Goal: Information Seeking & Learning: Learn about a topic

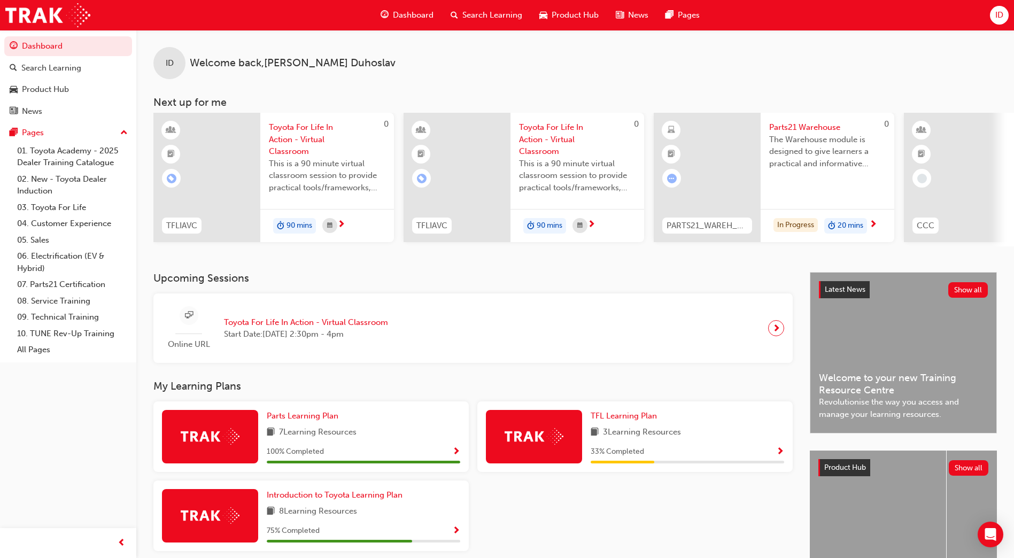
scroll to position [81, 0]
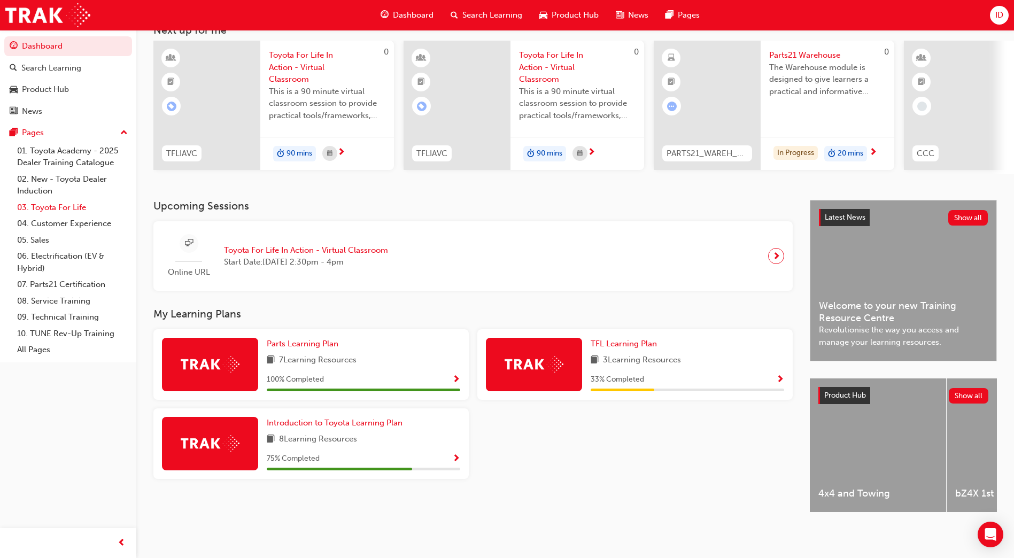
click at [66, 209] on link "03. Toyota For Life" at bounding box center [72, 207] width 119 height 17
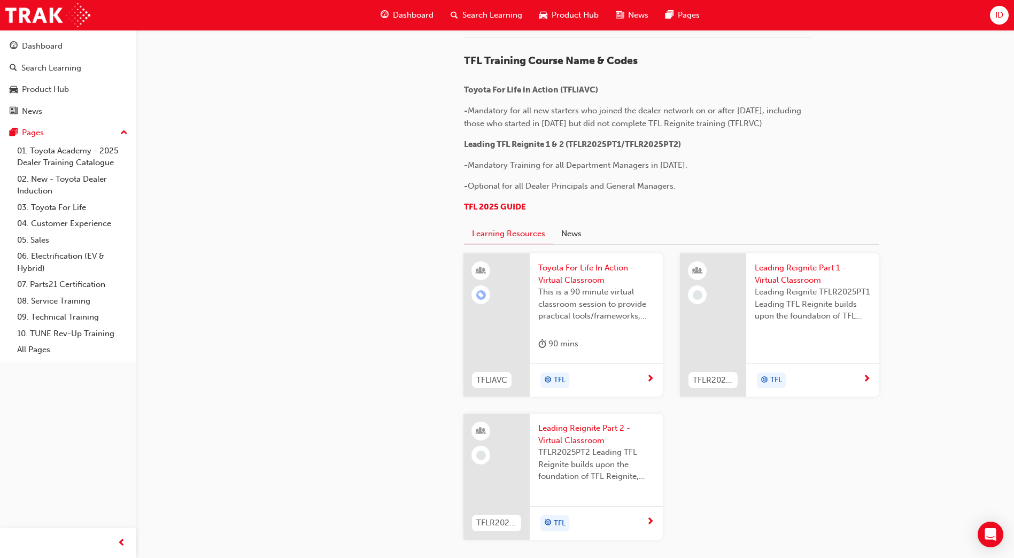
scroll to position [214, 0]
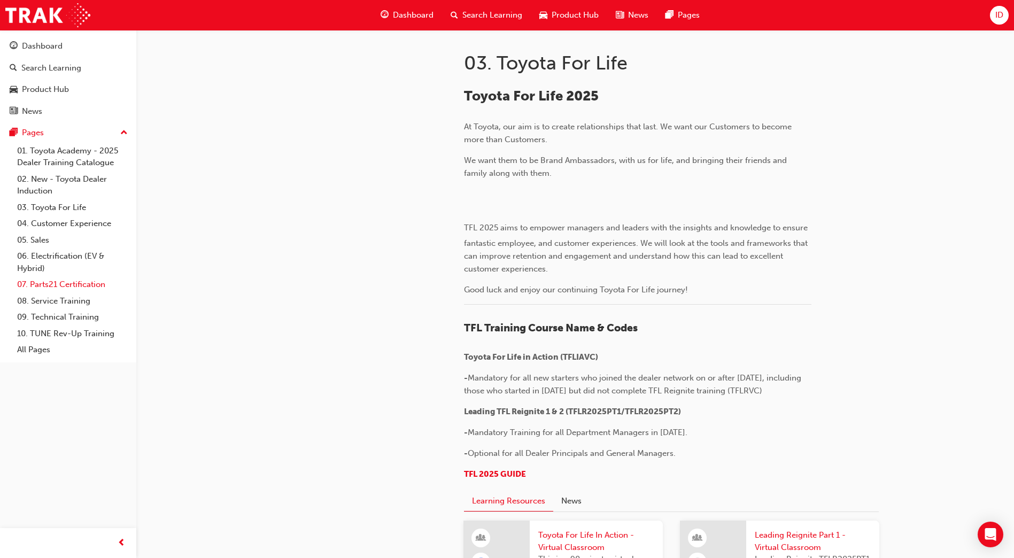
click at [52, 286] on link "07. Parts21 Certification" at bounding box center [72, 284] width 119 height 17
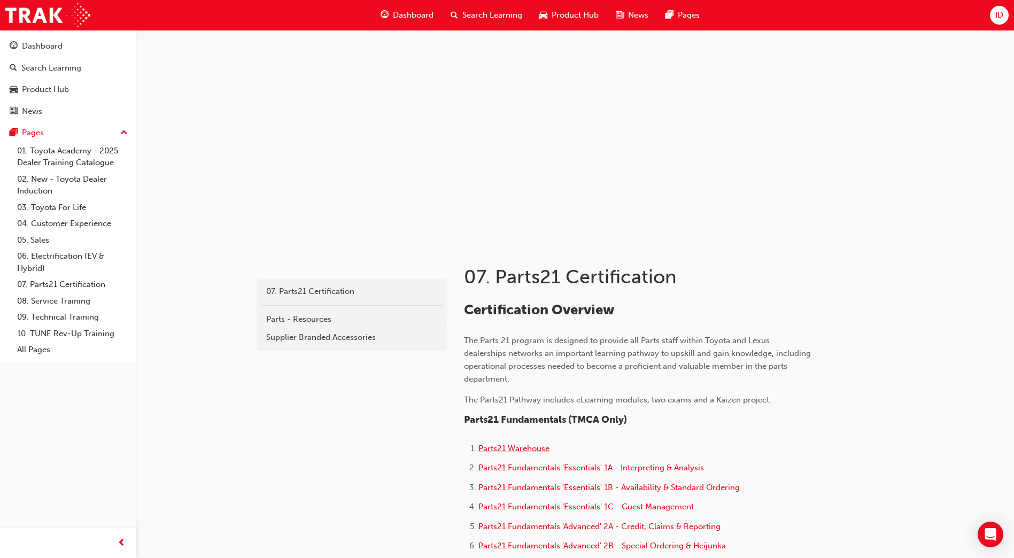
click at [509, 446] on span "Parts21 Warehouse" at bounding box center [513, 449] width 71 height 10
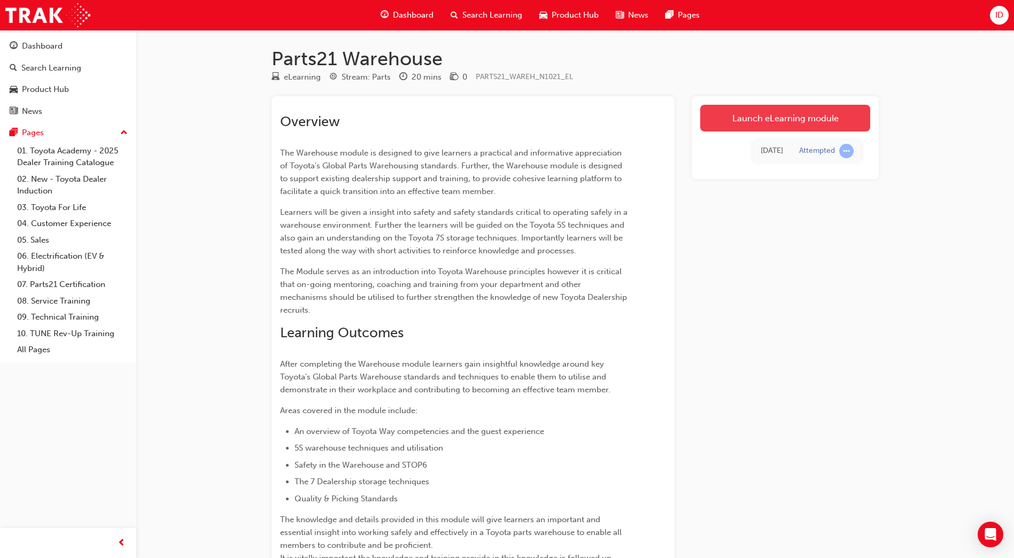
click at [764, 120] on link "Launch eLearning module" at bounding box center [785, 118] width 170 height 27
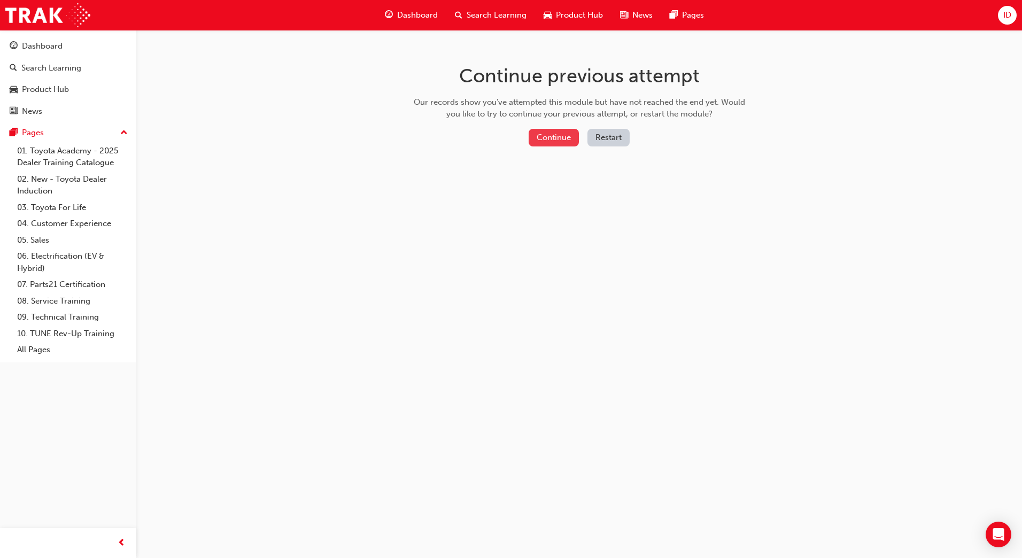
click at [533, 129] on button "Continue" at bounding box center [554, 138] width 50 height 18
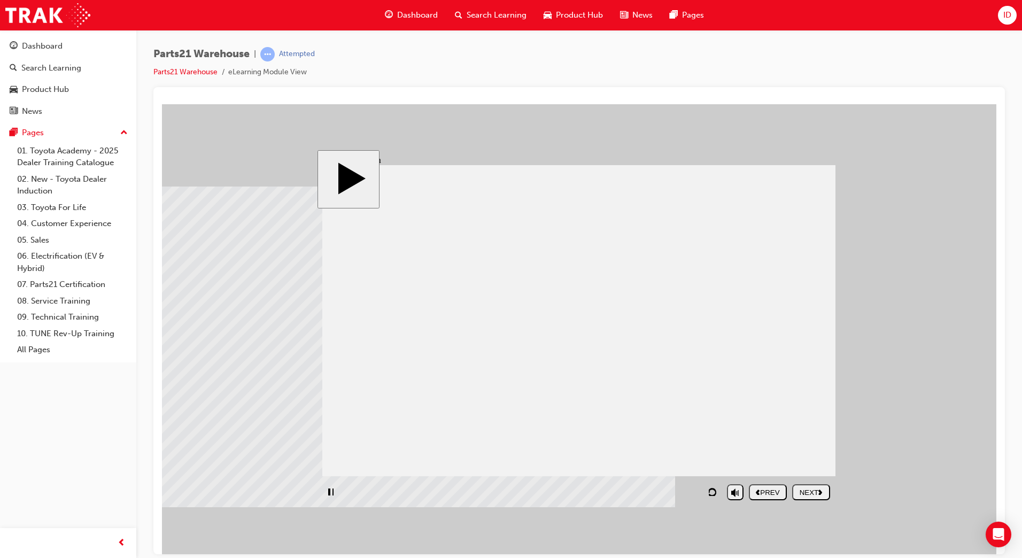
click at [697, 493] on div "playback controls" at bounding box center [521, 491] width 399 height 25
click at [815, 492] on div "NEXT" at bounding box center [810, 492] width 29 height 8
click at [811, 496] on div "NEXT" at bounding box center [810, 492] width 29 height 8
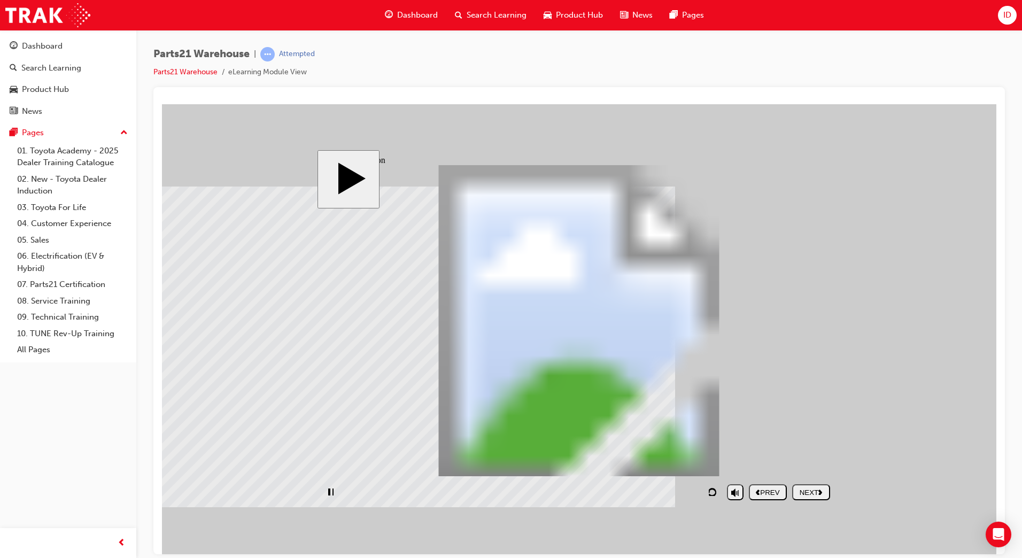
click at [687, 494] on div "playback controls" at bounding box center [521, 491] width 399 height 25
drag, startPoint x: 387, startPoint y: 491, endPoint x: 532, endPoint y: 498, distance: 145.5
click at [532, 498] on div "playback controls" at bounding box center [521, 491] width 399 height 25
click at [800, 485] on button "NEXT" at bounding box center [811, 492] width 38 height 16
click at [805, 493] on div "NEXT" at bounding box center [810, 492] width 29 height 8
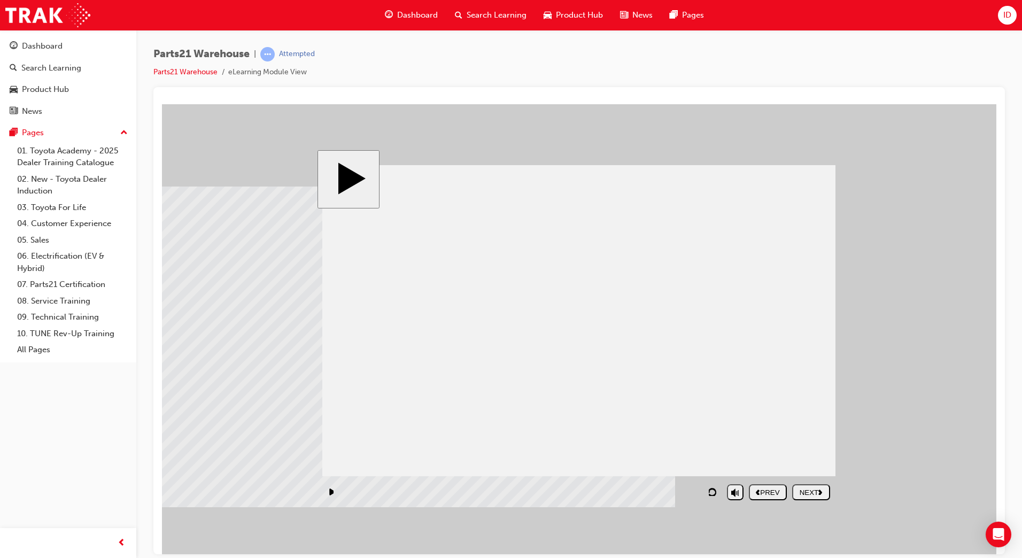
click at [811, 494] on div "NEXT" at bounding box center [810, 492] width 29 height 8
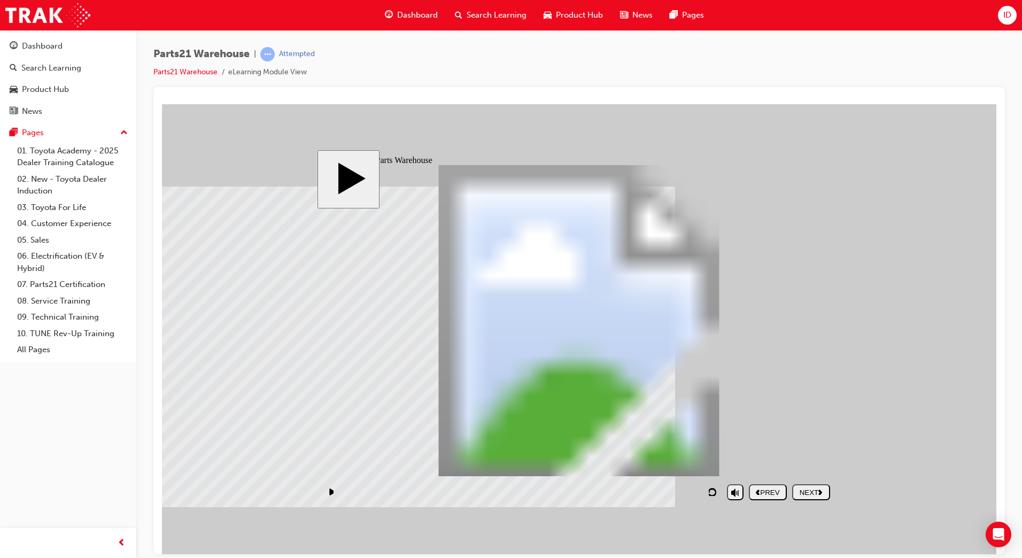
click at [817, 500] on nav "PREV NEXT SUBMIT" at bounding box center [789, 491] width 81 height 25
click at [816, 492] on div "NEXT" at bounding box center [810, 492] width 29 height 8
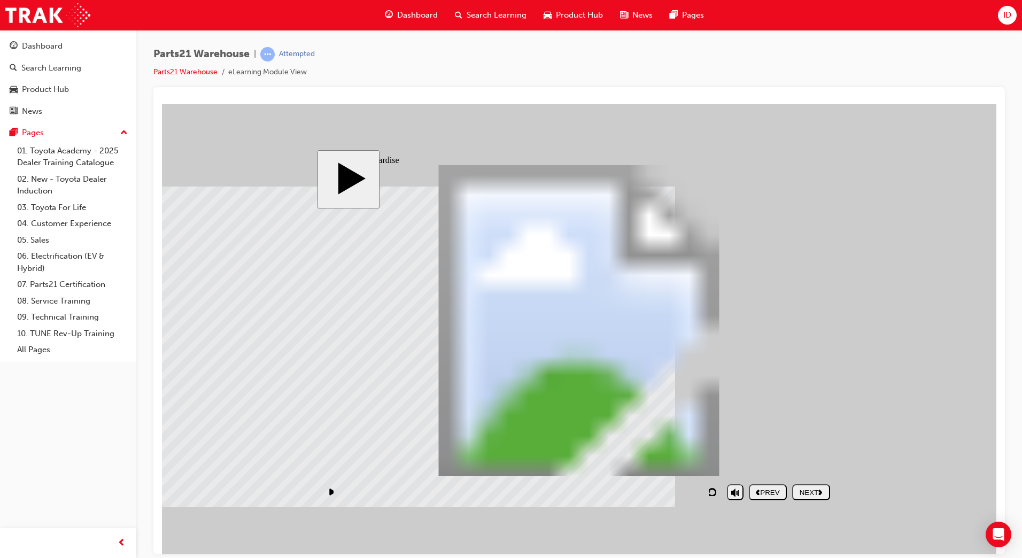
click at [820, 499] on button "NEXT" at bounding box center [811, 492] width 38 height 16
click at [805, 494] on div "NEXT" at bounding box center [810, 492] width 29 height 8
click at [811, 494] on div "NEXT" at bounding box center [810, 492] width 29 height 8
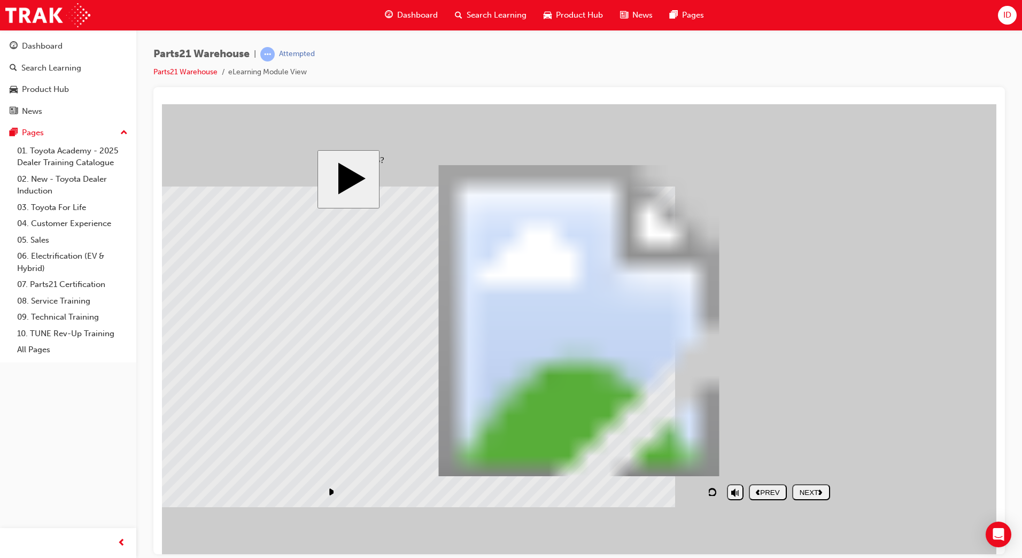
click at [822, 500] on button "NEXT" at bounding box center [811, 492] width 38 height 16
click at [820, 498] on button "NEXT" at bounding box center [811, 492] width 38 height 16
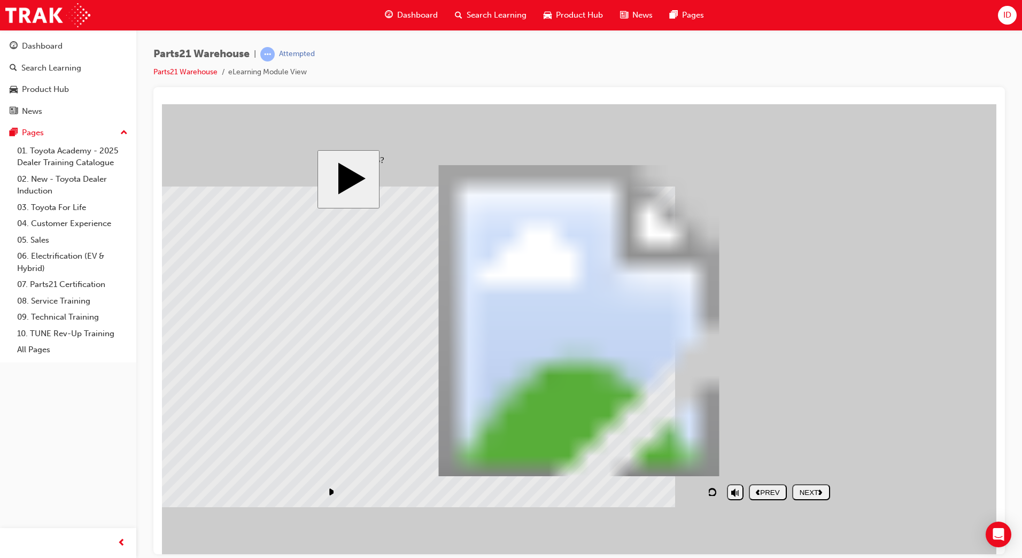
click at [809, 490] on div "NEXT" at bounding box center [810, 492] width 29 height 8
click at [803, 495] on div "NEXT" at bounding box center [810, 492] width 29 height 8
click at [804, 498] on button "NEXT" at bounding box center [811, 492] width 38 height 16
click at [817, 490] on div "NEXT" at bounding box center [810, 492] width 29 height 8
click at [808, 494] on div "NEXT" at bounding box center [810, 492] width 29 height 8
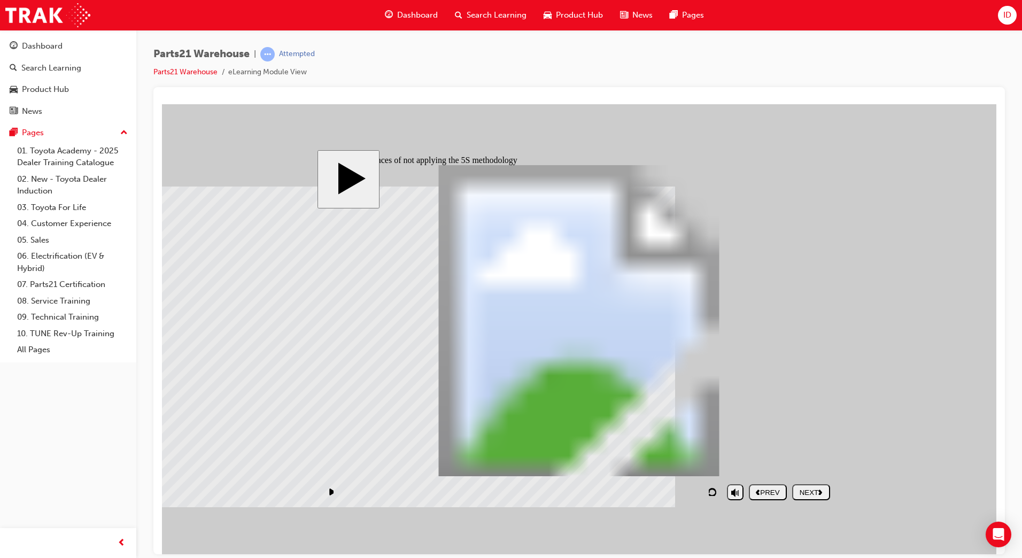
click at [802, 490] on div "NEXT" at bounding box center [810, 492] width 29 height 8
click at [805, 491] on div "NEXT" at bounding box center [810, 492] width 29 height 8
click at [825, 485] on button "NEXT" at bounding box center [811, 492] width 38 height 16
click at [918, 375] on body "slide: To ensure accidents like this do not occur: PARTS21 Warehouse Rectangle …" at bounding box center [579, 329] width 834 height 450
click at [822, 496] on div "NEXT" at bounding box center [810, 492] width 29 height 8
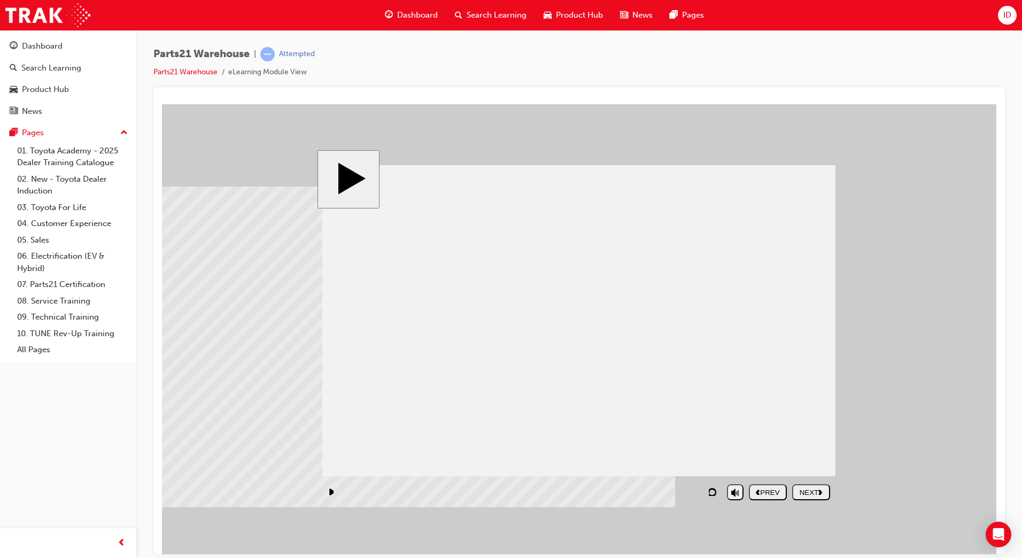
click at [803, 493] on div "NEXT" at bounding box center [810, 492] width 29 height 8
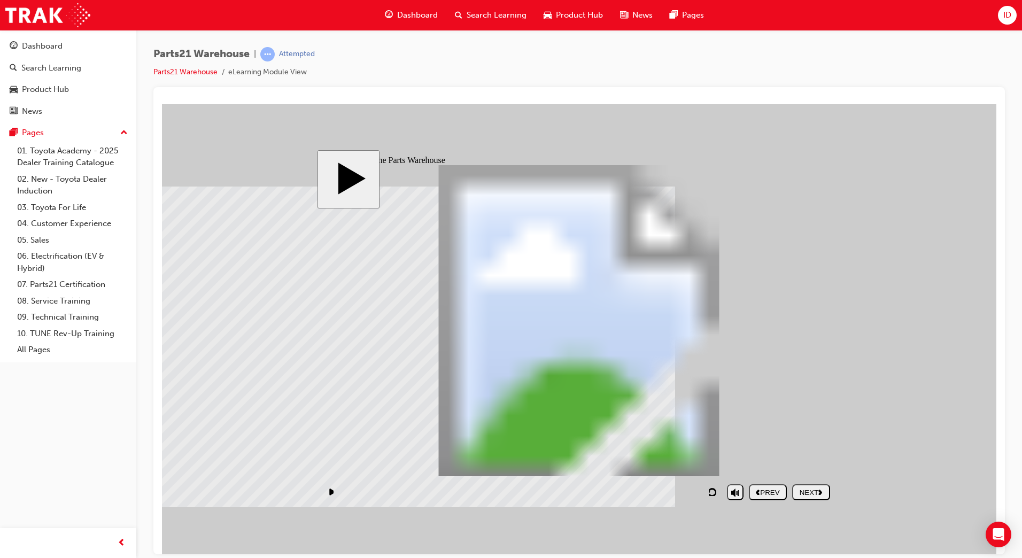
click at [813, 490] on div "NEXT" at bounding box center [810, 492] width 29 height 8
drag, startPoint x: 803, startPoint y: 491, endPoint x: 980, endPoint y: 459, distance: 179.7
click at [803, 491] on div "NEXT" at bounding box center [810, 492] width 29 height 8
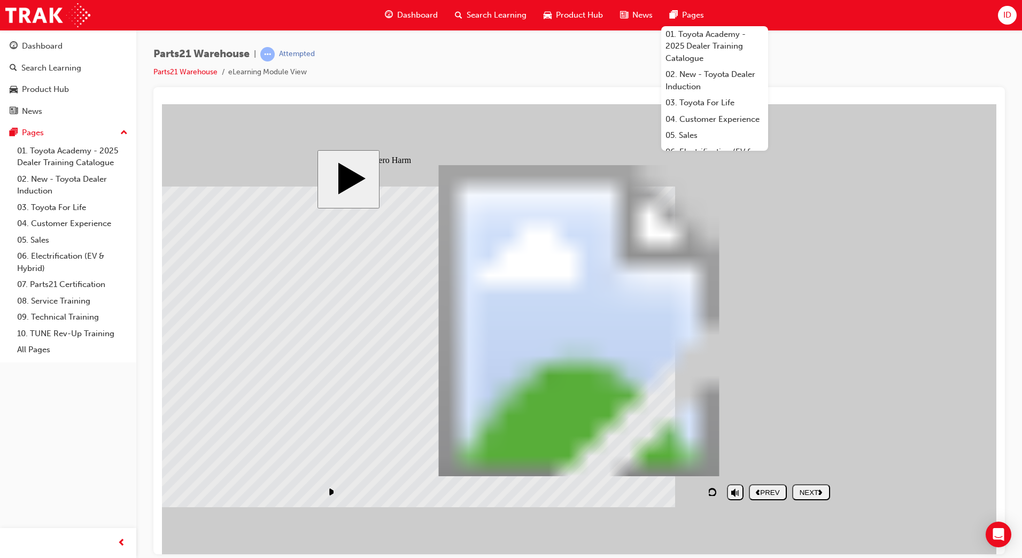
click at [822, 493] on polygon "next" at bounding box center [820, 491] width 4 height 5
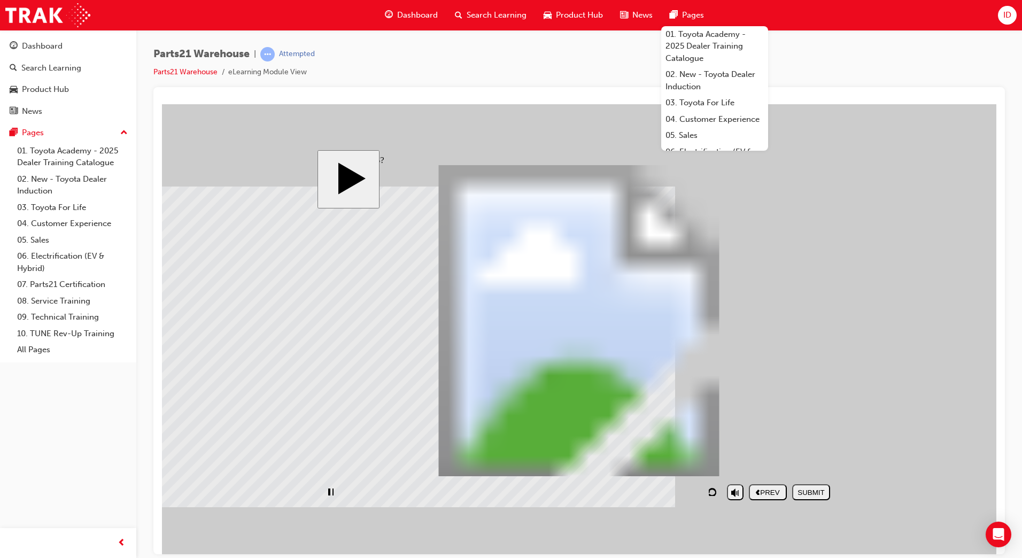
drag, startPoint x: 560, startPoint y: 412, endPoint x: 490, endPoint y: 378, distance: 77.9
drag, startPoint x: 537, startPoint y: 405, endPoint x: 415, endPoint y: 324, distance: 146.1
drag, startPoint x: 635, startPoint y: 406, endPoint x: 785, endPoint y: 276, distance: 198.2
drag, startPoint x: 760, startPoint y: 266, endPoint x: 411, endPoint y: 240, distance: 350.5
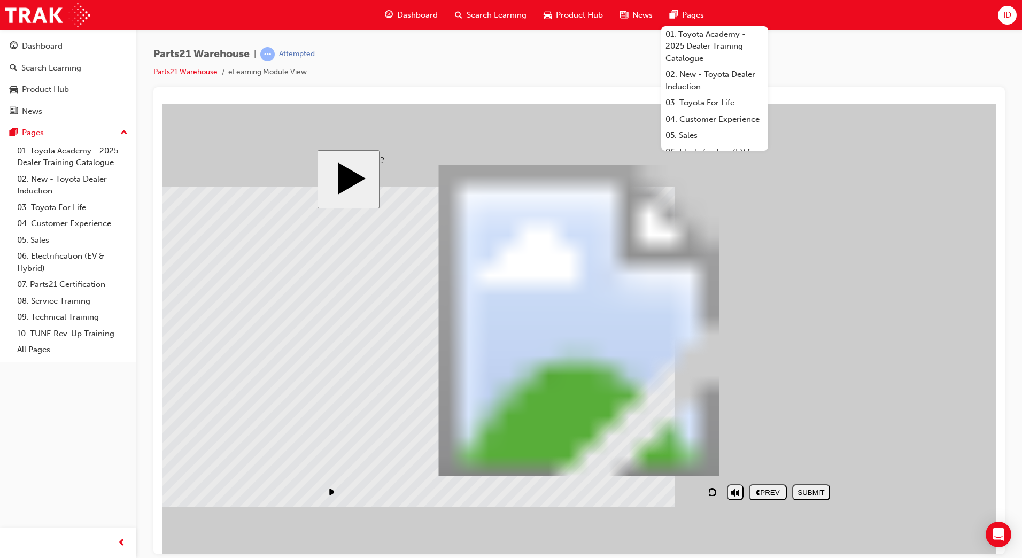
drag, startPoint x: 401, startPoint y: 270, endPoint x: 397, endPoint y: 278, distance: 9.1
drag, startPoint x: 702, startPoint y: 443, endPoint x: 423, endPoint y: 250, distance: 339.2
drag, startPoint x: 613, startPoint y: 432, endPoint x: 769, endPoint y: 322, distance: 191.0
drag, startPoint x: 760, startPoint y: 405, endPoint x: 760, endPoint y: 254, distance: 150.2
click at [808, 488] on div "SUBMIT" at bounding box center [810, 492] width 29 height 8
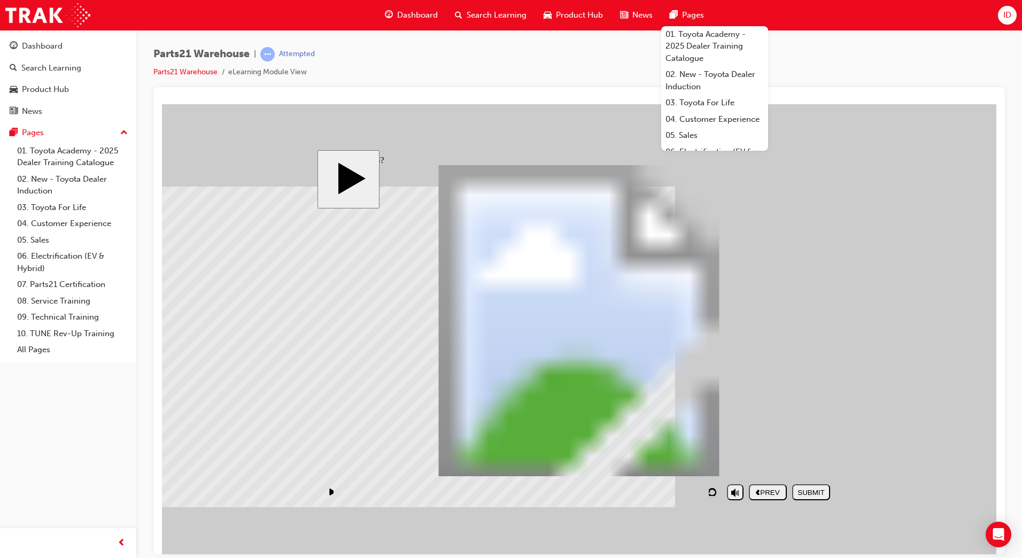
drag, startPoint x: 547, startPoint y: 418, endPoint x: 452, endPoint y: 342, distance: 121.7
drag, startPoint x: 603, startPoint y: 438, endPoint x: 760, endPoint y: 304, distance: 206.9
drag, startPoint x: 671, startPoint y: 398, endPoint x: 610, endPoint y: 442, distance: 75.7
drag, startPoint x: 709, startPoint y: 444, endPoint x: 432, endPoint y: 239, distance: 344.3
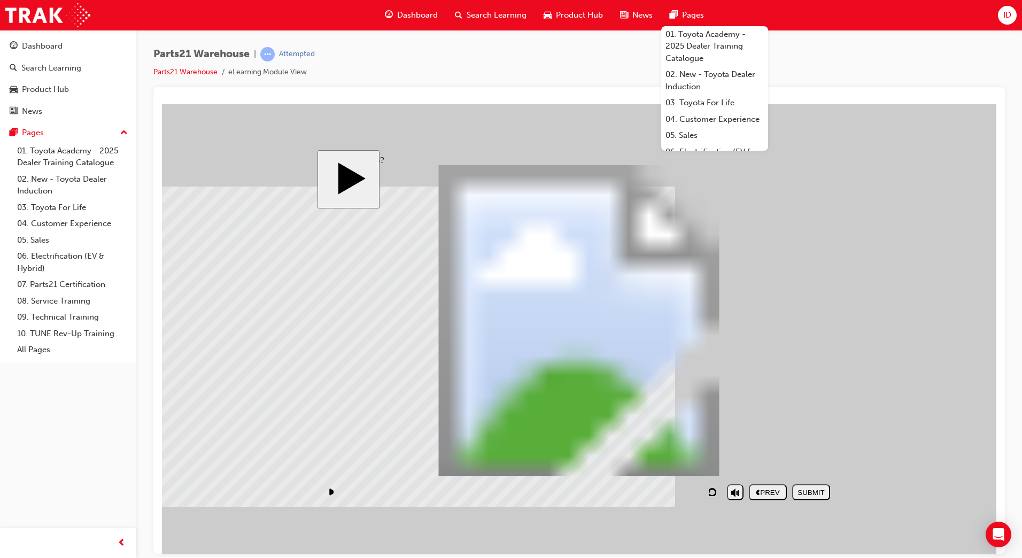
drag, startPoint x: 760, startPoint y: 406, endPoint x: 767, endPoint y: 270, distance: 135.4
drag, startPoint x: 578, startPoint y: 397, endPoint x: 425, endPoint y: 295, distance: 183.5
click at [801, 488] on div "SUBMIT" at bounding box center [810, 492] width 29 height 8
click at [902, 440] on body "slide: STOP6+a PARTS21 Warehouse (Safety) PARTS21 Warehouse Rectangle 1 home ic…" at bounding box center [579, 329] width 834 height 450
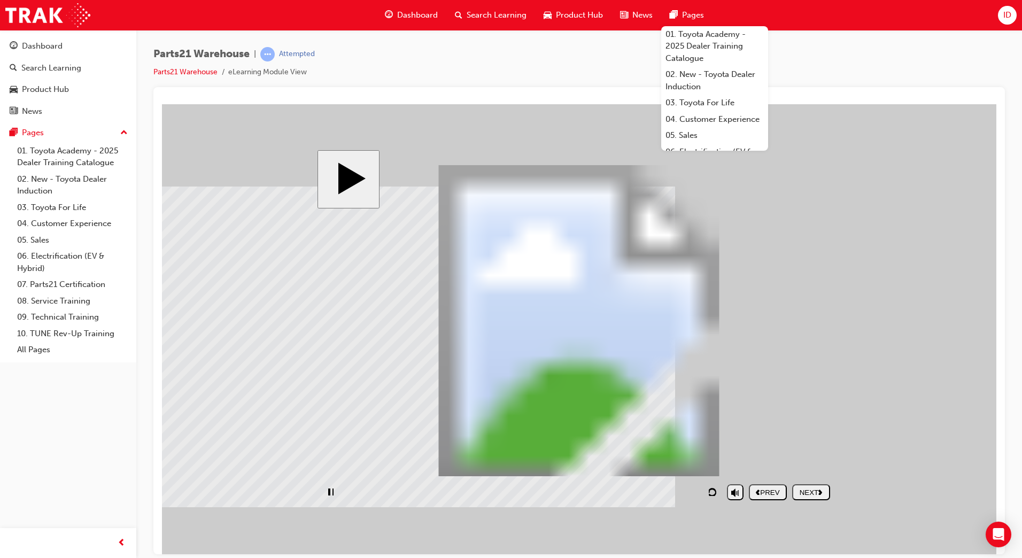
drag, startPoint x: 601, startPoint y: 106, endPoint x: 751, endPoint y: 202, distance: 178.8
click at [601, 106] on body "slide: STOP6+a PARTS21 Warehouse (Safety) PARTS21 Warehouse Rectangle 1 home ic…" at bounding box center [579, 329] width 834 height 450
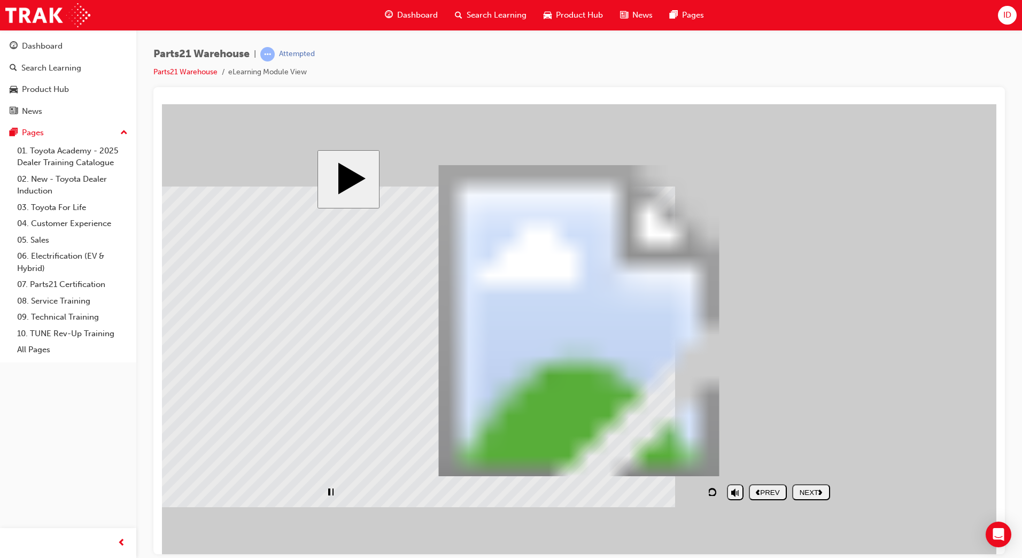
click at [801, 67] on div "Parts21 Warehouse | Attempted Parts21 Warehouse eLearning Module View" at bounding box center [578, 67] width 851 height 40
drag, startPoint x: 811, startPoint y: 503, endPoint x: 810, endPoint y: 496, distance: 7.1
click at [810, 499] on nav "PREV NEXT SUBMIT" at bounding box center [789, 491] width 81 height 25
click at [810, 496] on div "NEXT" at bounding box center [810, 492] width 29 height 8
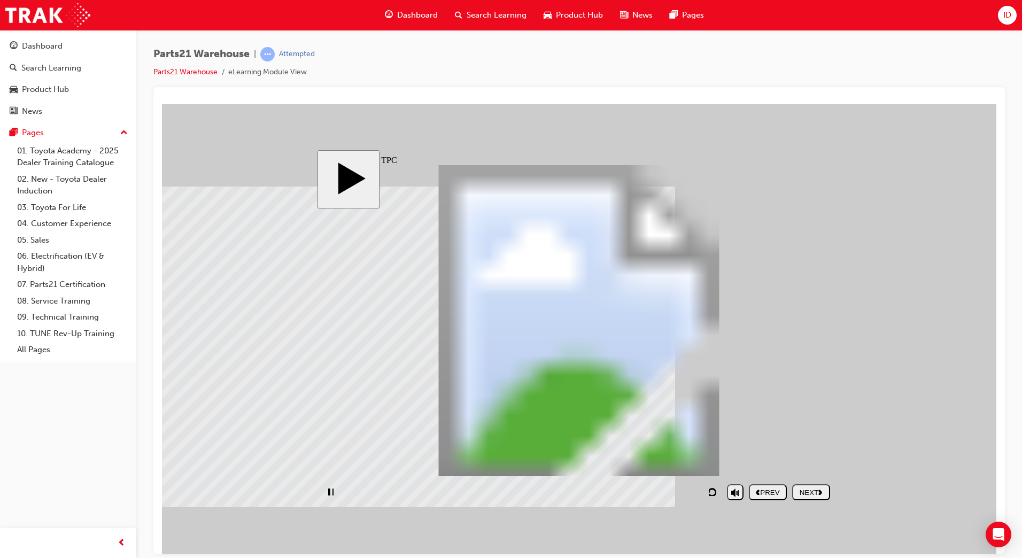
click at [821, 490] on polygon "next" at bounding box center [820, 491] width 4 height 5
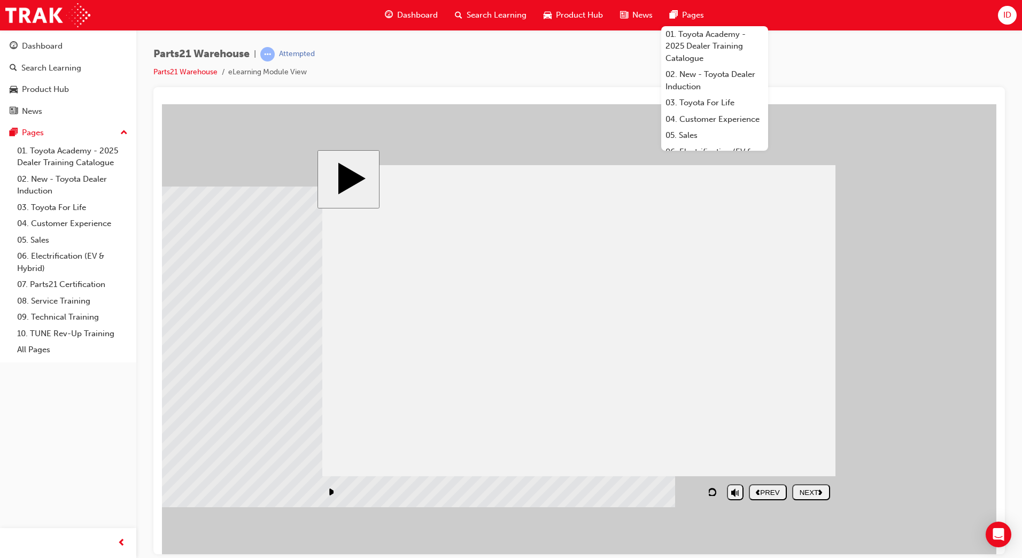
click at [817, 488] on div "NEXT" at bounding box center [810, 492] width 29 height 8
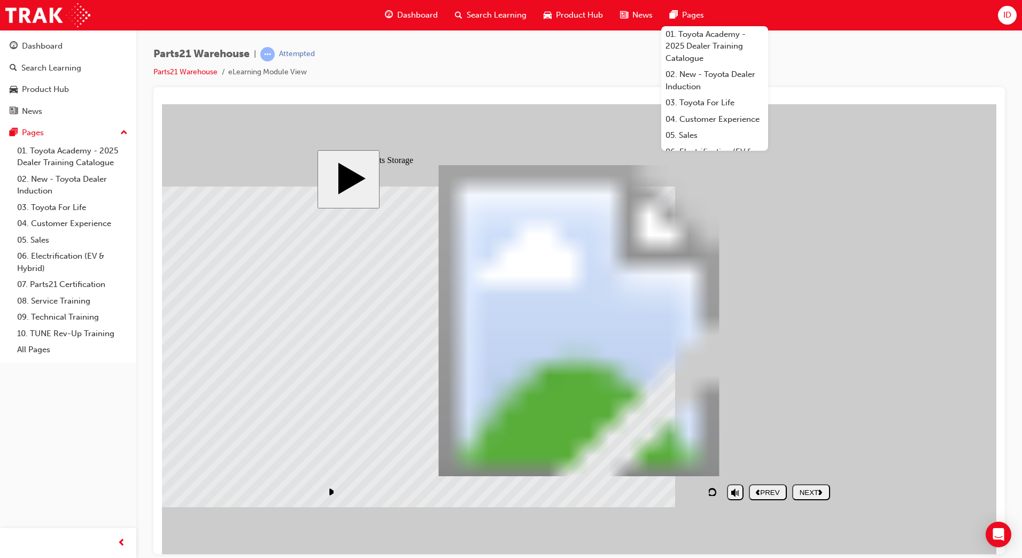
click at [810, 495] on div "NEXT" at bounding box center [810, 492] width 29 height 8
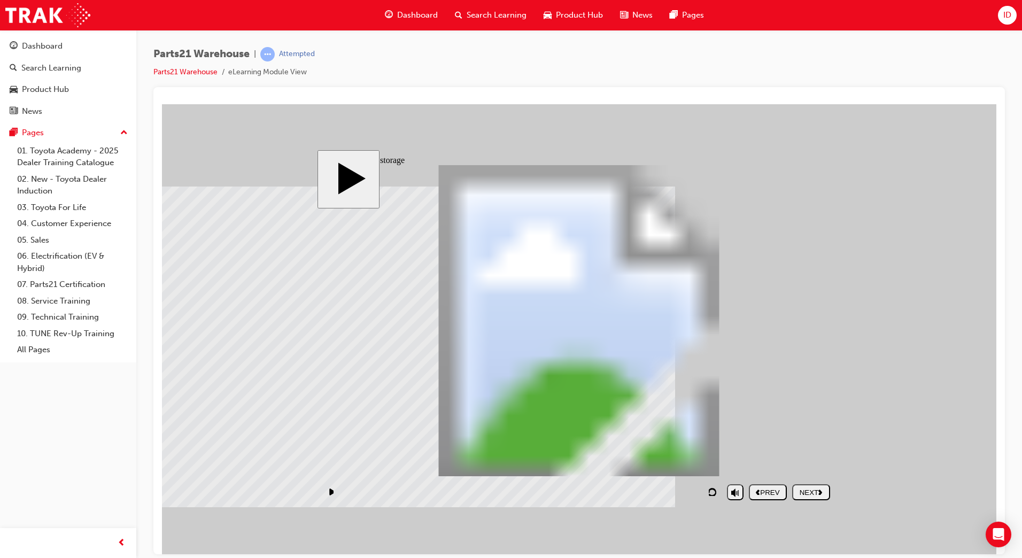
click at [809, 497] on button "NEXT" at bounding box center [811, 492] width 38 height 16
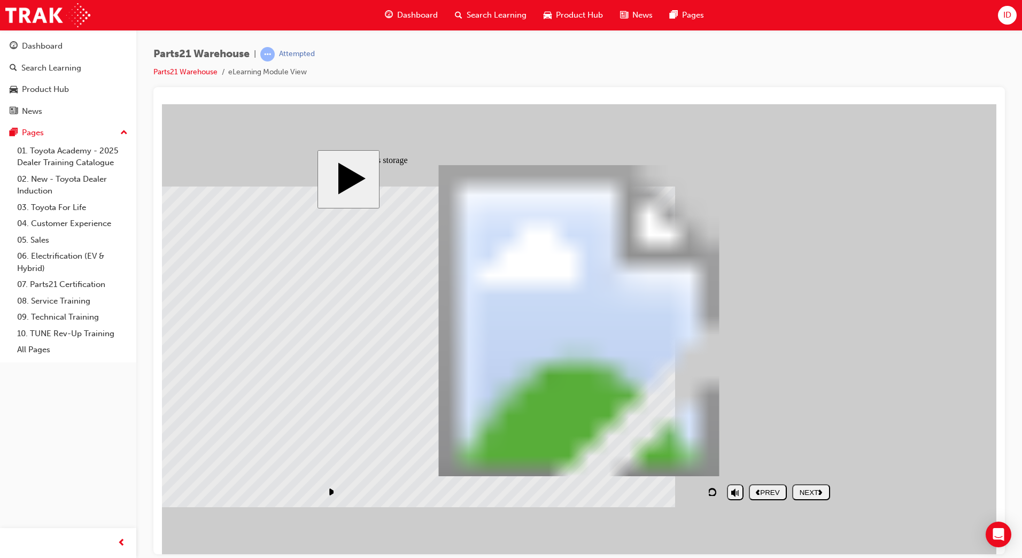
click at [816, 493] on div "NEXT" at bounding box center [810, 492] width 29 height 8
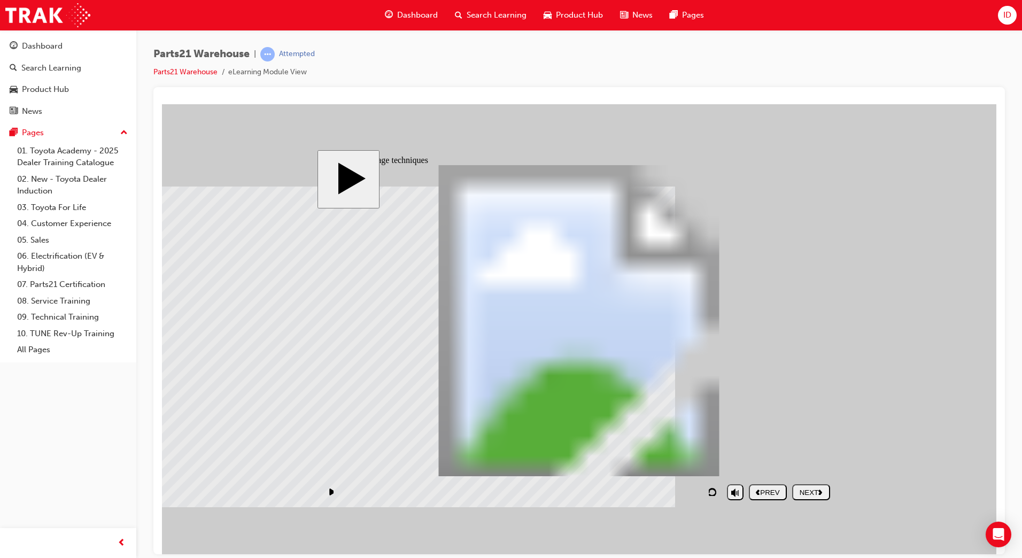
click at [348, 319] on div "Rectangle 3 2 Vertical storage Rectangle 3 1 Storage by product PARTS21 Warehou…" at bounding box center [578, 325] width 513 height 321
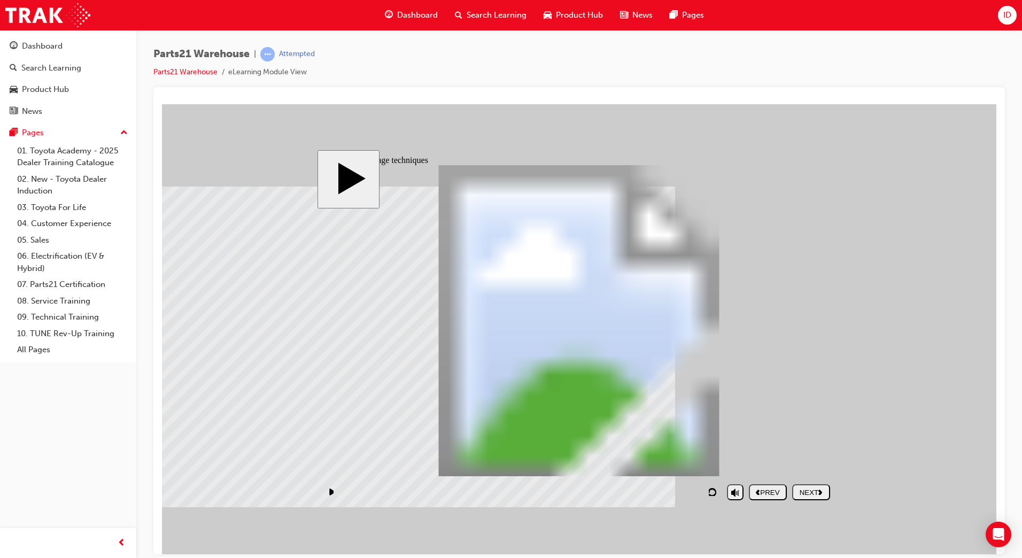
click at [818, 498] on button "NEXT" at bounding box center [811, 492] width 38 height 16
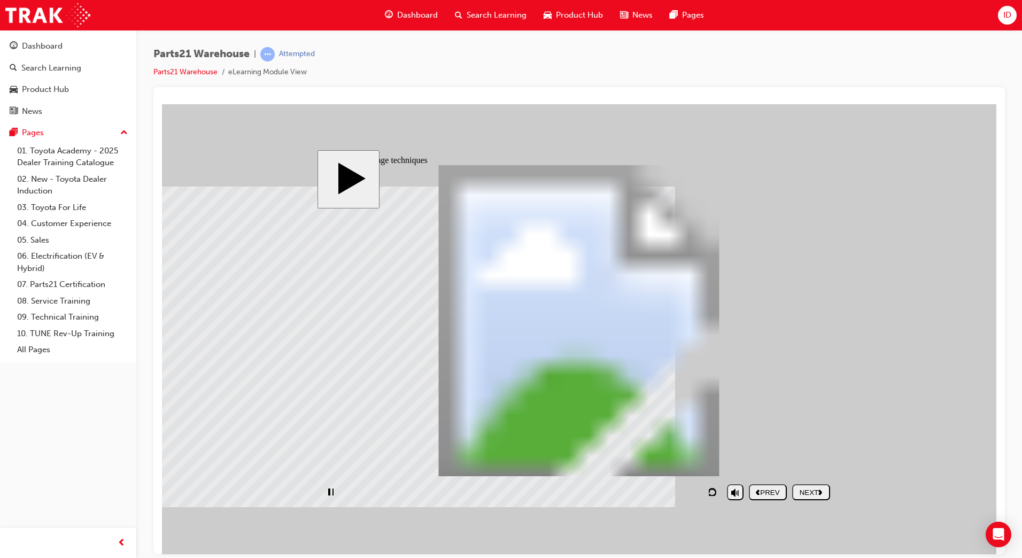
click at [813, 491] on div "NEXT" at bounding box center [810, 492] width 29 height 8
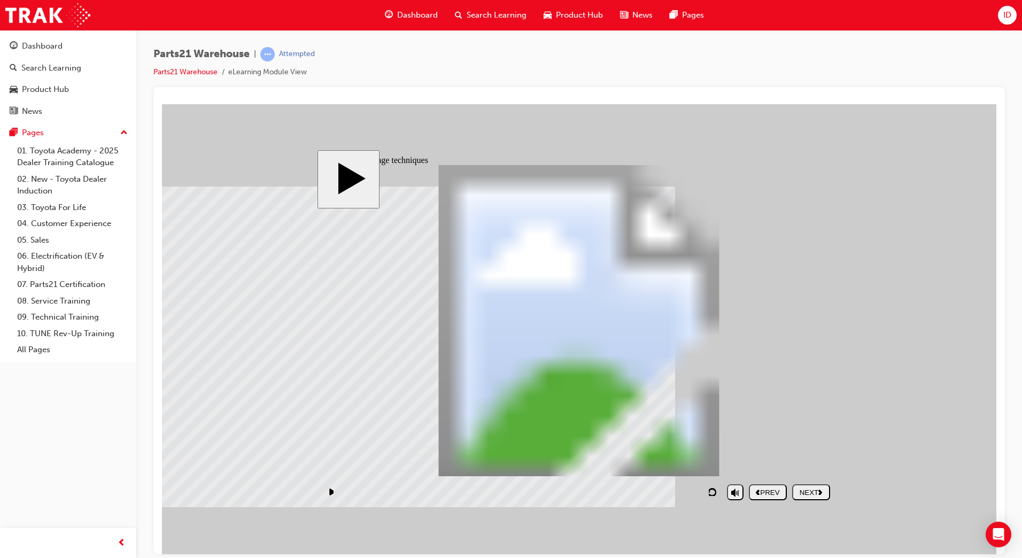
click at [826, 491] on div "NEXT" at bounding box center [810, 492] width 29 height 8
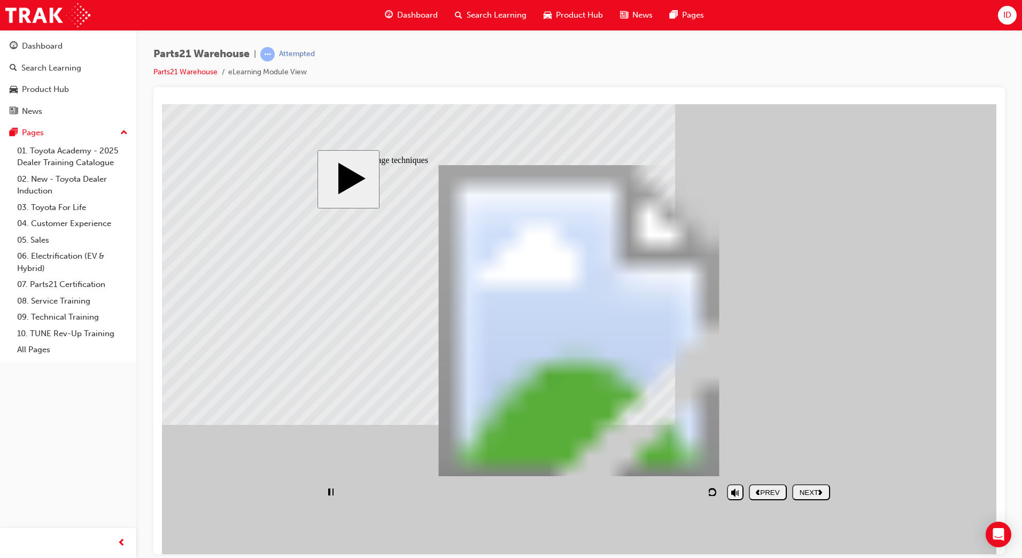
click at [816, 484] on nav "PREV NEXT SUBMIT" at bounding box center [789, 491] width 81 height 25
type input "1"
click at [817, 490] on div "NEXT" at bounding box center [810, 492] width 29 height 8
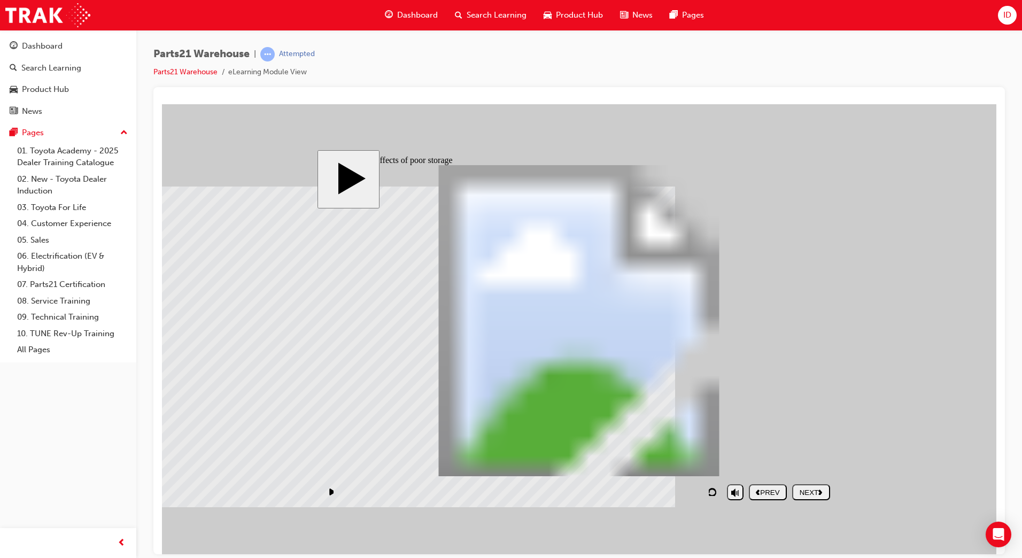
click at [812, 494] on div "NEXT" at bounding box center [810, 492] width 29 height 8
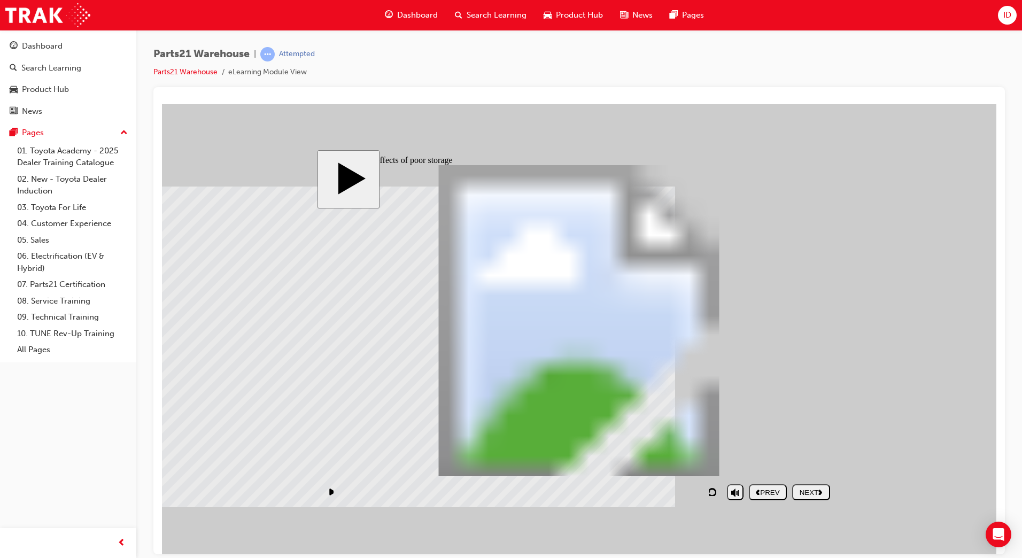
click at [803, 490] on div "NEXT" at bounding box center [810, 492] width 29 height 8
checkbox input "true"
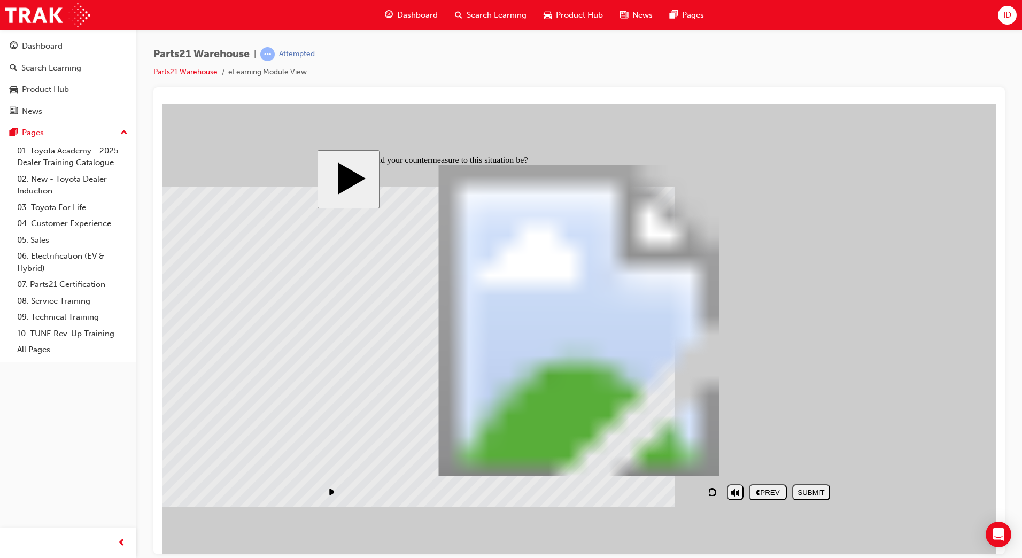
checkbox input "true"
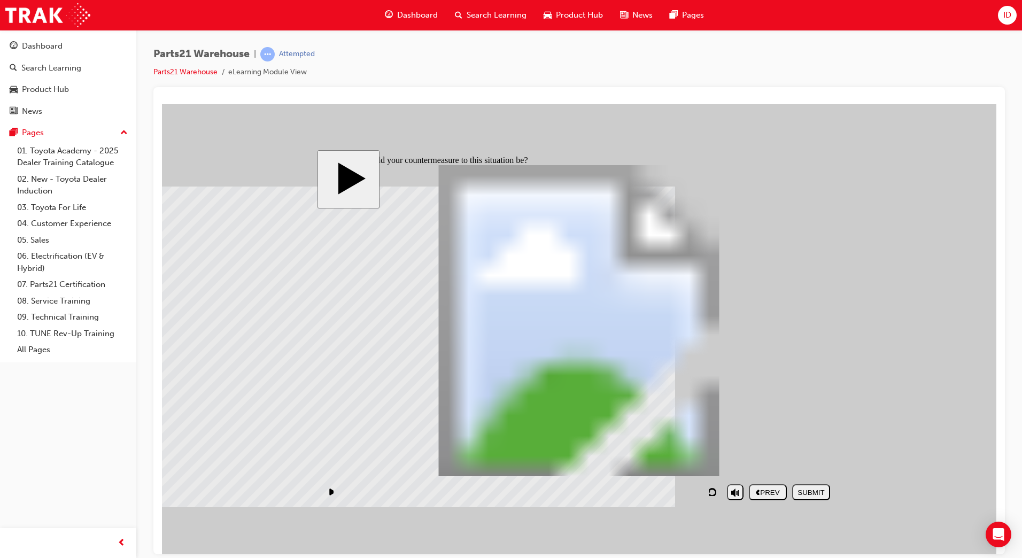
checkbox input "true"
click at [807, 491] on div "SUBMIT" at bounding box center [810, 492] width 29 height 8
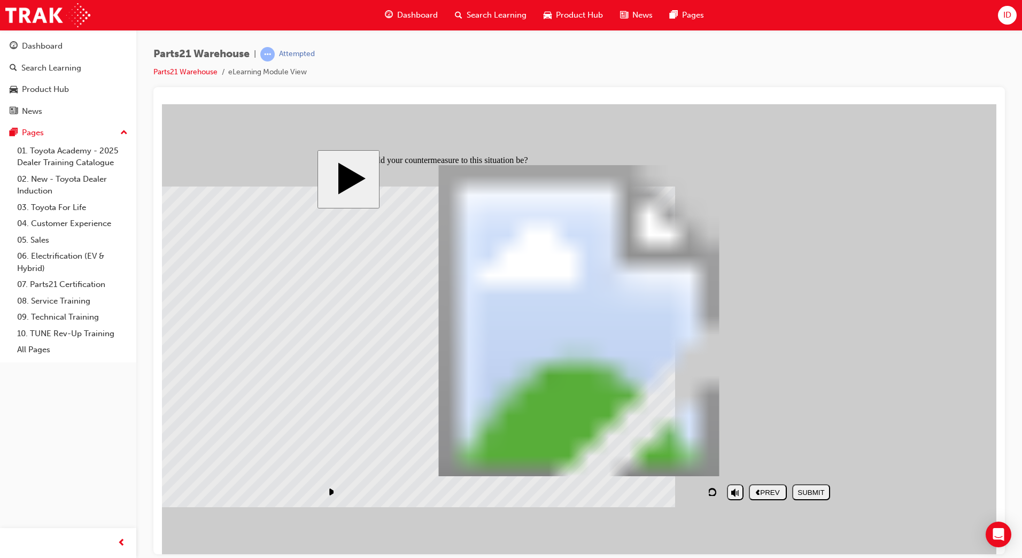
checkbox input "false"
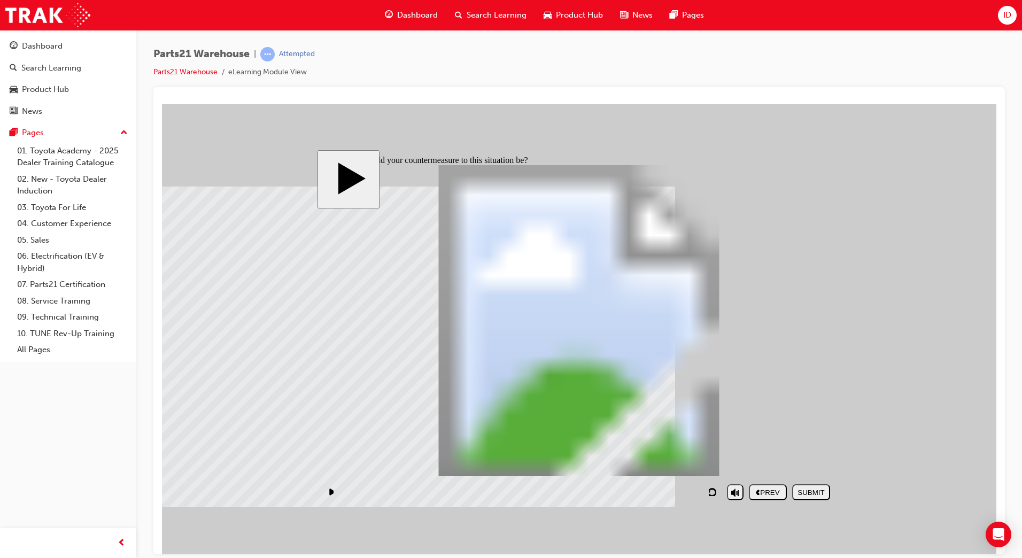
checkbox input "false"
checkbox input "true"
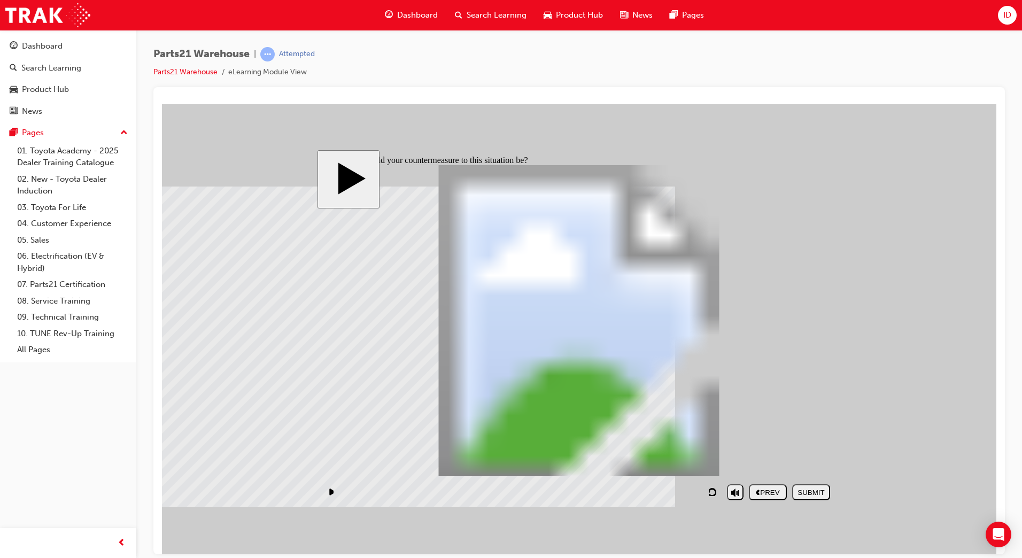
checkbox input "true"
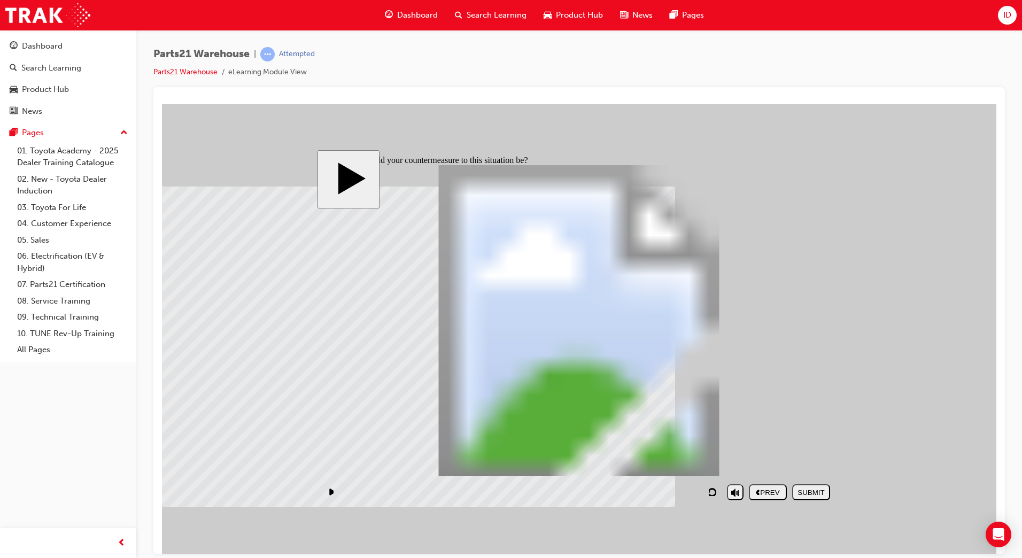
checkbox input "true"
click at [797, 494] on div "SUBMIT" at bounding box center [810, 492] width 29 height 8
click at [826, 490] on div "NEXT" at bounding box center [810, 492] width 29 height 8
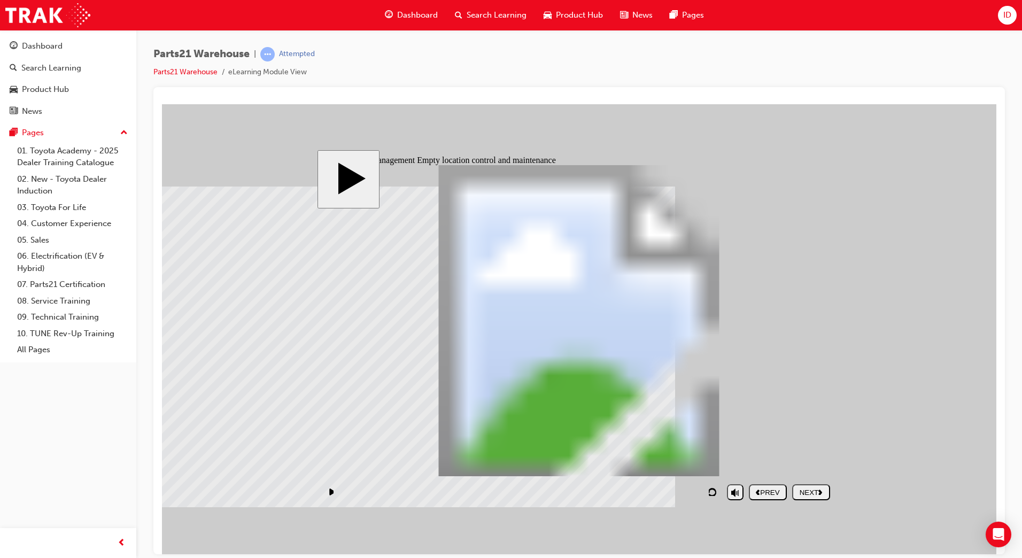
click at [813, 495] on div "NEXT" at bounding box center [810, 492] width 29 height 8
click at [820, 498] on button "NEXT" at bounding box center [811, 492] width 38 height 16
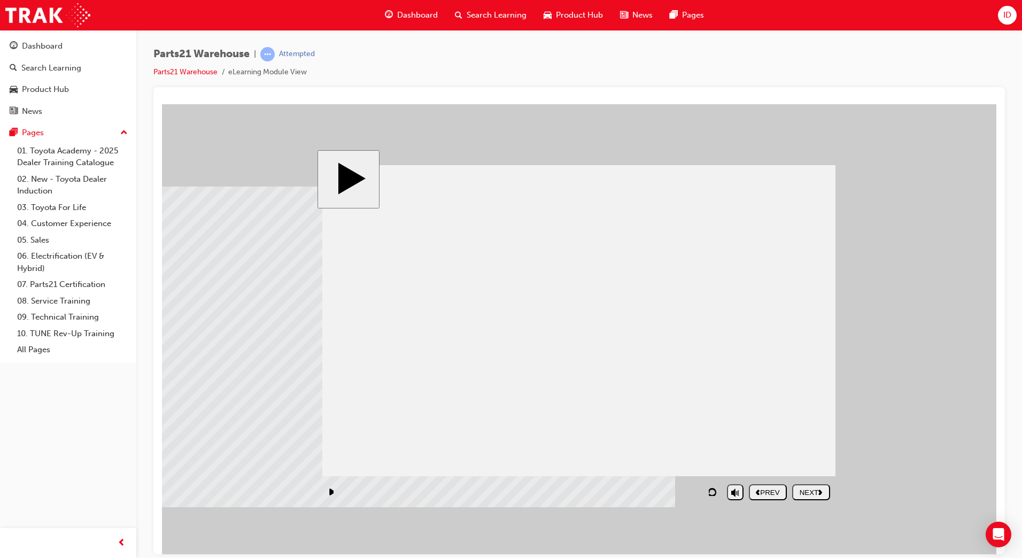
click at [814, 495] on div "NEXT" at bounding box center [810, 492] width 29 height 8
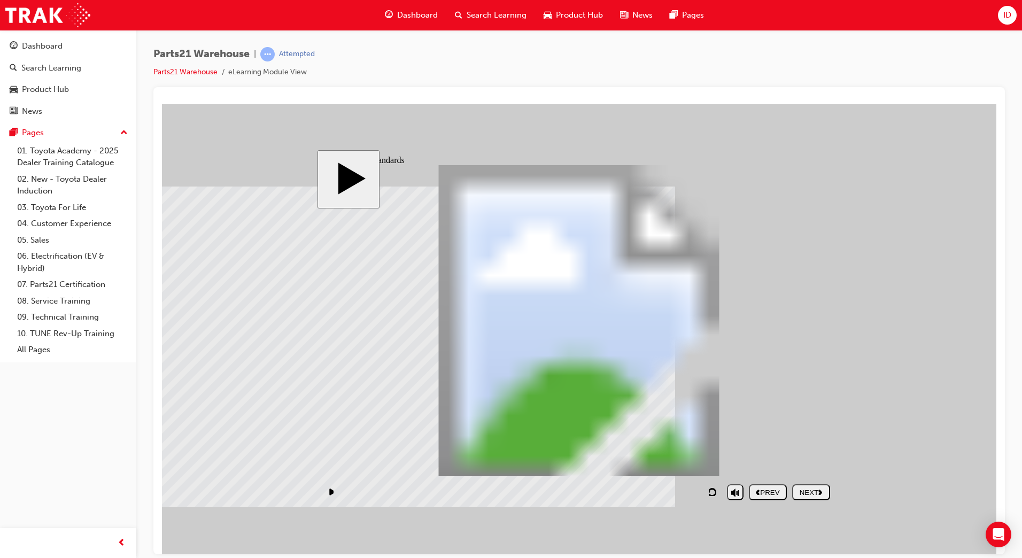
click at [791, 488] on nav "PREV NEXT SUBMIT" at bounding box center [789, 491] width 81 height 25
click at [799, 488] on div "NEXT" at bounding box center [810, 492] width 29 height 8
click at [797, 487] on button "NEXT" at bounding box center [811, 492] width 38 height 16
drag, startPoint x: 781, startPoint y: 279, endPoint x: 694, endPoint y: 347, distance: 110.8
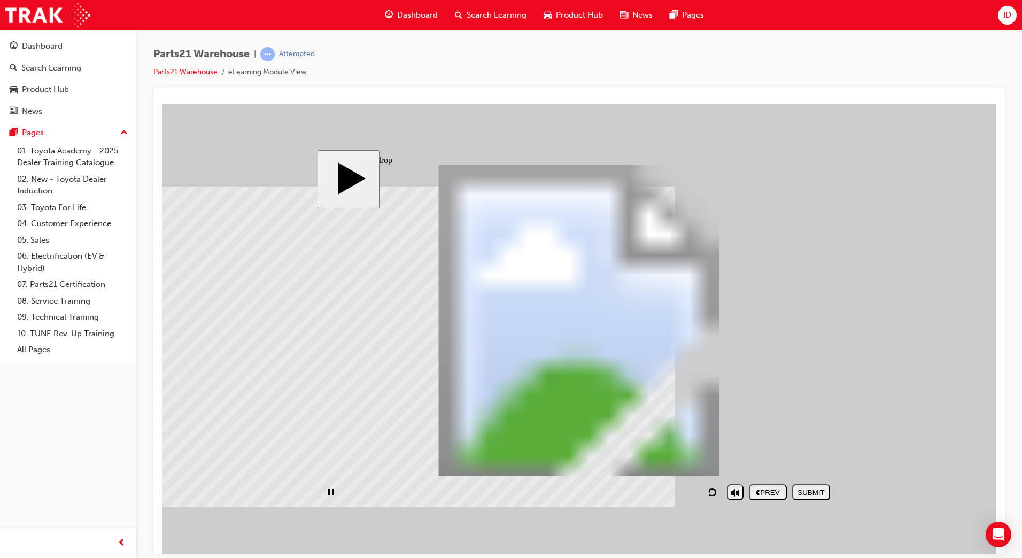
drag, startPoint x: 753, startPoint y: 372, endPoint x: 687, endPoint y: 265, distance: 126.2
drag, startPoint x: 724, startPoint y: 270, endPoint x: 599, endPoint y: 395, distance: 176.5
drag, startPoint x: 799, startPoint y: 489, endPoint x: 765, endPoint y: 480, distance: 34.9
click at [799, 489] on div "SUBMIT" at bounding box center [810, 492] width 29 height 8
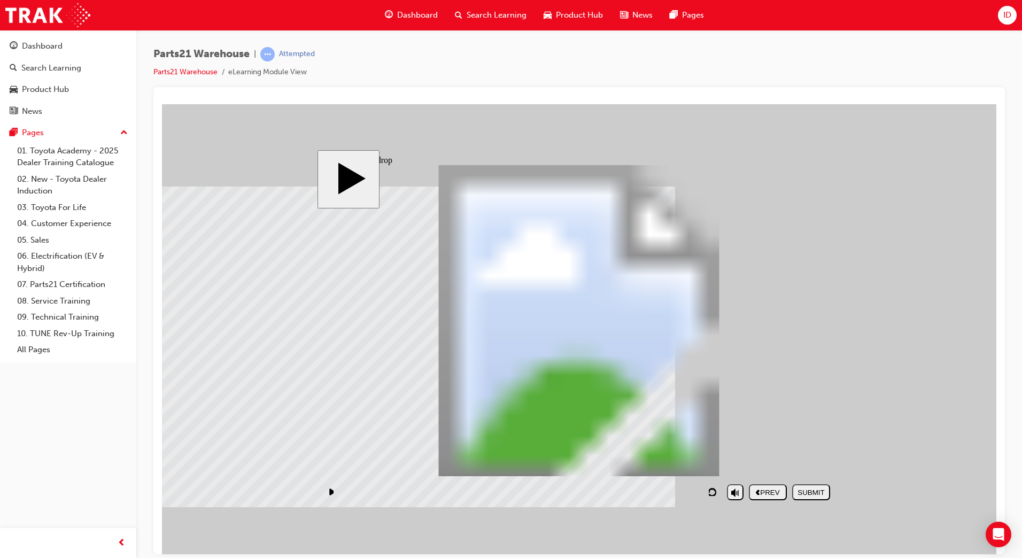
drag, startPoint x: 749, startPoint y: 407, endPoint x: 615, endPoint y: 303, distance: 169.9
drag, startPoint x: 657, startPoint y: 423, endPoint x: 645, endPoint y: 430, distance: 14.4
drag, startPoint x: 825, startPoint y: 498, endPoint x: 787, endPoint y: 484, distance: 40.7
click at [825, 498] on button "SUBMIT" at bounding box center [811, 492] width 38 height 16
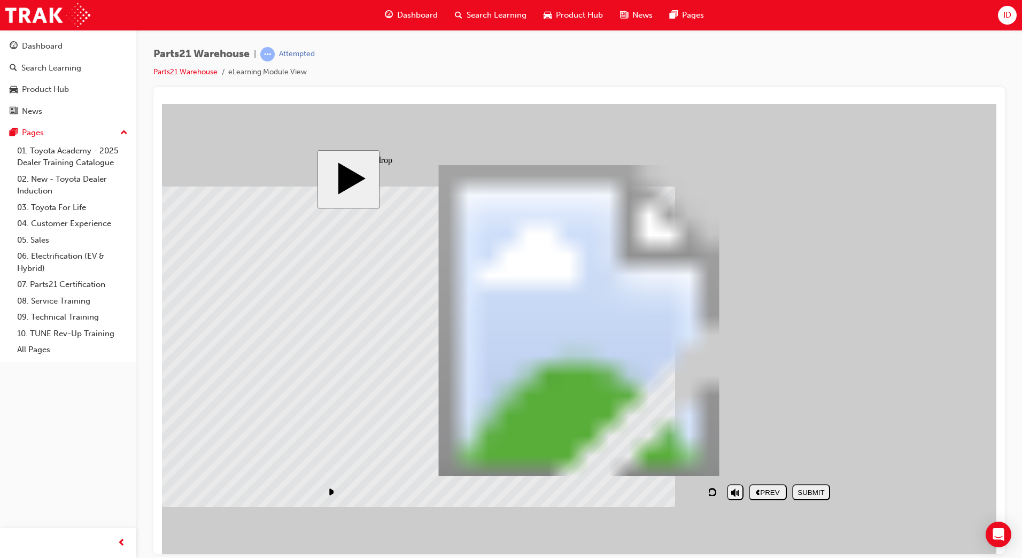
drag, startPoint x: 757, startPoint y: 415, endPoint x: 657, endPoint y: 301, distance: 151.5
drag, startPoint x: 718, startPoint y: 308, endPoint x: 620, endPoint y: 415, distance: 145.2
click at [808, 492] on div "SUBMIT" at bounding box center [810, 492] width 29 height 8
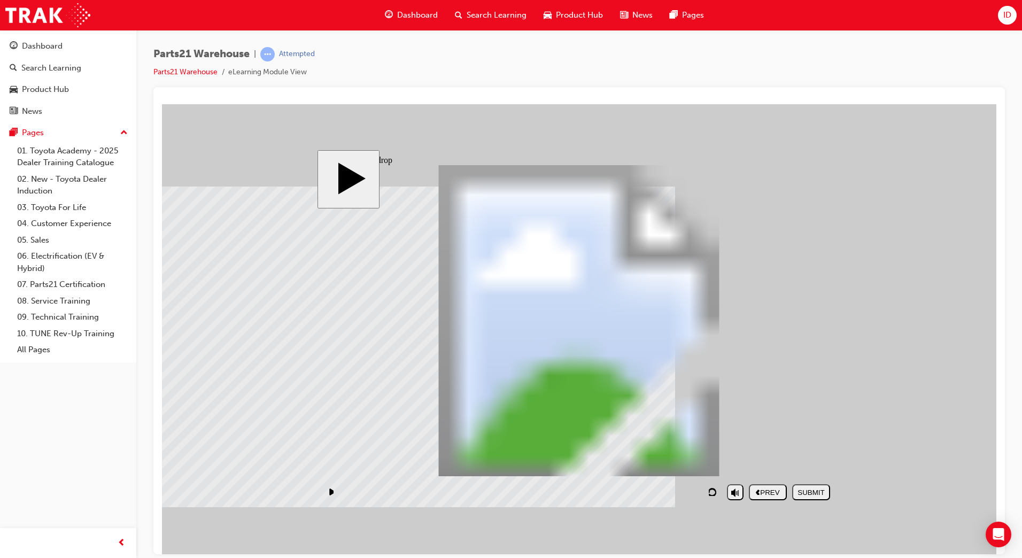
drag, startPoint x: 777, startPoint y: 397, endPoint x: 711, endPoint y: 276, distance: 138.2
drag, startPoint x: 648, startPoint y: 401, endPoint x: 643, endPoint y: 418, distance: 17.3
click at [808, 492] on div "SUBMIT" at bounding box center [810, 492] width 29 height 8
click at [820, 501] on nav "PREV NEXT SUBMIT" at bounding box center [789, 491] width 81 height 25
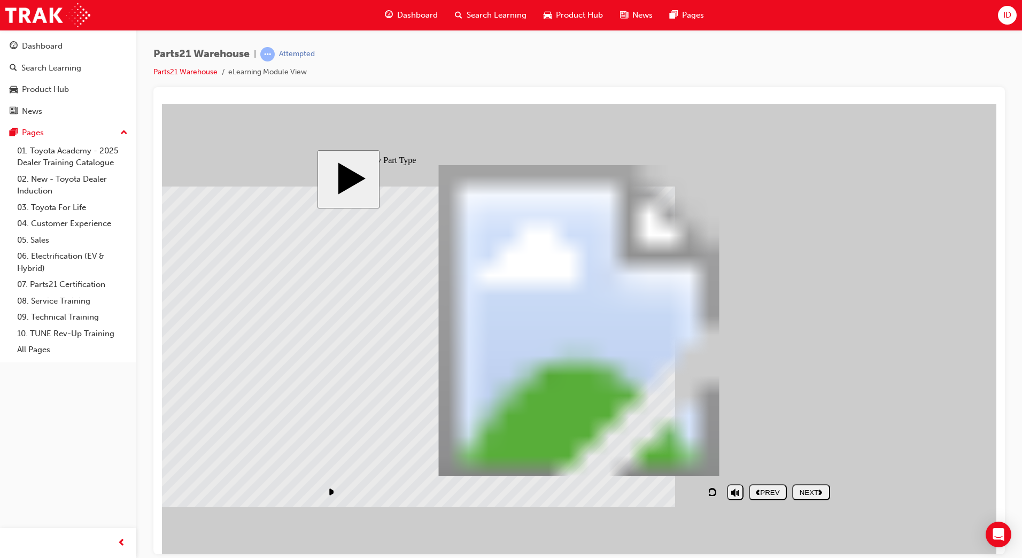
click at [817, 496] on button "NEXT" at bounding box center [811, 492] width 38 height 16
drag, startPoint x: 620, startPoint y: 422, endPoint x: 403, endPoint y: 352, distance: 228.5
drag, startPoint x: 754, startPoint y: 430, endPoint x: 640, endPoint y: 376, distance: 126.2
drag, startPoint x: 364, startPoint y: 346, endPoint x: 384, endPoint y: 345, distance: 19.8
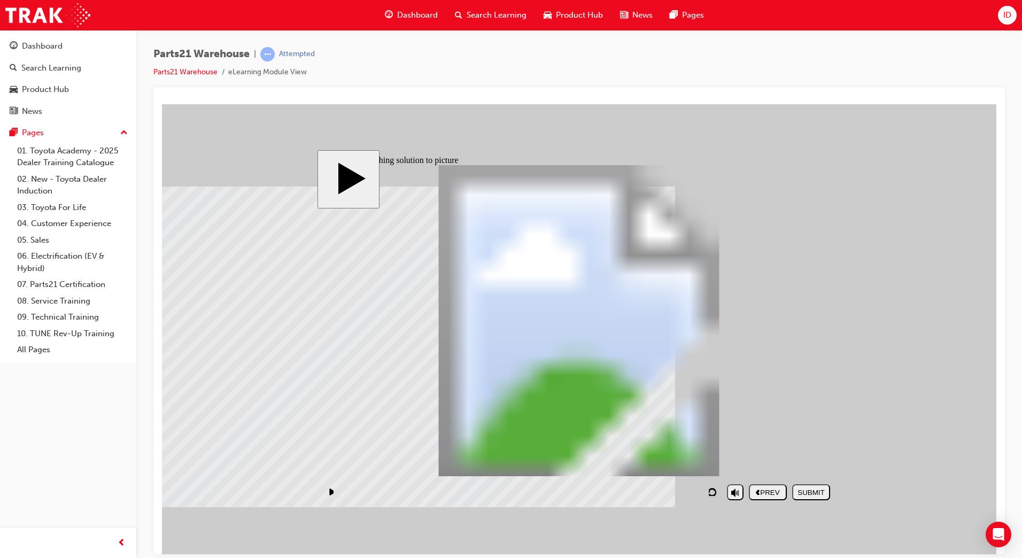
drag, startPoint x: 525, startPoint y: 438, endPoint x: 779, endPoint y: 377, distance: 261.2
drag, startPoint x: 416, startPoint y: 434, endPoint x: 503, endPoint y: 372, distance: 107.2
click at [808, 488] on div "SUBMIT" at bounding box center [810, 492] width 29 height 8
drag, startPoint x: 577, startPoint y: 353, endPoint x: 257, endPoint y: 350, distance: 320.1
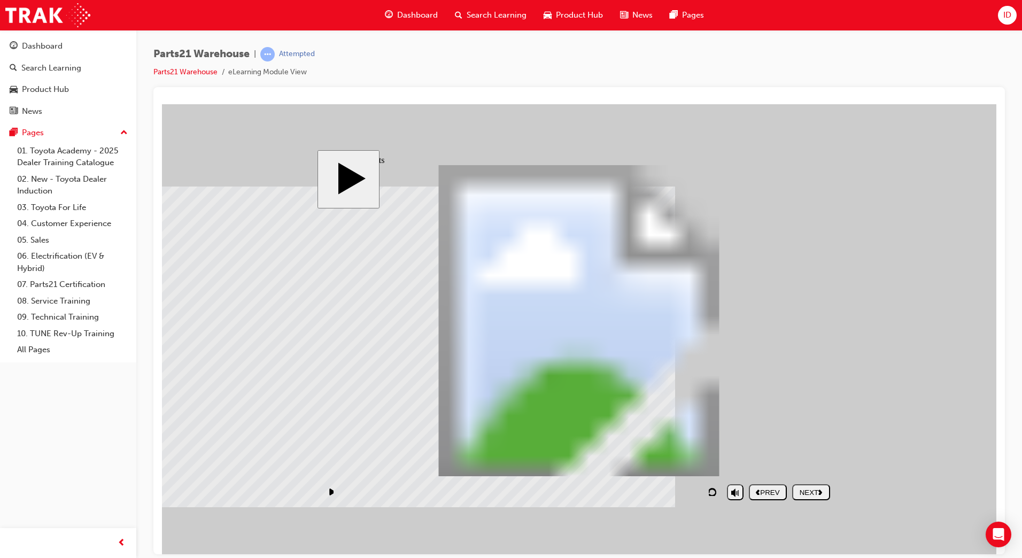
click at [816, 491] on div "NEXT" at bounding box center [810, 492] width 29 height 8
click at [804, 486] on button "NEXT" at bounding box center [811, 492] width 38 height 16
click at [814, 499] on button "NEXT" at bounding box center [811, 492] width 38 height 16
click at [809, 493] on div "NEXT" at bounding box center [810, 492] width 29 height 8
click at [804, 493] on div "NEXT" at bounding box center [810, 492] width 29 height 8
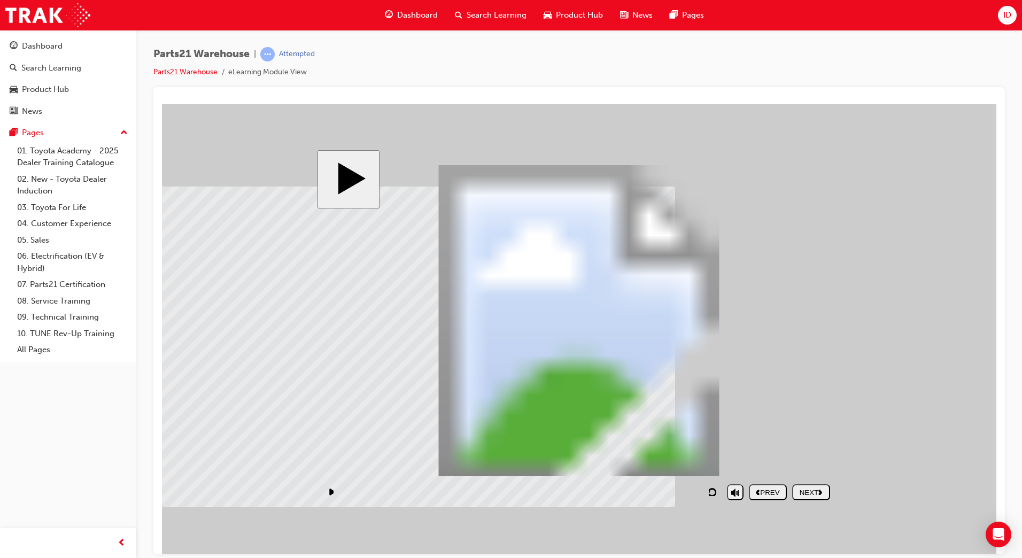
click at [813, 498] on button "NEXT" at bounding box center [811, 492] width 38 height 16
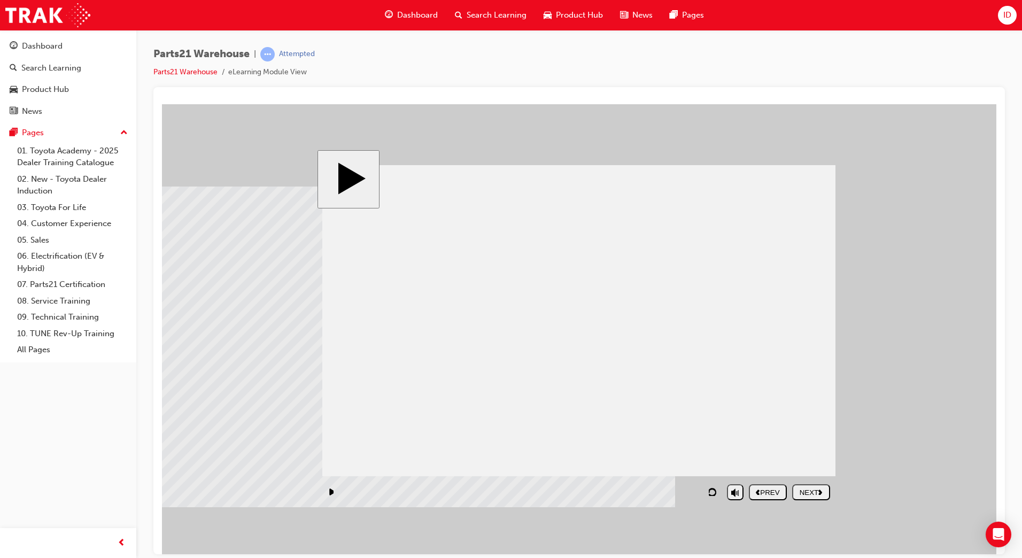
click at [818, 501] on nav "PREV NEXT SUBMIT" at bounding box center [789, 491] width 81 height 25
click at [817, 495] on div "NEXT" at bounding box center [810, 492] width 29 height 8
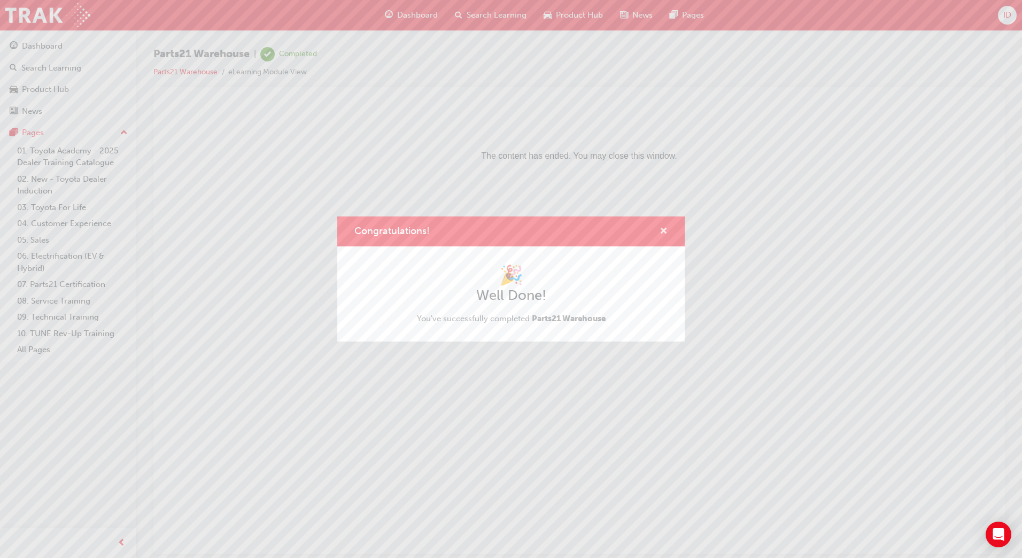
click at [660, 230] on span "cross-icon" at bounding box center [663, 232] width 8 height 10
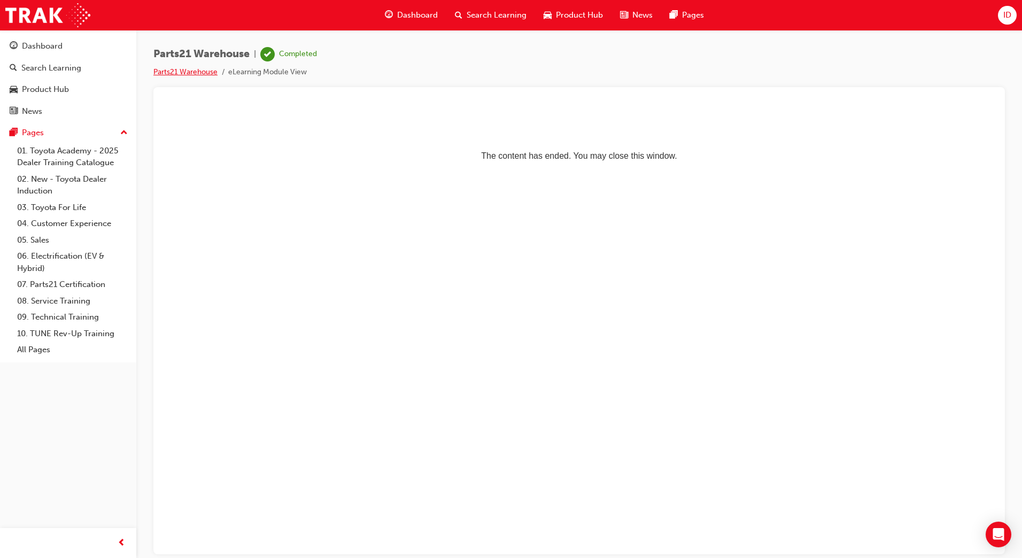
click at [172, 69] on link "Parts21 Warehouse" at bounding box center [185, 71] width 64 height 9
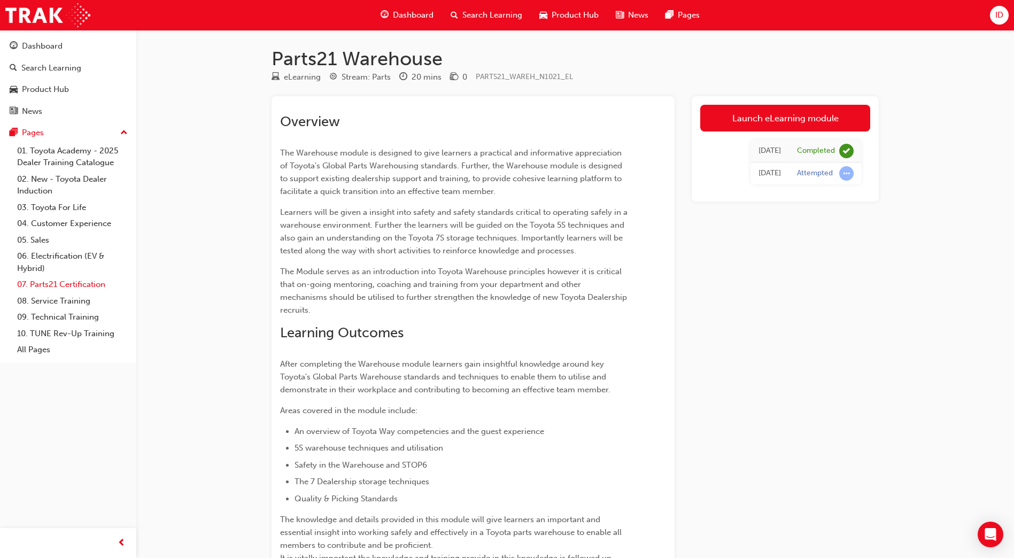
click at [55, 280] on link "07. Parts21 Certification" at bounding box center [72, 284] width 119 height 17
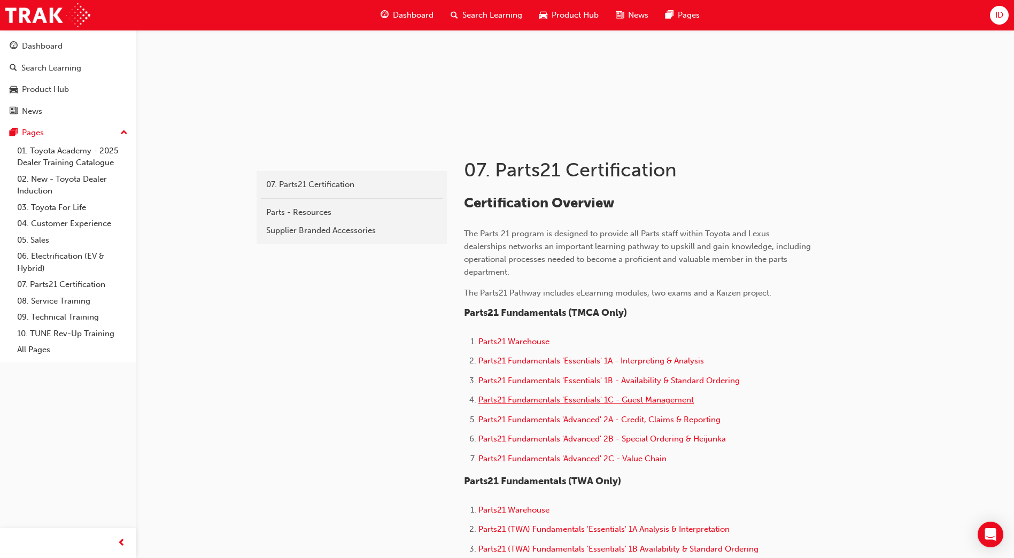
scroll to position [160, 0]
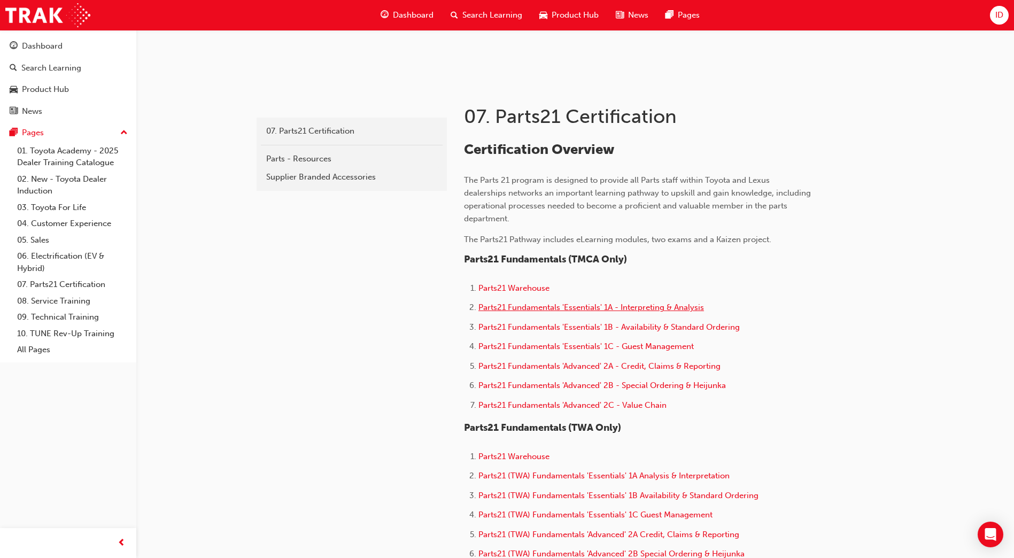
click at [537, 307] on span "Parts21 Fundamentals 'Essentials' 1A - Interpreting & Analysis" at bounding box center [591, 307] width 226 height 10
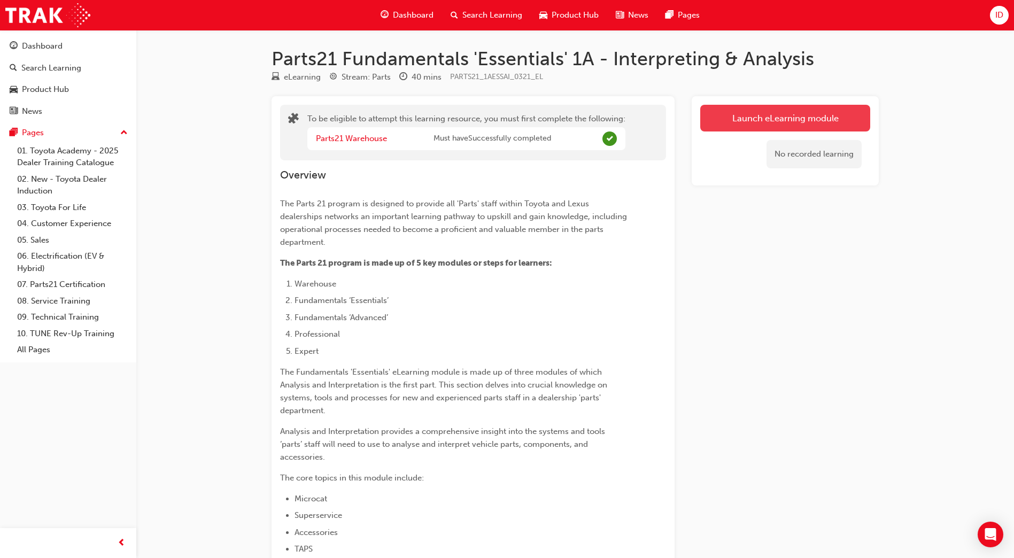
click at [765, 111] on button "Launch eLearning module" at bounding box center [785, 118] width 170 height 27
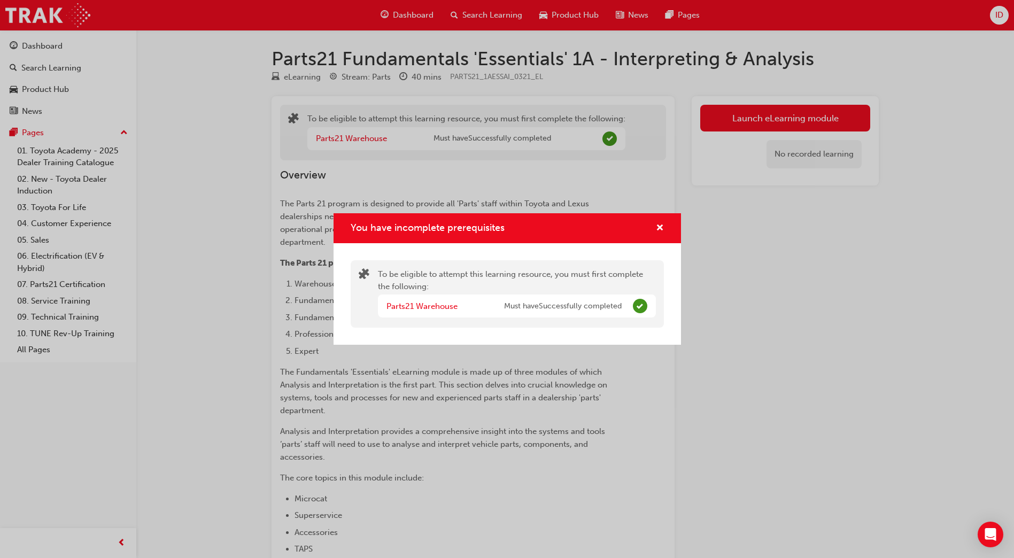
click at [410, 353] on div "You have incomplete prerequisites To be eligible to attempt this learning resou…" at bounding box center [507, 279] width 1014 height 558
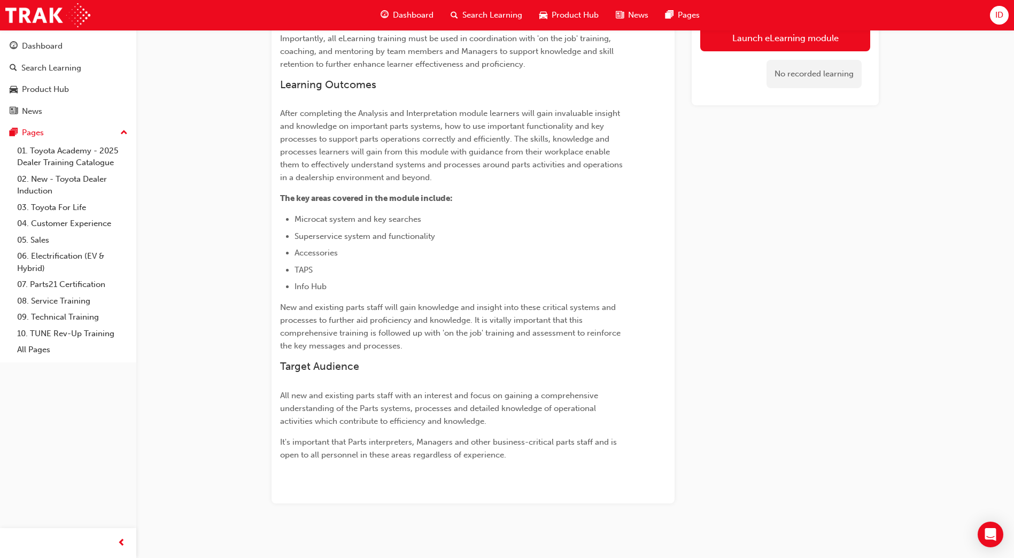
scroll to position [648, 0]
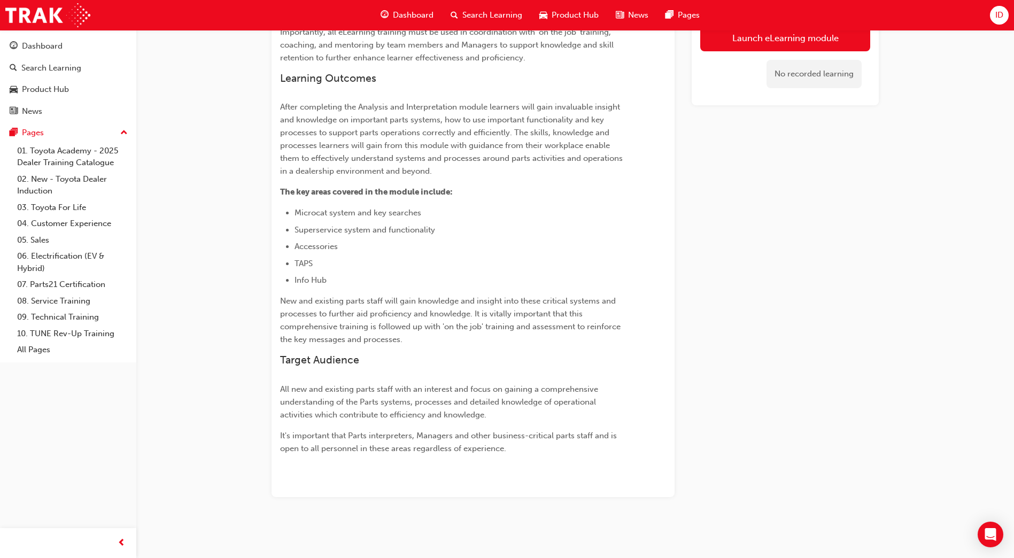
click at [54, 56] on button "Dashboard Search Learning Product Hub News Pages" at bounding box center [68, 78] width 128 height 89
click at [54, 49] on div "Dashboard" at bounding box center [42, 46] width 41 height 12
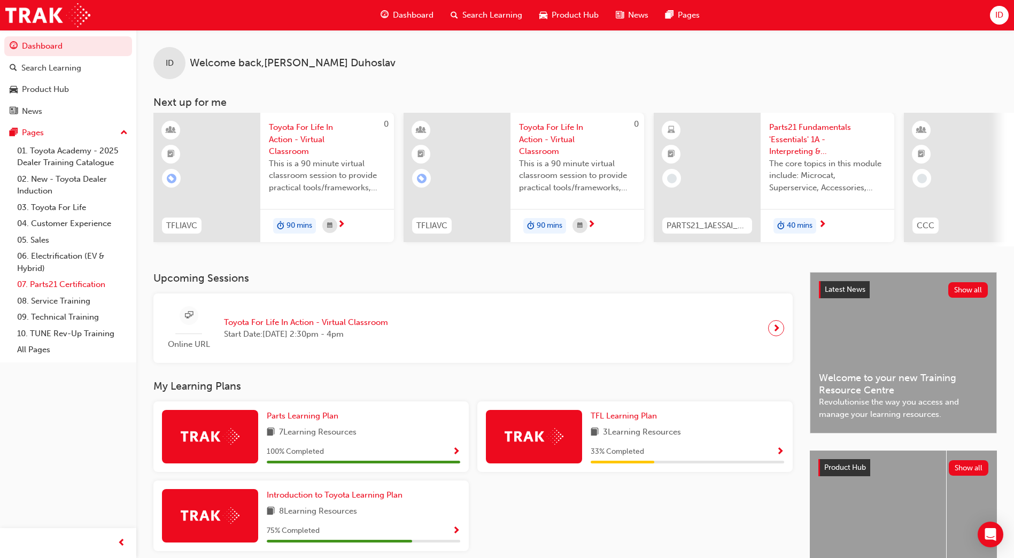
click at [82, 288] on link "07. Parts21 Certification" at bounding box center [72, 284] width 119 height 17
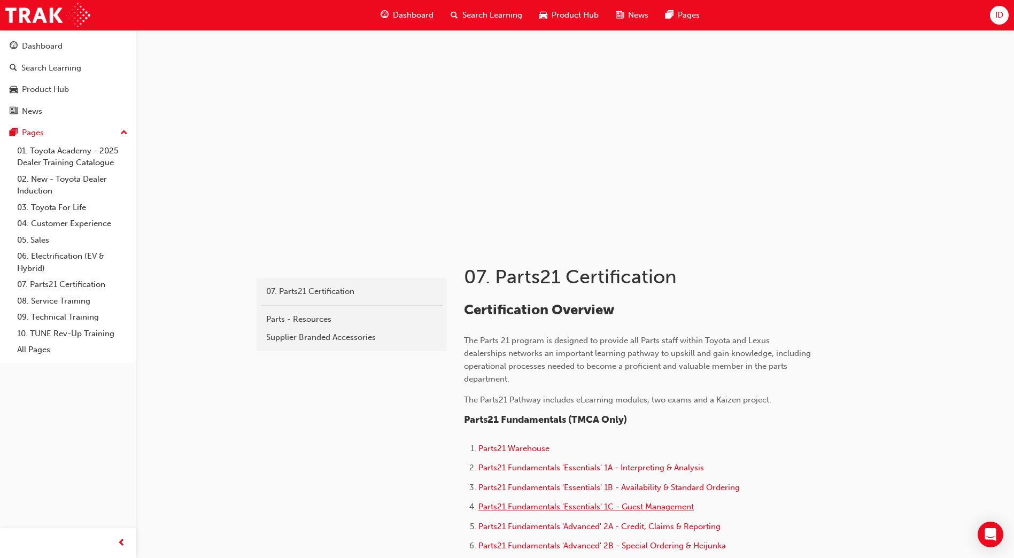
scroll to position [160, 0]
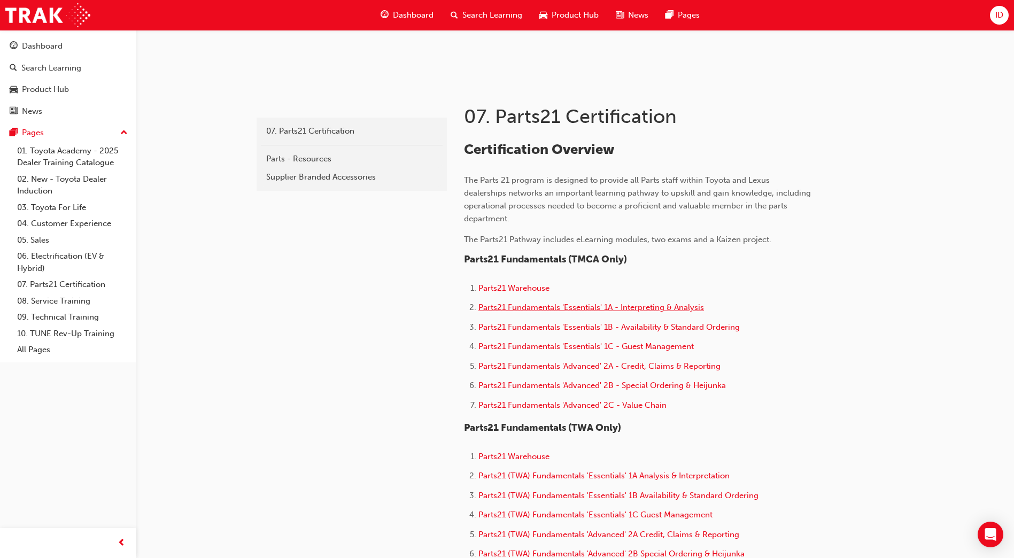
click at [542, 307] on span "Parts21 Fundamentals 'Essentials' 1A - Interpreting & Analysis" at bounding box center [591, 307] width 226 height 10
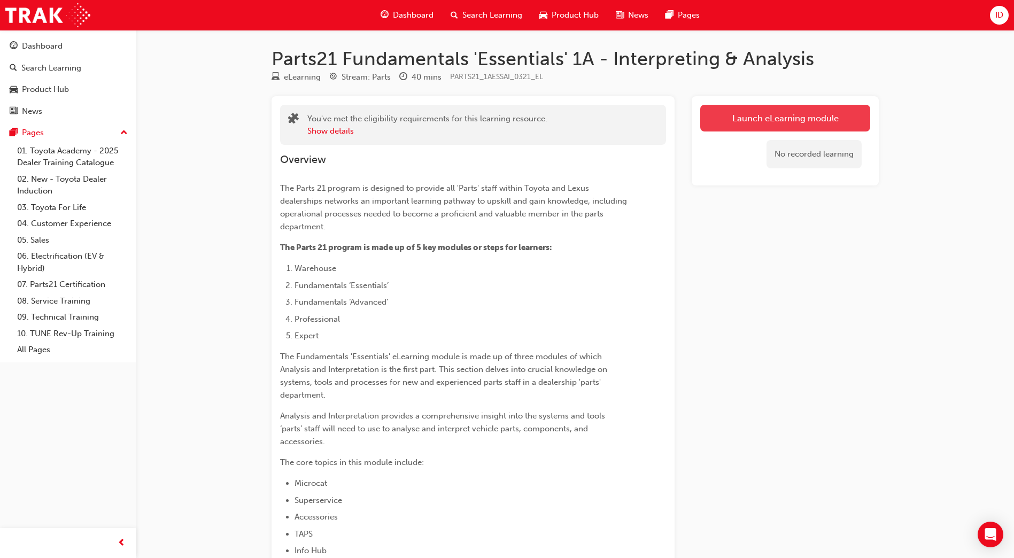
click at [752, 117] on link "Launch eLearning module" at bounding box center [785, 118] width 170 height 27
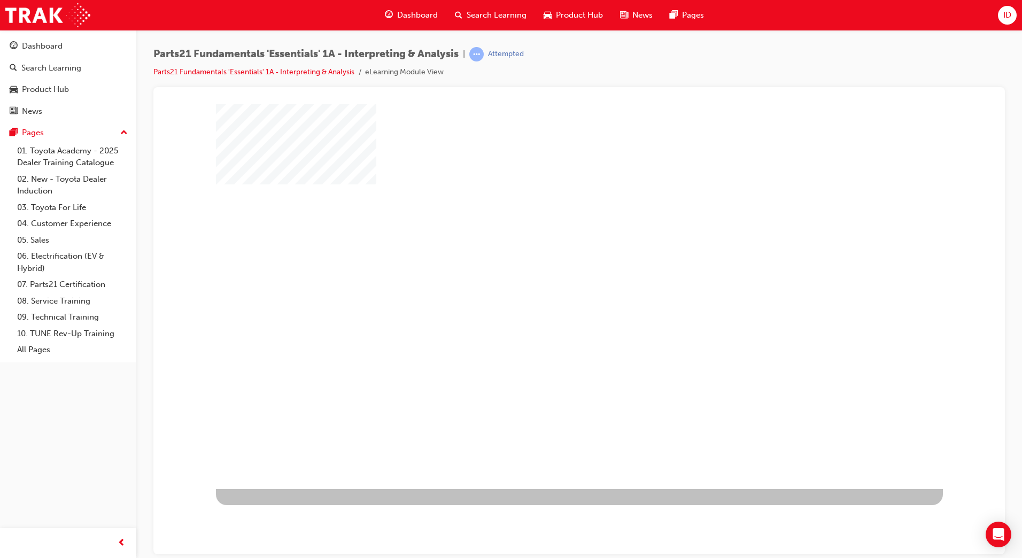
drag, startPoint x: 608, startPoint y: 310, endPoint x: 593, endPoint y: 302, distance: 17.7
click at [548, 265] on div "play" at bounding box center [548, 265] width 0 height 0
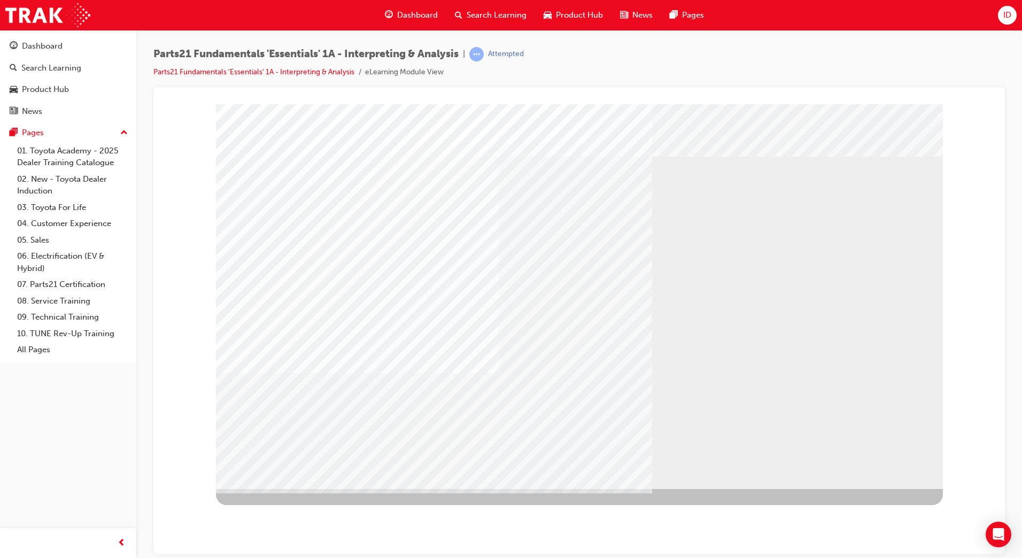
drag, startPoint x: 835, startPoint y: 214, endPoint x: 821, endPoint y: 229, distance: 20.1
click at [831, 220] on div "multistate" at bounding box center [579, 296] width 727 height 385
drag, startPoint x: 816, startPoint y: 193, endPoint x: 816, endPoint y: 221, distance: 27.8
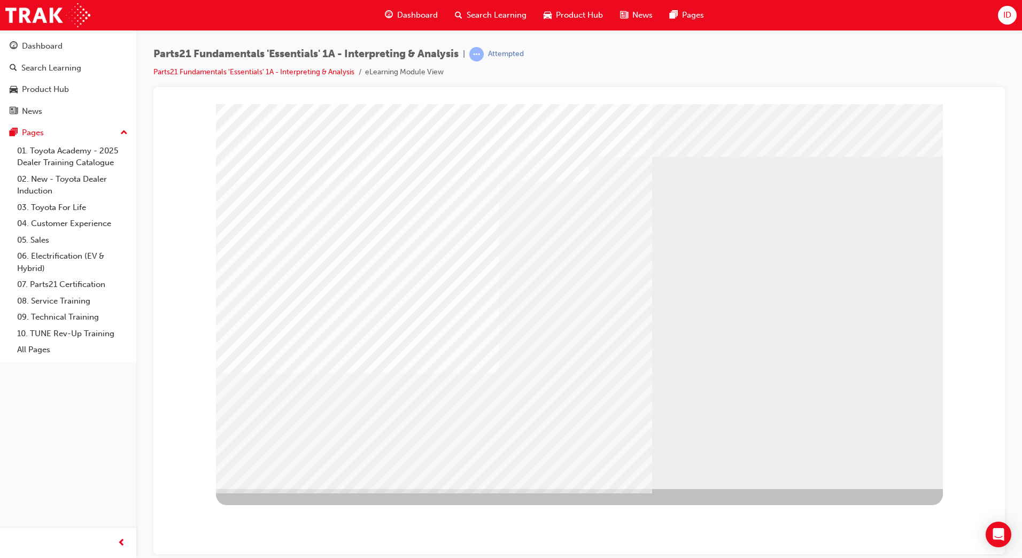
click at [380, 366] on div at bounding box center [579, 296] width 727 height 385
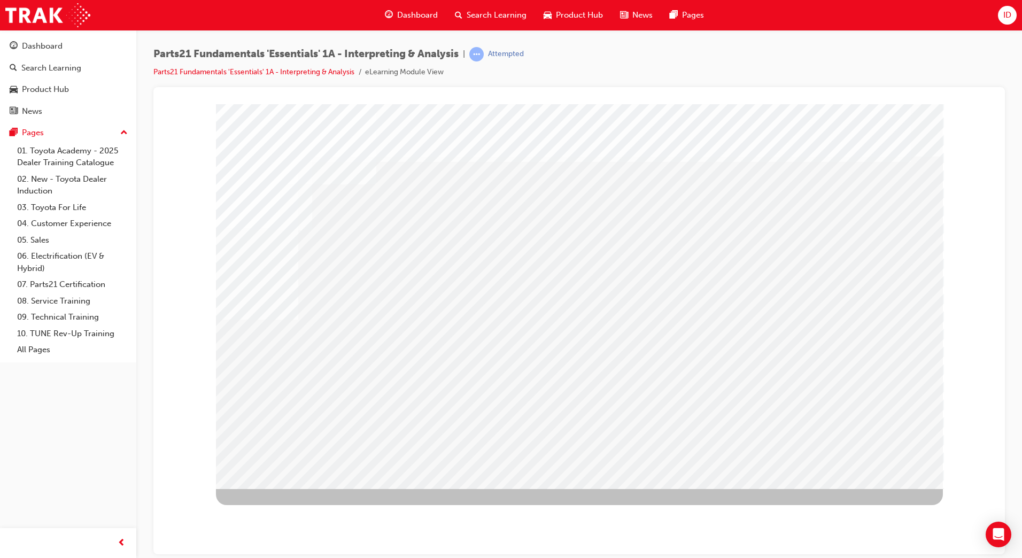
click at [547, 337] on div at bounding box center [579, 296] width 727 height 385
click at [619, 328] on div at bounding box center [579, 296] width 727 height 385
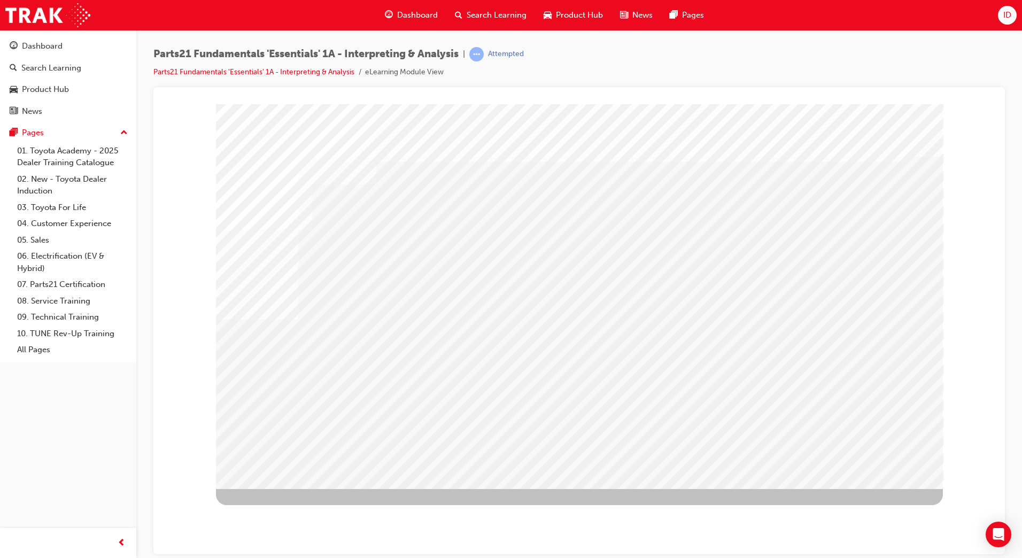
drag, startPoint x: 866, startPoint y: 473, endPoint x: 860, endPoint y: 470, distance: 6.5
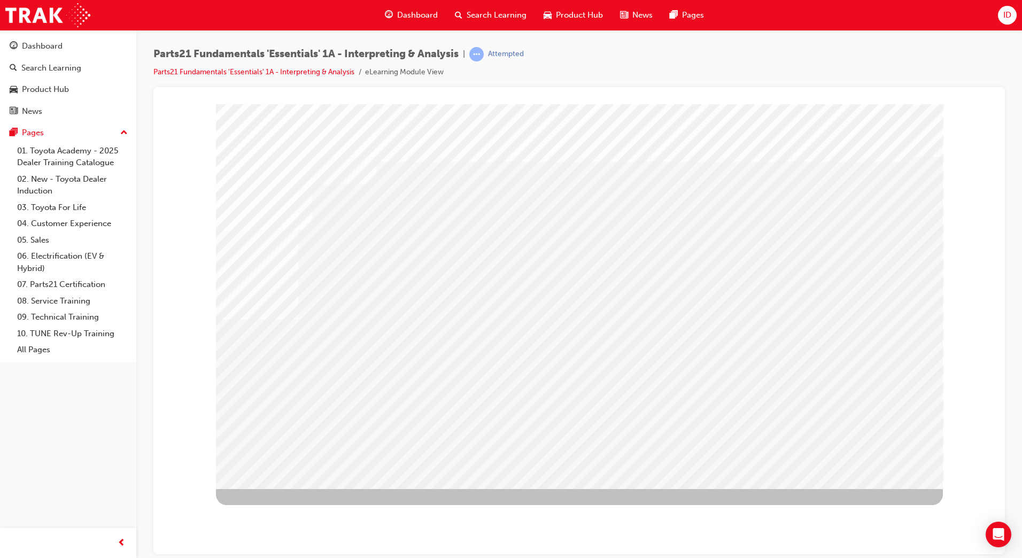
drag, startPoint x: 860, startPoint y: 470, endPoint x: 855, endPoint y: 467, distance: 6.7
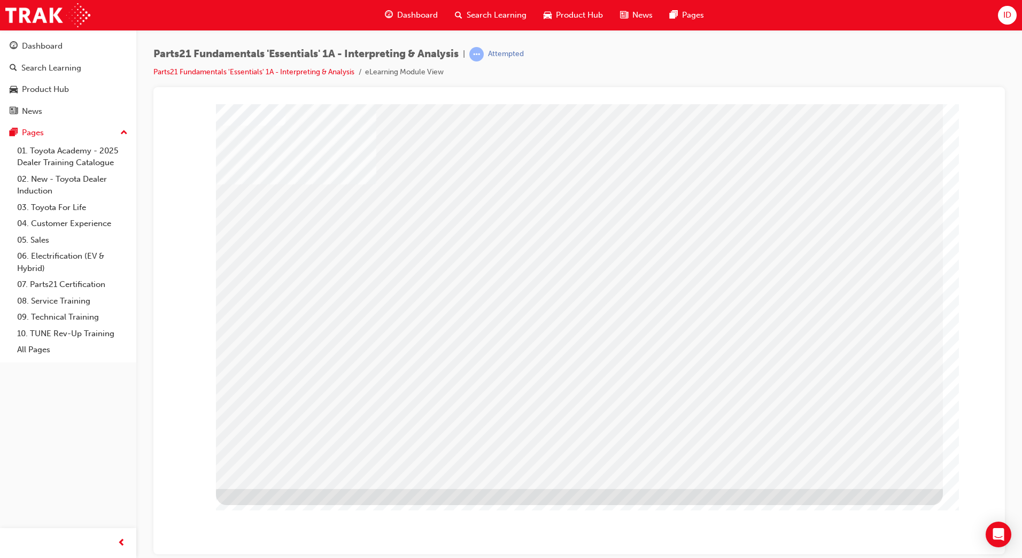
click at [428, 431] on div at bounding box center [579, 290] width 616 height 360
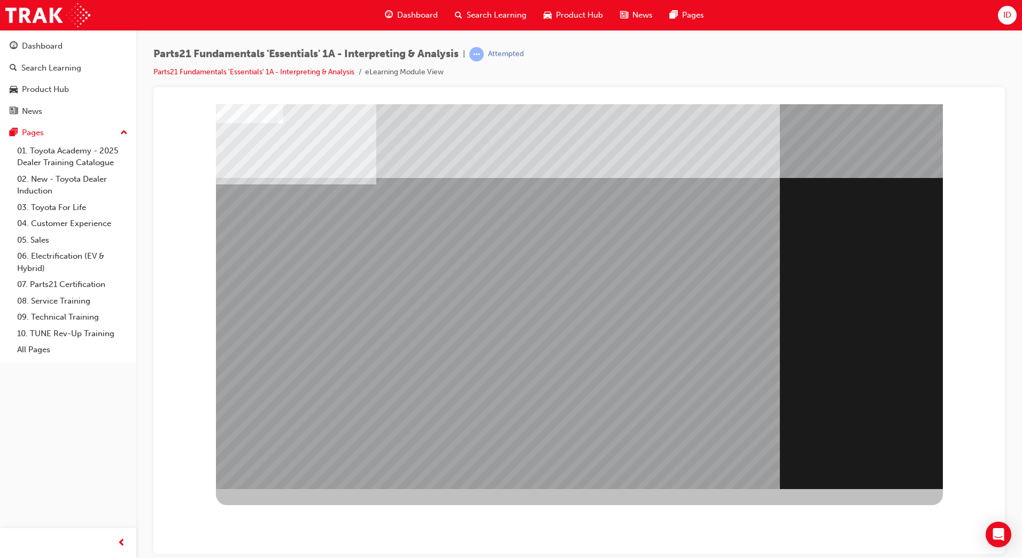
drag, startPoint x: 863, startPoint y: 467, endPoint x: 799, endPoint y: 457, distance: 64.9
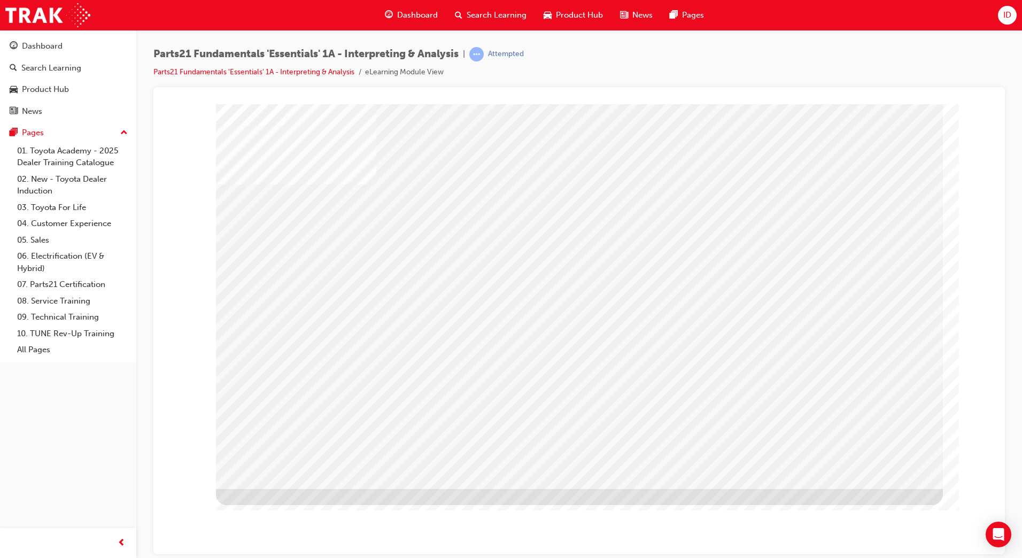
drag, startPoint x: 295, startPoint y: 453, endPoint x: 405, endPoint y: 460, distance: 109.8
click at [295, 453] on div at bounding box center [579, 290] width 616 height 360
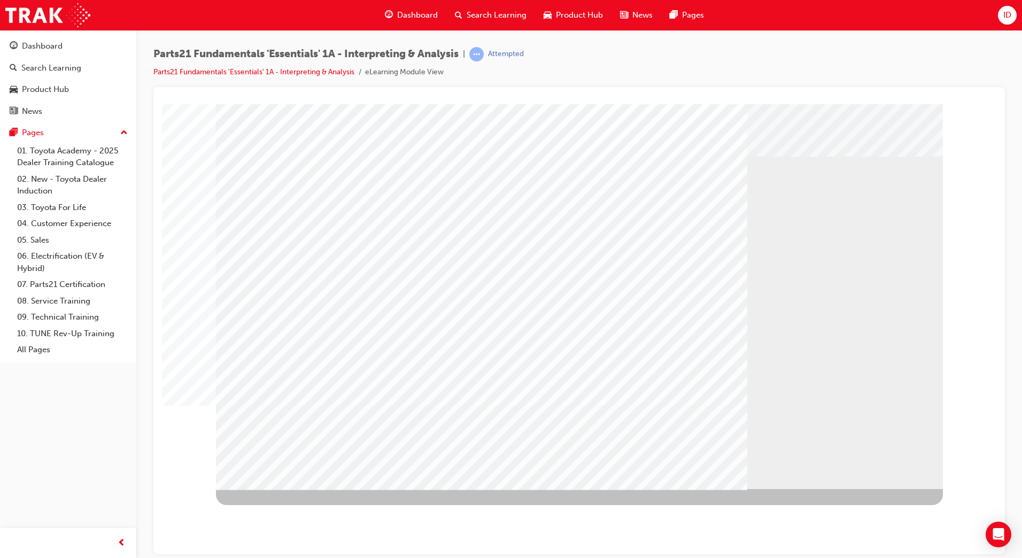
drag, startPoint x: 264, startPoint y: 410, endPoint x: 263, endPoint y: 404, distance: 6.5
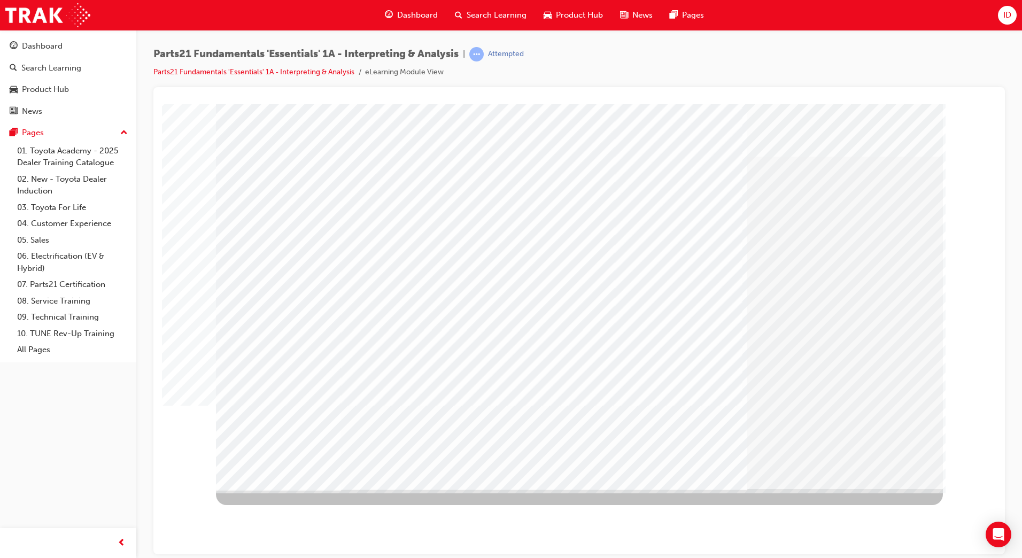
drag, startPoint x: 883, startPoint y: 480, endPoint x: 874, endPoint y: 472, distance: 12.5
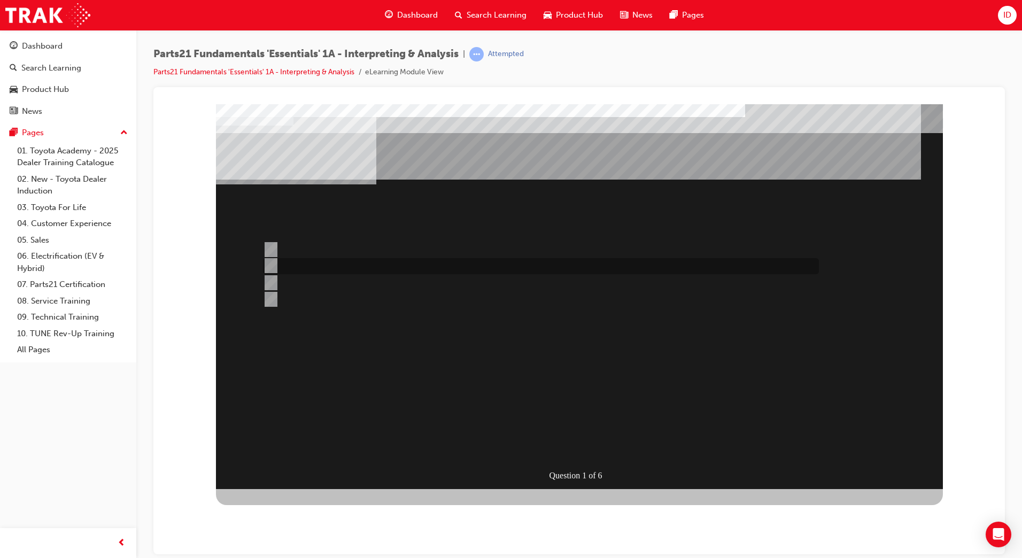
click at [331, 263] on div at bounding box center [538, 266] width 556 height 16
radio input "true"
click at [403, 303] on div at bounding box center [538, 299] width 556 height 16
radio input "true"
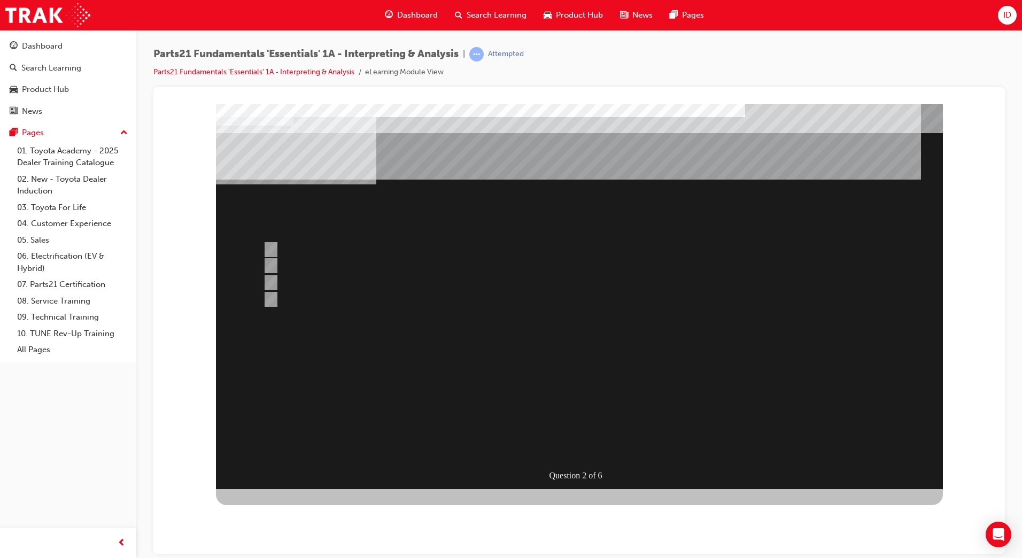
click at [309, 297] on div at bounding box center [538, 299] width 556 height 16
radio input "true"
click at [285, 241] on div "Question 3 of 6" at bounding box center [579, 296] width 727 height 385
click at [296, 249] on div at bounding box center [538, 250] width 556 height 16
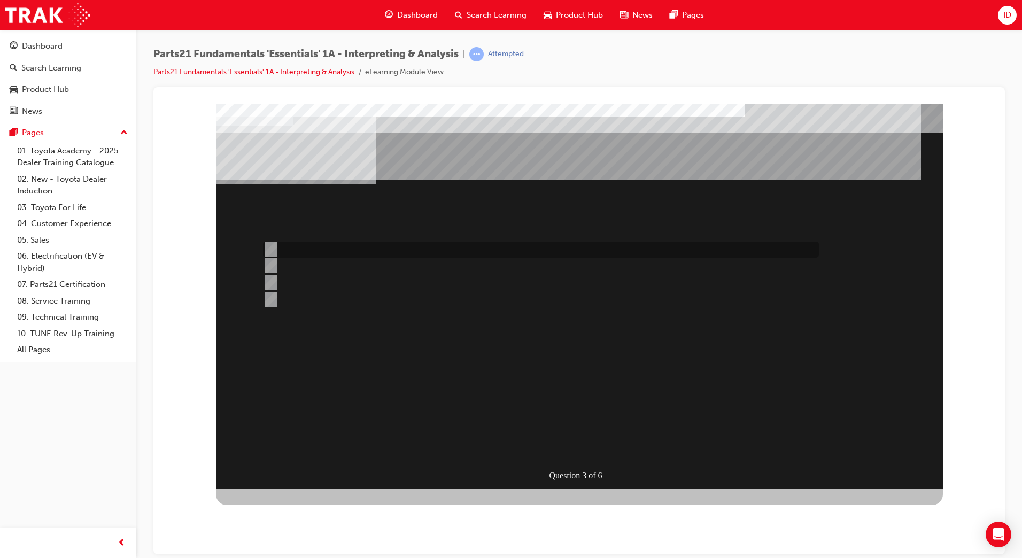
radio input "true"
click at [361, 263] on div at bounding box center [538, 266] width 556 height 16
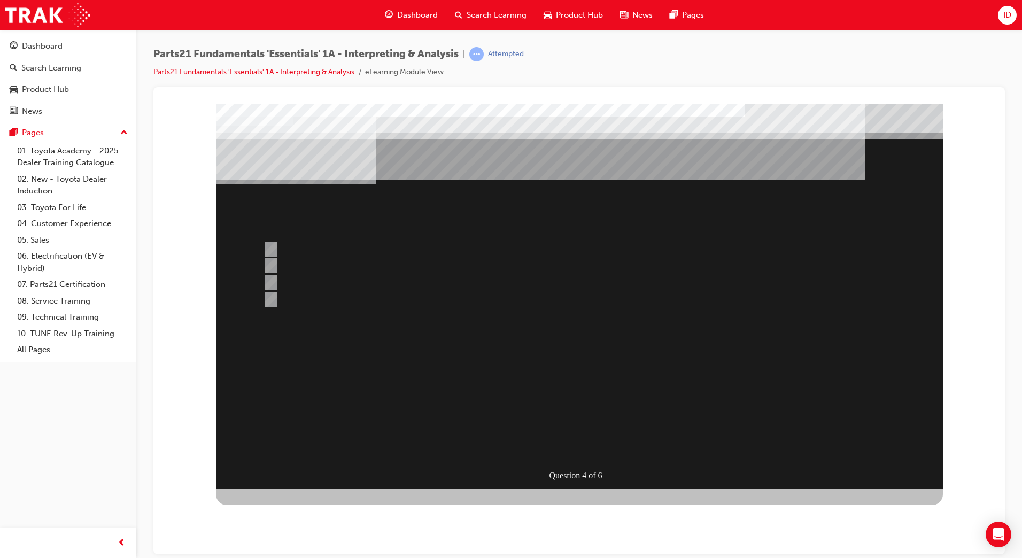
click at [281, 281] on div at bounding box center [579, 296] width 727 height 385
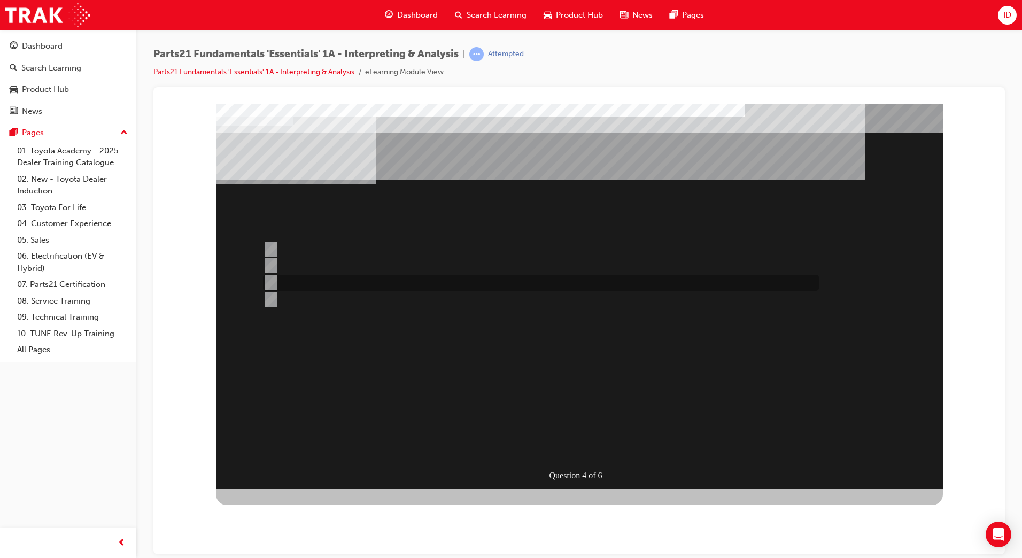
click at [303, 278] on div at bounding box center [538, 283] width 556 height 16
radio input "false"
radio input "true"
click at [291, 243] on div at bounding box center [538, 250] width 556 height 16
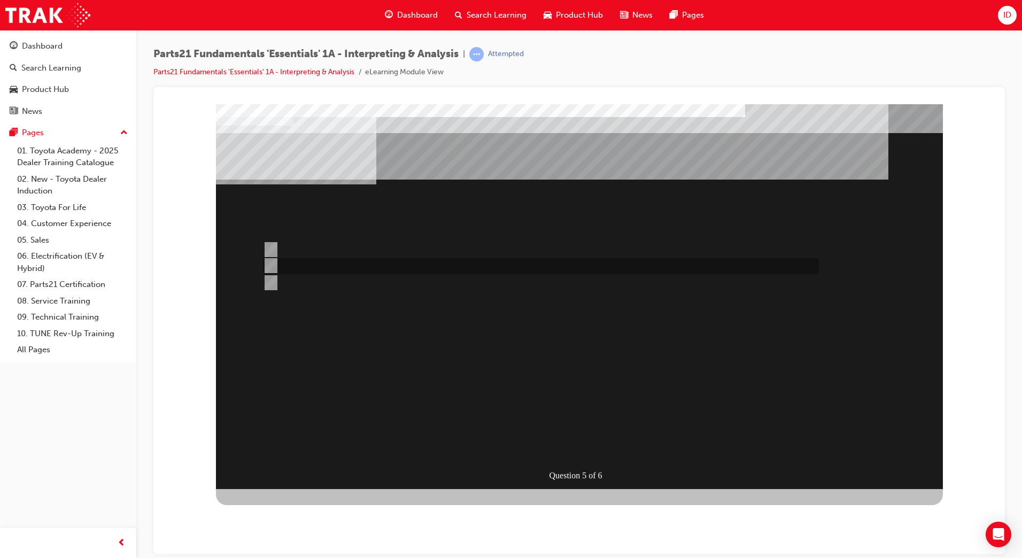
click at [294, 271] on div at bounding box center [538, 266] width 556 height 16
radio input "false"
click at [282, 286] on div at bounding box center [538, 283] width 556 height 16
radio input "false"
radio input "true"
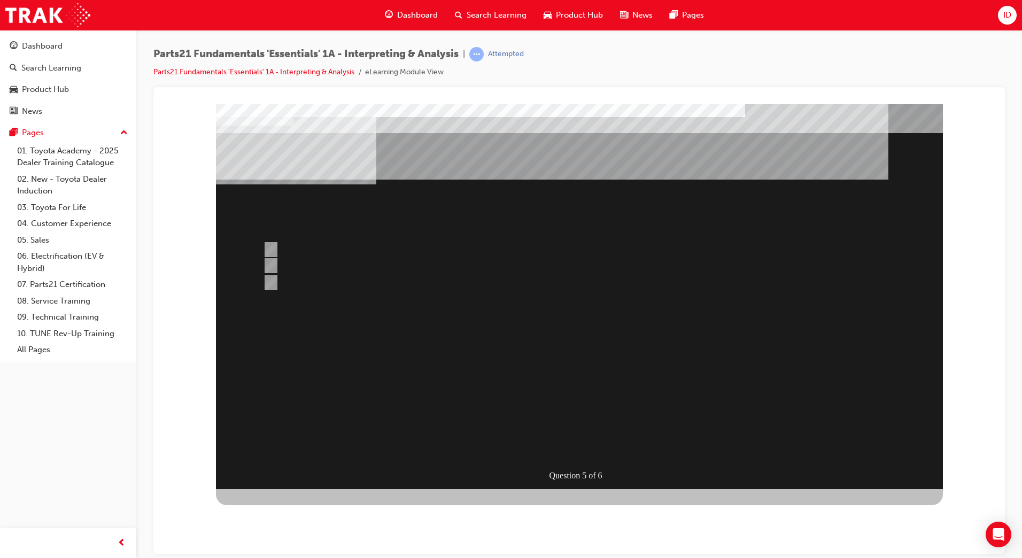
click at [344, 270] on div at bounding box center [538, 283] width 556 height 26
radio input "true"
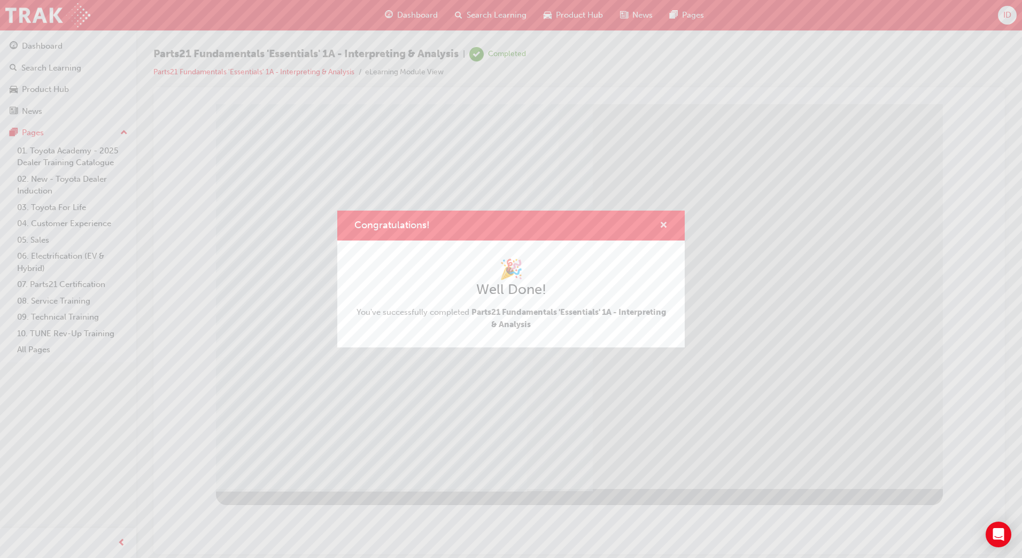
click at [662, 221] on span "cross-icon" at bounding box center [663, 226] width 8 height 10
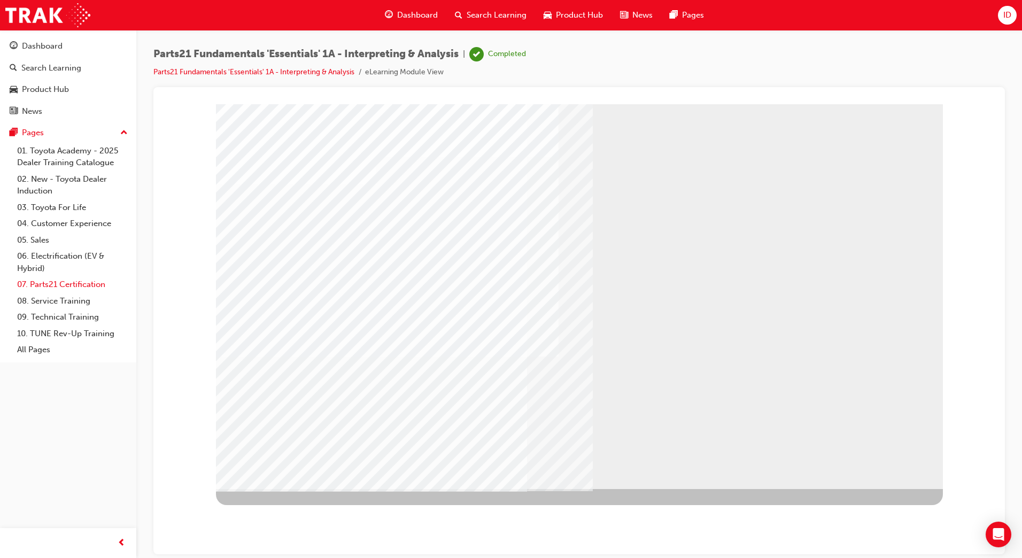
click at [49, 285] on link "07. Parts21 Certification" at bounding box center [72, 284] width 119 height 17
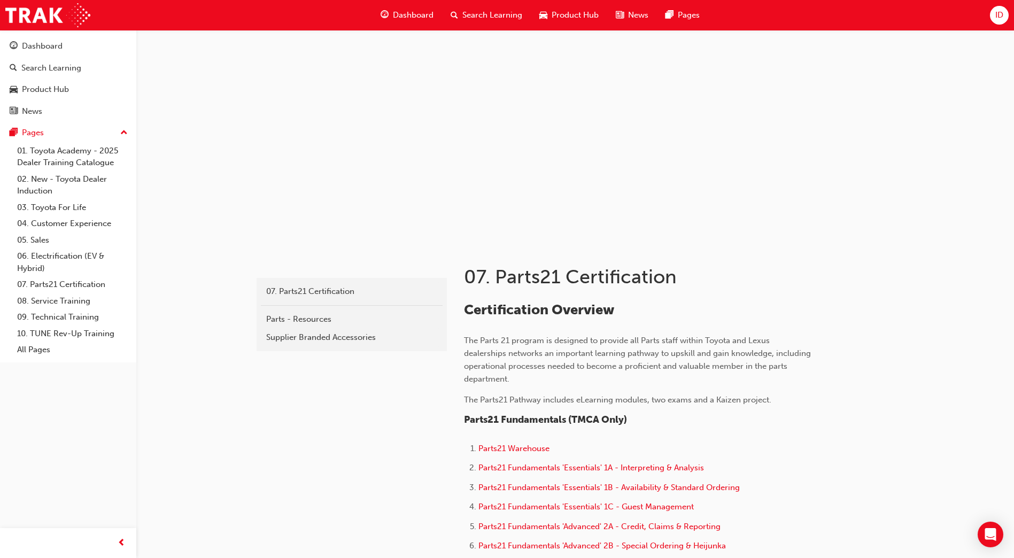
scroll to position [160, 0]
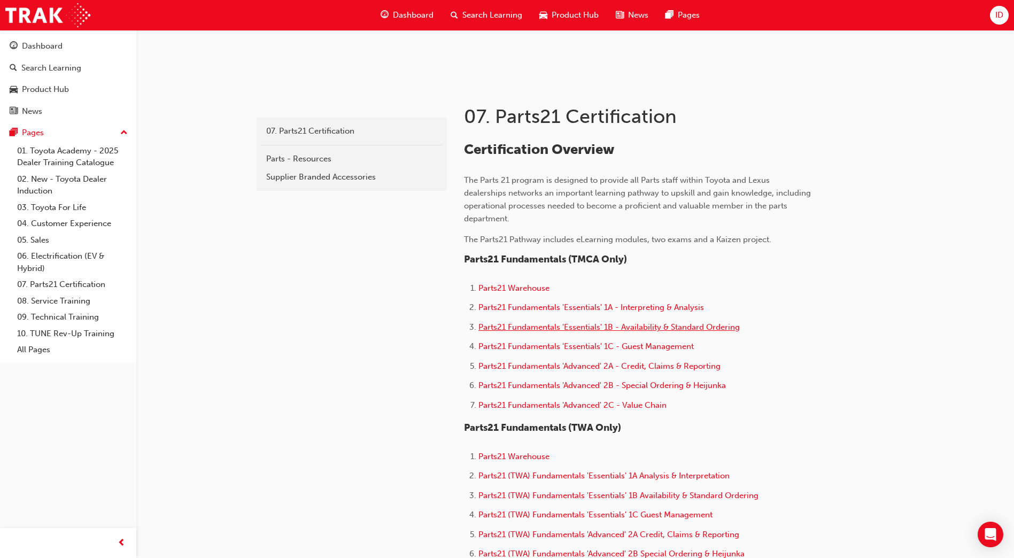
click at [560, 331] on span "Parts21 Fundamentals 'Essentials' 1B - Availability & Standard Ordering" at bounding box center [608, 327] width 261 height 10
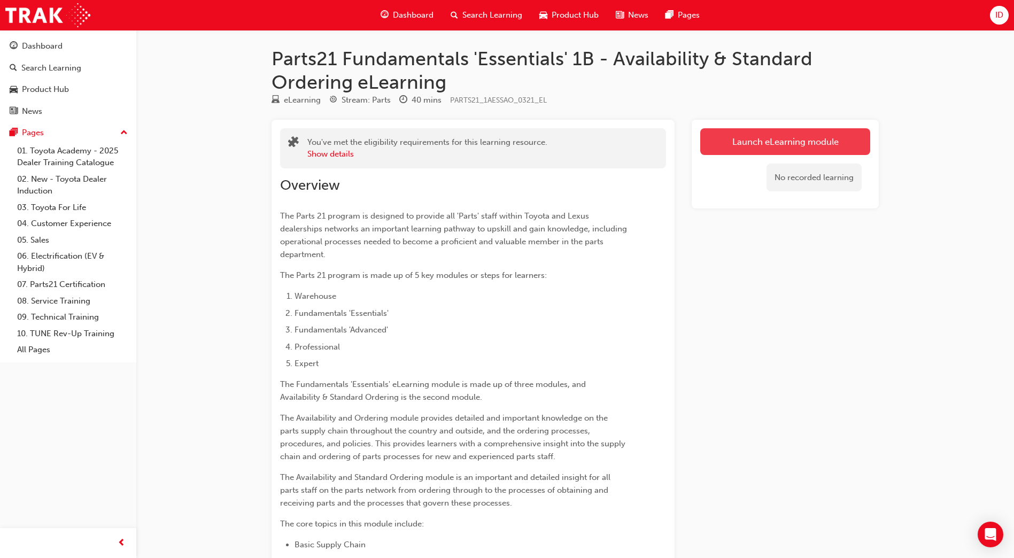
click at [736, 144] on link "Launch eLearning module" at bounding box center [785, 141] width 170 height 27
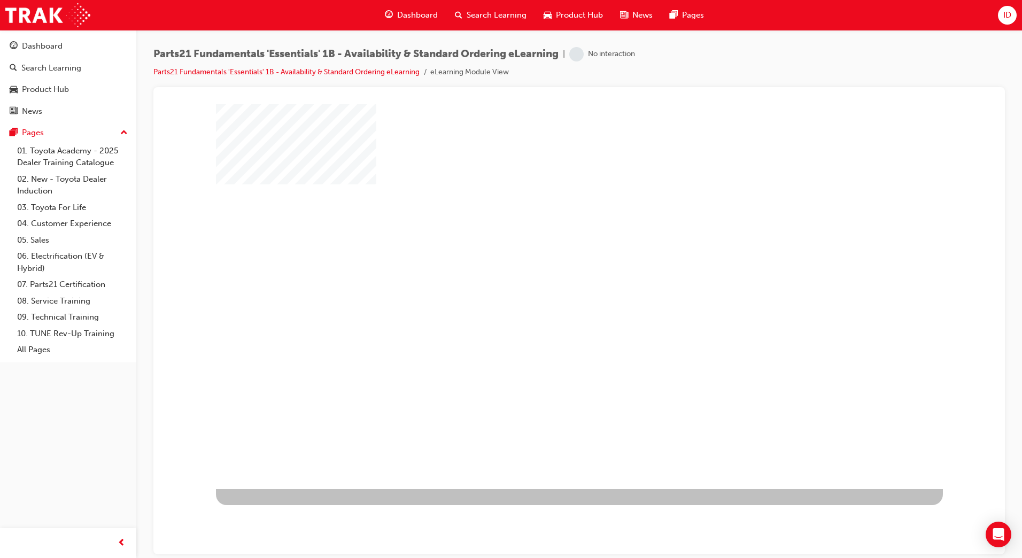
click at [544, 275] on div at bounding box center [579, 296] width 727 height 385
click at [548, 265] on div "play" at bounding box center [548, 265] width 0 height 0
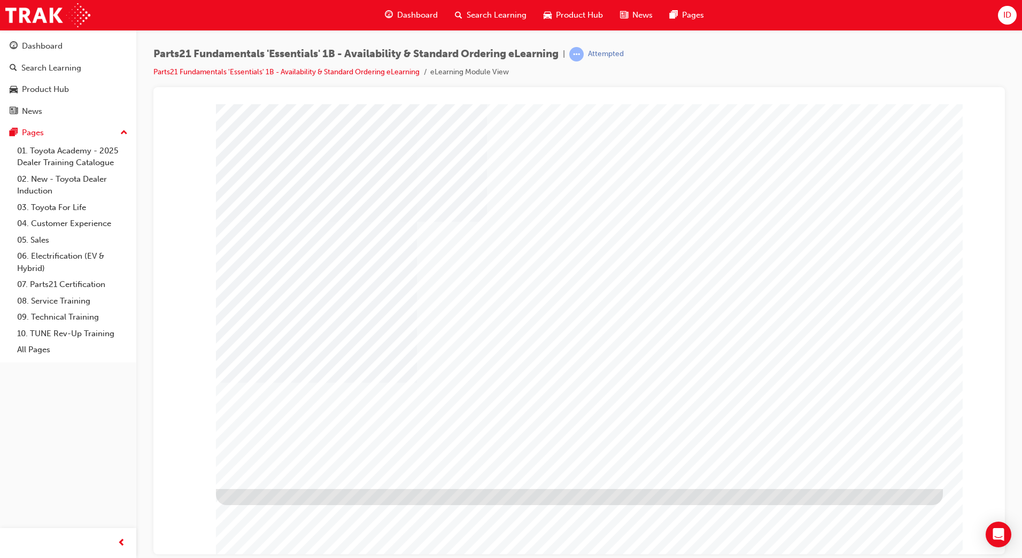
type input "j"
type input "G"
type input "Jorge the wise"
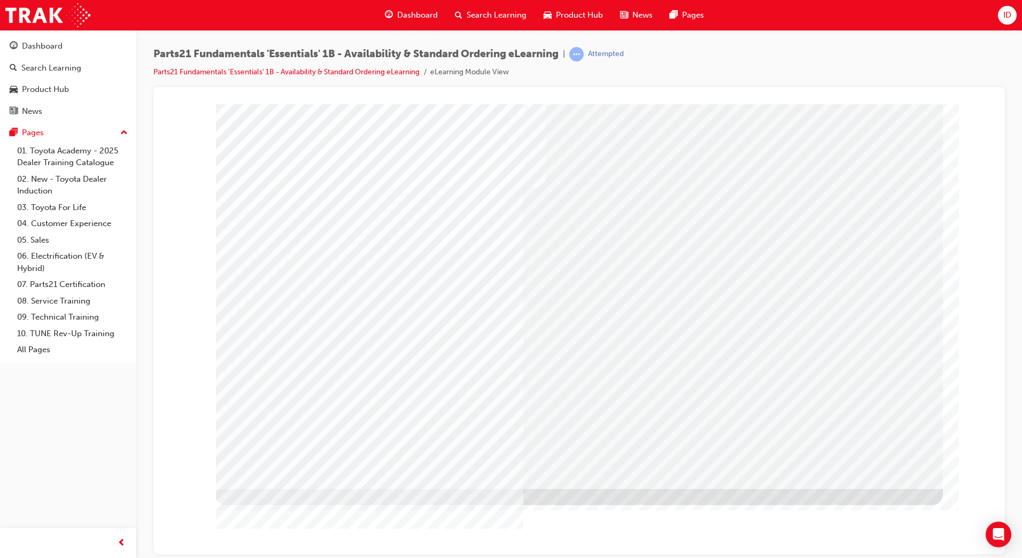
drag, startPoint x: 568, startPoint y: 176, endPoint x: 567, endPoint y: 183, distance: 7.0
click at [568, 182] on div at bounding box center [579, 296] width 727 height 385
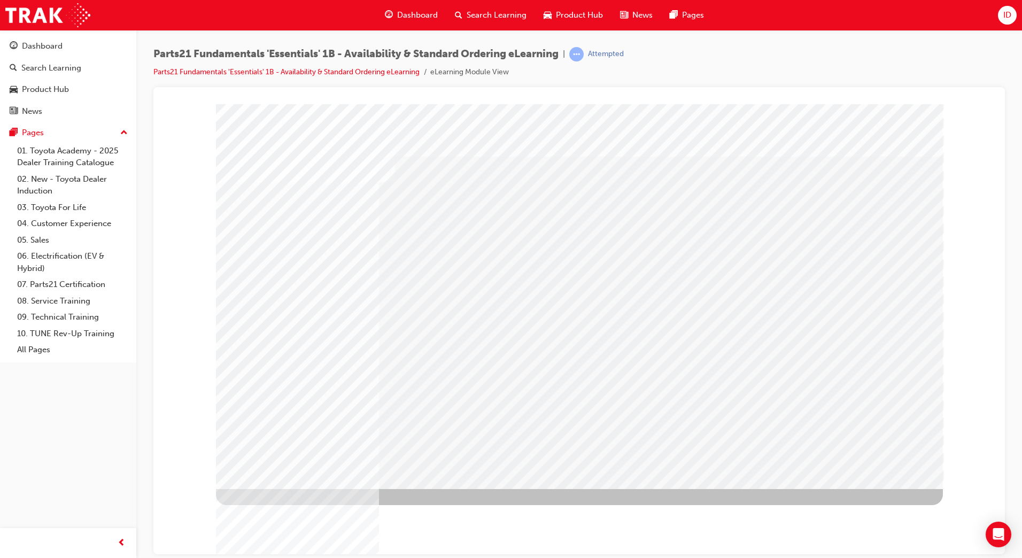
drag, startPoint x: 808, startPoint y: 272, endPoint x: 813, endPoint y: 305, distance: 33.0
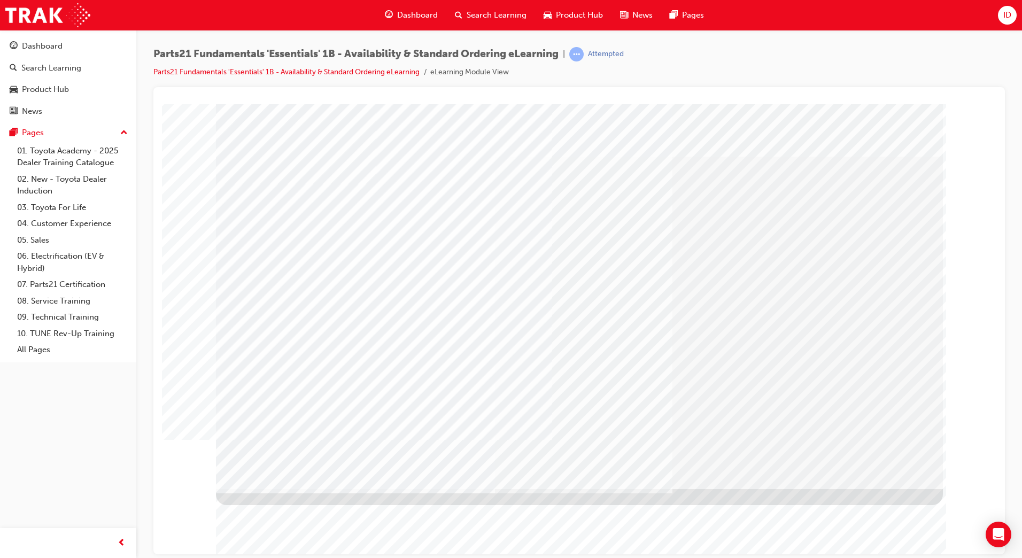
click at [842, 454] on div at bounding box center [579, 296] width 727 height 385
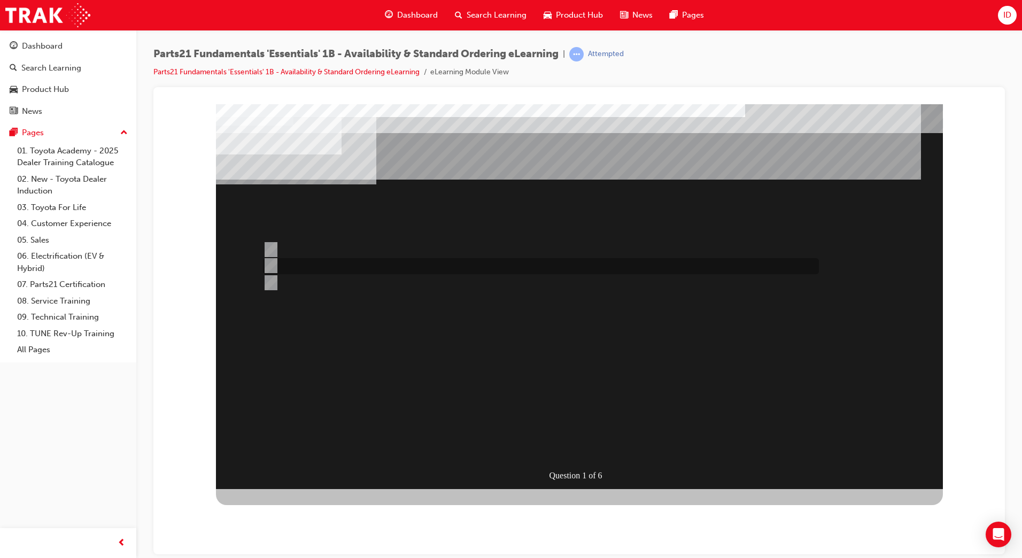
click at [270, 265] on input "Toyota Parts Centre" at bounding box center [269, 266] width 12 height 12
radio input "true"
click at [312, 267] on div at bounding box center [538, 266] width 556 height 16
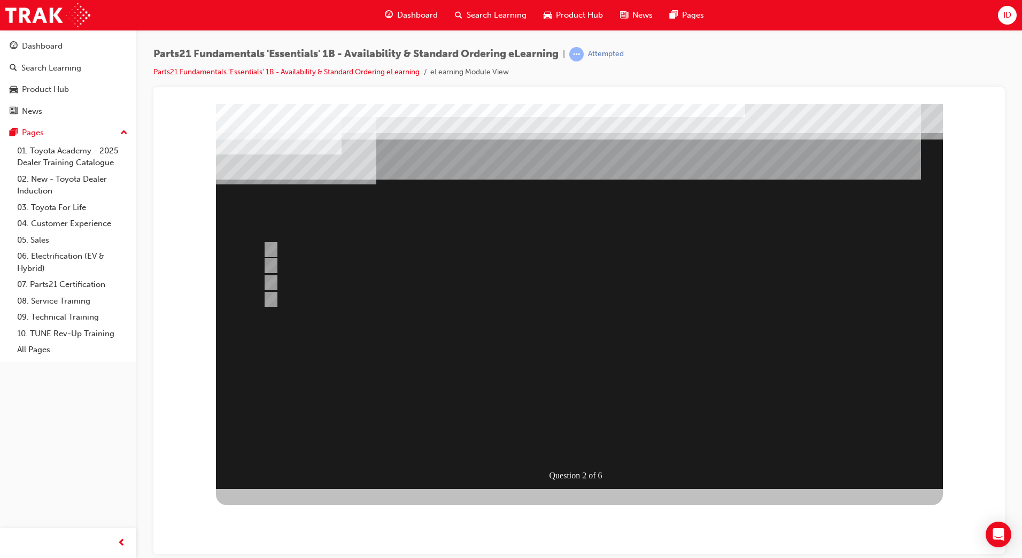
click at [286, 280] on div at bounding box center [579, 296] width 727 height 385
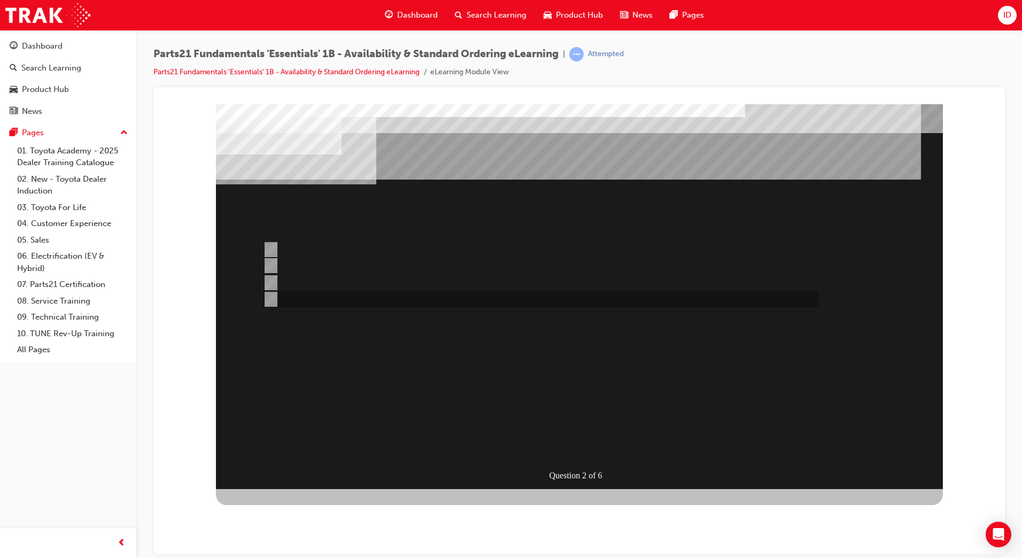
click at [280, 299] on div at bounding box center [538, 299] width 556 height 16
radio input "false"
radio input "true"
click at [301, 281] on div at bounding box center [538, 283] width 556 height 16
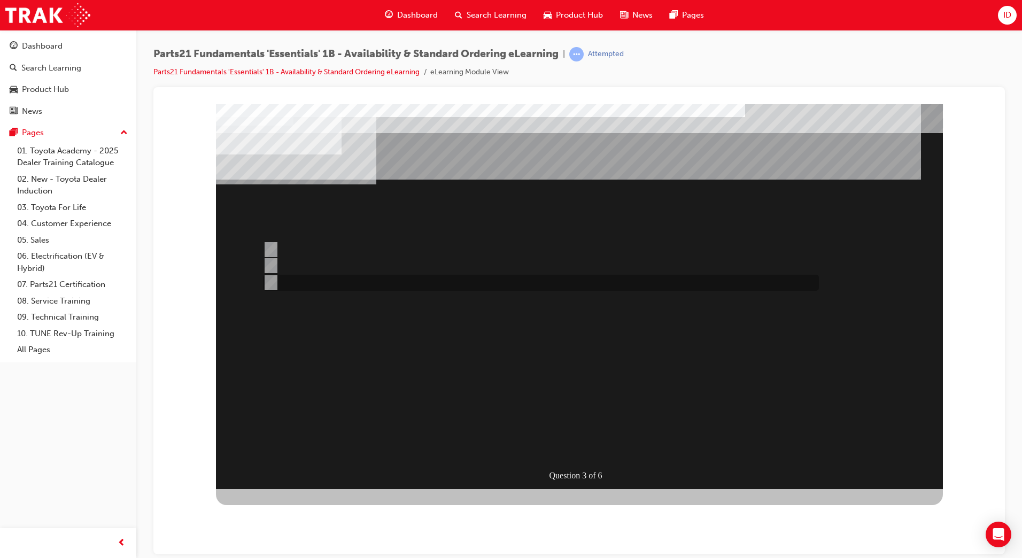
radio input "true"
click at [275, 275] on div at bounding box center [538, 283] width 556 height 16
click at [276, 301] on div at bounding box center [538, 299] width 556 height 16
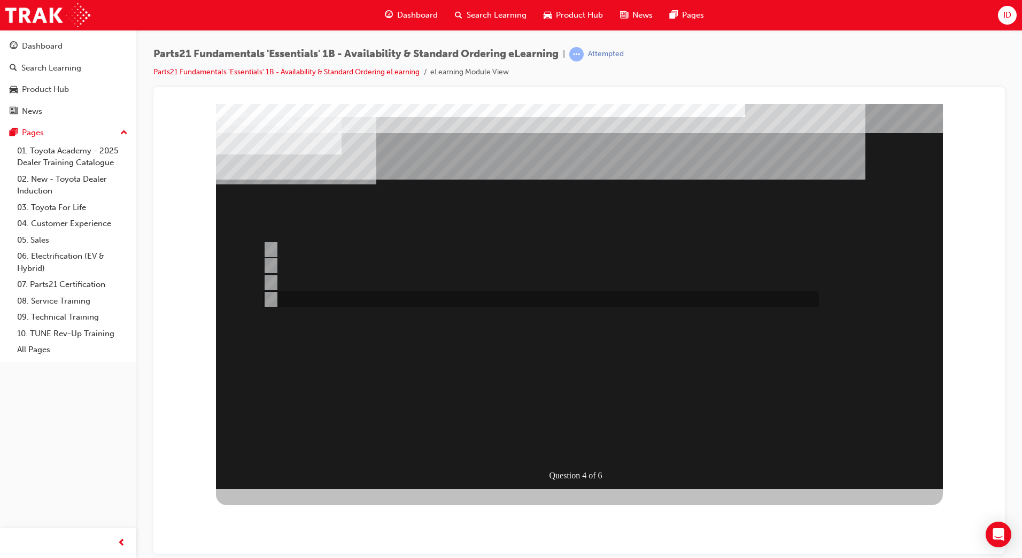
radio input "false"
radio input "true"
click at [292, 253] on div at bounding box center [538, 250] width 556 height 16
radio input "true"
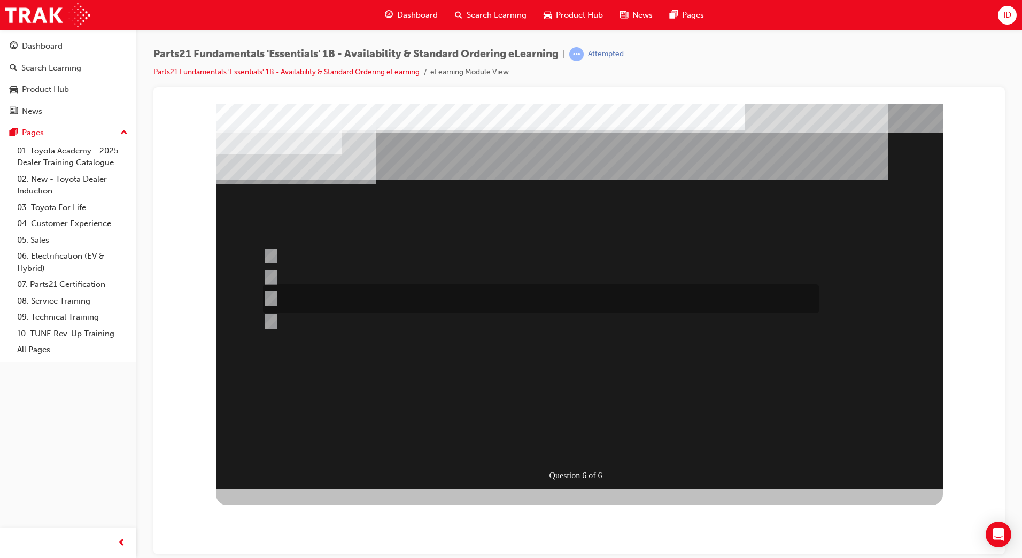
click at [375, 290] on div at bounding box center [538, 298] width 556 height 29
radio input "true"
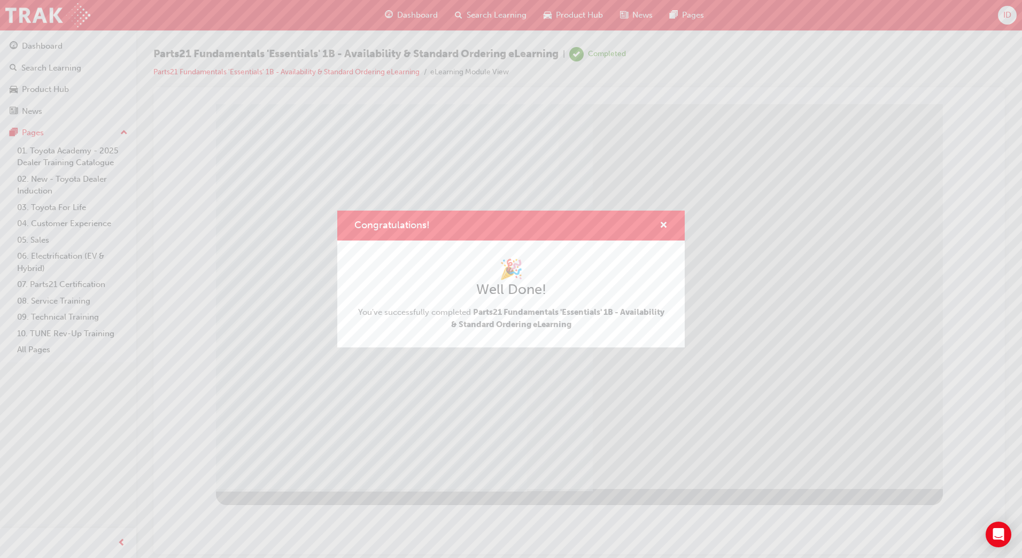
click at [658, 227] on div "Congratulations!" at bounding box center [659, 225] width 17 height 13
click at [666, 221] on span "cross-icon" at bounding box center [663, 226] width 8 height 10
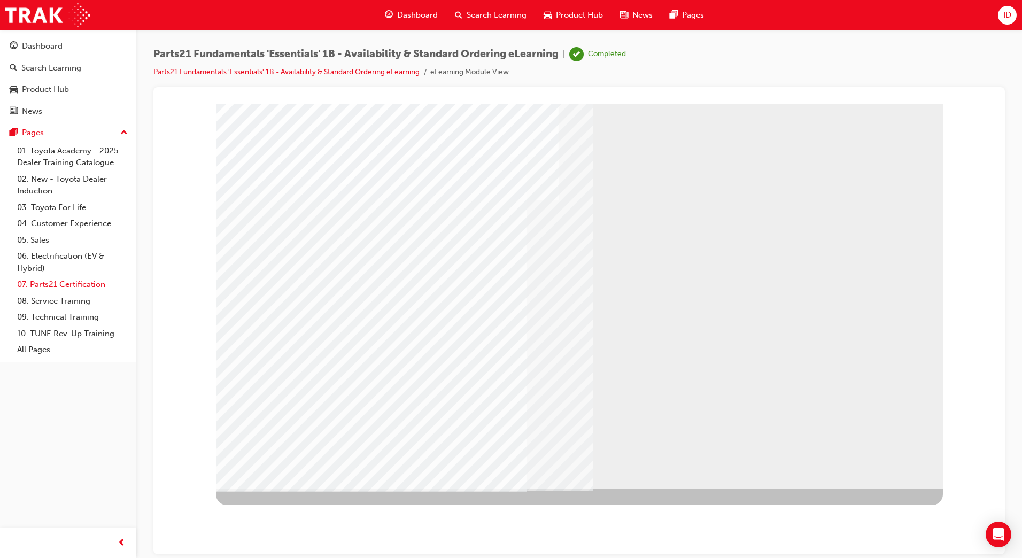
click at [37, 286] on link "07. Parts21 Certification" at bounding box center [72, 284] width 119 height 17
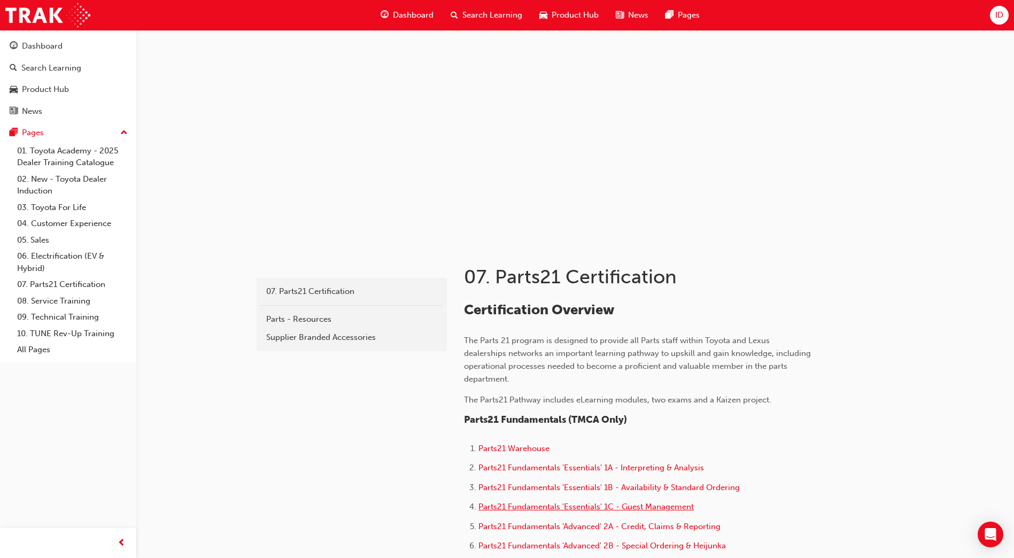
click at [611, 509] on span "Parts21 Fundamentals 'Essentials' 1C - Guest Management" at bounding box center [585, 507] width 215 height 10
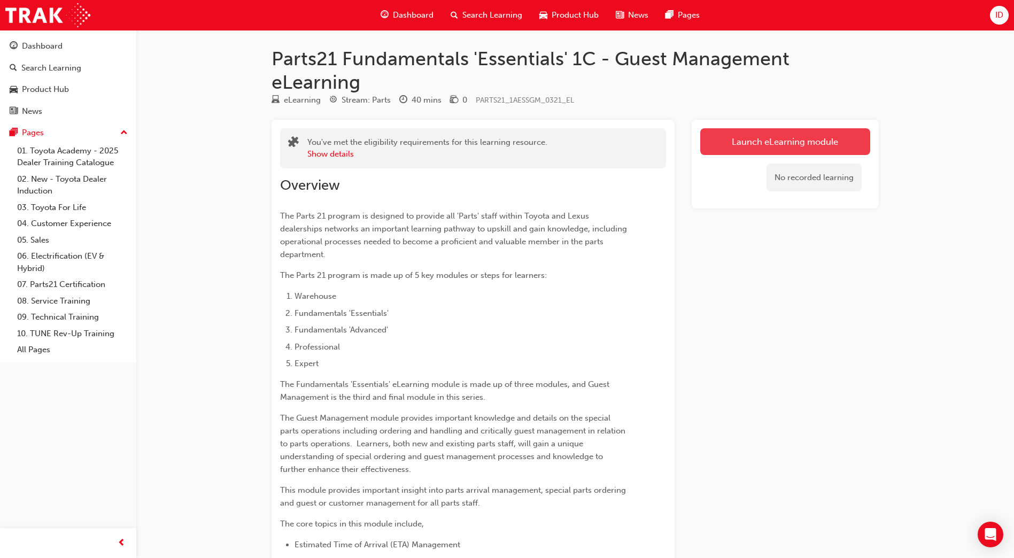
click at [783, 146] on link "Launch eLearning module" at bounding box center [785, 141] width 170 height 27
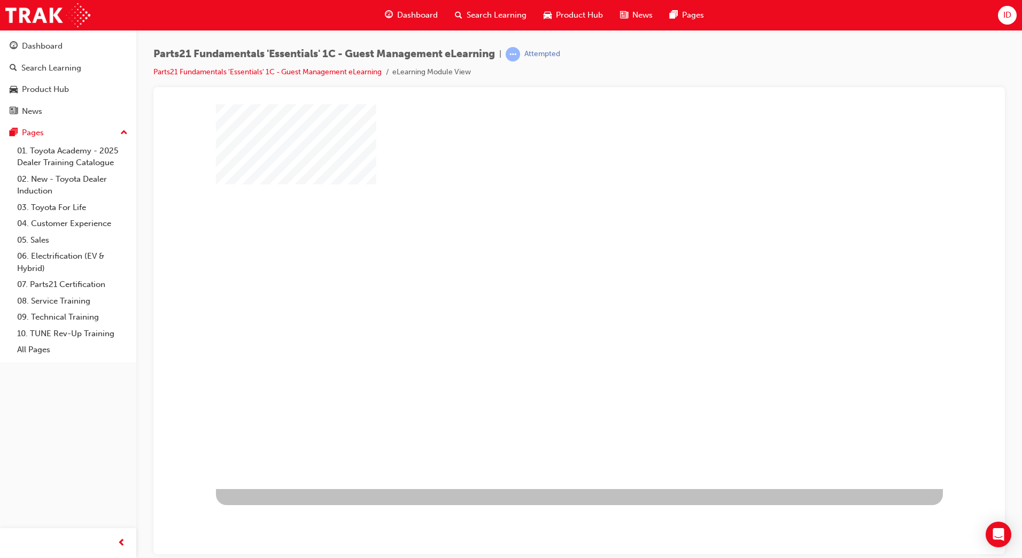
click at [480, 201] on div at bounding box center [579, 296] width 727 height 385
click at [548, 265] on div "play" at bounding box center [548, 265] width 0 height 0
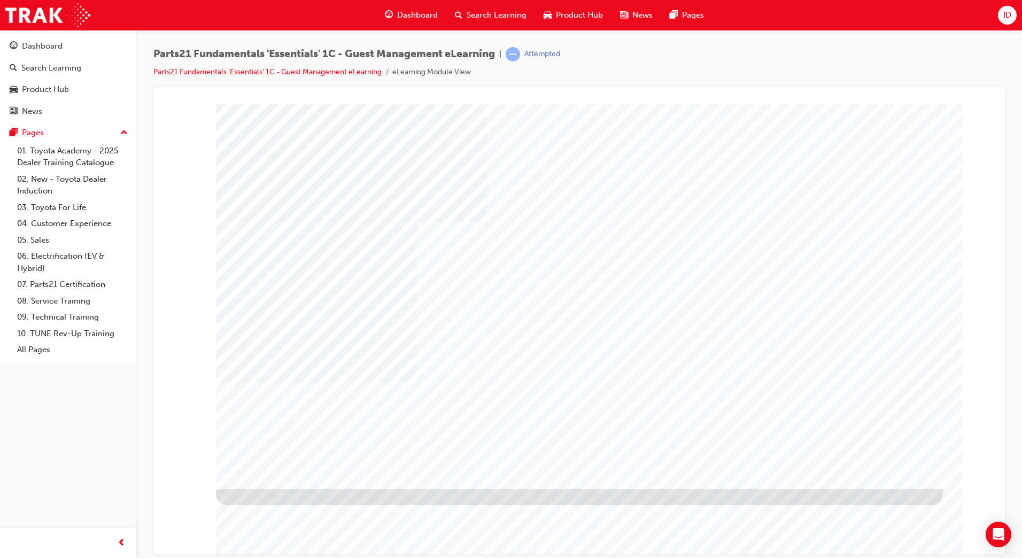
type input "[PERSON_NAME]"
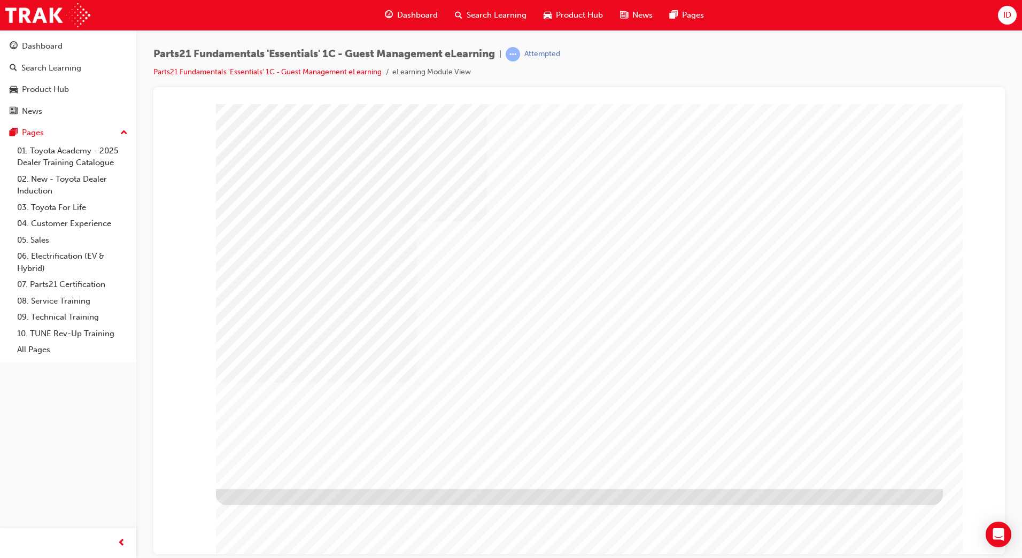
type input "[PERSON_NAME]"
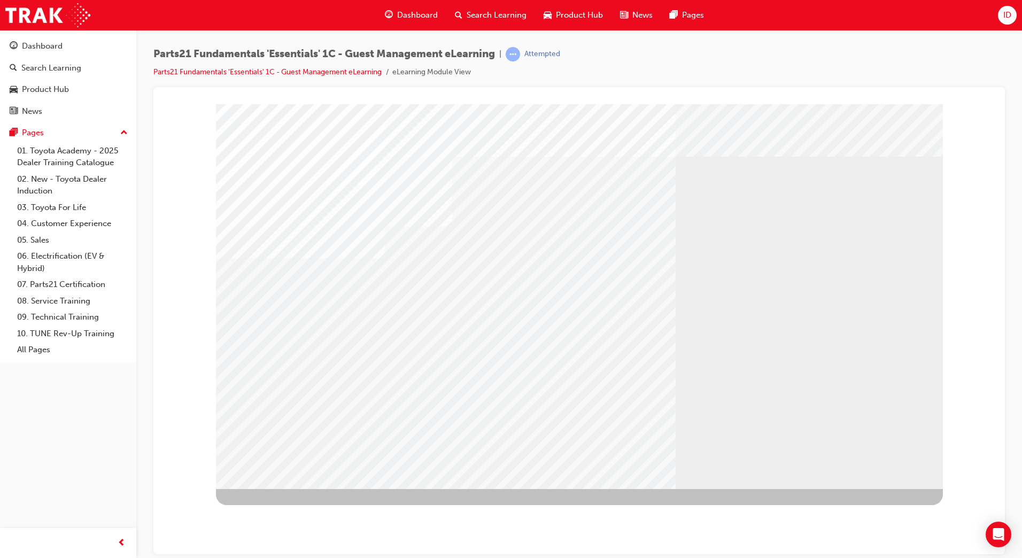
click at [296, 541] on div "01" at bounding box center [269, 566] width 107 height 50
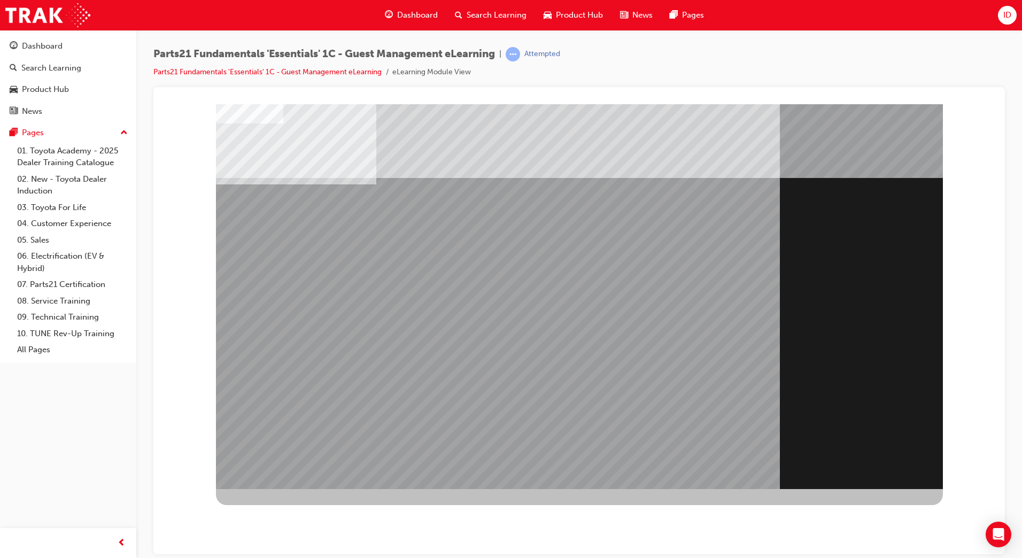
click at [894, 474] on div "Section Title Page" at bounding box center [579, 296] width 727 height 385
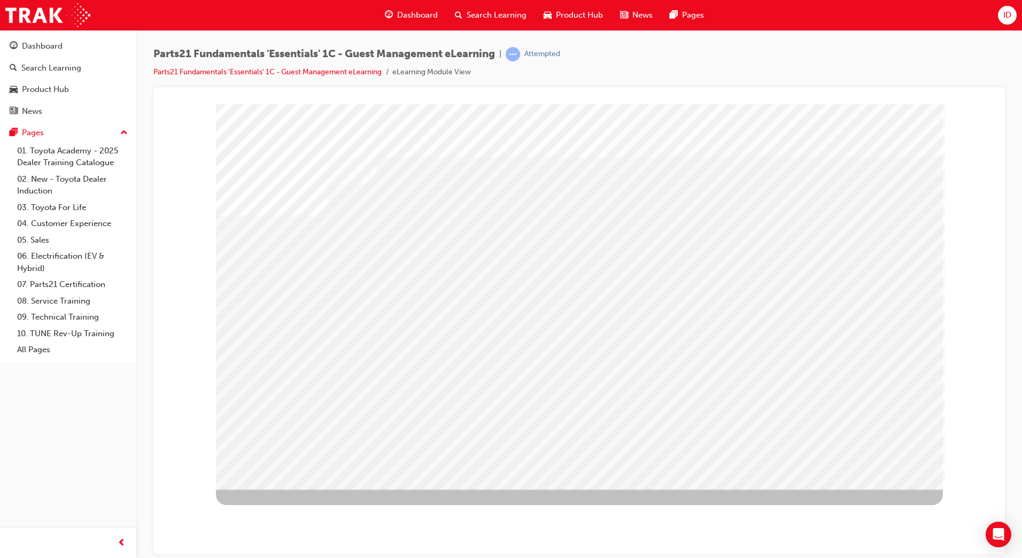
drag, startPoint x: 870, startPoint y: 444, endPoint x: 868, endPoint y: 457, distance: 13.5
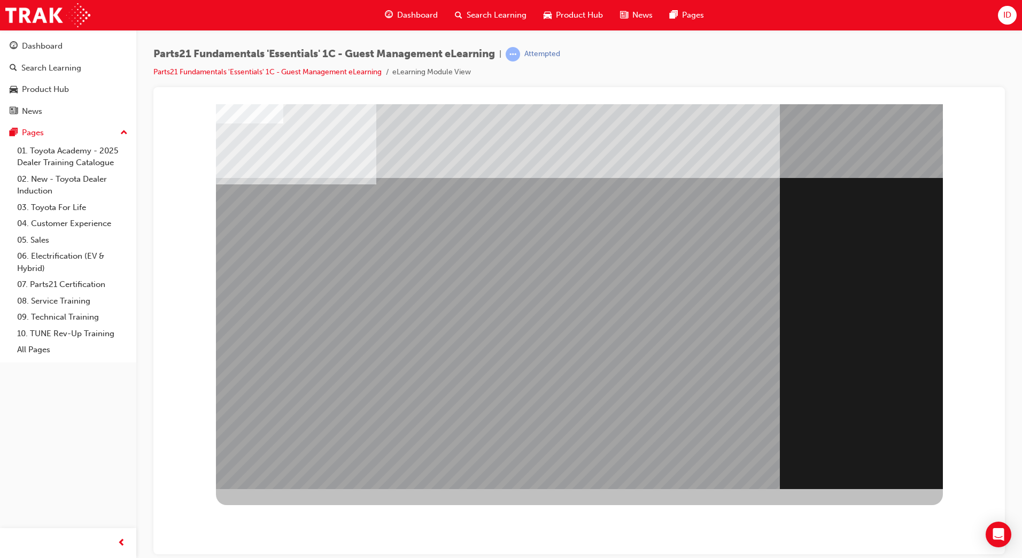
click at [872, 476] on div "Section Title Page" at bounding box center [579, 296] width 727 height 385
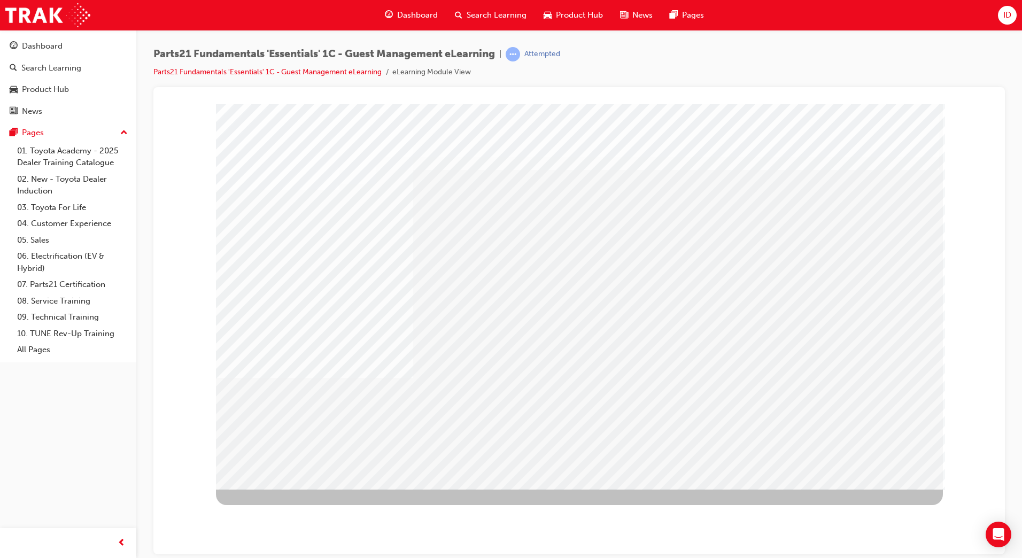
drag, startPoint x: 818, startPoint y: 276, endPoint x: 851, endPoint y: 344, distance: 74.8
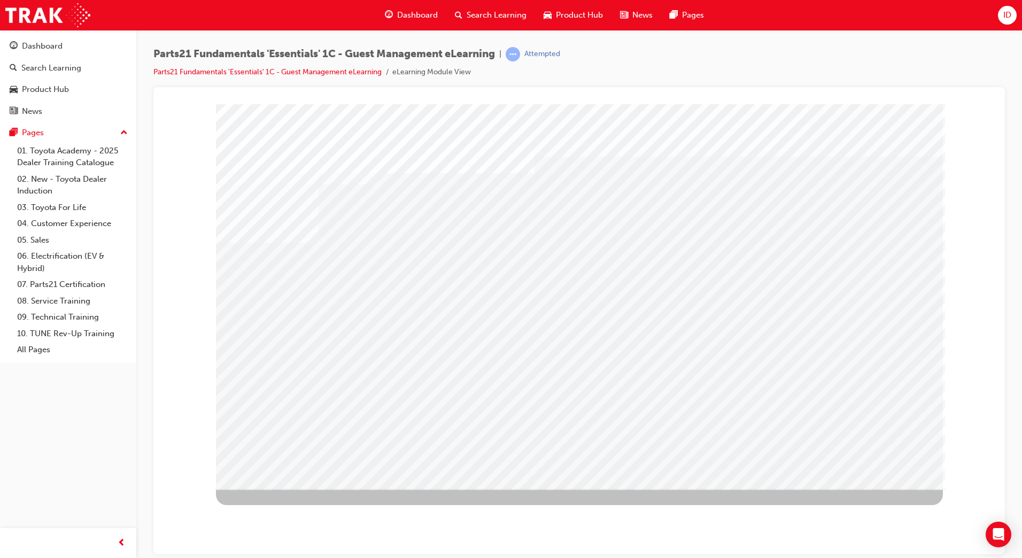
click at [839, 178] on div "multistate" at bounding box center [579, 296] width 727 height 385
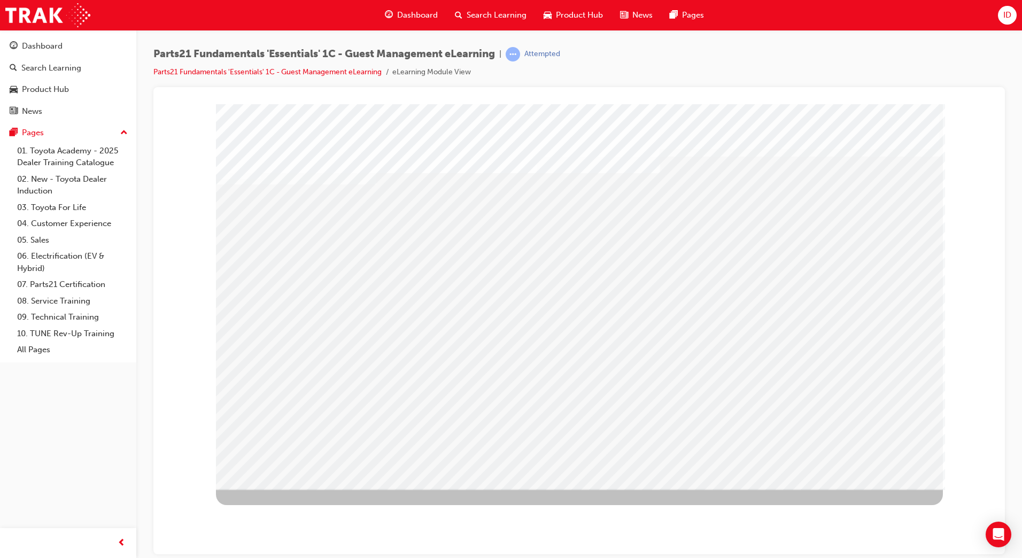
click at [209, 108] on div "multistate" at bounding box center [579, 108] width 826 height 0
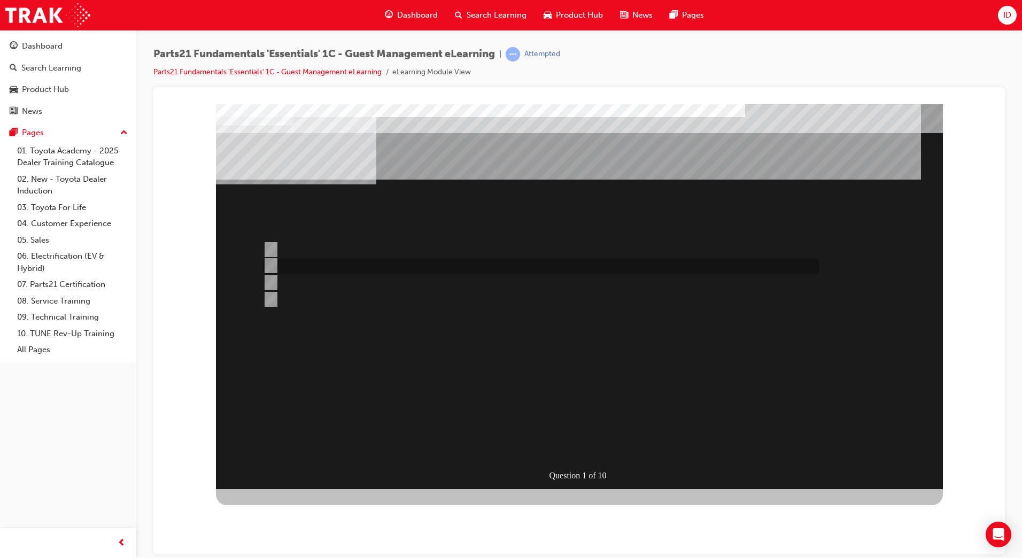
click at [421, 269] on div at bounding box center [538, 266] width 556 height 16
radio input "true"
click at [297, 294] on div at bounding box center [538, 299] width 556 height 16
radio input "true"
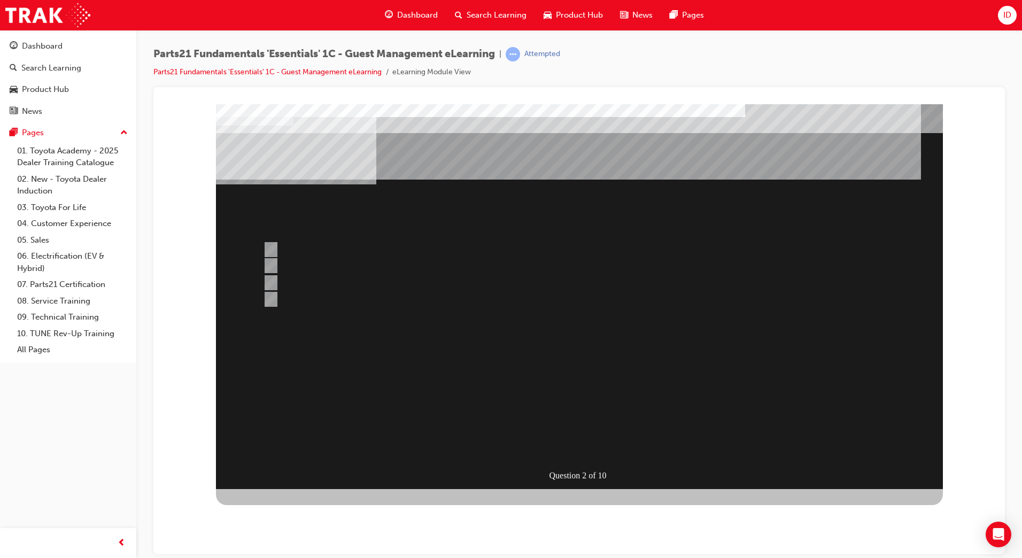
click at [318, 298] on div at bounding box center [538, 299] width 556 height 16
radio input "true"
click at [329, 240] on div "Question 4 of 10" at bounding box center [579, 296] width 727 height 385
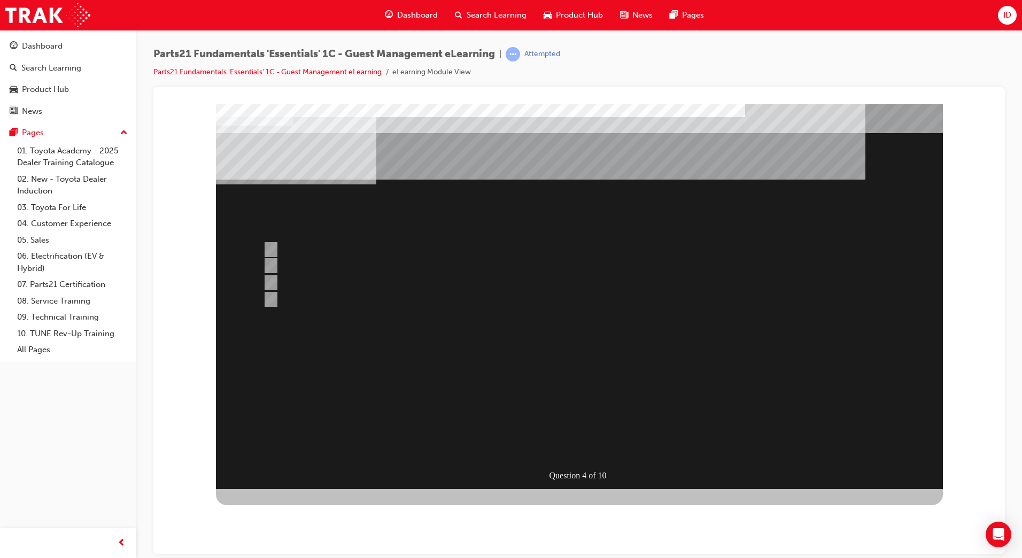
click at [330, 246] on div at bounding box center [538, 250] width 556 height 16
click at [593, 407] on div "" at bounding box center [476, 391] width 521 height 32
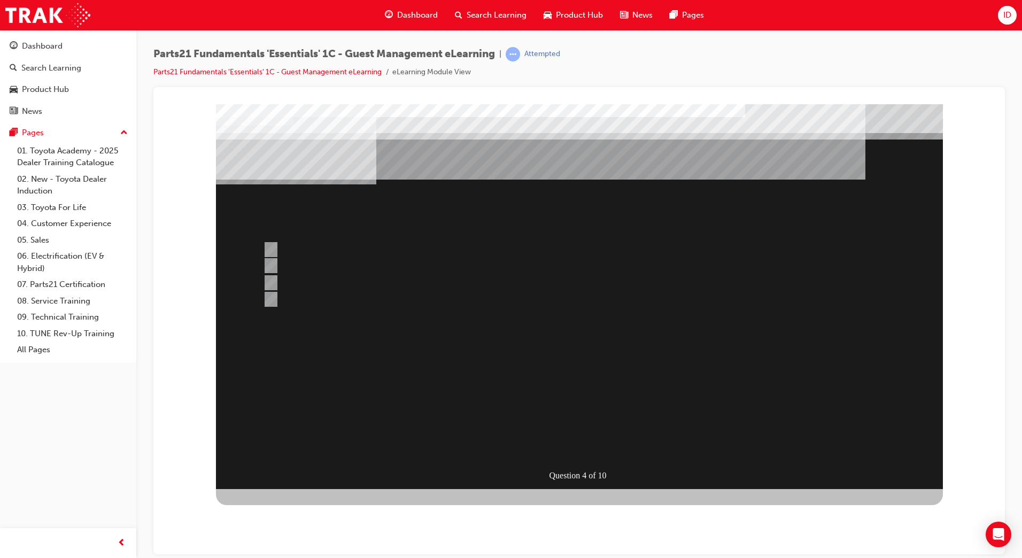
click at [304, 267] on div at bounding box center [579, 296] width 727 height 385
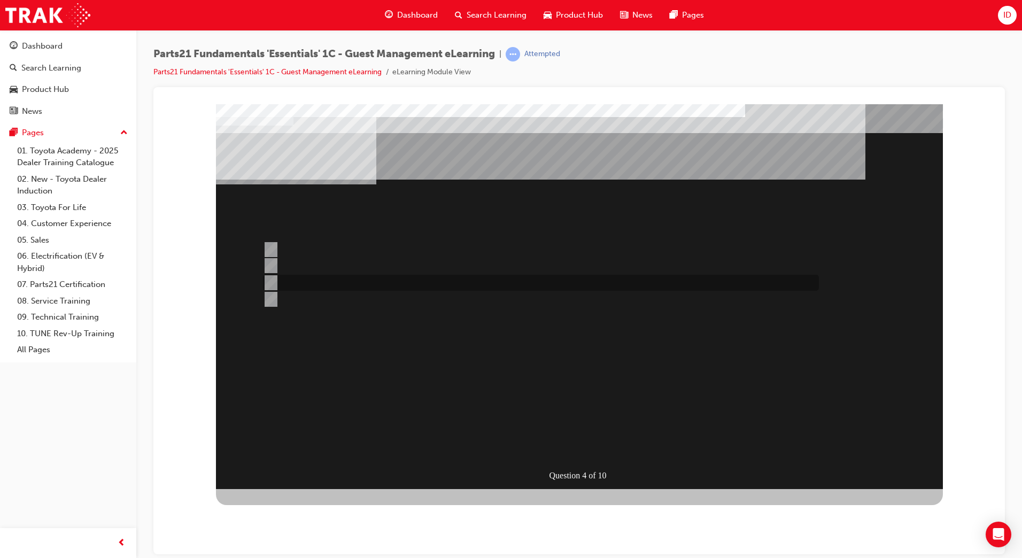
click at [308, 285] on div at bounding box center [538, 283] width 556 height 16
radio input "false"
radio input "true"
click at [345, 302] on div at bounding box center [538, 299] width 556 height 16
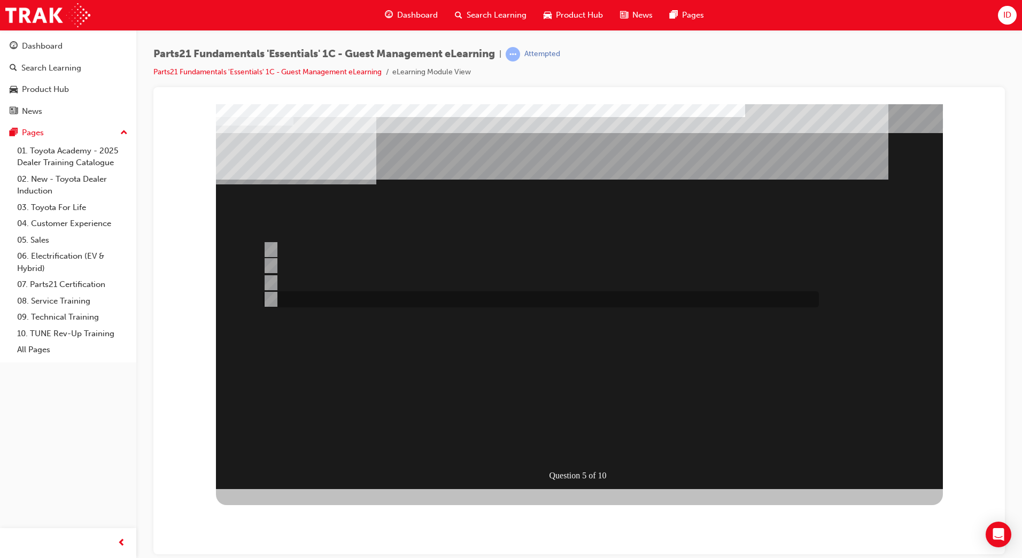
radio input "true"
click at [340, 322] on div at bounding box center [538, 322] width 556 height 16
radio input "true"
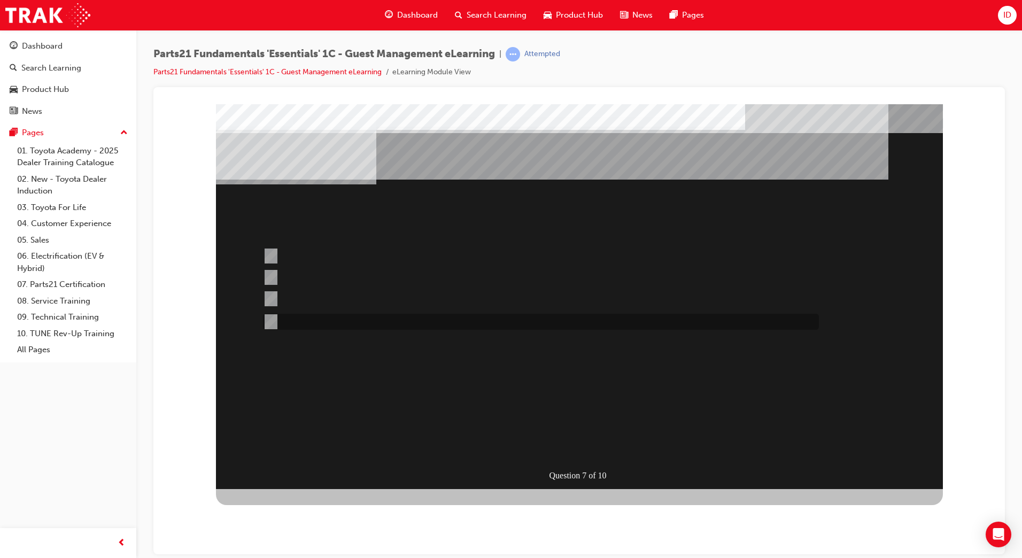
click at [342, 323] on div at bounding box center [538, 322] width 556 height 16
radio input "true"
click at [368, 255] on div at bounding box center [538, 256] width 556 height 29
radio input "true"
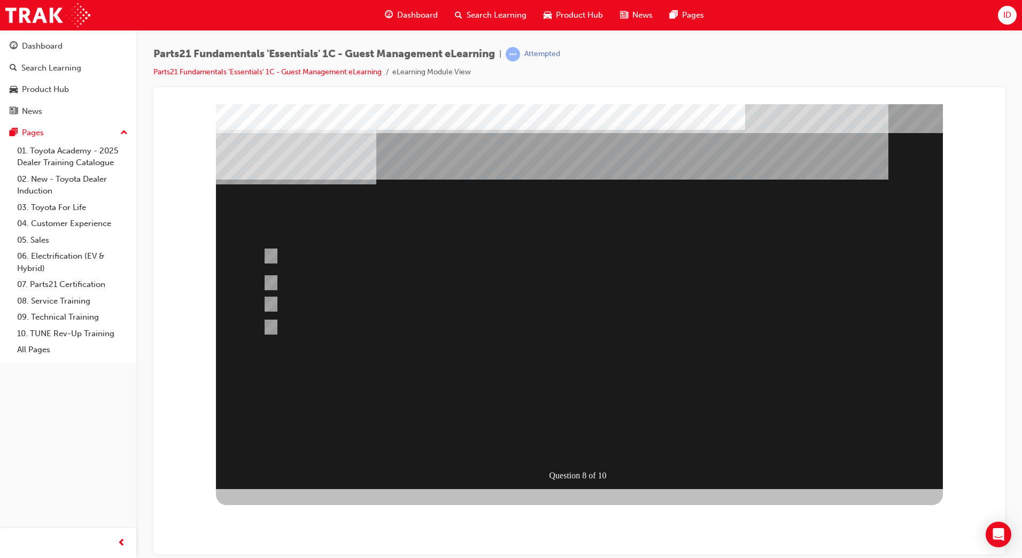
click at [318, 259] on div at bounding box center [538, 256] width 556 height 29
radio input "true"
click at [275, 296] on div at bounding box center [538, 298] width 556 height 29
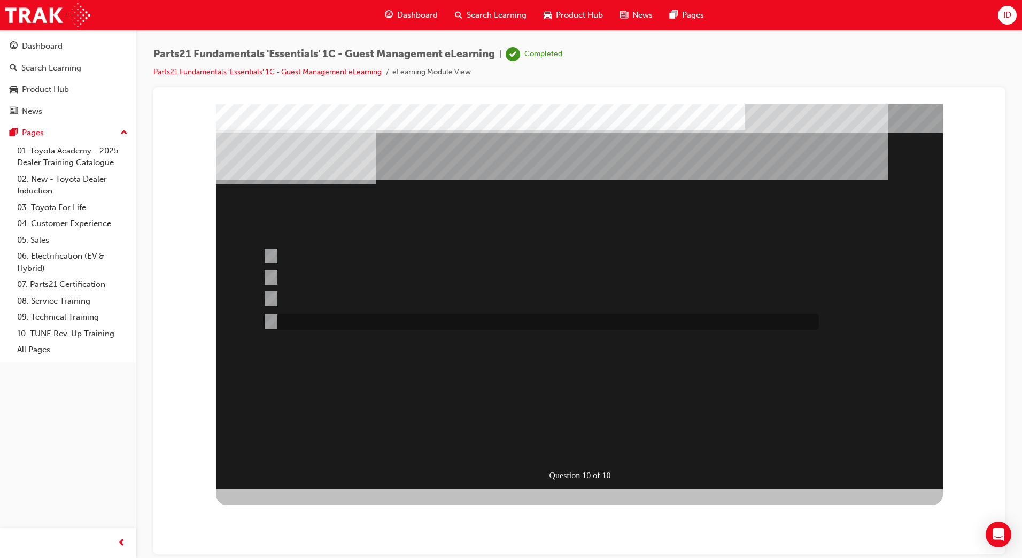
click at [292, 318] on div at bounding box center [538, 322] width 556 height 16
radio input "false"
radio input "true"
click at [544, 433] on div "" at bounding box center [476, 426] width 521 height 32
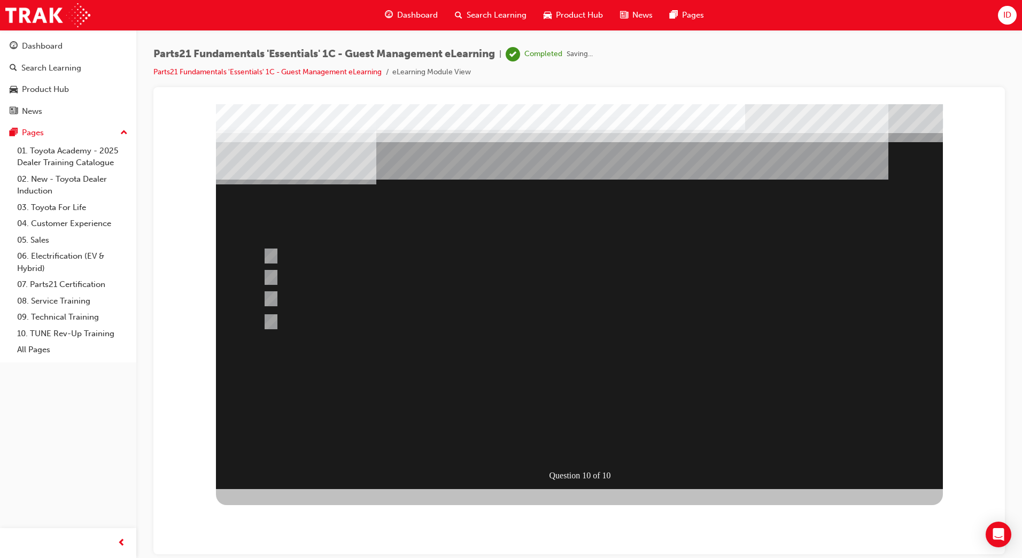
click at [580, 445] on div at bounding box center [579, 296] width 727 height 385
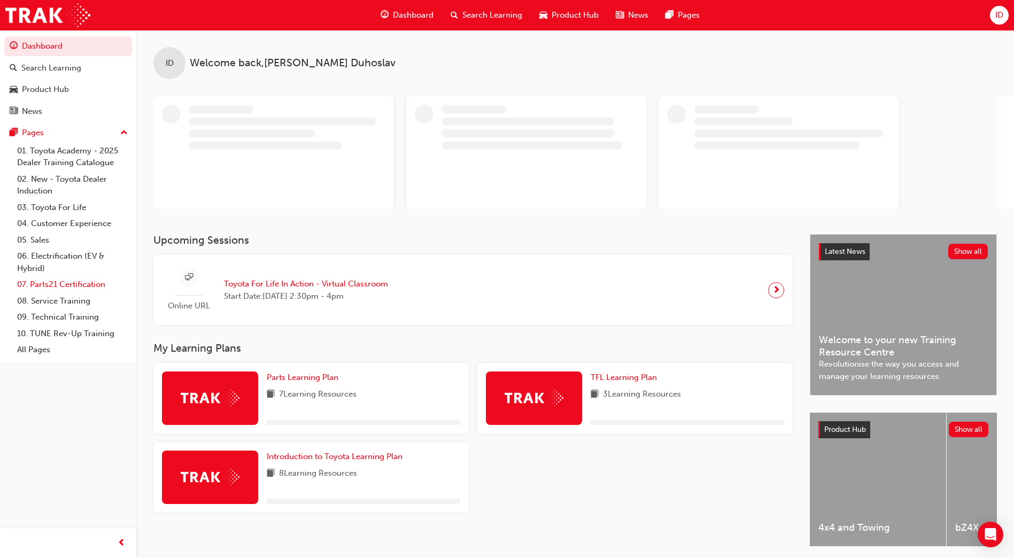
click at [40, 286] on link "07. Parts21 Certification" at bounding box center [72, 284] width 119 height 17
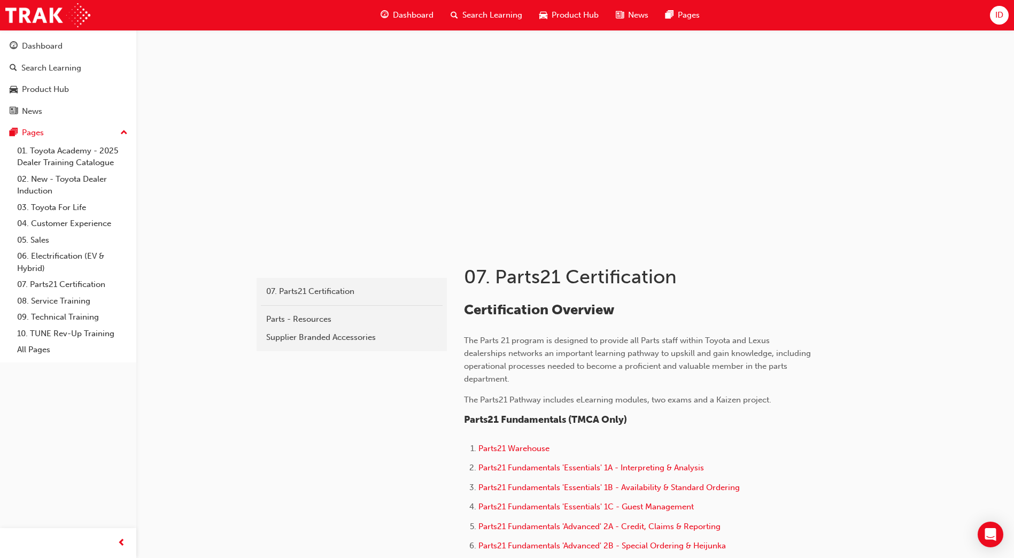
scroll to position [267, 0]
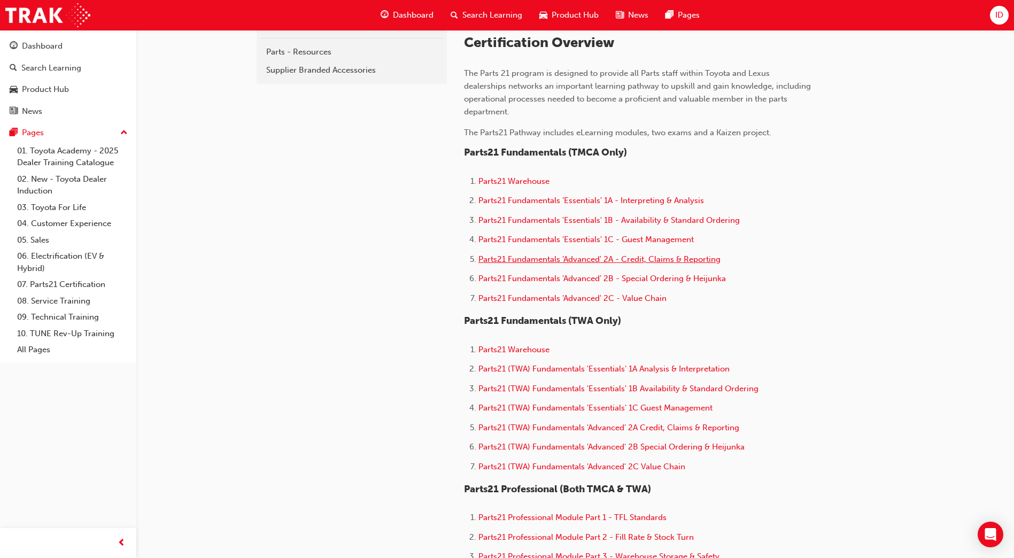
click at [622, 263] on span "Parts21 Fundamentals 'Advanced' 2A - Credit, Claims & Reporting" at bounding box center [599, 259] width 242 height 10
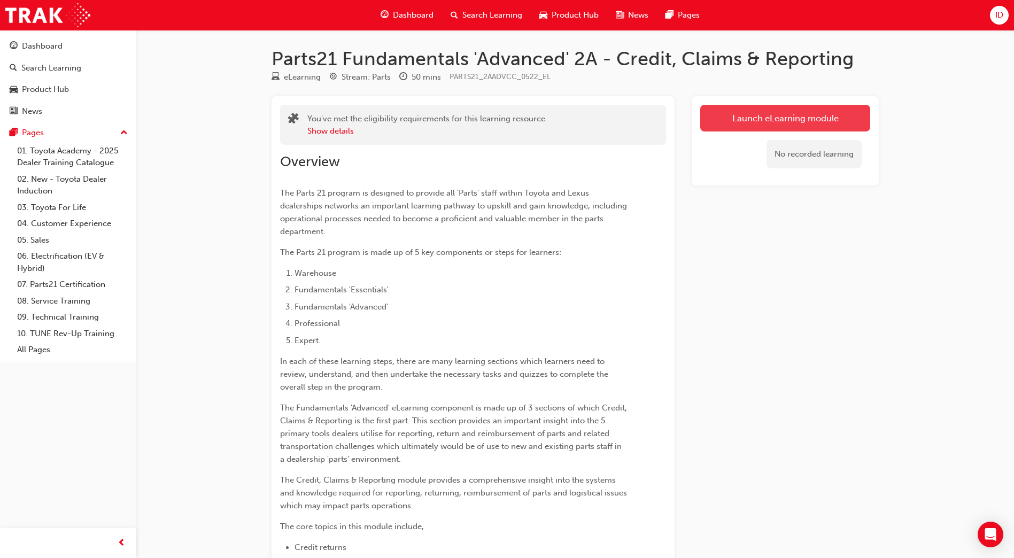
click at [804, 125] on link "Launch eLearning module" at bounding box center [785, 118] width 170 height 27
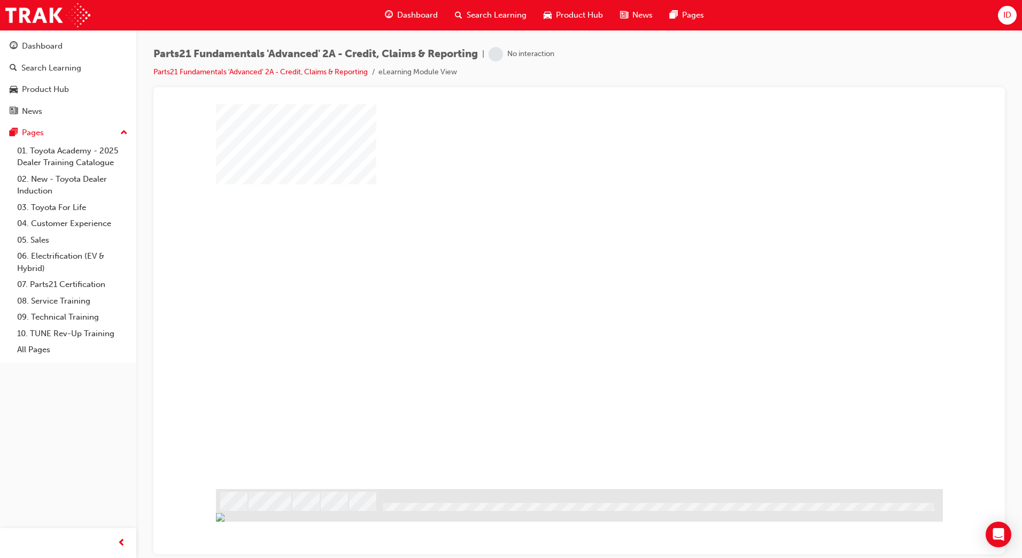
click at [548, 265] on div "play" at bounding box center [548, 265] width 0 height 0
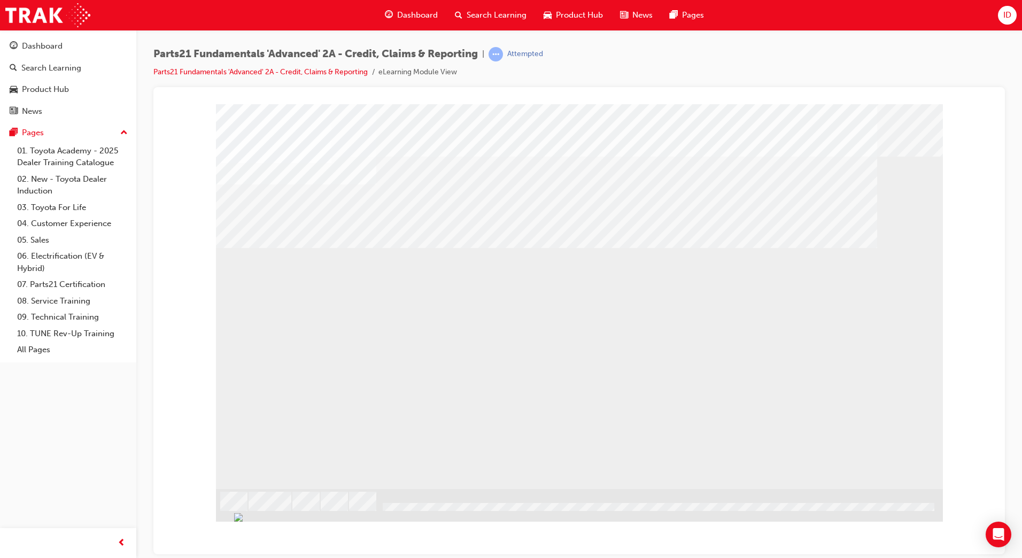
click at [270, 541] on div "I" at bounding box center [269, 566] width 107 height 50
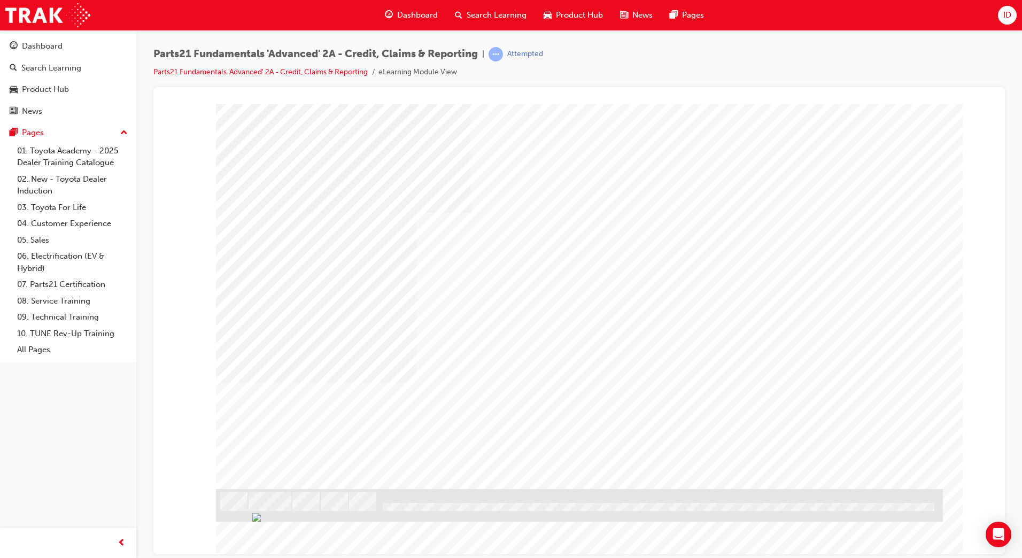
type input "Django"
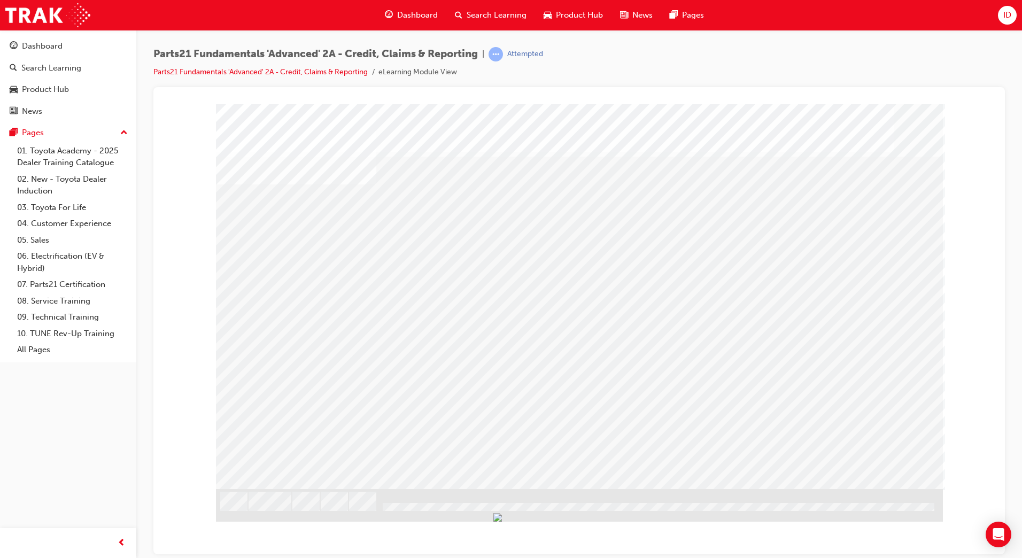
click at [413, 293] on div "s23" at bounding box center [579, 296] width 727 height 385
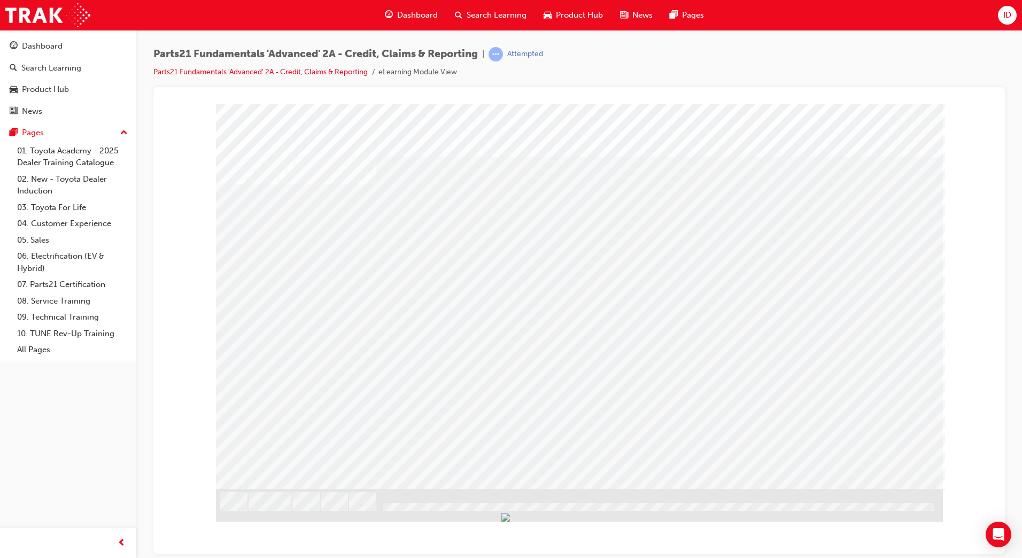
drag, startPoint x: 487, startPoint y: 345, endPoint x: 507, endPoint y: 358, distance: 23.9
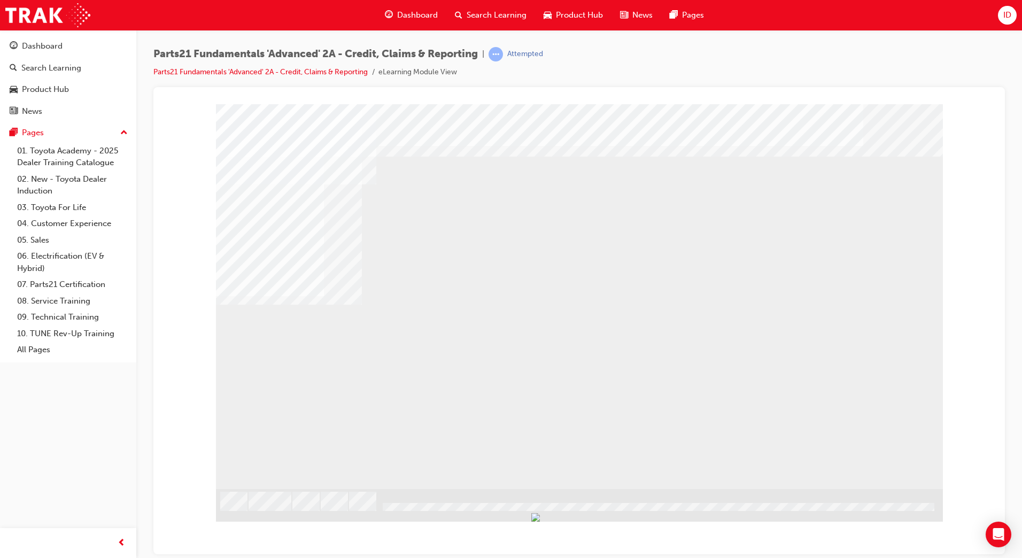
click at [899, 485] on div "s26" at bounding box center [579, 296] width 727 height 385
click at [885, 476] on div "s26" at bounding box center [579, 296] width 727 height 385
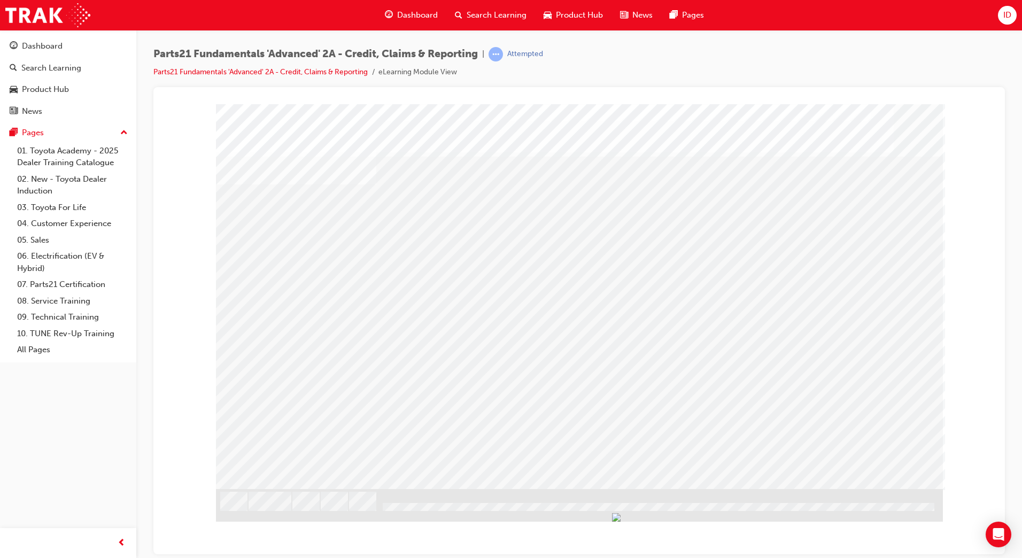
drag, startPoint x: 483, startPoint y: 269, endPoint x: 462, endPoint y: 300, distance: 36.9
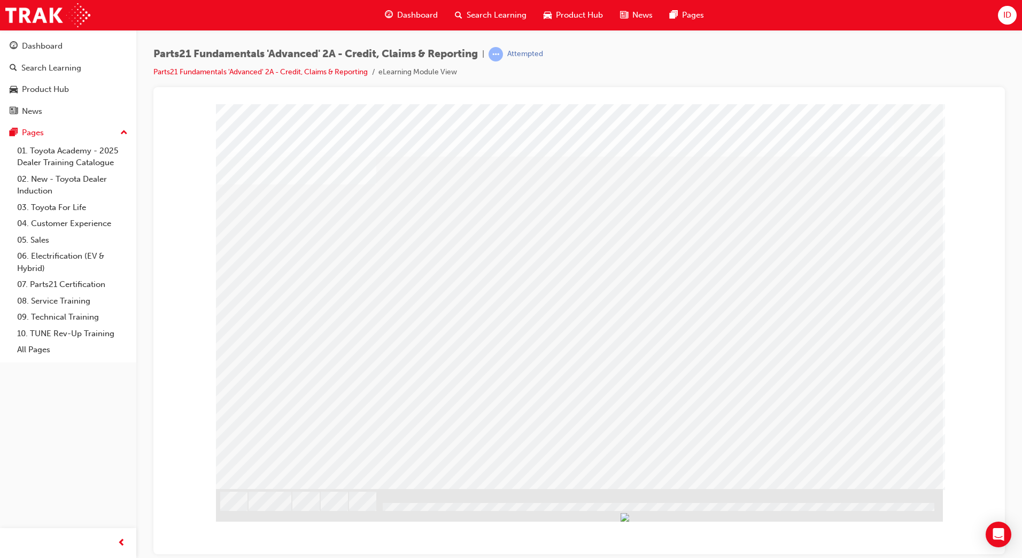
drag, startPoint x: 876, startPoint y: 483, endPoint x: 872, endPoint y: 467, distance: 16.6
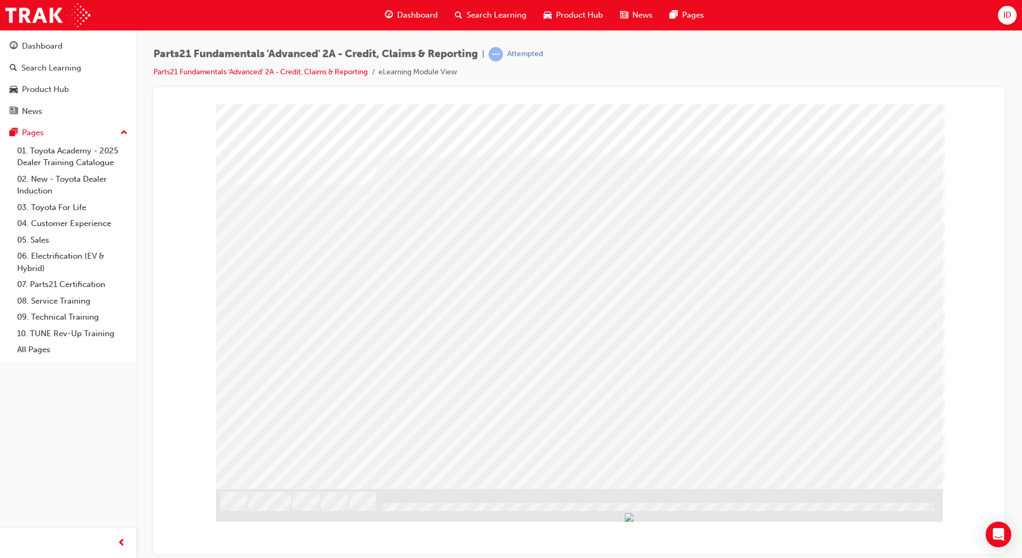
drag, startPoint x: 299, startPoint y: 345, endPoint x: 291, endPoint y: 358, distance: 15.1
click at [298, 345] on div "s40" at bounding box center [579, 296] width 727 height 385
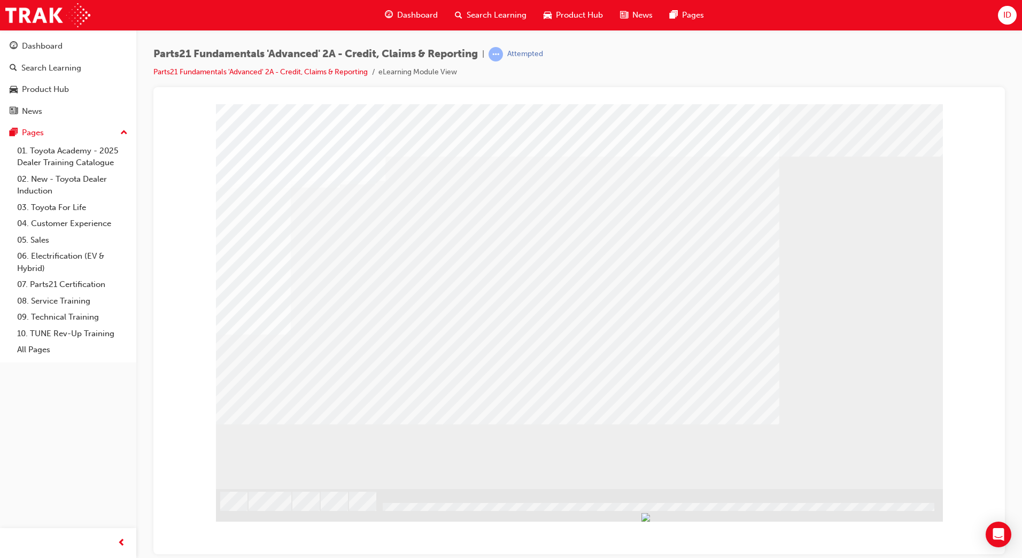
drag, startPoint x: 870, startPoint y: 469, endPoint x: 861, endPoint y: 463, distance: 10.8
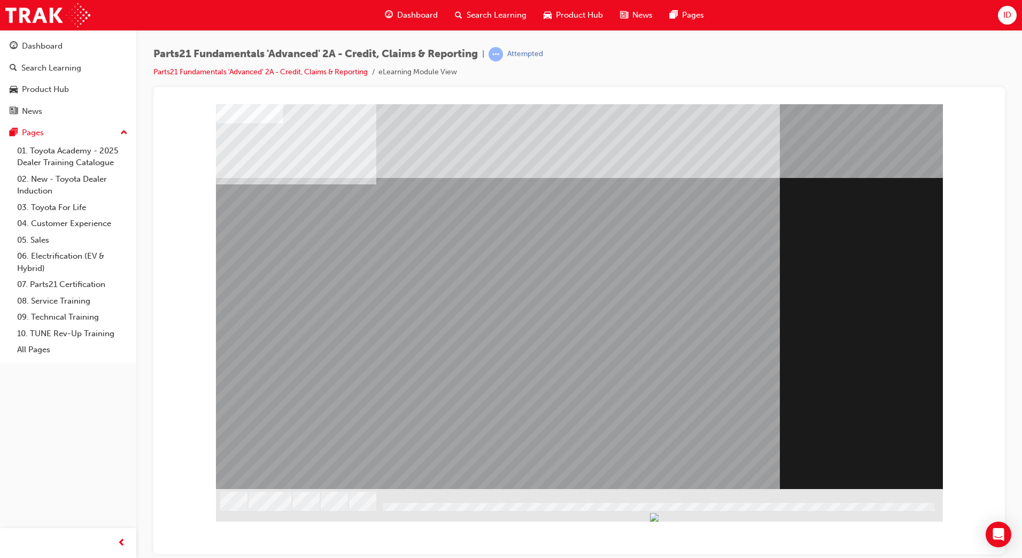
drag, startPoint x: 878, startPoint y: 461, endPoint x: 979, endPoint y: 470, distance: 101.4
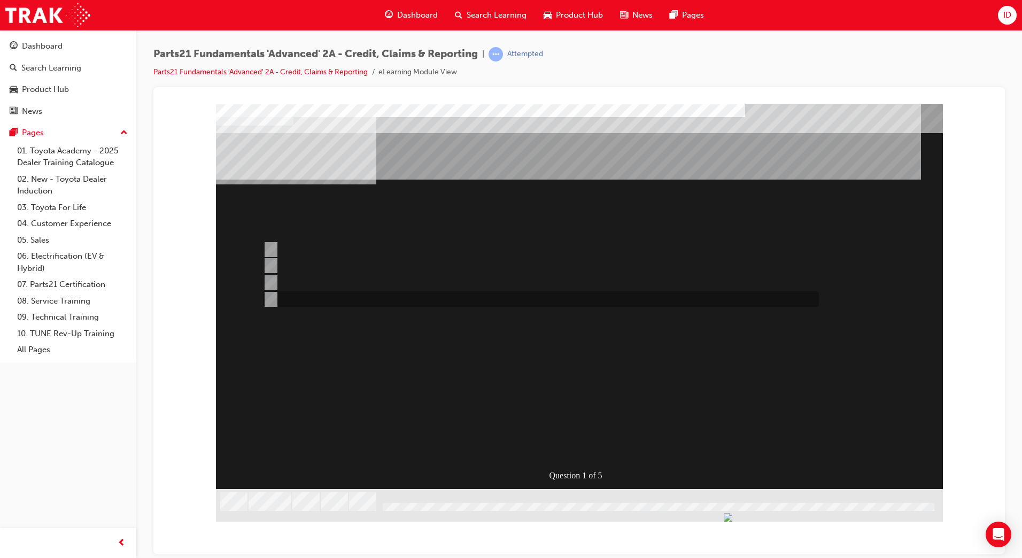
click at [330, 297] on div at bounding box center [538, 299] width 556 height 16
radio input "true"
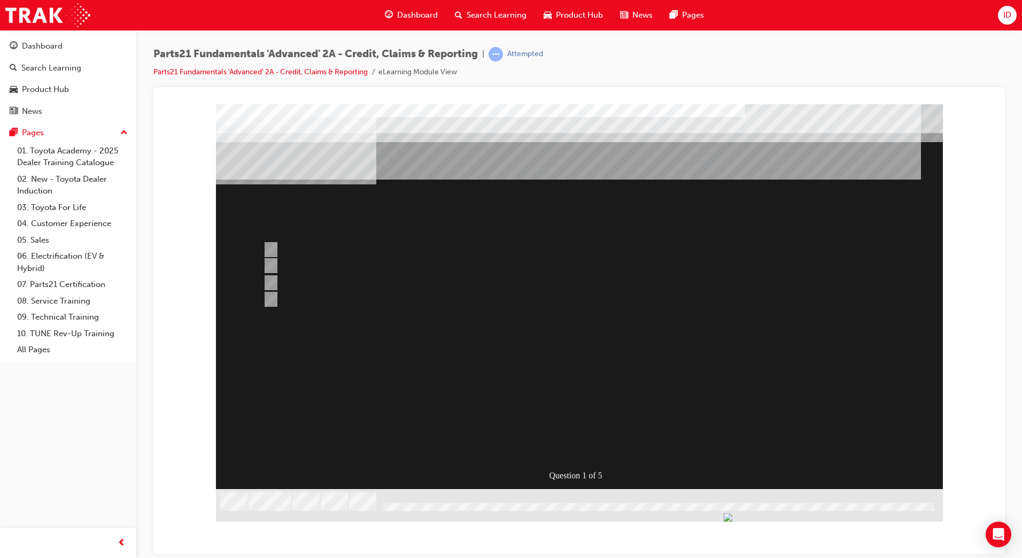
drag, startPoint x: 584, startPoint y: 444, endPoint x: 465, endPoint y: 400, distance: 126.7
click at [584, 445] on div at bounding box center [579, 308] width 727 height 409
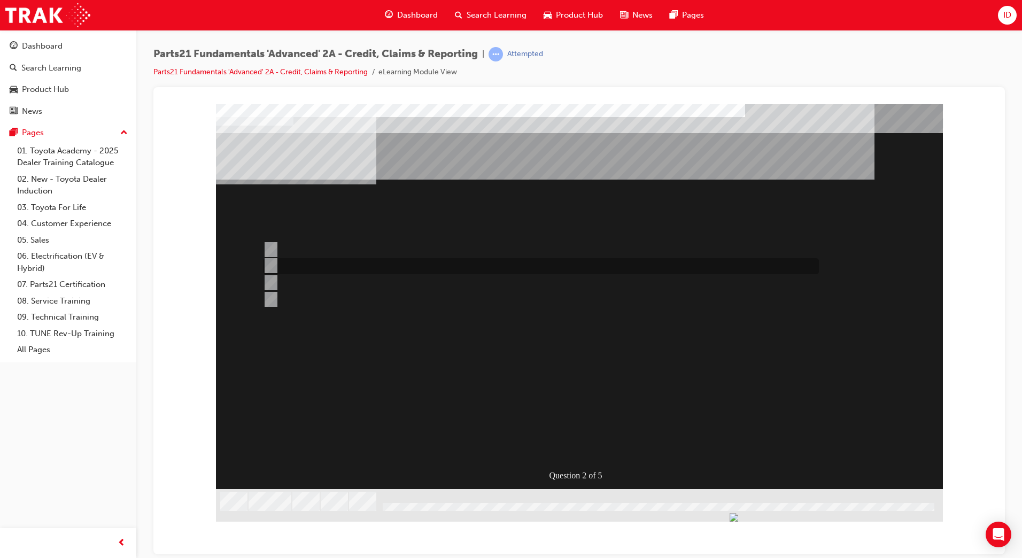
click at [297, 268] on div at bounding box center [538, 266] width 556 height 16
radio input "true"
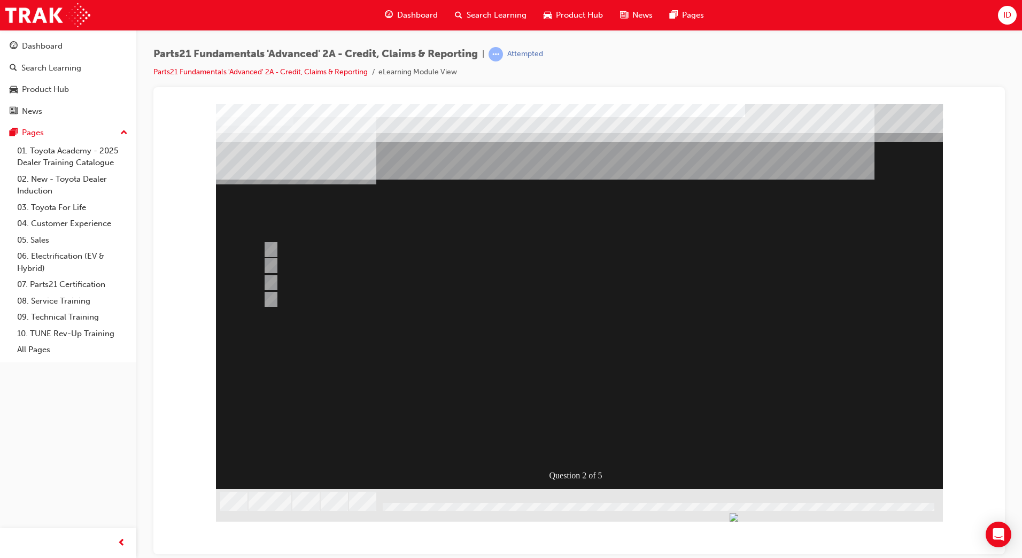
click at [587, 448] on div at bounding box center [579, 308] width 727 height 409
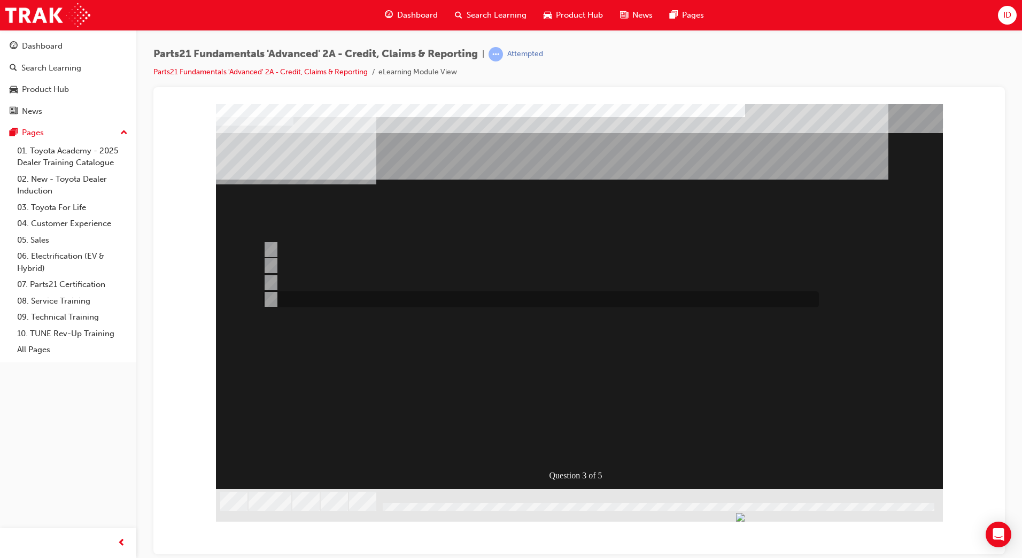
click at [294, 300] on div at bounding box center [538, 299] width 556 height 16
radio input "true"
click at [581, 459] on div "Question 3 of 5" at bounding box center [579, 296] width 727 height 385
click at [581, 457] on div "Question 3 of 5" at bounding box center [579, 296] width 727 height 385
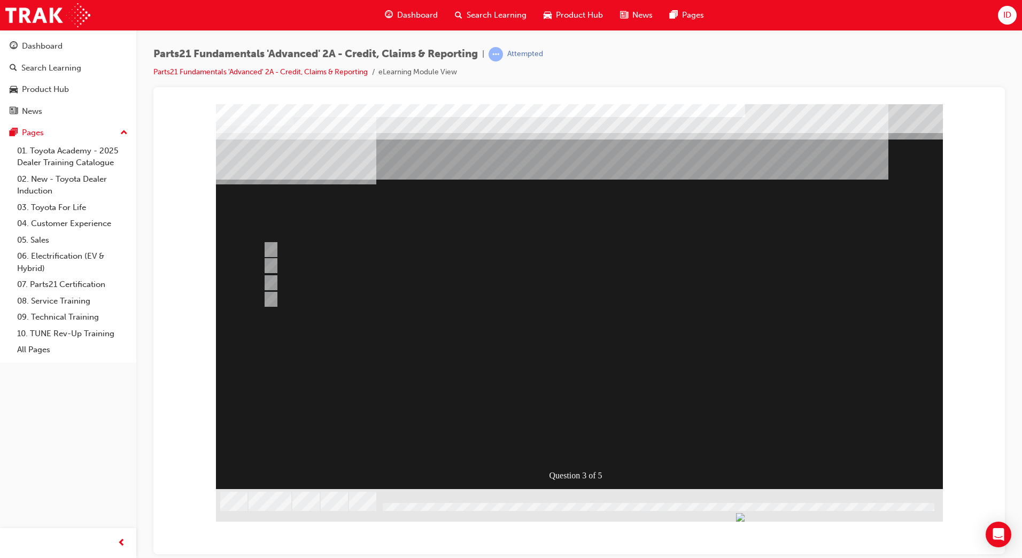
click at [297, 245] on div at bounding box center [579, 308] width 727 height 409
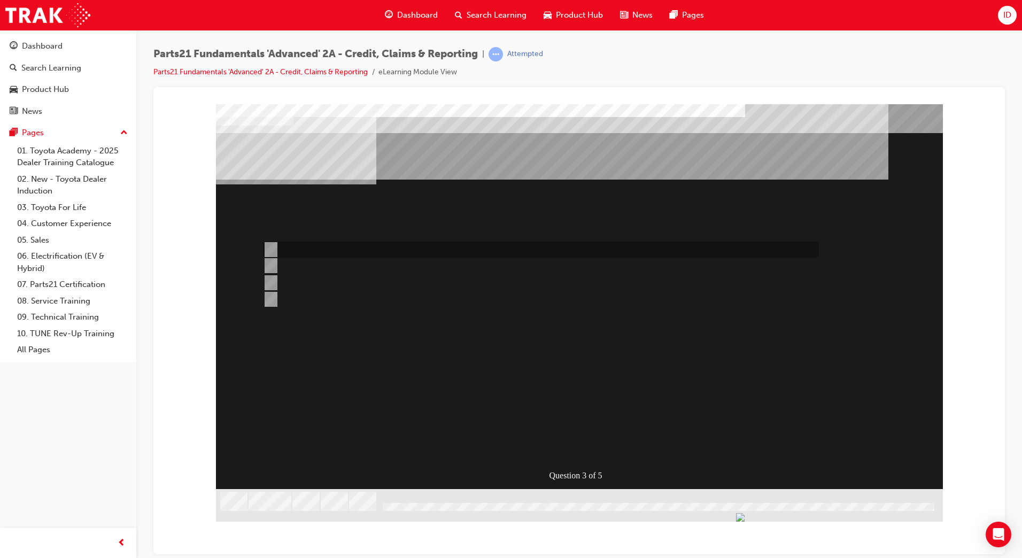
click at [296, 250] on div at bounding box center [538, 250] width 556 height 16
radio input "true"
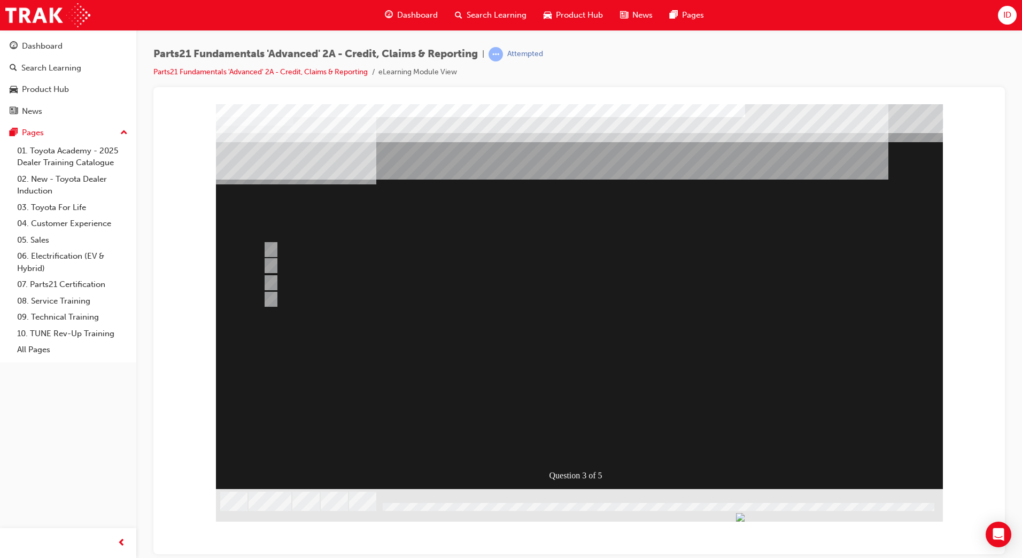
click at [572, 451] on div at bounding box center [579, 308] width 727 height 409
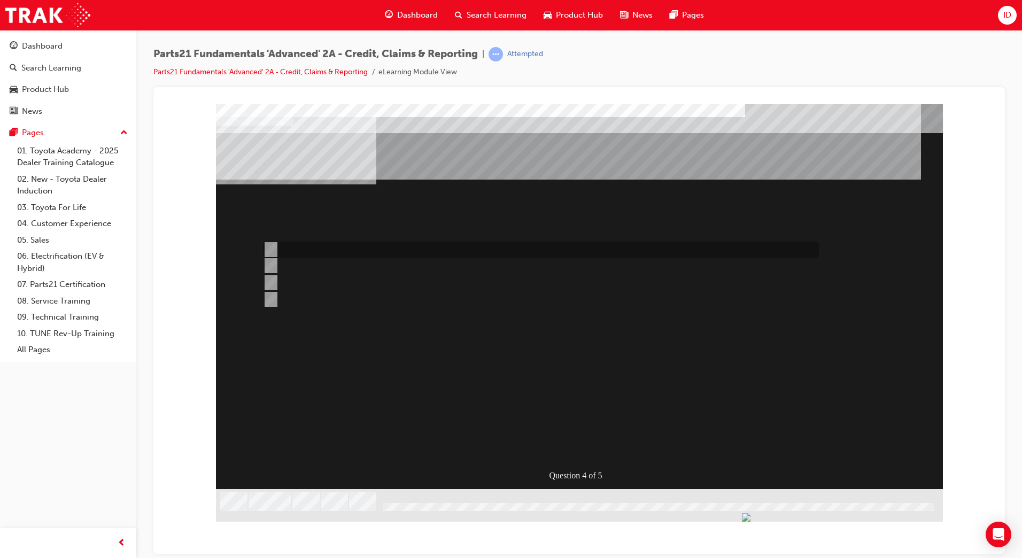
click at [435, 254] on div at bounding box center [538, 250] width 556 height 16
click at [379, 297] on div at bounding box center [538, 299] width 556 height 16
radio input "false"
radio input "true"
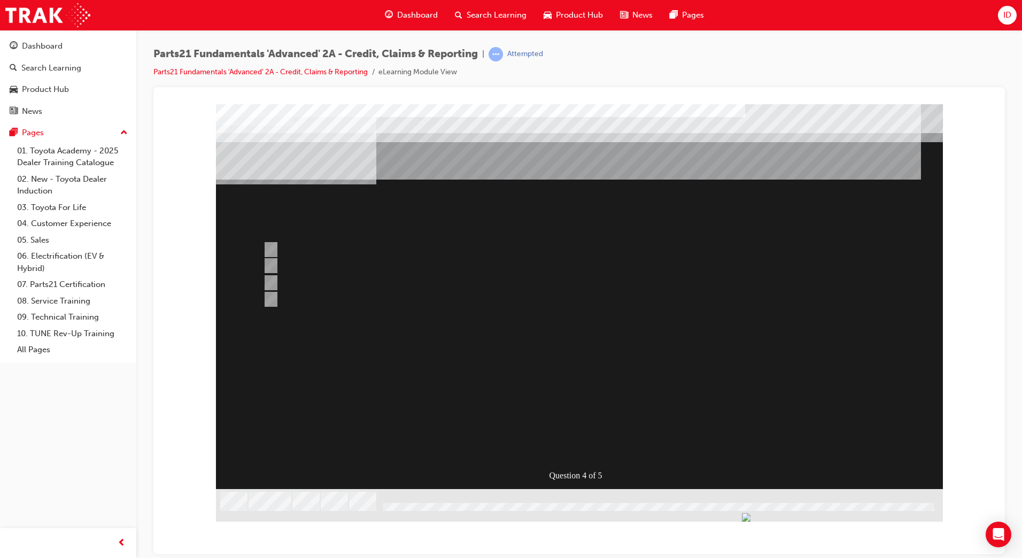
click at [565, 446] on div at bounding box center [579, 308] width 727 height 409
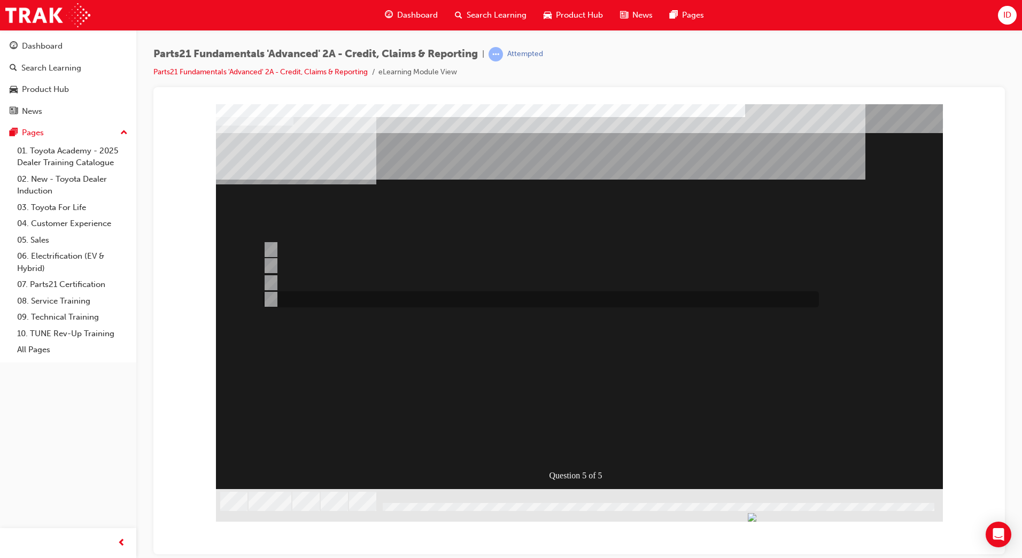
click at [462, 301] on div at bounding box center [538, 299] width 556 height 16
radio input "true"
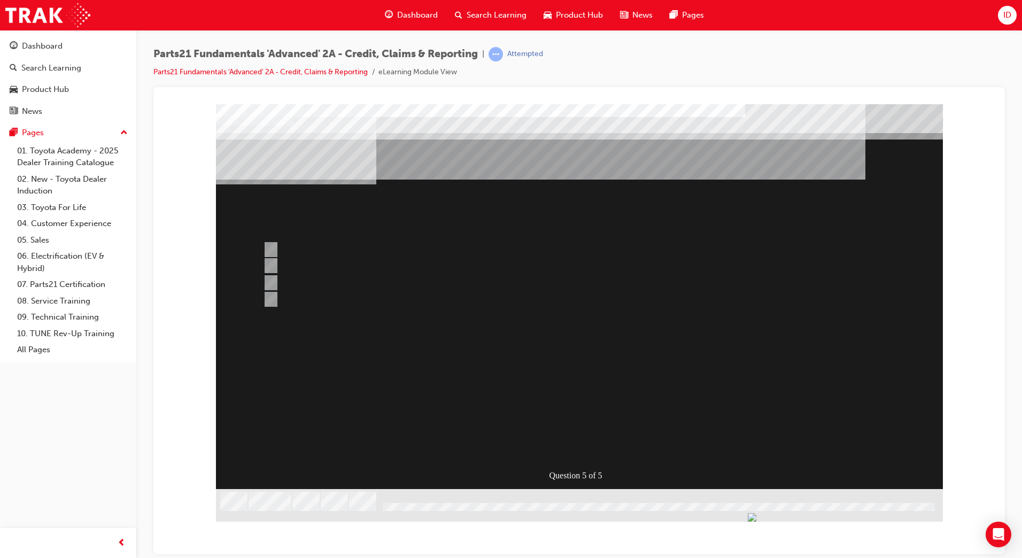
click at [392, 245] on div at bounding box center [579, 308] width 727 height 409
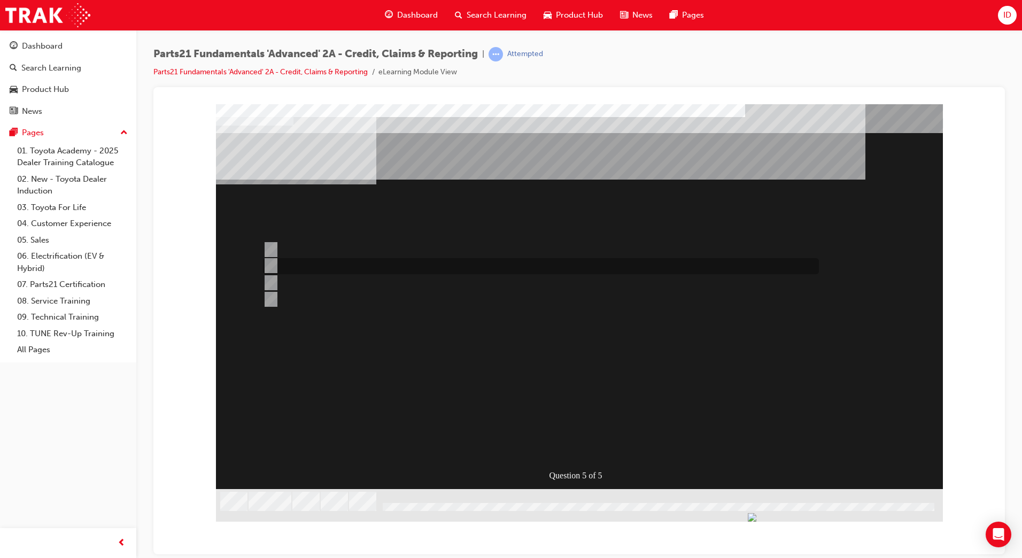
click at [401, 259] on div at bounding box center [538, 266] width 556 height 16
radio input "true"
click at [406, 246] on div at bounding box center [538, 250] width 556 height 16
click at [367, 280] on div at bounding box center [538, 283] width 556 height 16
radio input "false"
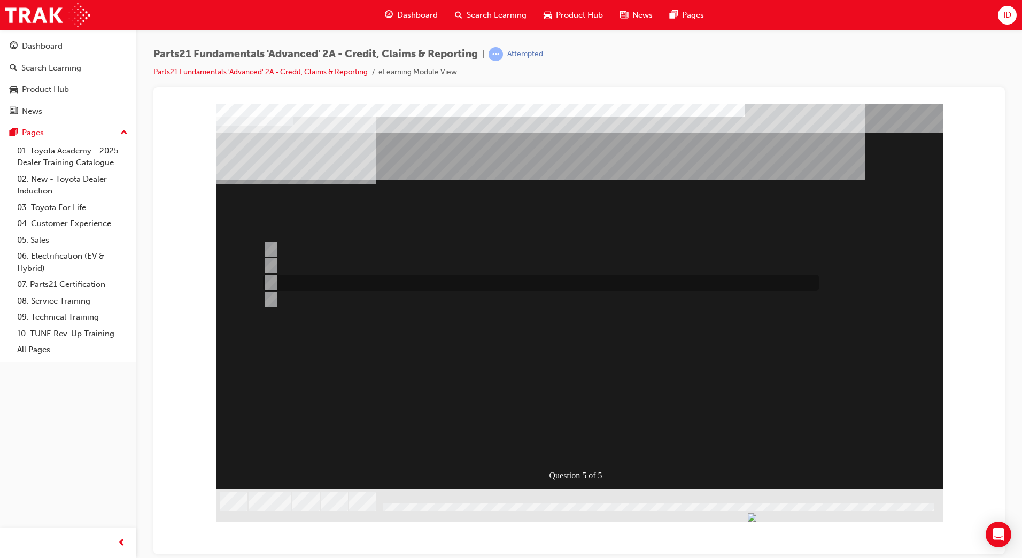
radio input "true"
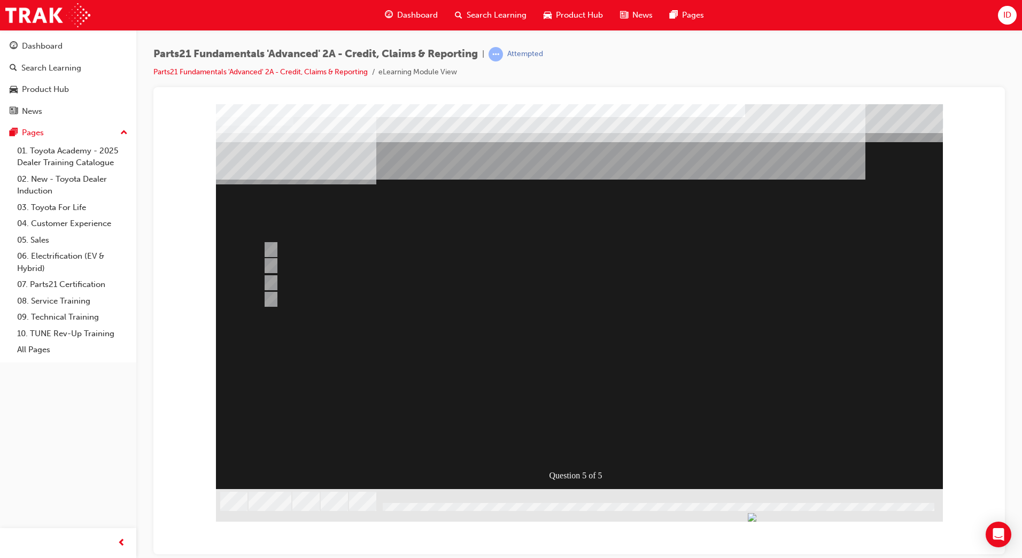
click at [565, 442] on div at bounding box center [579, 308] width 727 height 409
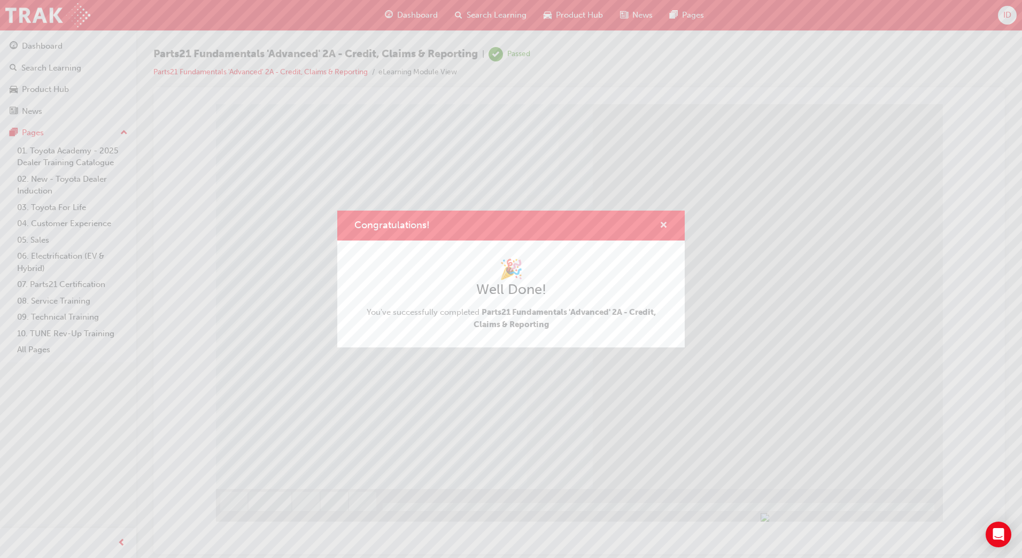
click at [663, 224] on span "cross-icon" at bounding box center [663, 226] width 8 height 10
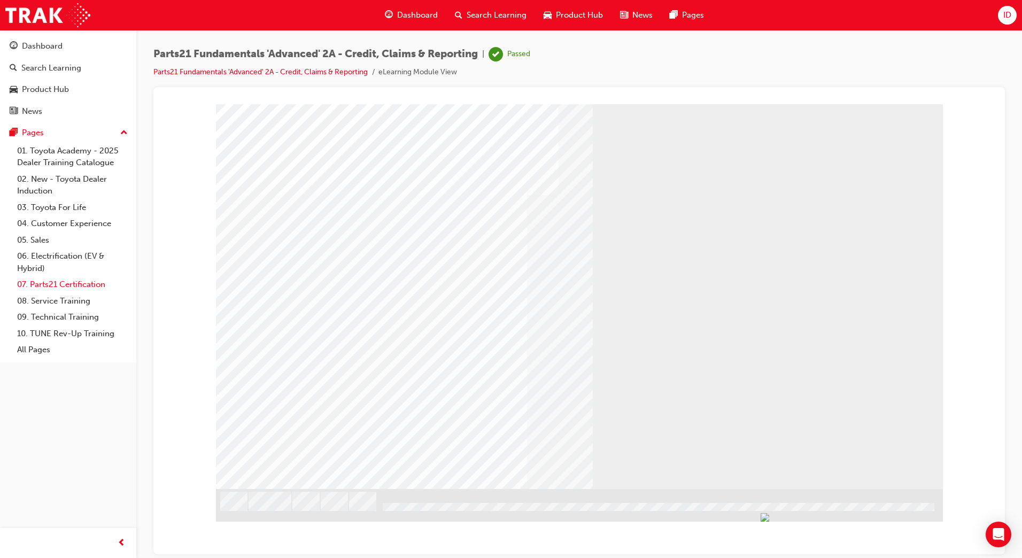
click at [56, 280] on link "07. Parts21 Certification" at bounding box center [72, 284] width 119 height 17
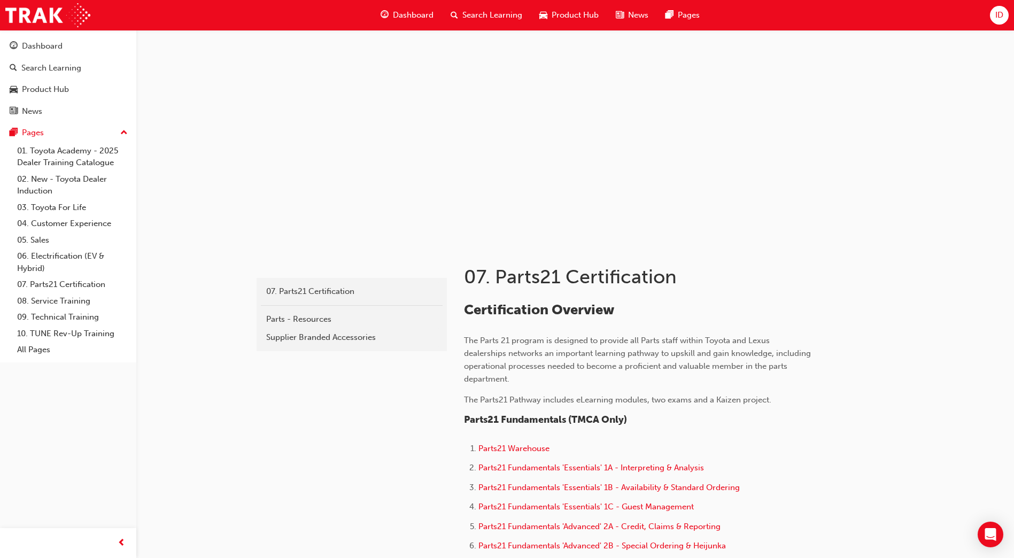
scroll to position [160, 0]
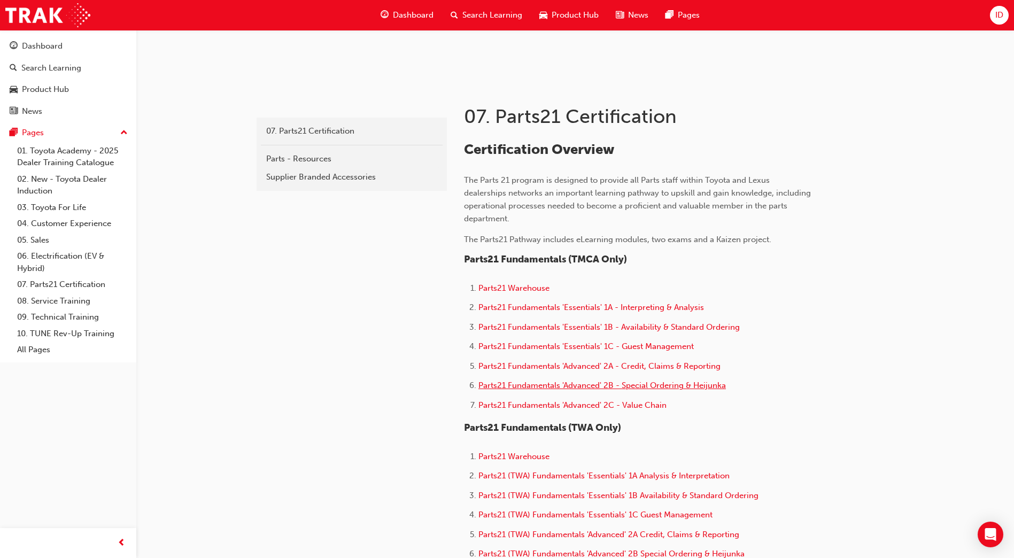
click at [549, 389] on span "Parts21 Fundamentals 'Advanced' 2B - Special Ordering & Heijunka" at bounding box center [601, 386] width 247 height 10
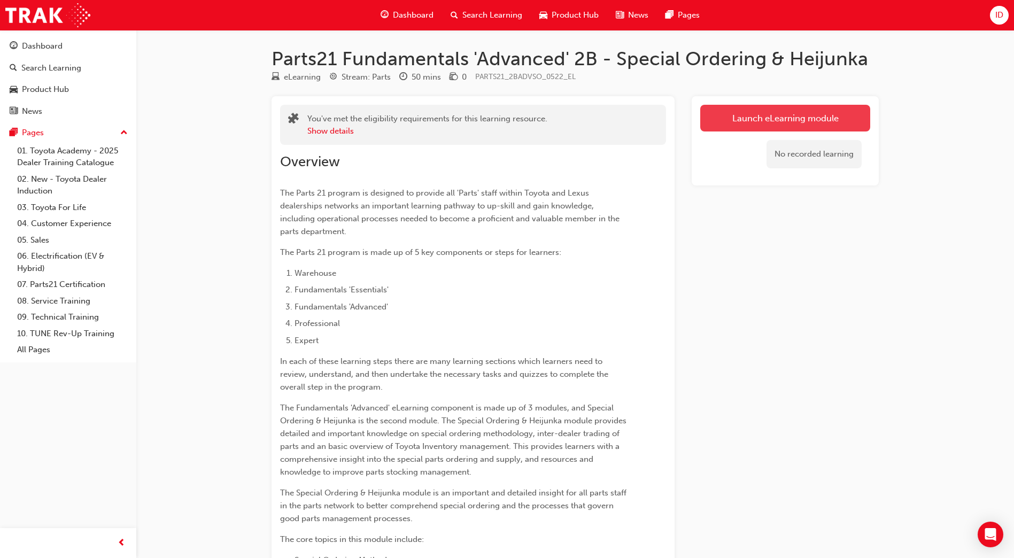
click at [756, 115] on link "Launch eLearning module" at bounding box center [785, 118] width 170 height 27
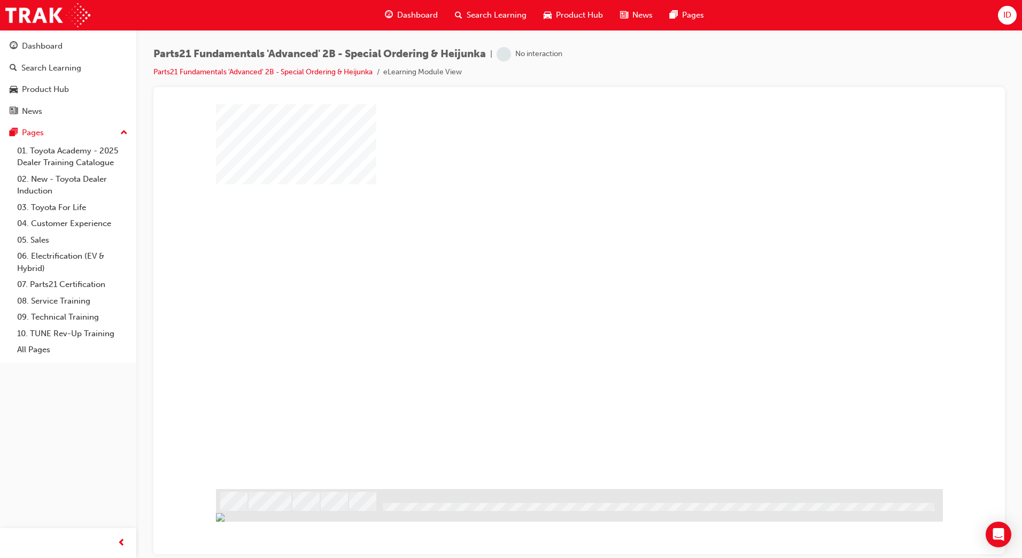
click at [548, 265] on div "play" at bounding box center [548, 265] width 0 height 0
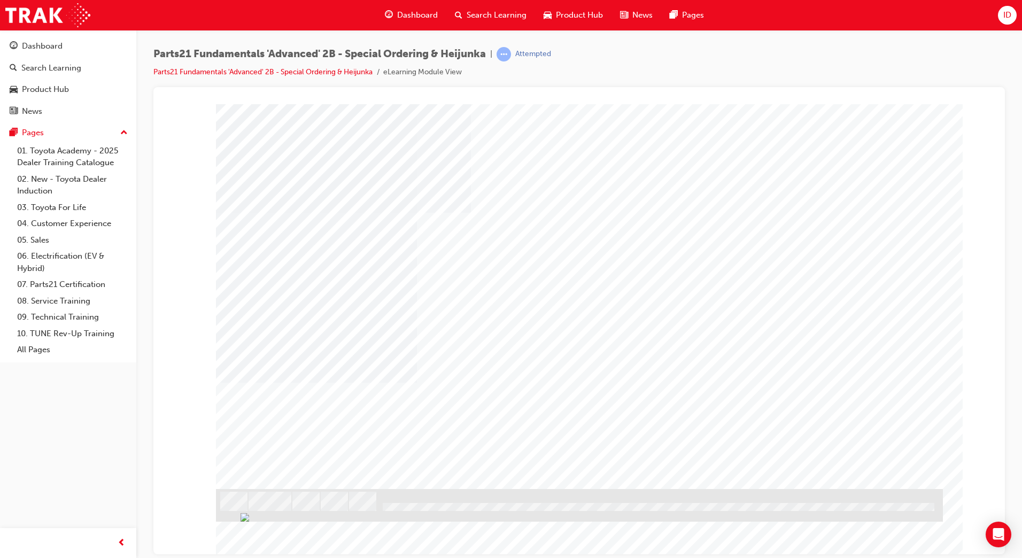
type input "Gronk the all knowing"
drag, startPoint x: 880, startPoint y: 472, endPoint x: 881, endPoint y: 477, distance: 5.5
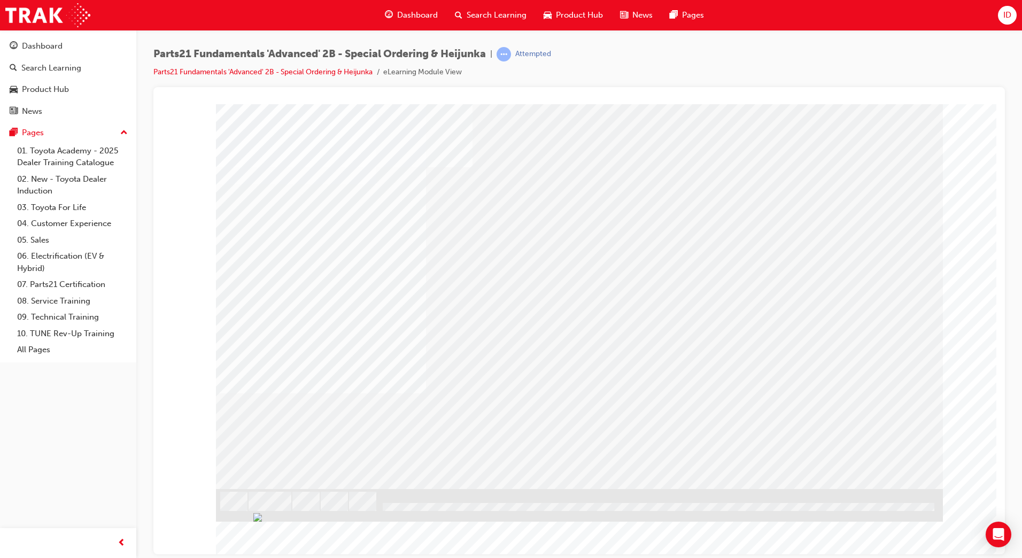
click at [881, 476] on div "Hi Gronk the all knowing, I’ll be answering questions and providing you with so…" at bounding box center [579, 296] width 727 height 385
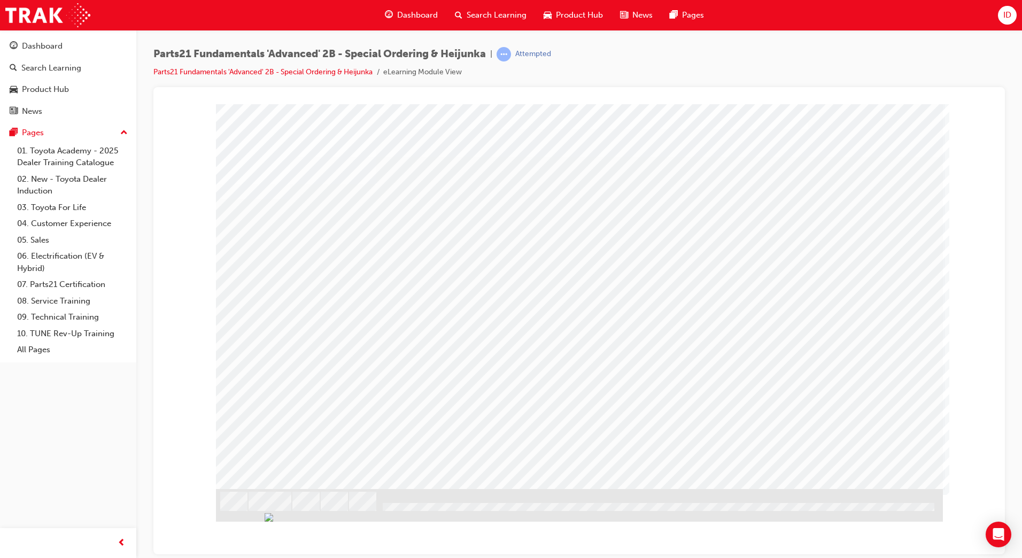
drag, startPoint x: 175, startPoint y: 185, endPoint x: 240, endPoint y: 238, distance: 84.0
click at [179, 108] on div "s12" at bounding box center [579, 108] width 826 height 0
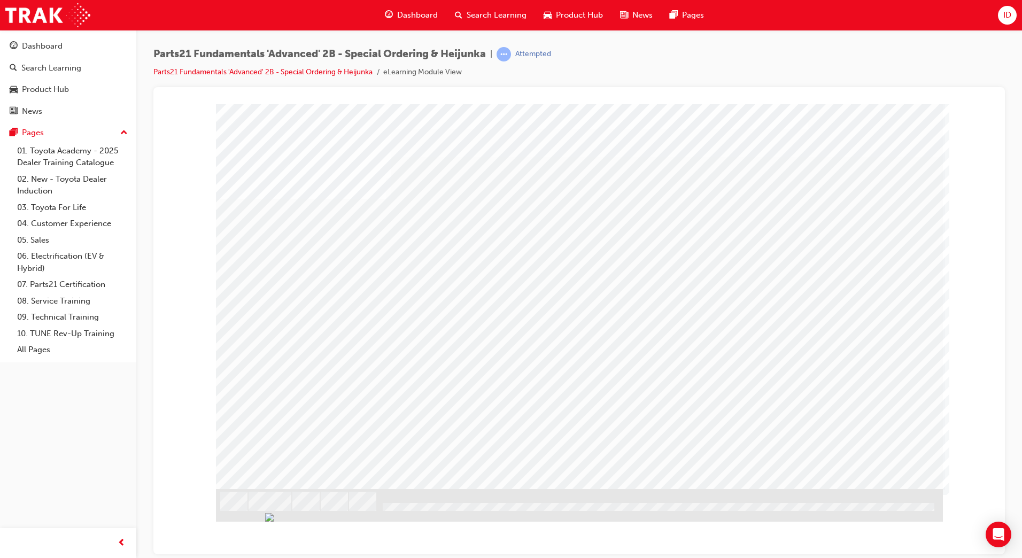
drag, startPoint x: 278, startPoint y: 296, endPoint x: 271, endPoint y: 364, distance: 68.3
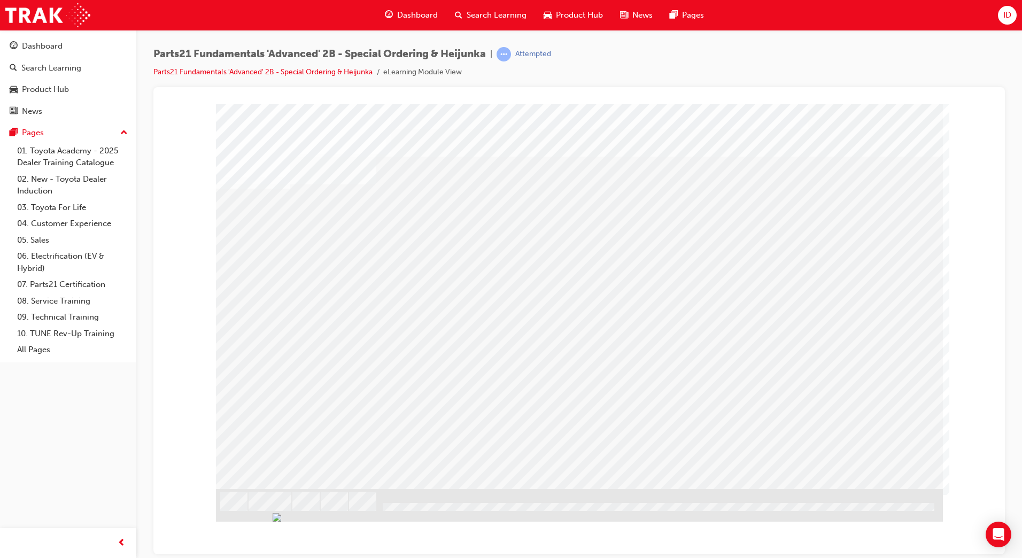
drag, startPoint x: 896, startPoint y: 487, endPoint x: 893, endPoint y: 469, distance: 18.5
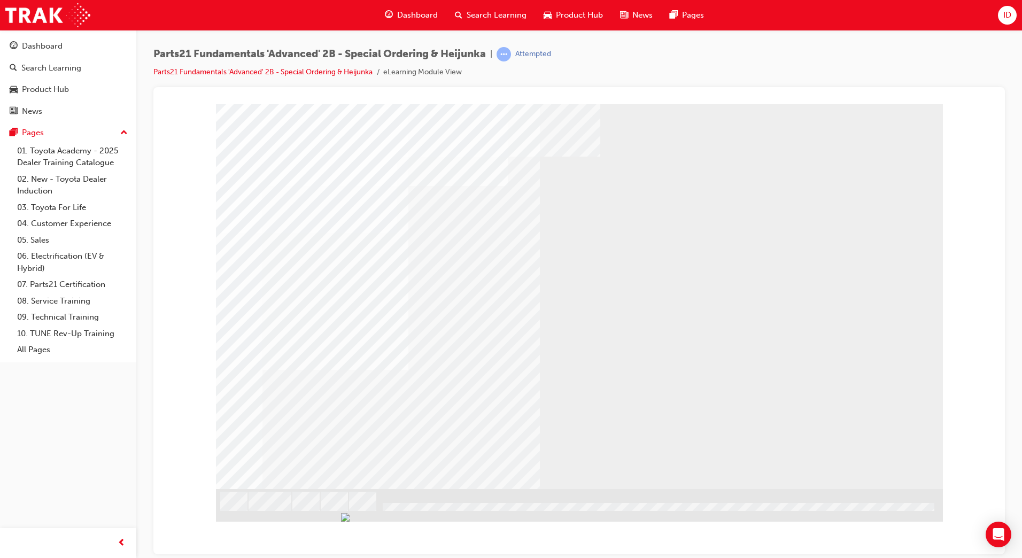
click at [407, 407] on div "Animation 1e" at bounding box center [579, 296] width 727 height 385
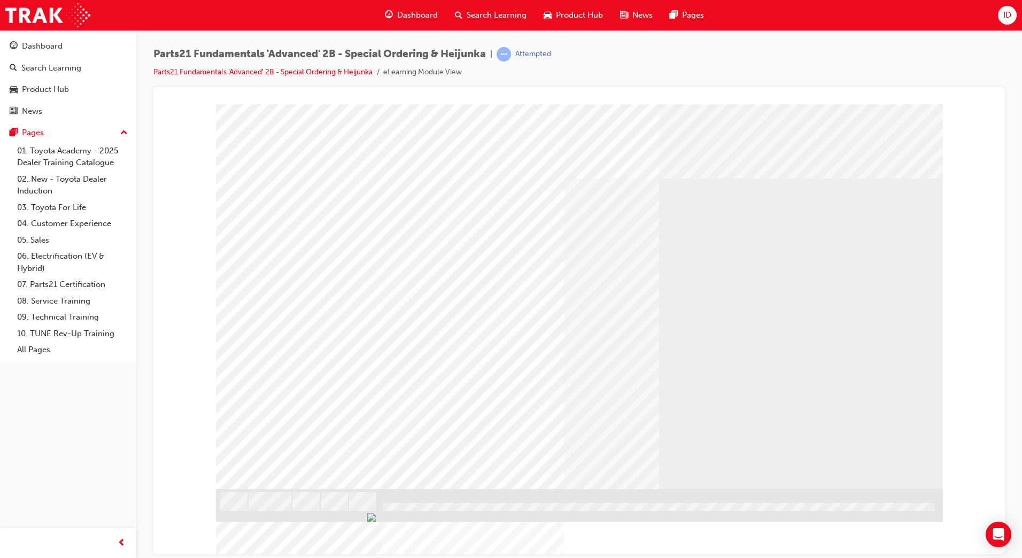
drag, startPoint x: 860, startPoint y: 450, endPoint x: 866, endPoint y: 453, distance: 6.2
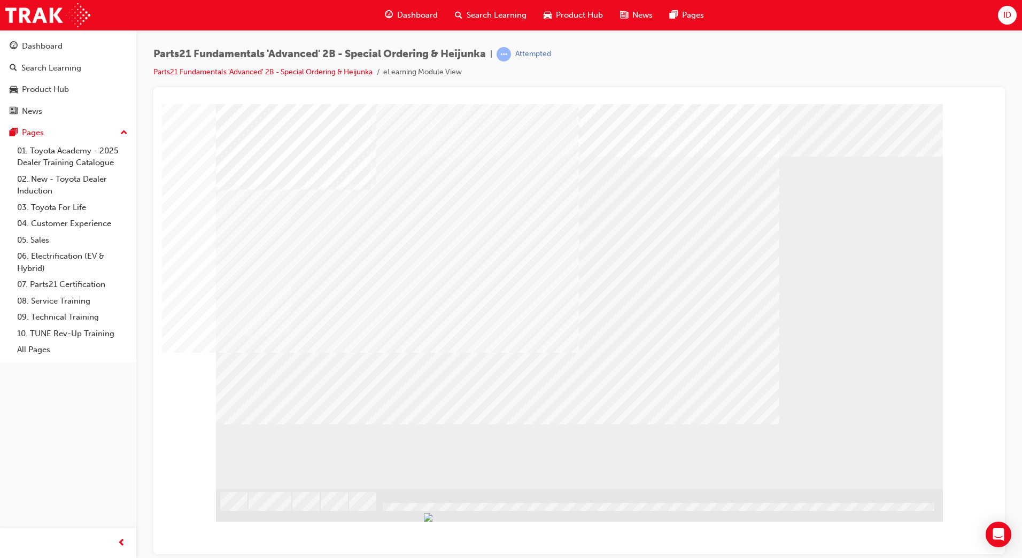
click at [862, 454] on div at bounding box center [579, 296] width 727 height 385
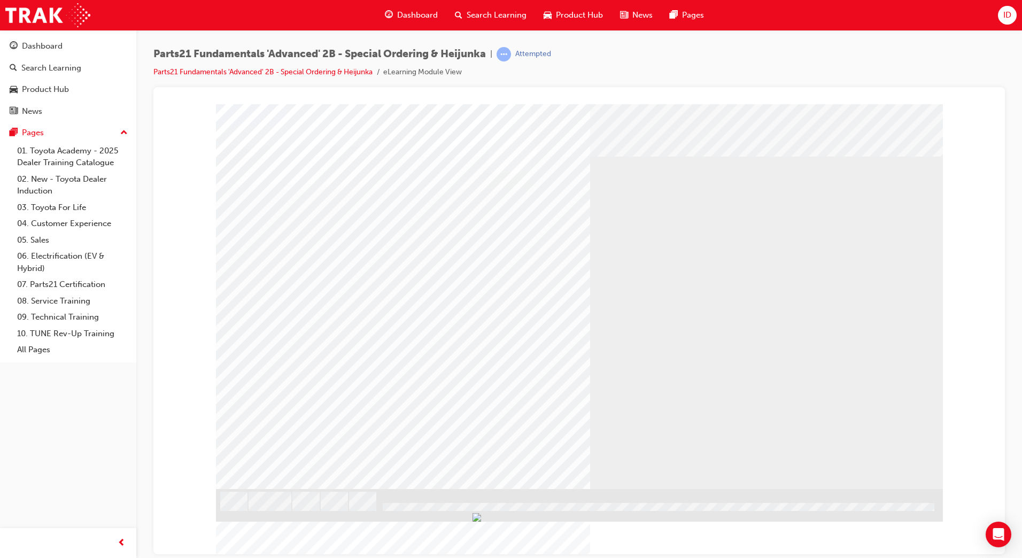
click at [806, 308] on div "multistate" at bounding box center [579, 296] width 727 height 385
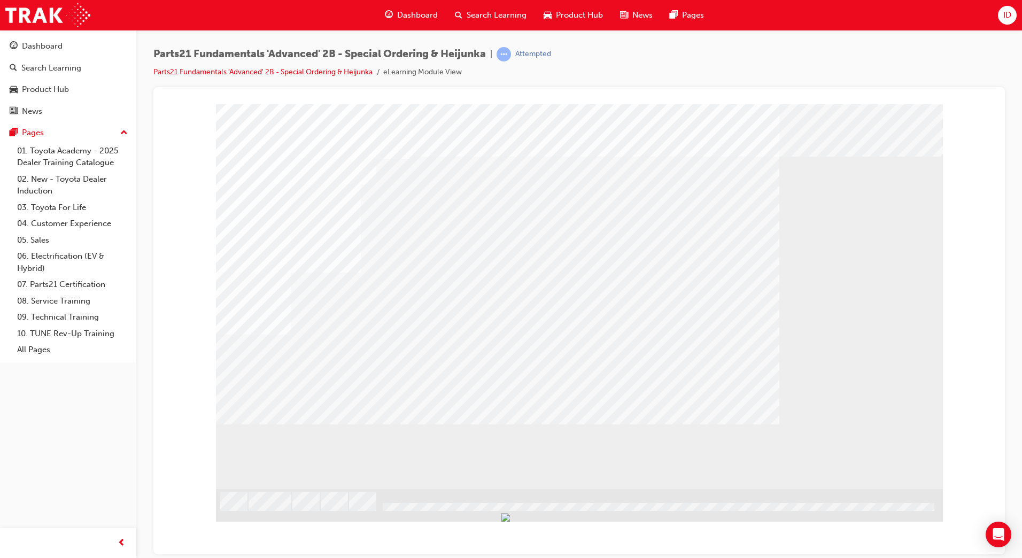
drag, startPoint x: 692, startPoint y: 376, endPoint x: 740, endPoint y: 333, distance: 64.0
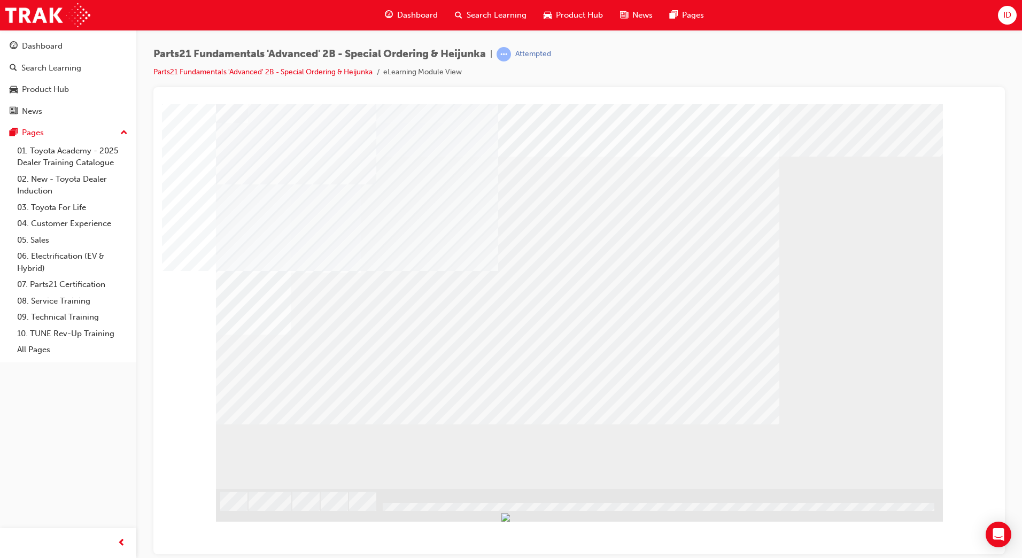
drag, startPoint x: 686, startPoint y: 390, endPoint x: 640, endPoint y: 358, distance: 55.7
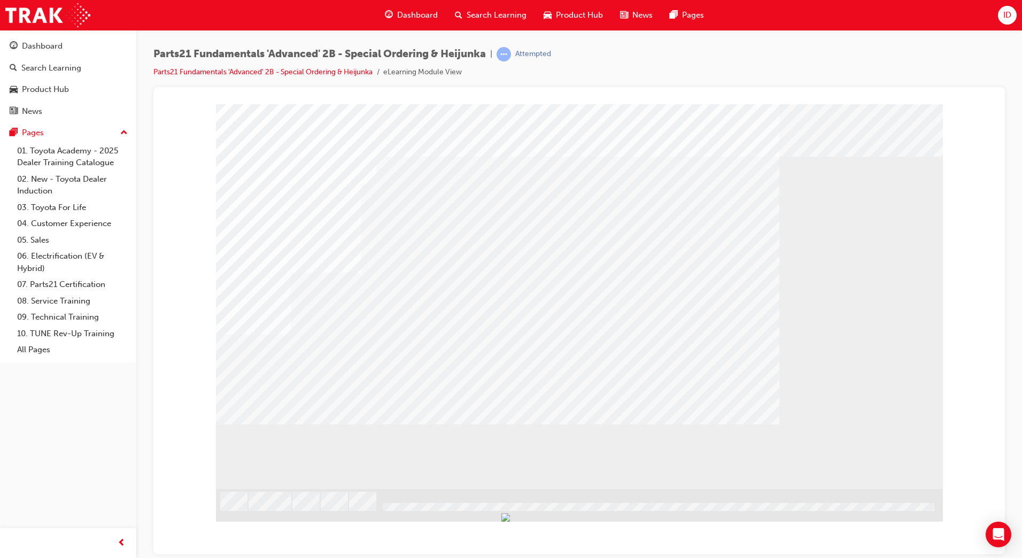
drag, startPoint x: 668, startPoint y: 506, endPoint x: 857, endPoint y: 509, distance: 189.2
click at [550, 509] on img "Progress, Slide 1 of 78" at bounding box center [546, 505] width 9 height 9
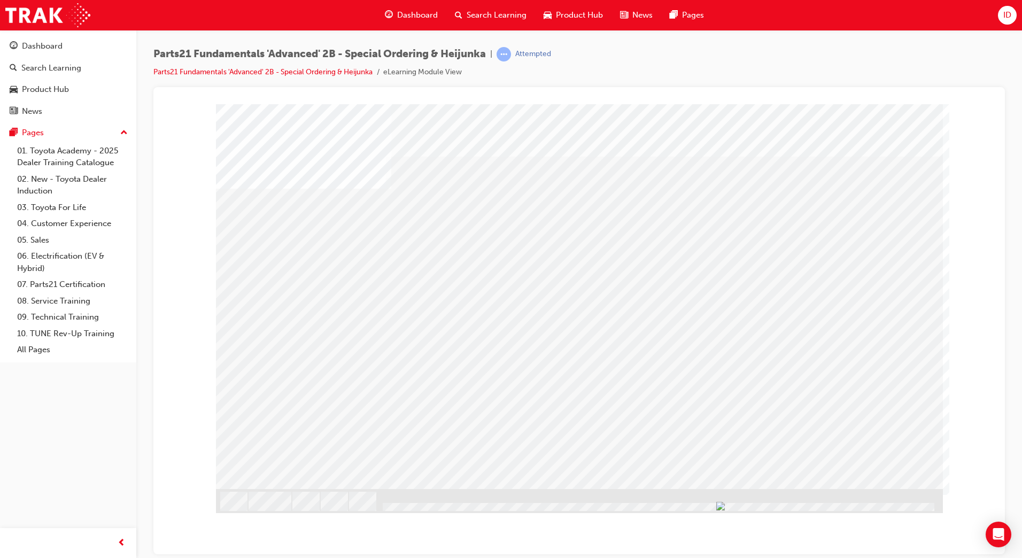
click at [904, 504] on div at bounding box center [656, 507] width 555 height 9
drag, startPoint x: 883, startPoint y: 509, endPoint x: 900, endPoint y: 506, distance: 17.9
click at [726, 506] on img "Progress, Slide 1 of 78" at bounding box center [721, 505] width 9 height 9
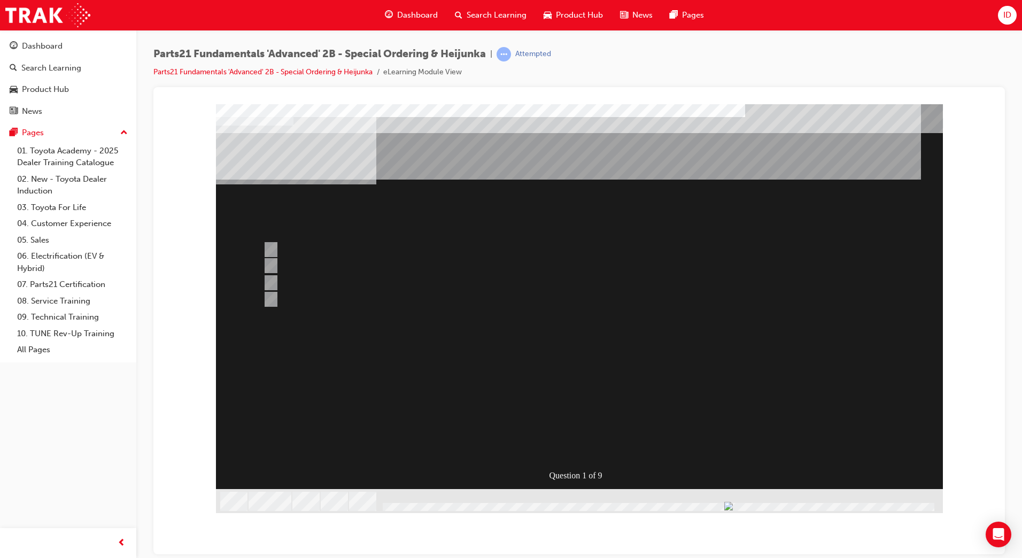
drag, startPoint x: 900, startPoint y: 505, endPoint x: 893, endPoint y: 504, distance: 7.0
click at [733, 503] on img "Progress, Slide 1 of 78" at bounding box center [728, 505] width 9 height 9
click at [293, 283] on div at bounding box center [538, 283] width 556 height 16
radio input "true"
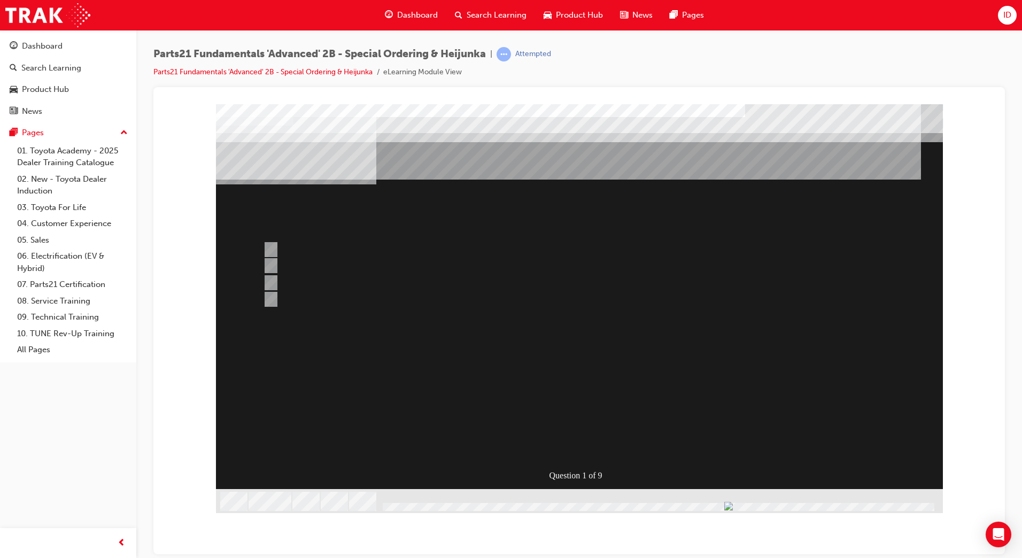
click at [571, 452] on div at bounding box center [579, 308] width 727 height 409
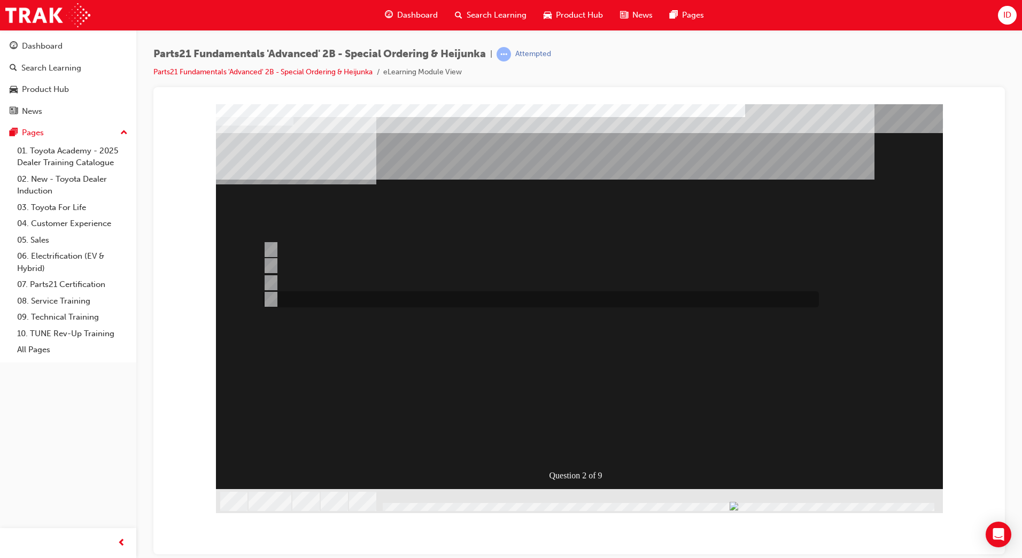
click at [375, 301] on div at bounding box center [538, 299] width 556 height 16
radio input "true"
click at [588, 456] on div "Question 2 of 9" at bounding box center [579, 296] width 727 height 385
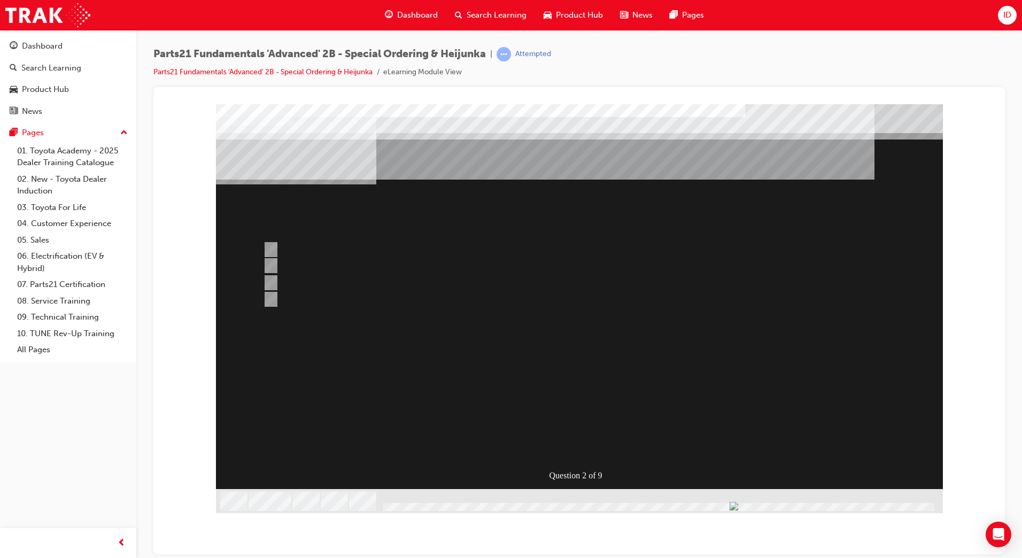
click at [265, 243] on div at bounding box center [579, 308] width 727 height 409
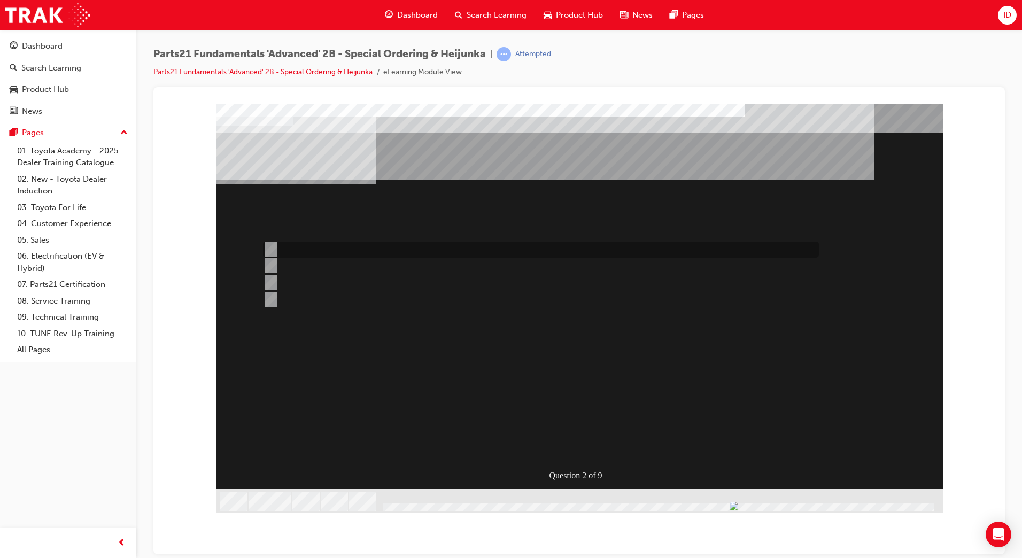
click at [303, 253] on div at bounding box center [538, 250] width 556 height 16
radio input "true"
click at [362, 304] on div at bounding box center [538, 299] width 556 height 16
radio input "true"
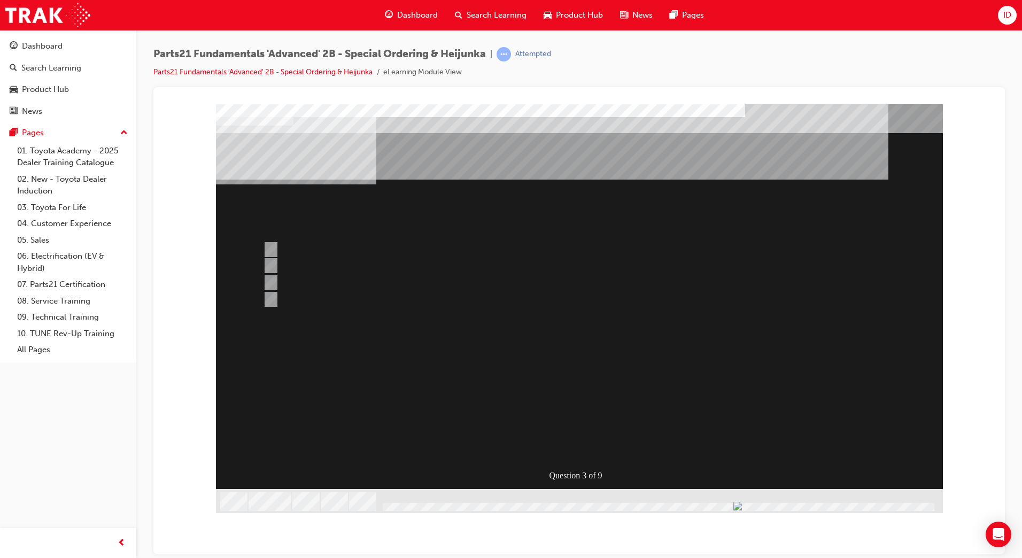
click at [291, 243] on div at bounding box center [538, 250] width 556 height 16
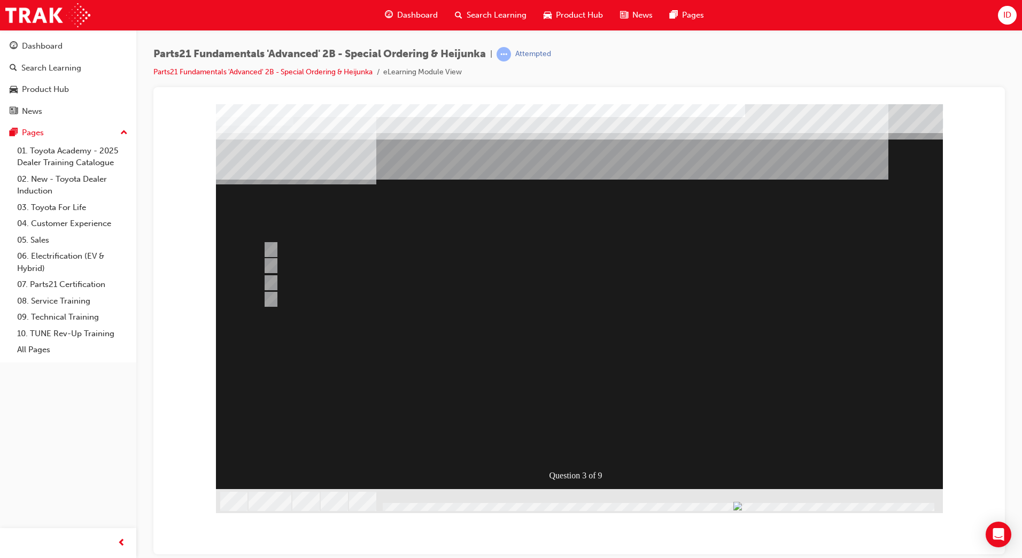
click at [301, 280] on div at bounding box center [579, 308] width 727 height 409
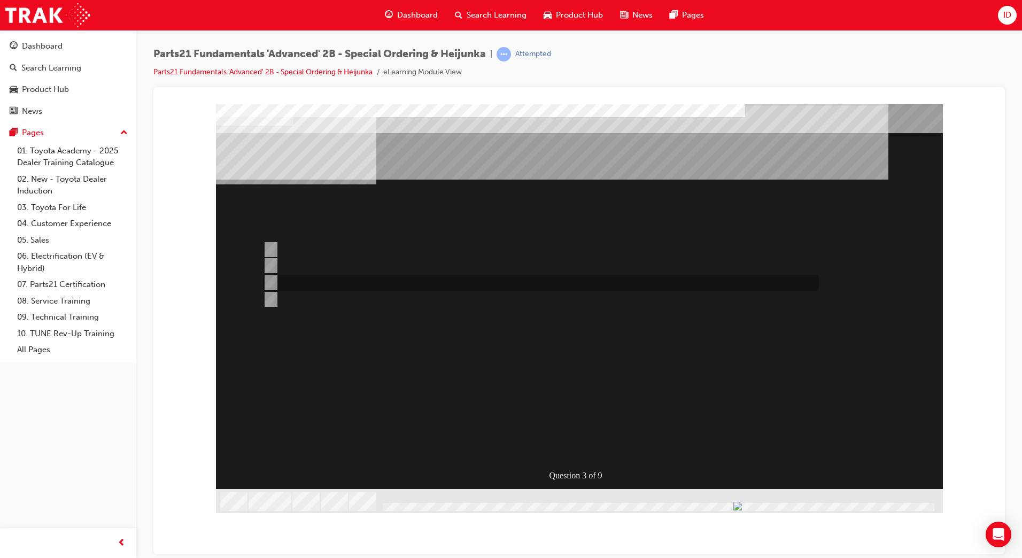
click at [331, 282] on div at bounding box center [538, 283] width 556 height 16
radio input "false"
radio input "true"
click at [619, 445] on div "Question 3 of 9" at bounding box center [579, 296] width 727 height 385
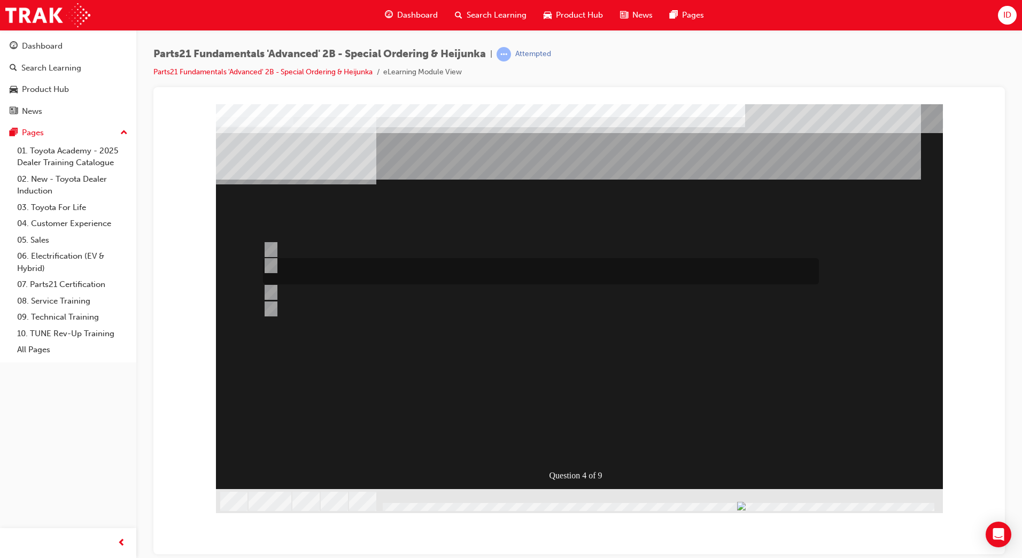
click at [339, 270] on div at bounding box center [538, 271] width 556 height 26
radio input "true"
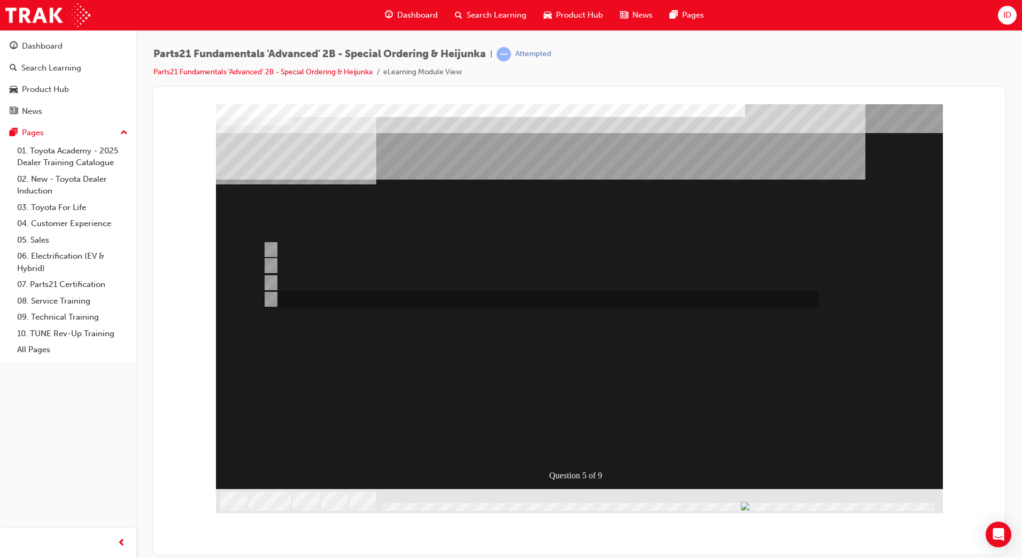
click at [310, 300] on div at bounding box center [538, 299] width 556 height 16
radio input "true"
click at [317, 296] on div at bounding box center [538, 299] width 556 height 16
radio input "true"
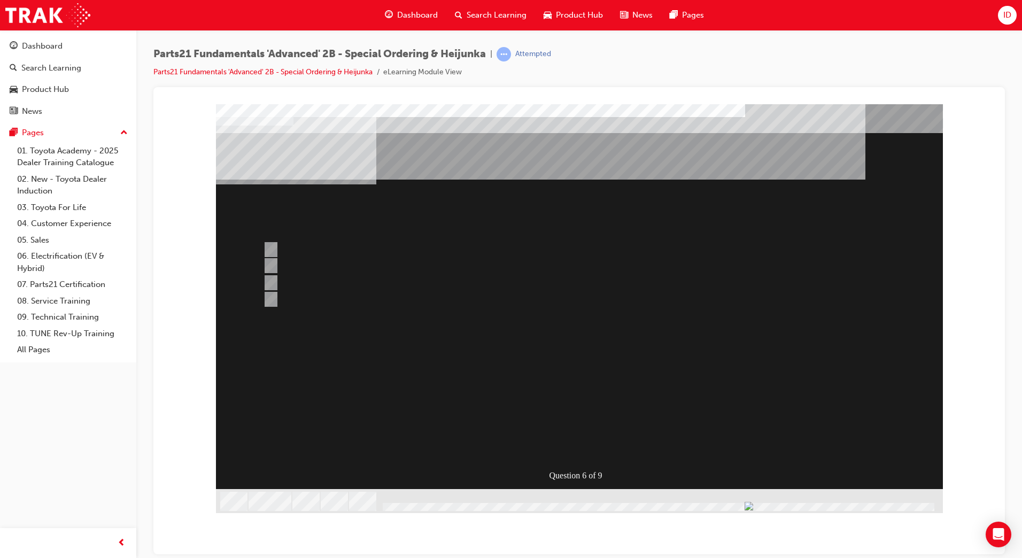
click at [350, 251] on div at bounding box center [538, 250] width 556 height 16
radio input "true"
click at [420, 373] on div "Question 8 of 9" at bounding box center [579, 296] width 727 height 385
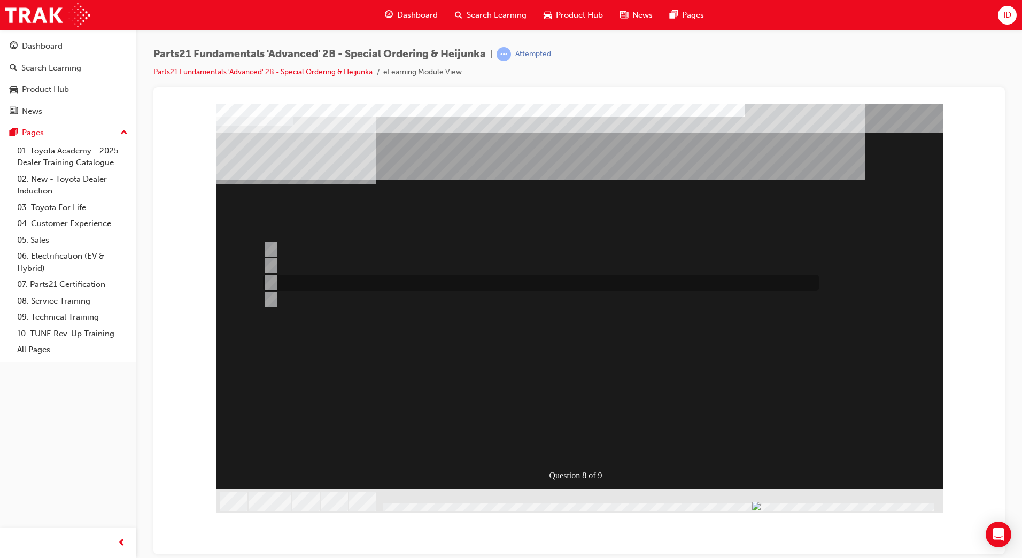
click at [347, 278] on div at bounding box center [538, 283] width 556 height 16
radio input "true"
click at [373, 268] on div at bounding box center [538, 266] width 556 height 16
radio input "true"
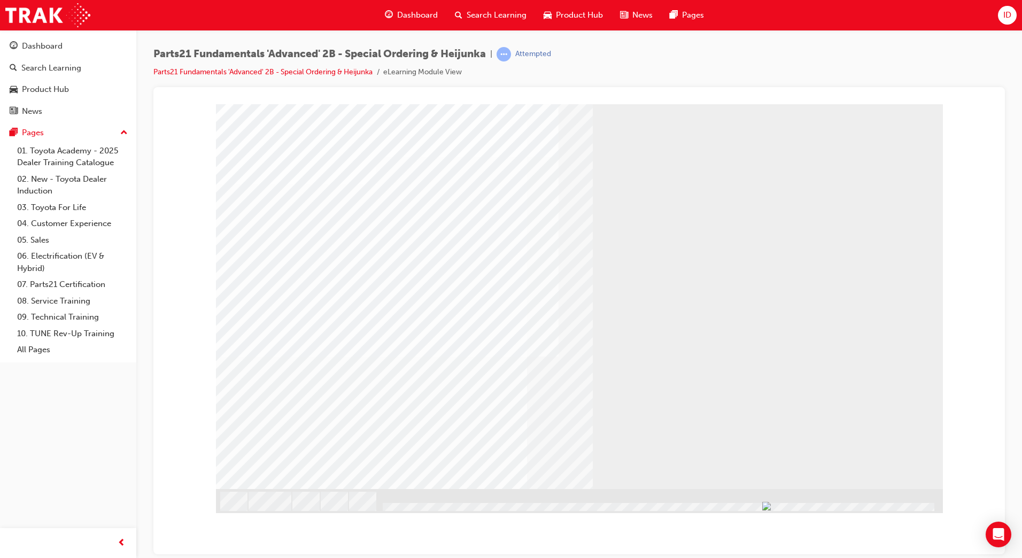
click at [60, 285] on link "07. Parts21 Certification" at bounding box center [72, 284] width 119 height 17
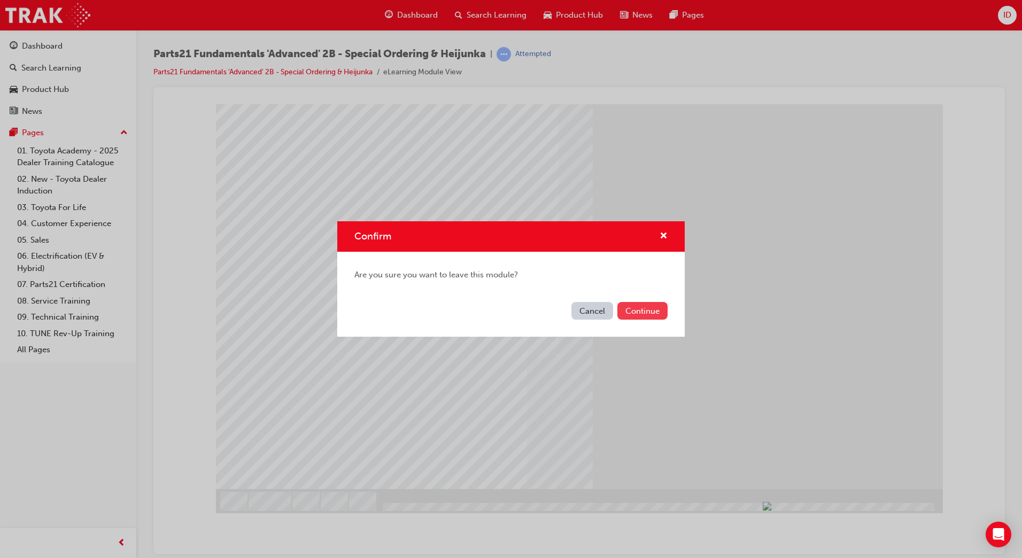
click at [627, 312] on button "Continue" at bounding box center [642, 311] width 50 height 18
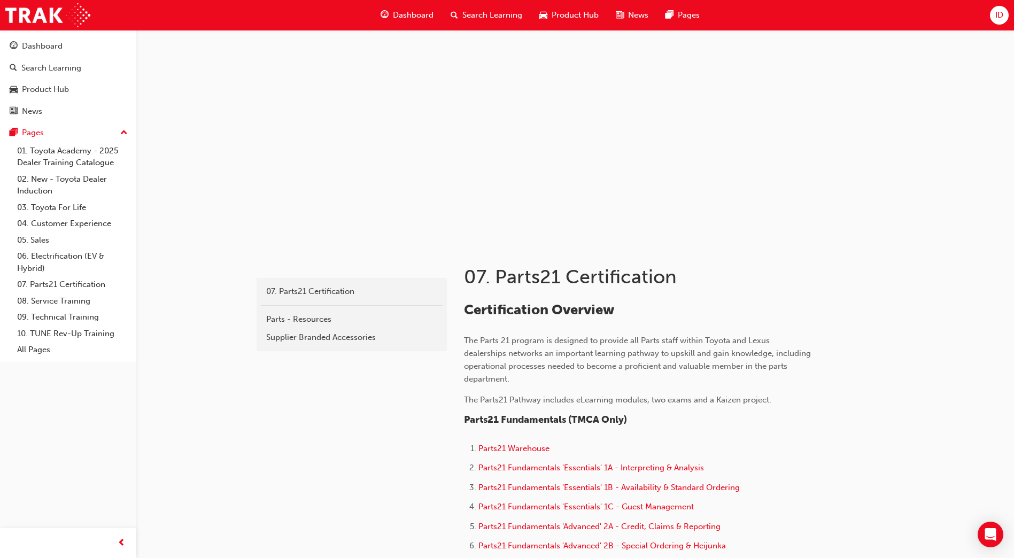
scroll to position [160, 0]
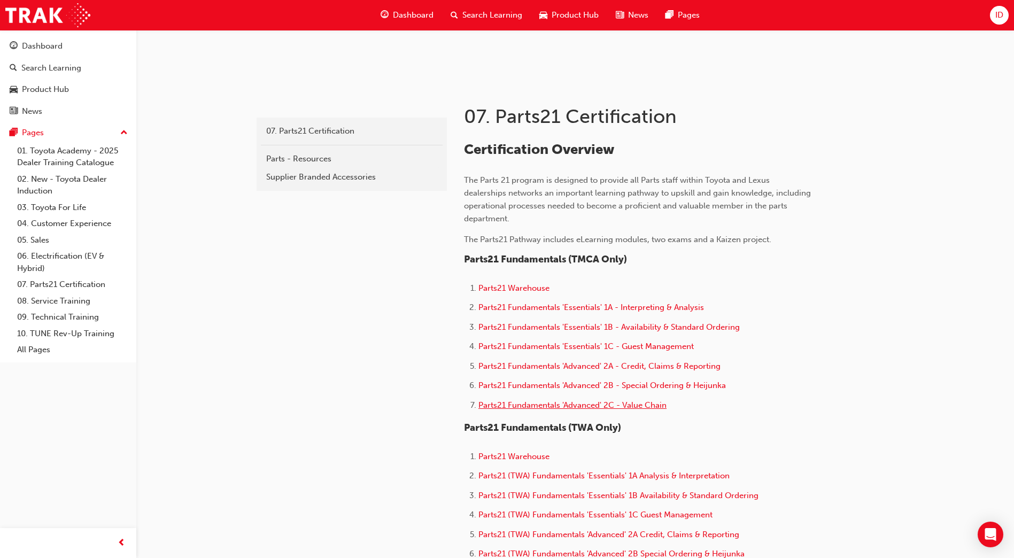
click at [504, 402] on span "Parts21 Fundamentals 'Advanced' 2C - Value Chain" at bounding box center [572, 405] width 188 height 10
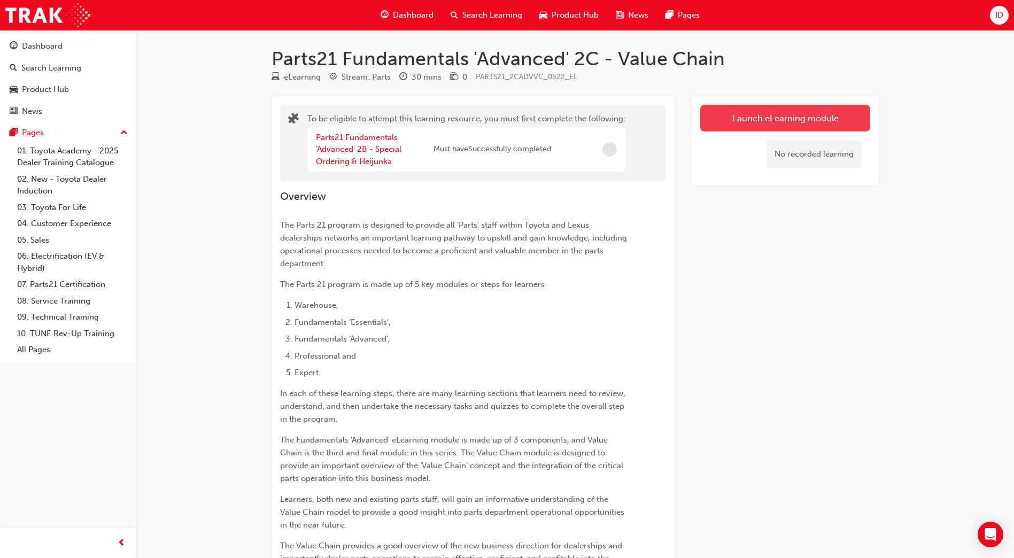
click at [819, 120] on button "Launch eLearning module" at bounding box center [785, 118] width 170 height 27
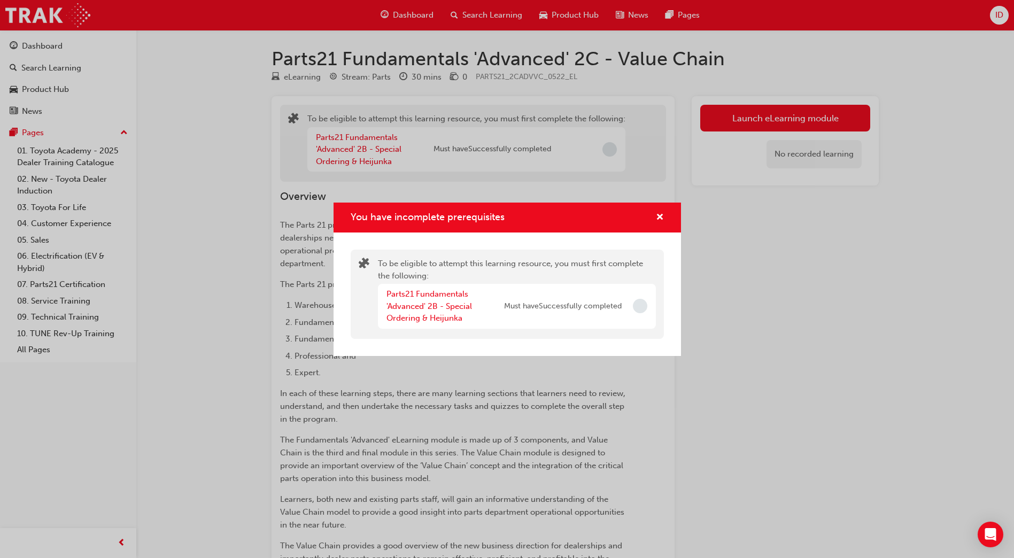
click at [302, 147] on div "You have incomplete prerequisites To be eligible to attempt this learning resou…" at bounding box center [507, 279] width 1014 height 558
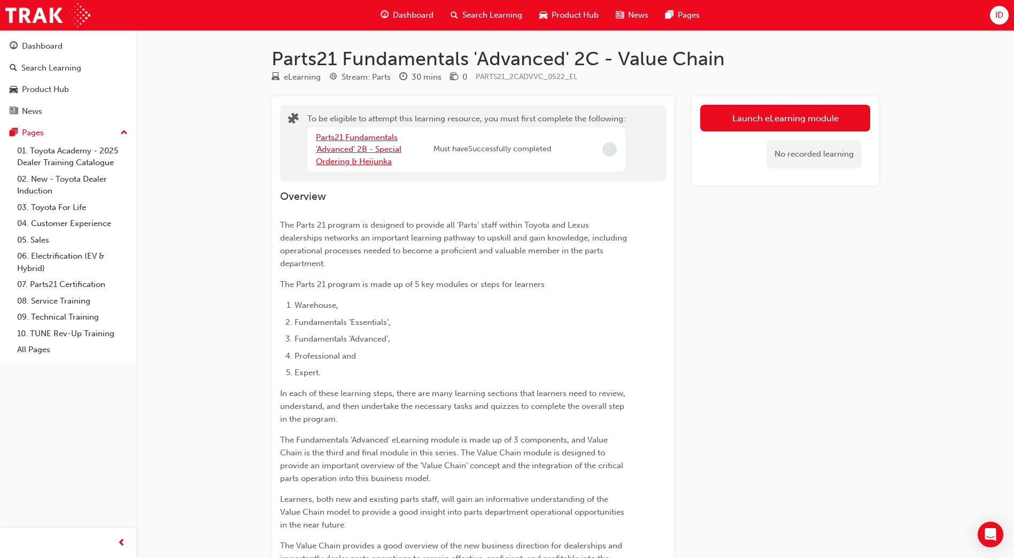
click at [353, 147] on link "Parts21 Fundamentals 'Advanced' 2B - Special Ordering & Heijunka" at bounding box center [359, 150] width 86 height 34
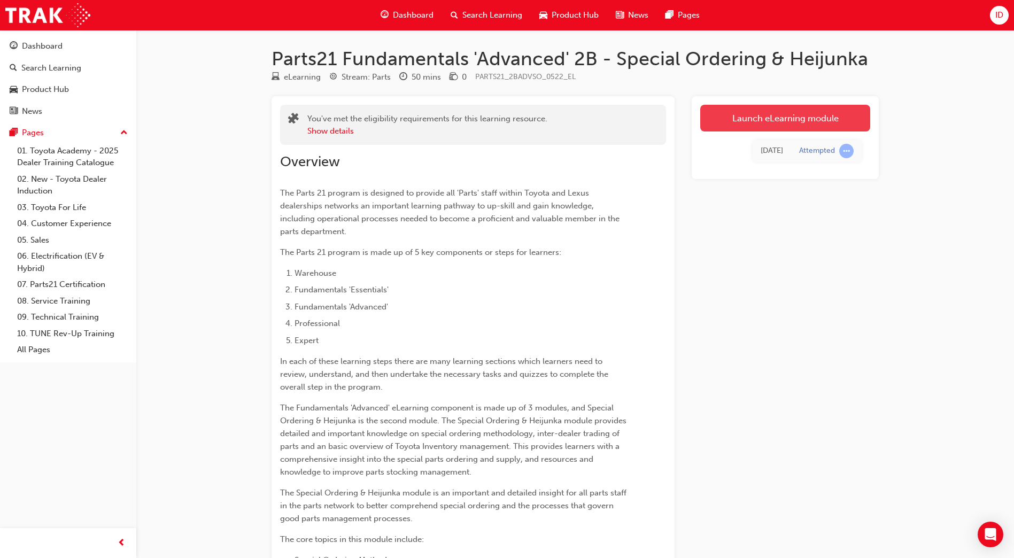
click at [778, 117] on link "Launch eLearning module" at bounding box center [785, 118] width 170 height 27
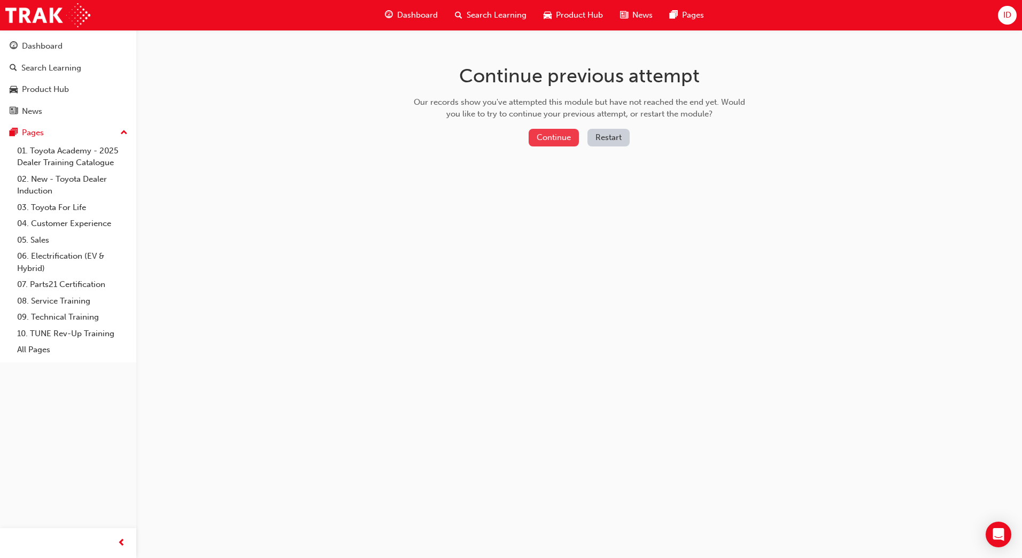
click at [553, 137] on button "Continue" at bounding box center [554, 138] width 50 height 18
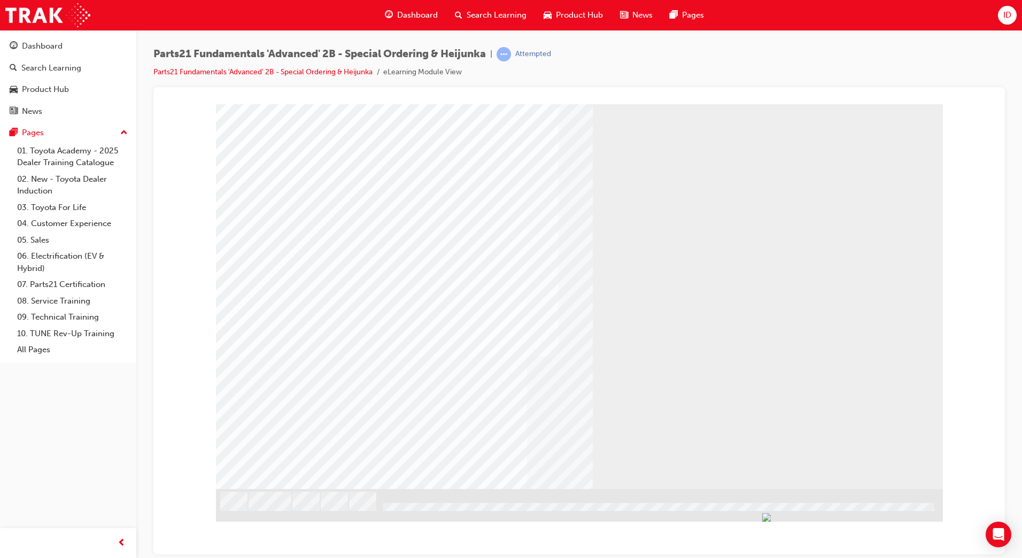
click at [323, 73] on link "Parts21 Fundamentals 'Advanced' 2B - Special Ordering & Heijunka" at bounding box center [262, 71] width 219 height 9
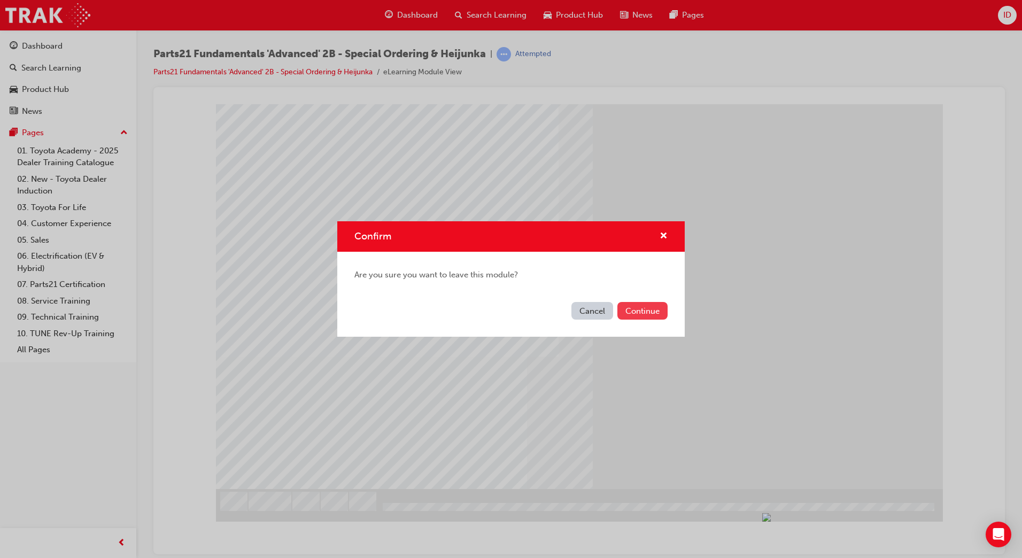
click at [631, 310] on button "Continue" at bounding box center [642, 311] width 50 height 18
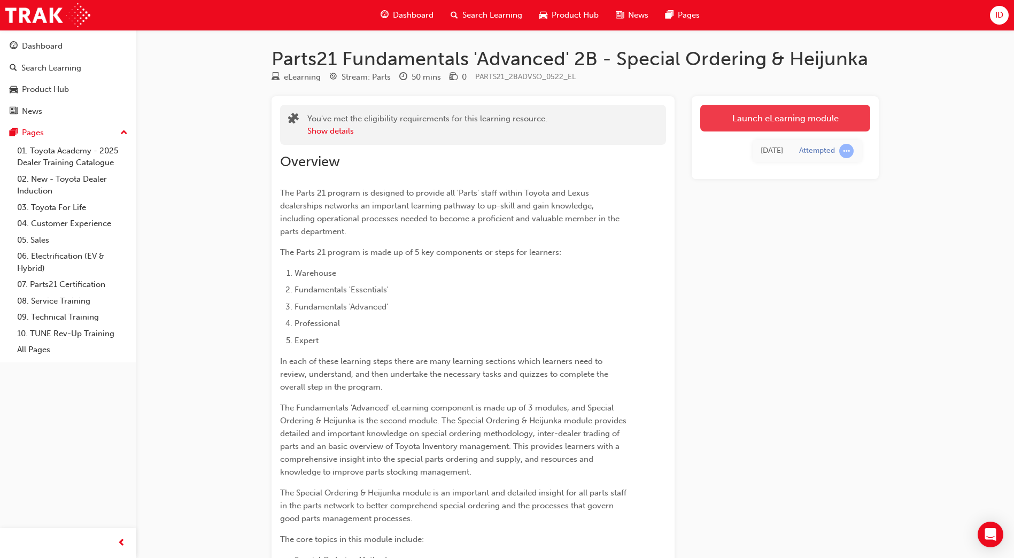
click at [716, 114] on link "Launch eLearning module" at bounding box center [785, 118] width 170 height 27
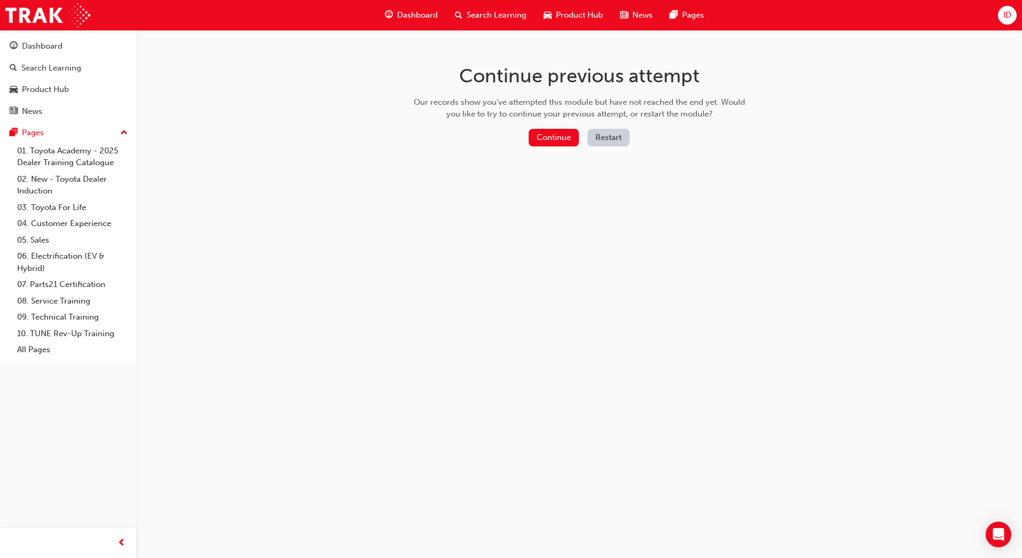
click at [607, 136] on button "Restart" at bounding box center [608, 138] width 42 height 18
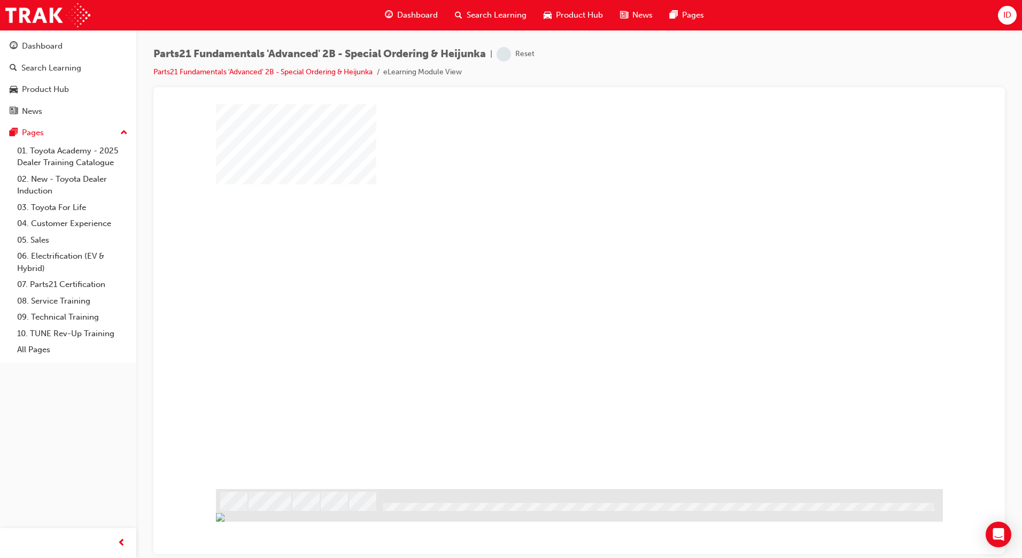
click at [548, 265] on div "play" at bounding box center [548, 265] width 0 height 0
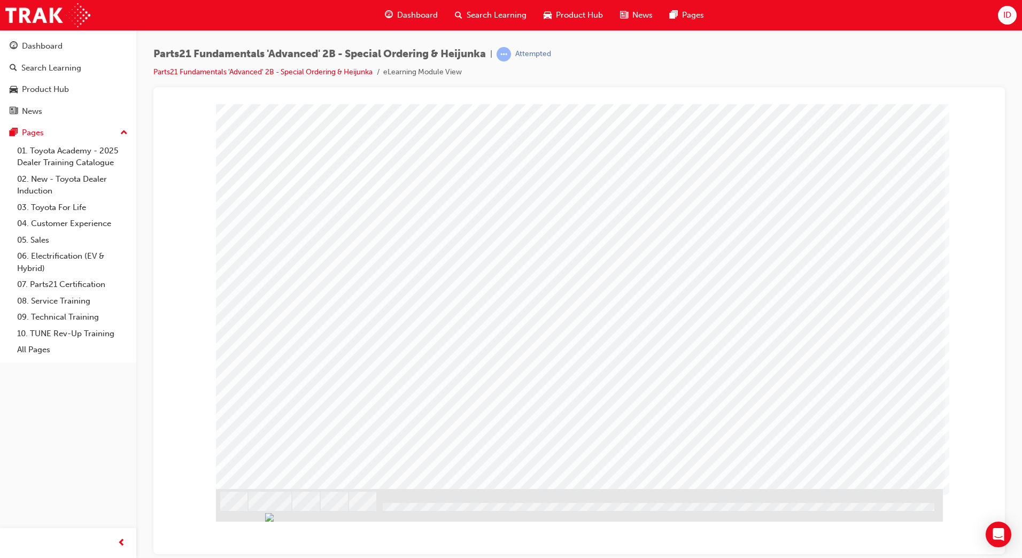
drag, startPoint x: 301, startPoint y: 246, endPoint x: 268, endPoint y: 277, distance: 44.6
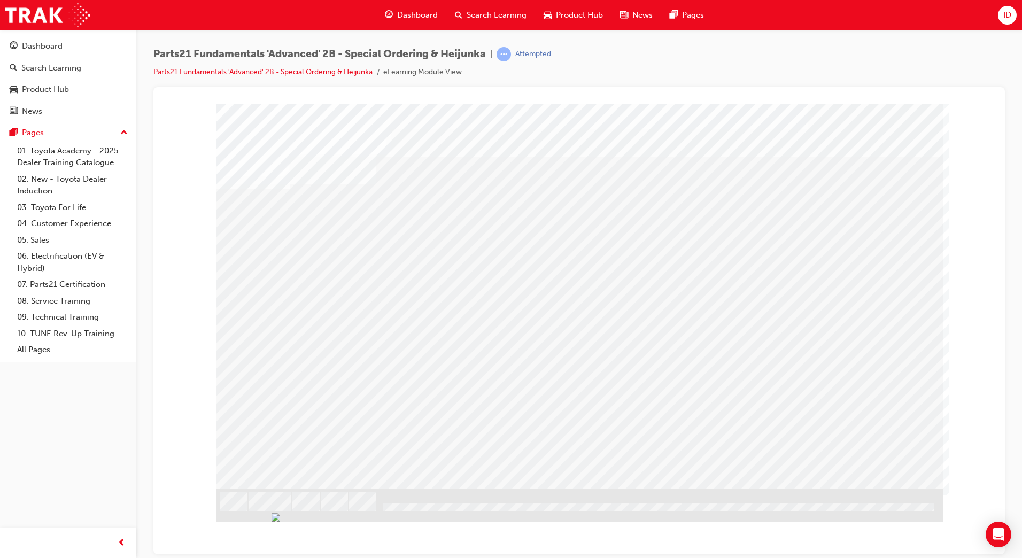
drag, startPoint x: 263, startPoint y: 303, endPoint x: 262, endPoint y: 310, distance: 7.6
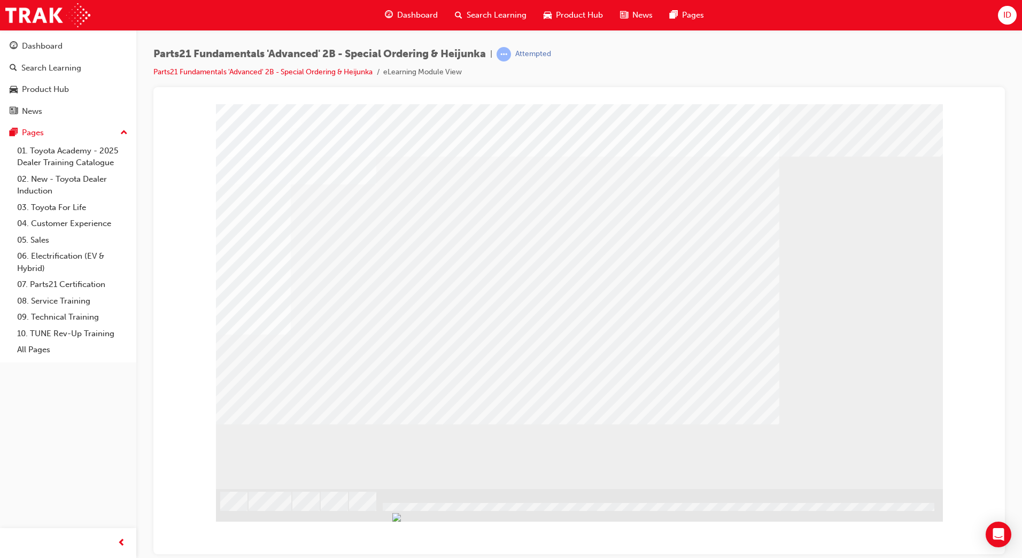
click at [285, 450] on div "" at bounding box center [579, 296] width 727 height 385
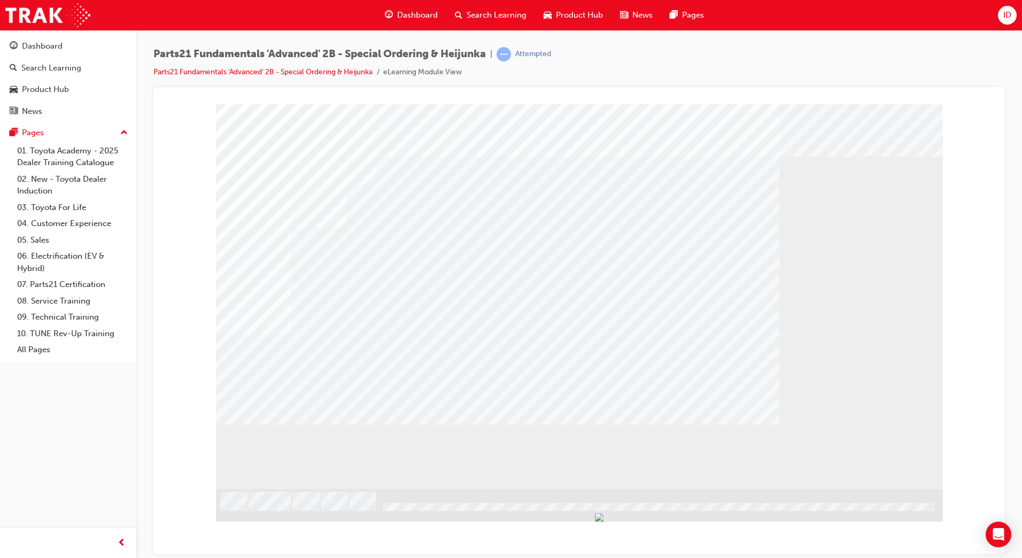
drag, startPoint x: 832, startPoint y: 446, endPoint x: 862, endPoint y: 462, distance: 33.7
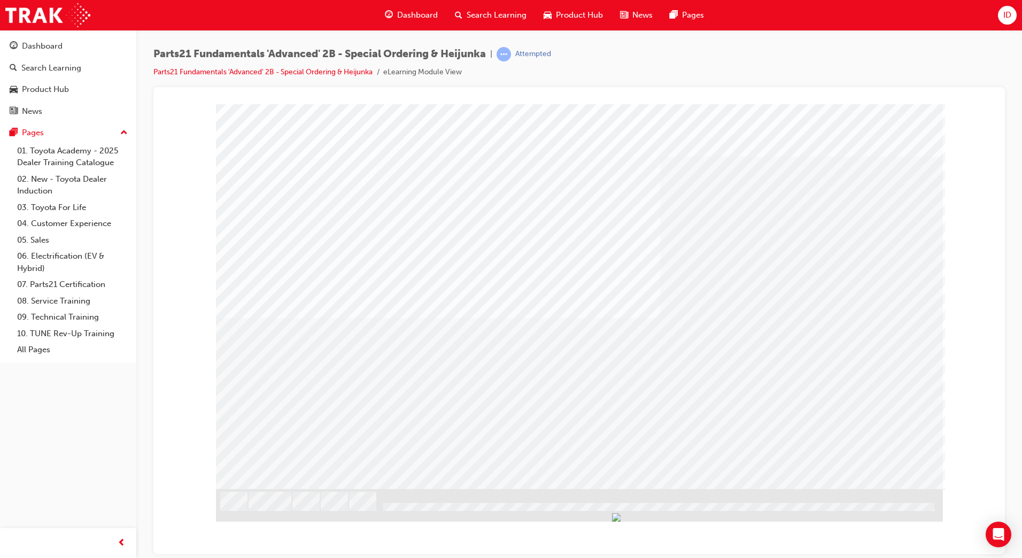
click at [307, 314] on div "" at bounding box center [579, 296] width 727 height 385
drag, startPoint x: 304, startPoint y: 271, endPoint x: 307, endPoint y: 245, distance: 26.9
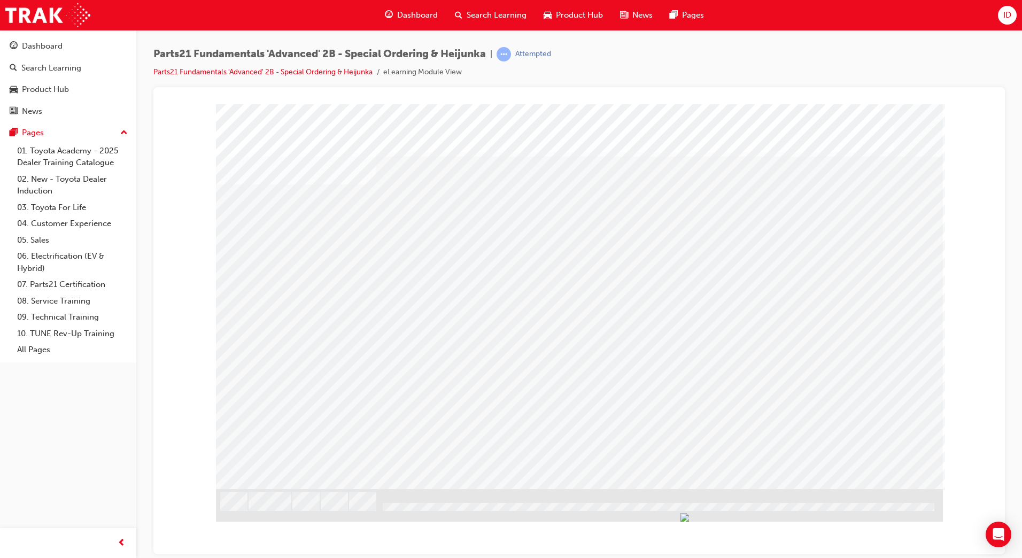
drag, startPoint x: 577, startPoint y: 329, endPoint x: 578, endPoint y: 346, distance: 16.6
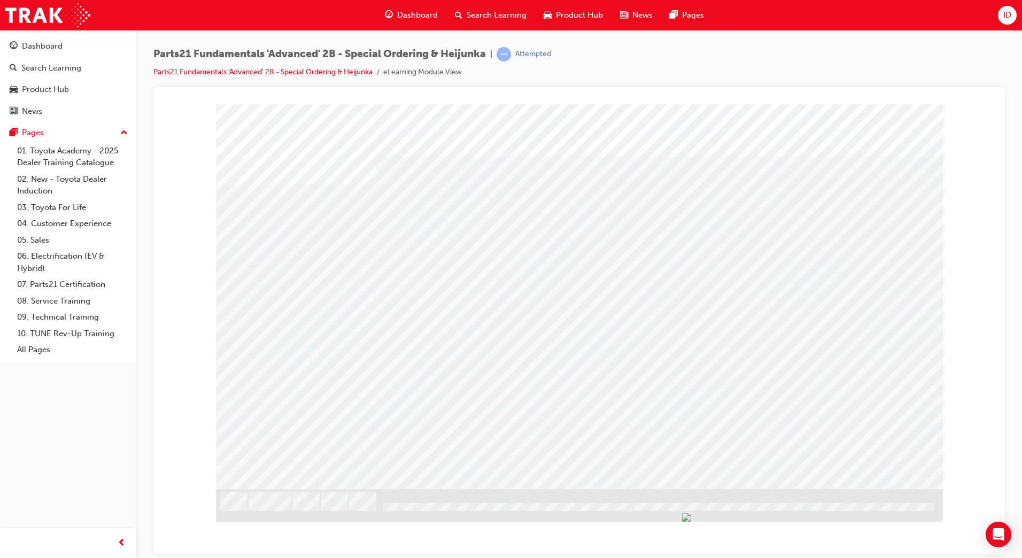
click at [687, 414] on div "a16" at bounding box center [579, 296] width 727 height 385
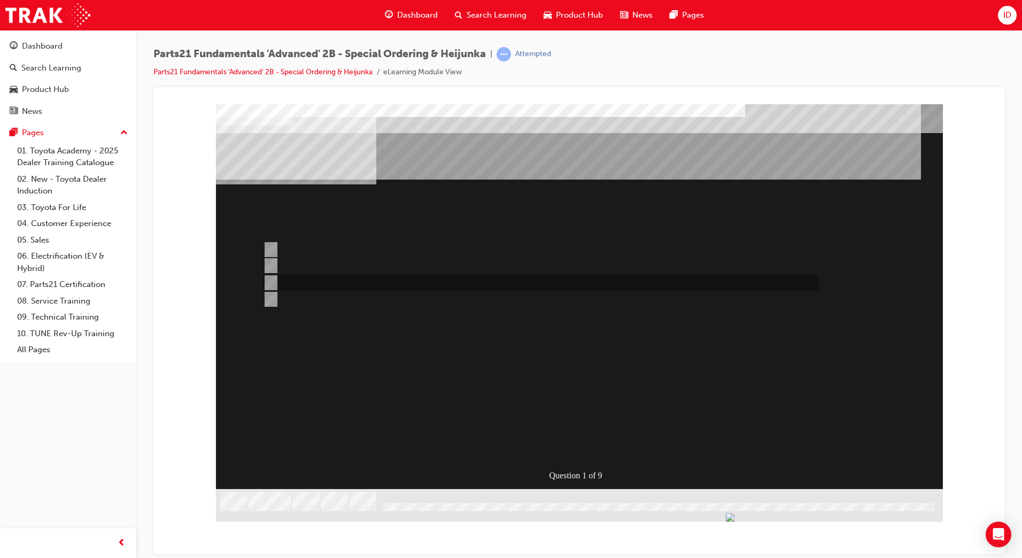
click at [352, 285] on div at bounding box center [538, 283] width 556 height 16
radio input "true"
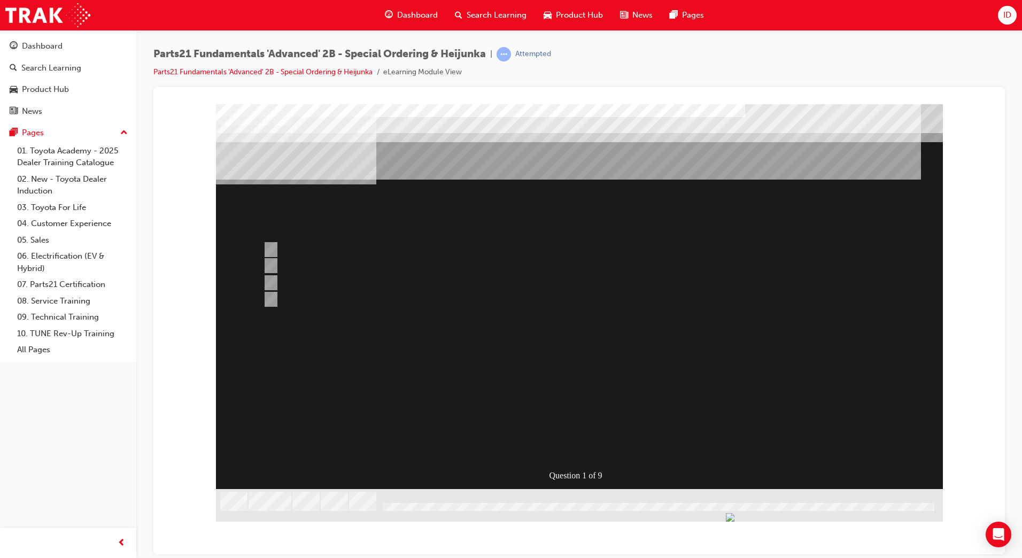
click at [576, 453] on div at bounding box center [579, 308] width 727 height 409
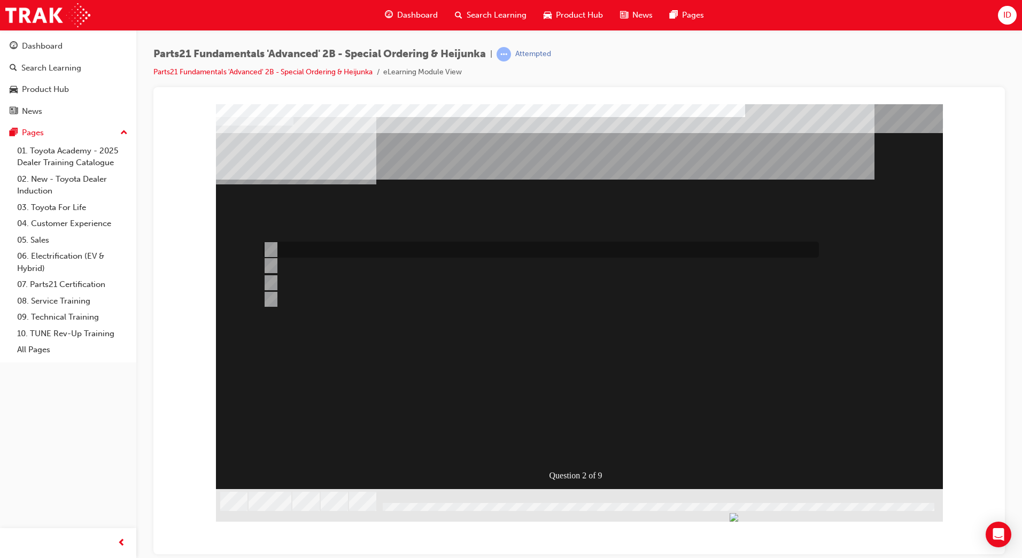
click at [304, 253] on div at bounding box center [538, 250] width 556 height 16
click at [354, 283] on div at bounding box center [538, 283] width 556 height 16
radio input "false"
radio input "true"
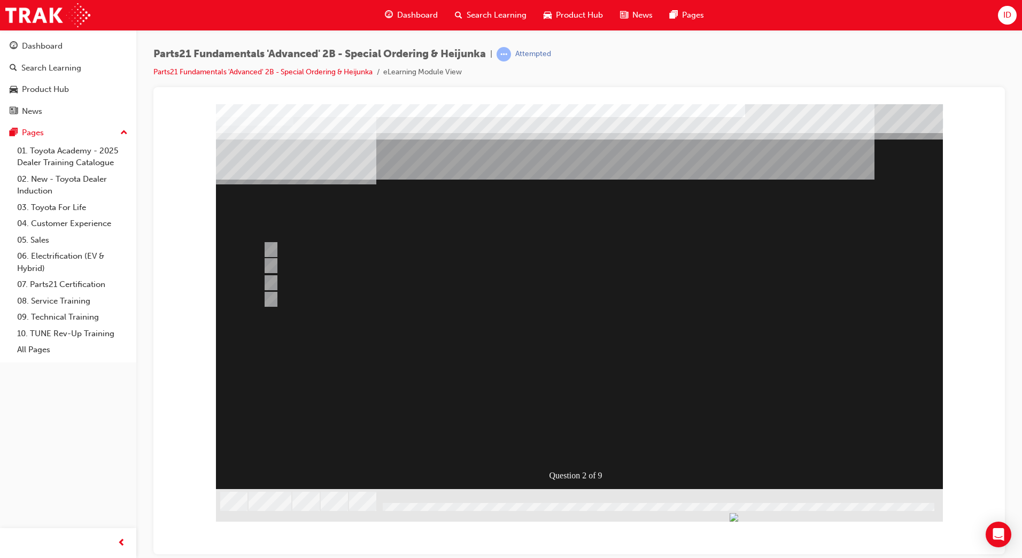
click at [298, 250] on div at bounding box center [579, 308] width 727 height 409
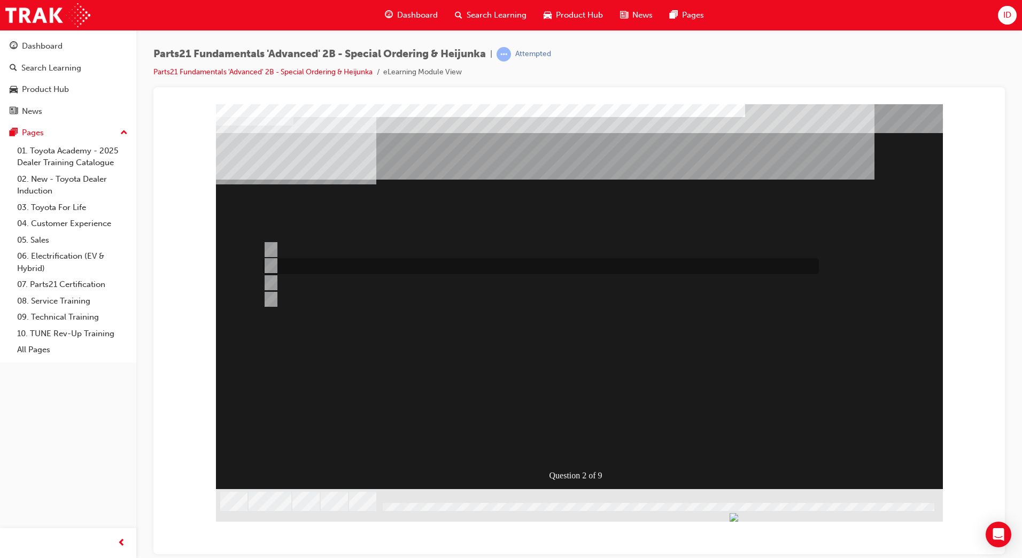
click at [331, 259] on div at bounding box center [538, 266] width 556 height 16
radio input "true"
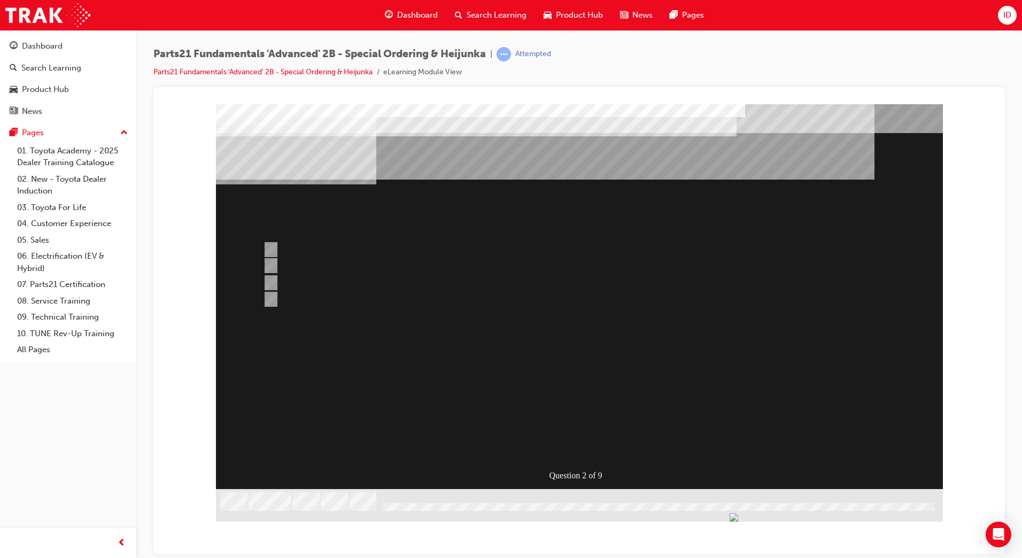
click at [573, 437] on div at bounding box center [579, 308] width 727 height 409
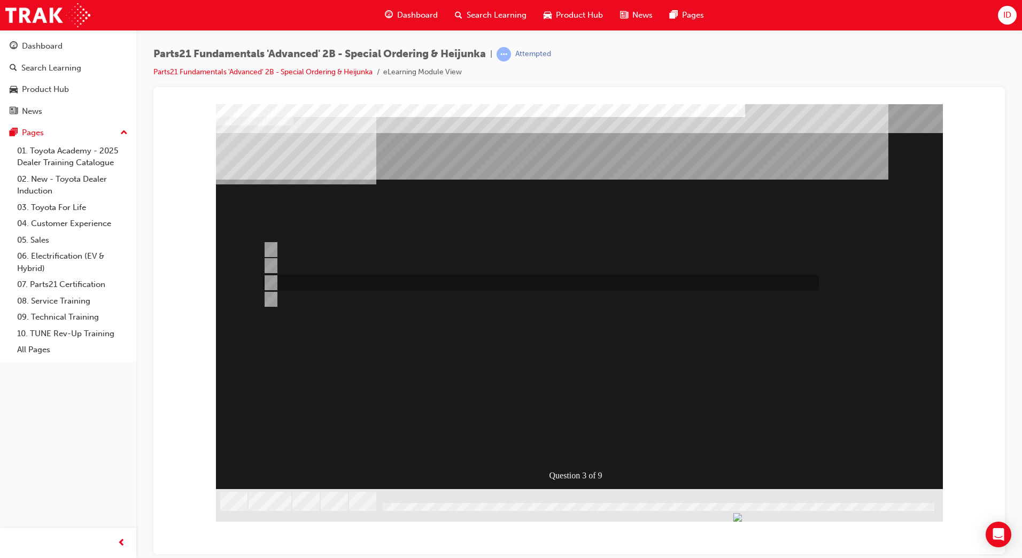
click at [320, 285] on div at bounding box center [538, 283] width 556 height 16
radio input "true"
click at [324, 267] on div at bounding box center [538, 266] width 556 height 16
radio input "true"
click at [285, 248] on div at bounding box center [538, 250] width 556 height 16
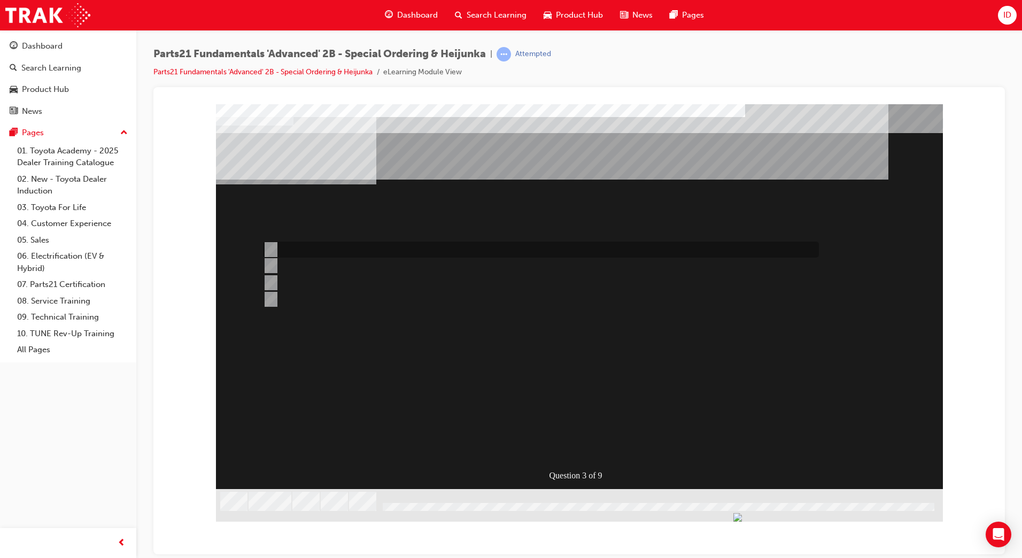
radio input "true"
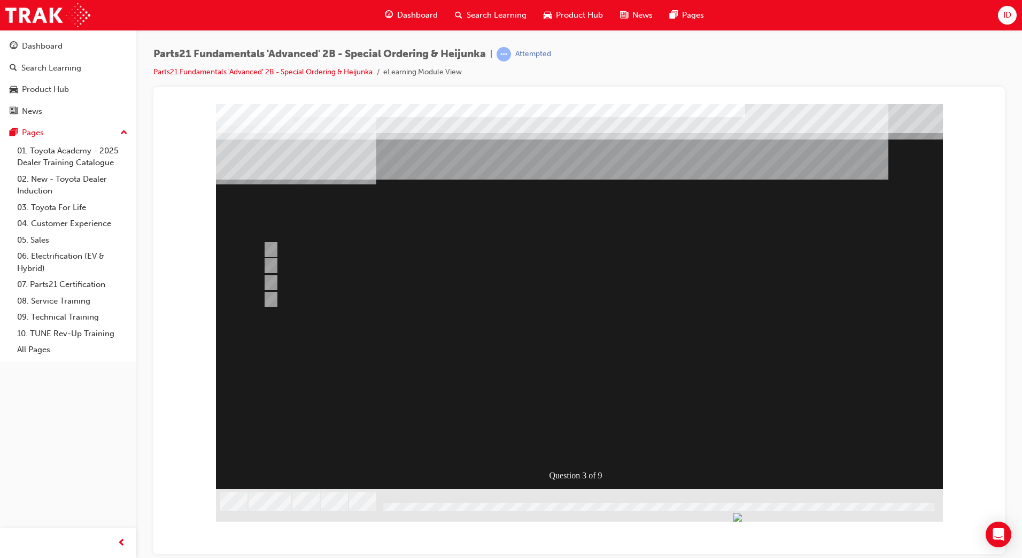
drag, startPoint x: 592, startPoint y: 445, endPoint x: 583, endPoint y: 443, distance: 9.2
click at [587, 445] on div at bounding box center [579, 308] width 727 height 409
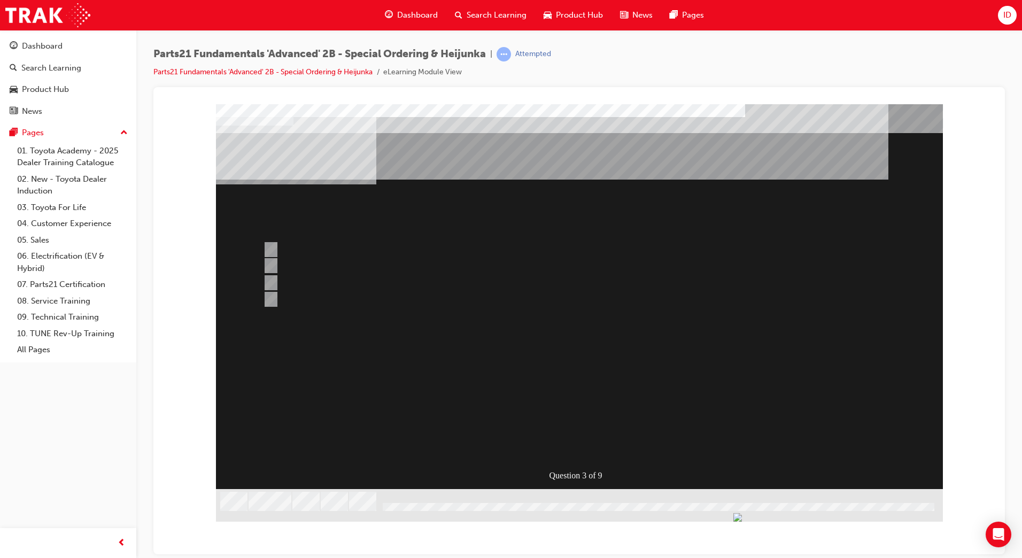
click at [263, 302] on input "None of the Above" at bounding box center [269, 299] width 12 height 12
radio input "true"
click at [294, 275] on div at bounding box center [538, 283] width 556 height 16
radio input "true"
click at [296, 268] on div at bounding box center [538, 266] width 556 height 16
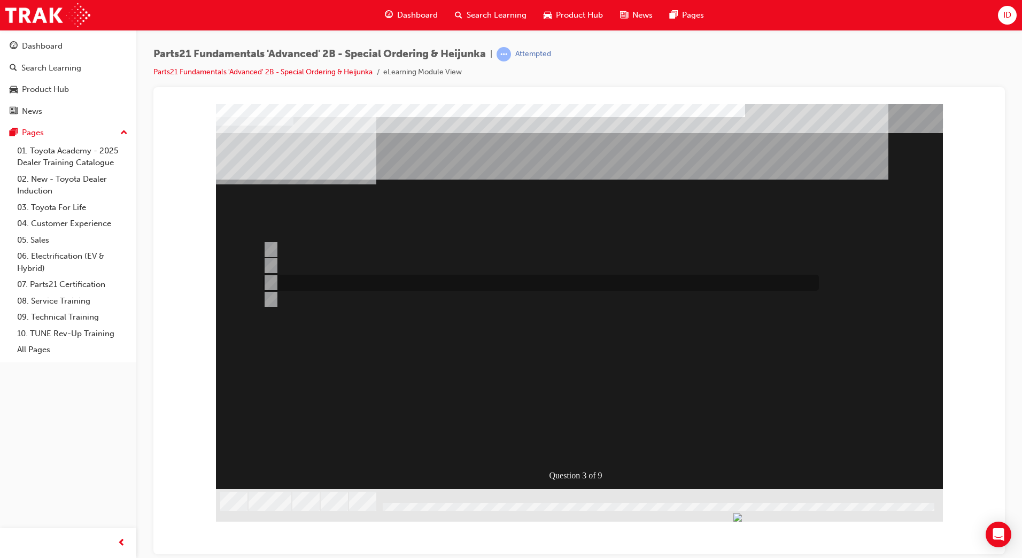
click at [336, 283] on div at bounding box center [538, 283] width 556 height 16
radio input "false"
radio input "true"
click at [583, 454] on div "Question 3 of 9" at bounding box center [579, 296] width 727 height 385
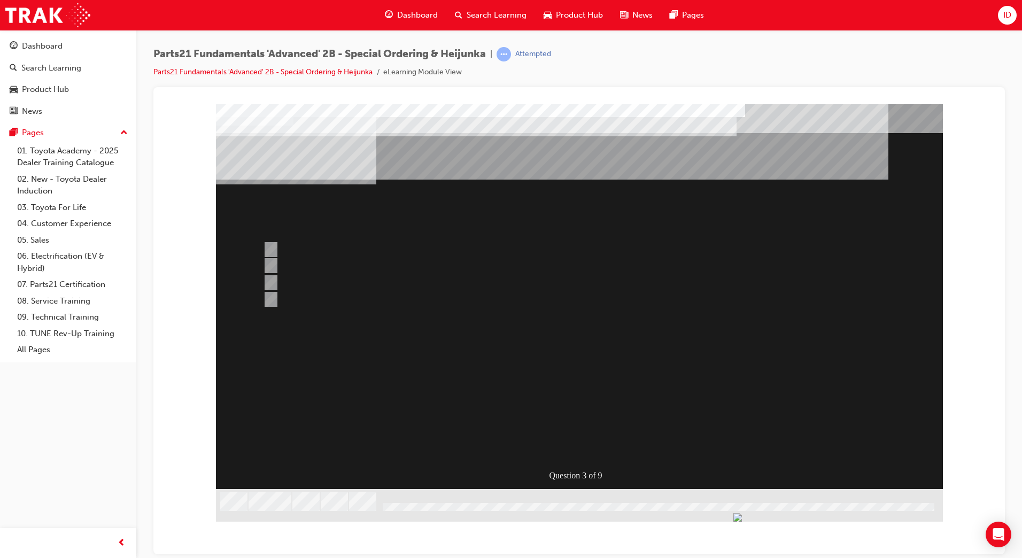
click at [575, 442] on div at bounding box center [579, 308] width 727 height 409
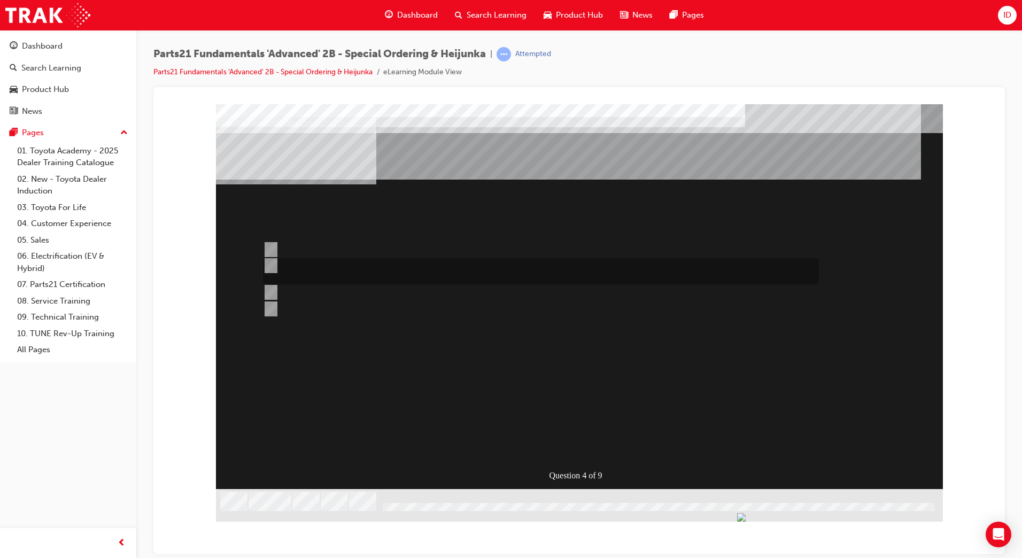
click at [313, 279] on div at bounding box center [538, 271] width 556 height 26
radio input "true"
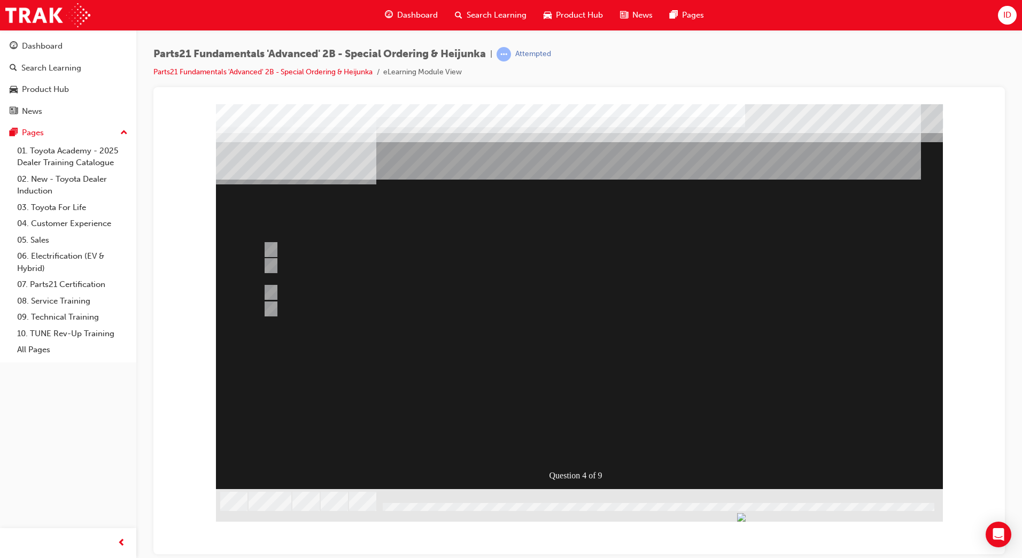
drag, startPoint x: 564, startPoint y: 442, endPoint x: 381, endPoint y: 391, distance: 190.5
click at [564, 443] on div at bounding box center [579, 308] width 727 height 409
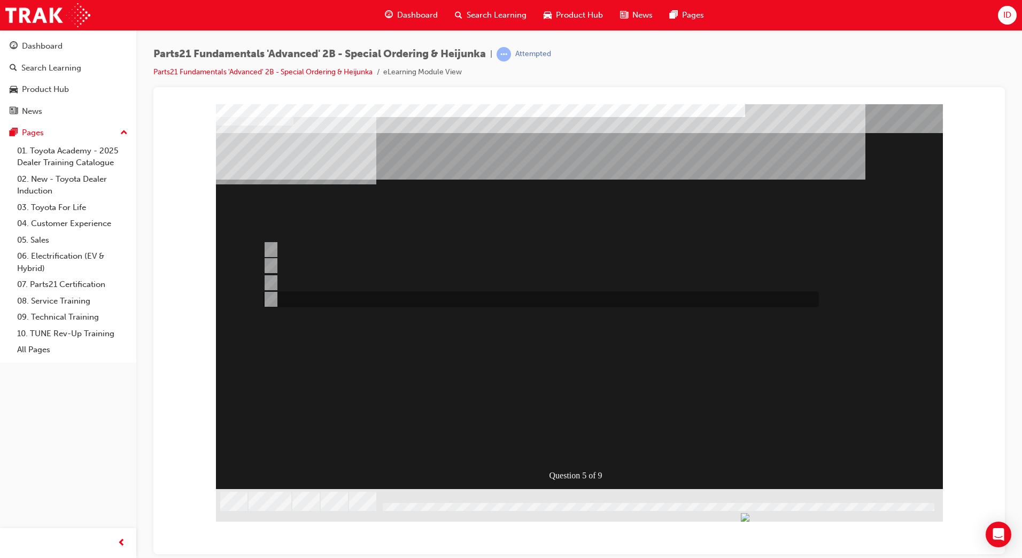
click at [302, 294] on div at bounding box center [538, 299] width 556 height 16
radio input "true"
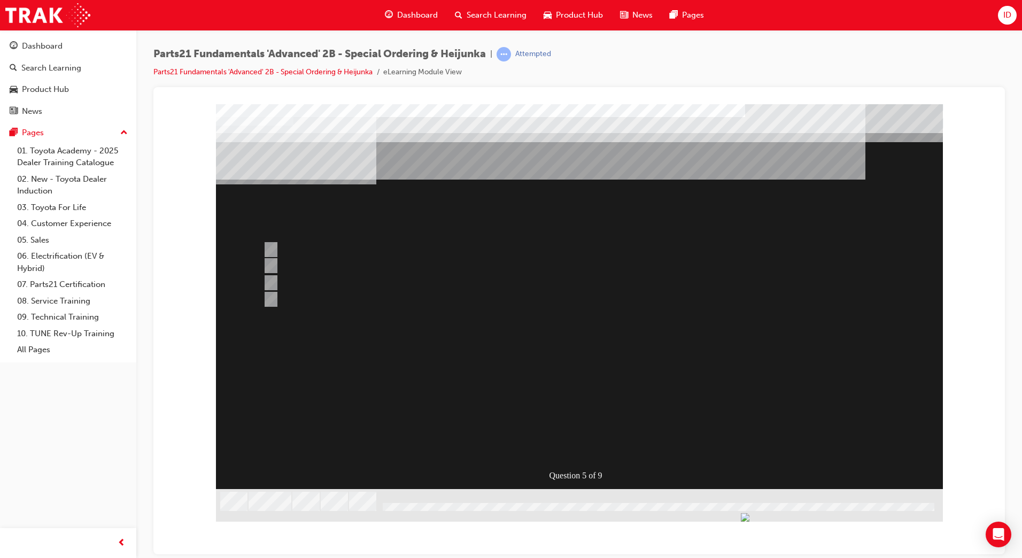
click at [585, 442] on div at bounding box center [579, 308] width 727 height 409
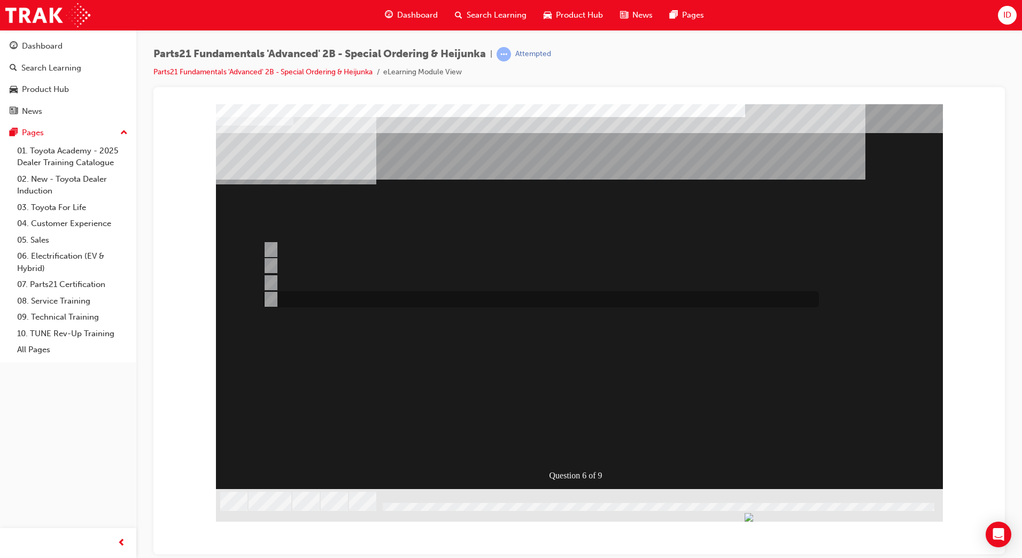
click at [323, 301] on div at bounding box center [538, 299] width 556 height 16
radio input "true"
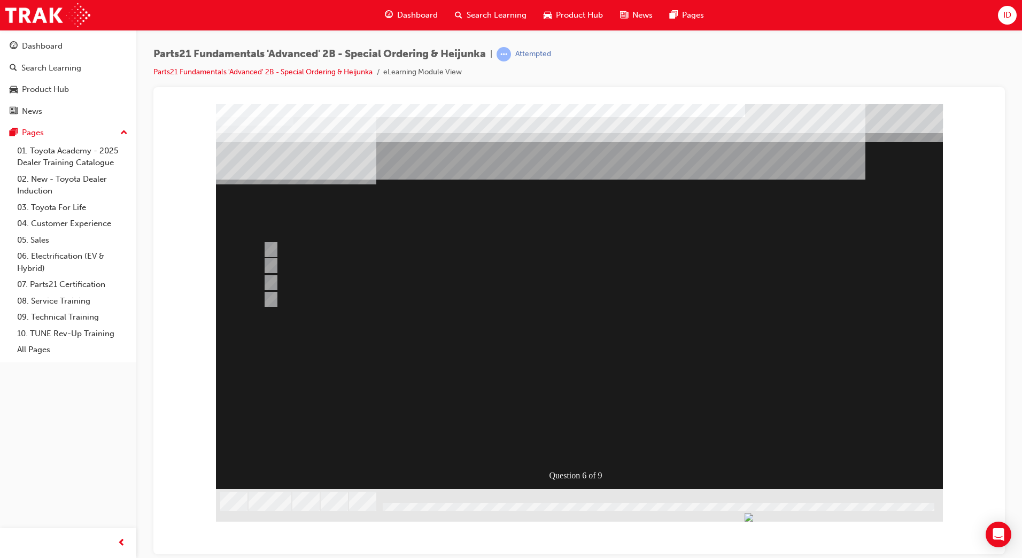
click at [562, 447] on div at bounding box center [579, 308] width 727 height 409
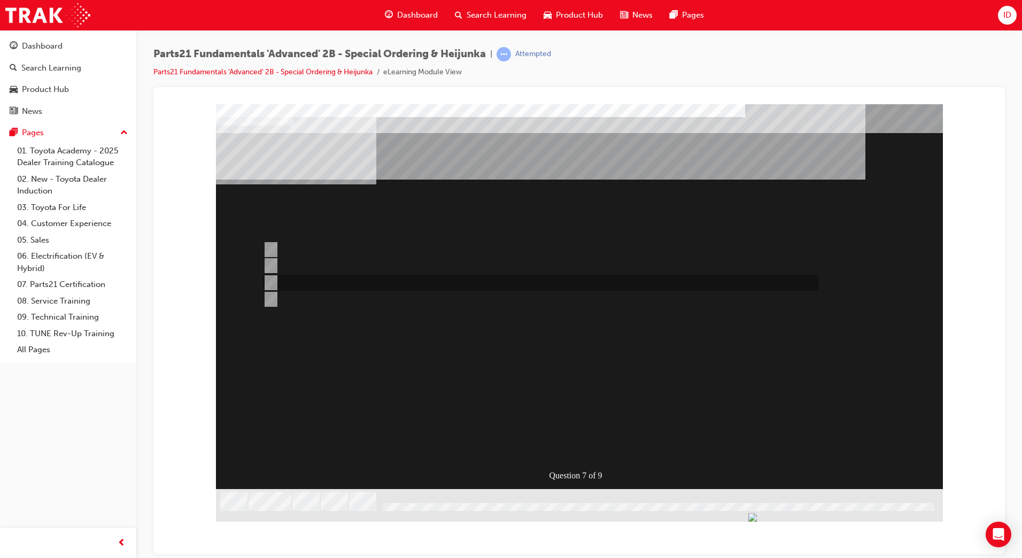
click at [340, 283] on div at bounding box center [538, 283] width 556 height 16
radio input "true"
click at [369, 248] on div at bounding box center [538, 250] width 556 height 16
radio input "true"
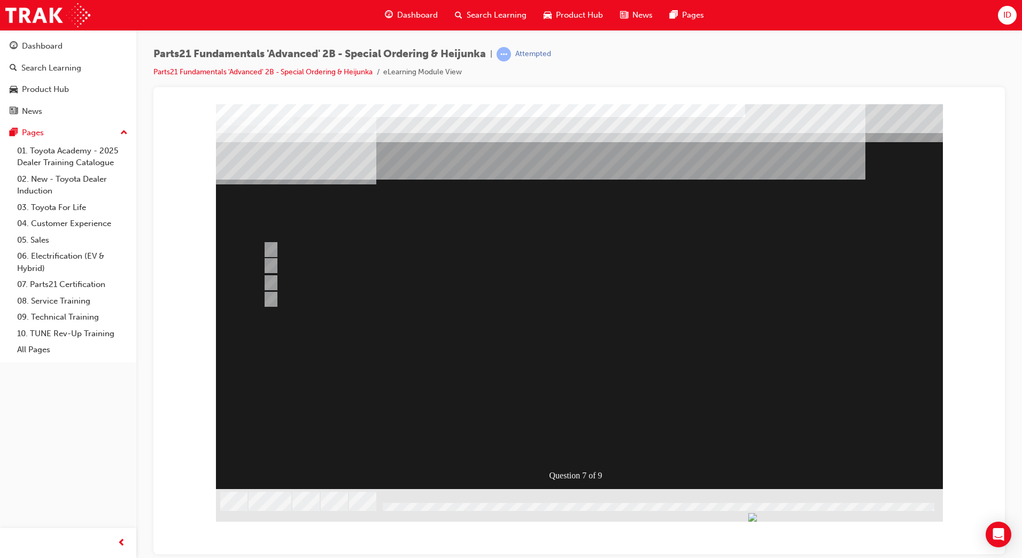
click at [562, 442] on div at bounding box center [579, 308] width 727 height 409
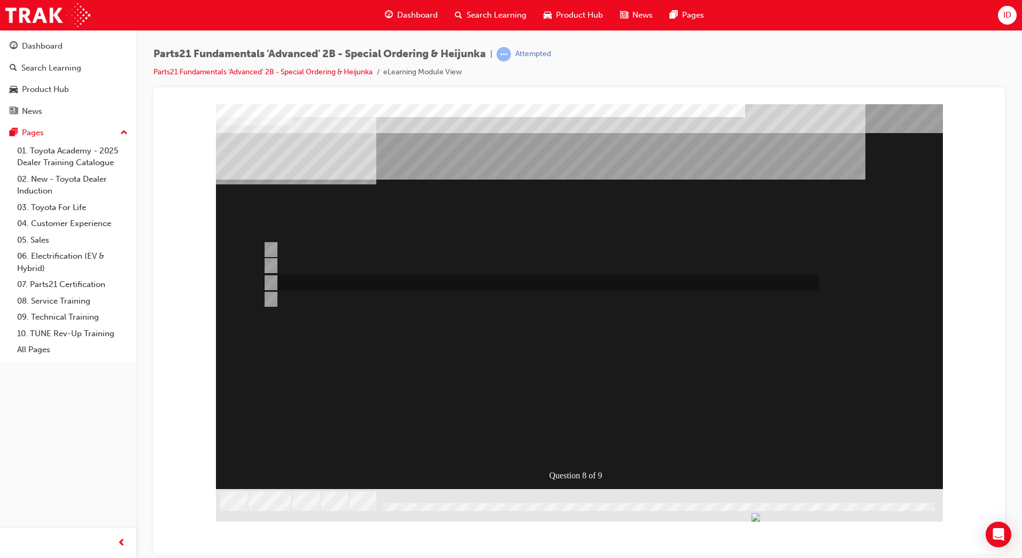
click at [286, 278] on div at bounding box center [538, 283] width 556 height 16
radio input "true"
drag, startPoint x: 342, startPoint y: 264, endPoint x: 412, endPoint y: 313, distance: 85.1
click at [342, 264] on div at bounding box center [538, 266] width 556 height 16
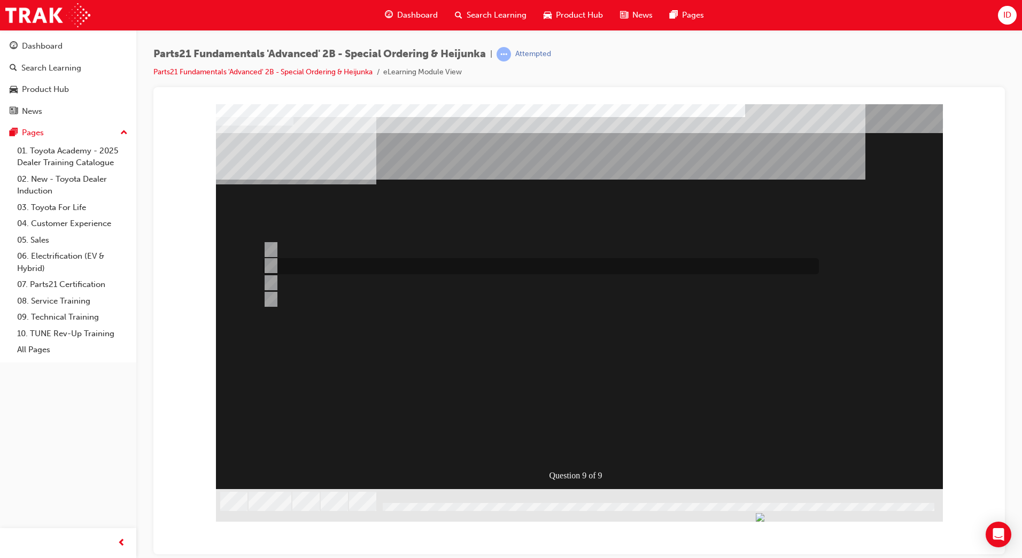
radio input "true"
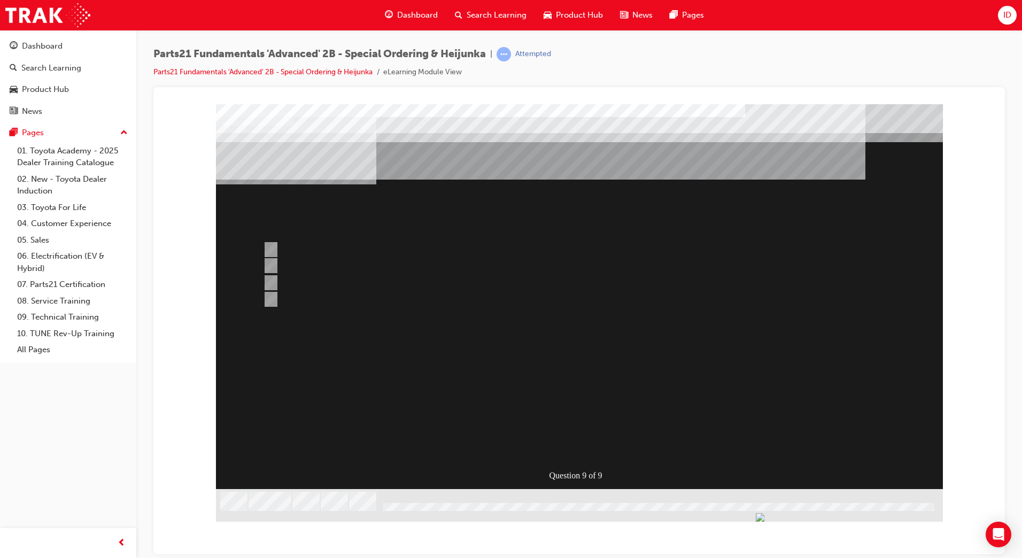
click at [571, 436] on div at bounding box center [579, 308] width 727 height 409
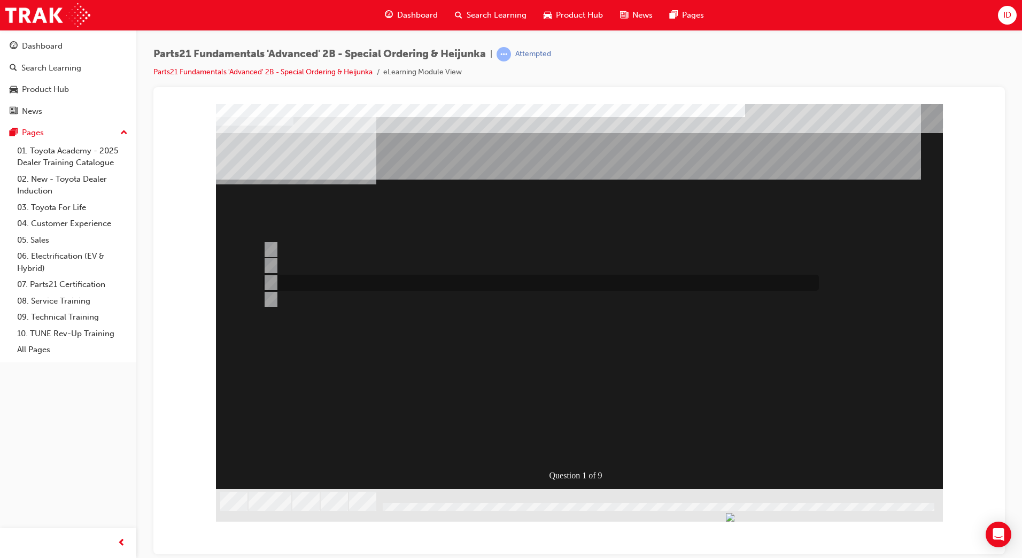
click at [308, 276] on div at bounding box center [538, 283] width 556 height 16
radio input "true"
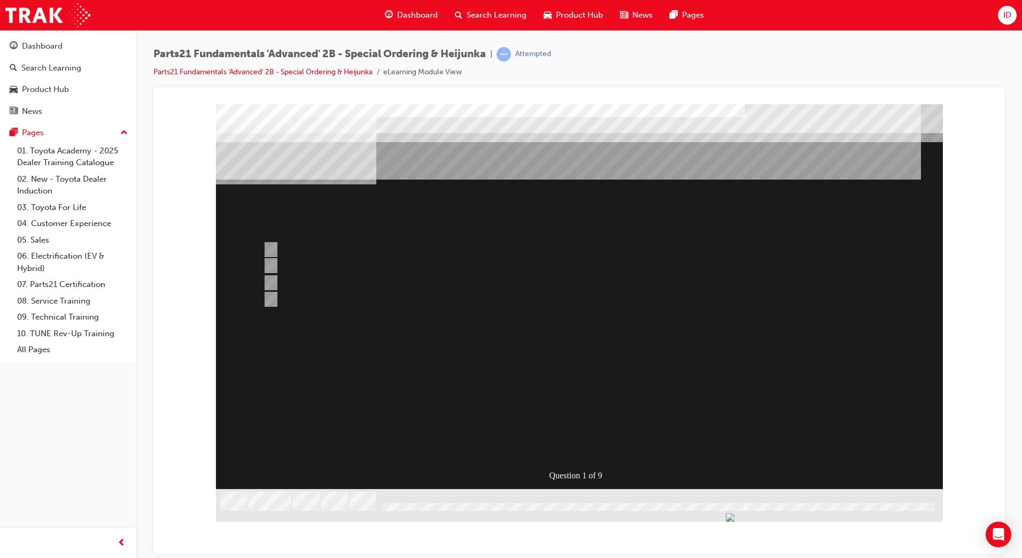
click at [575, 446] on div at bounding box center [579, 308] width 727 height 409
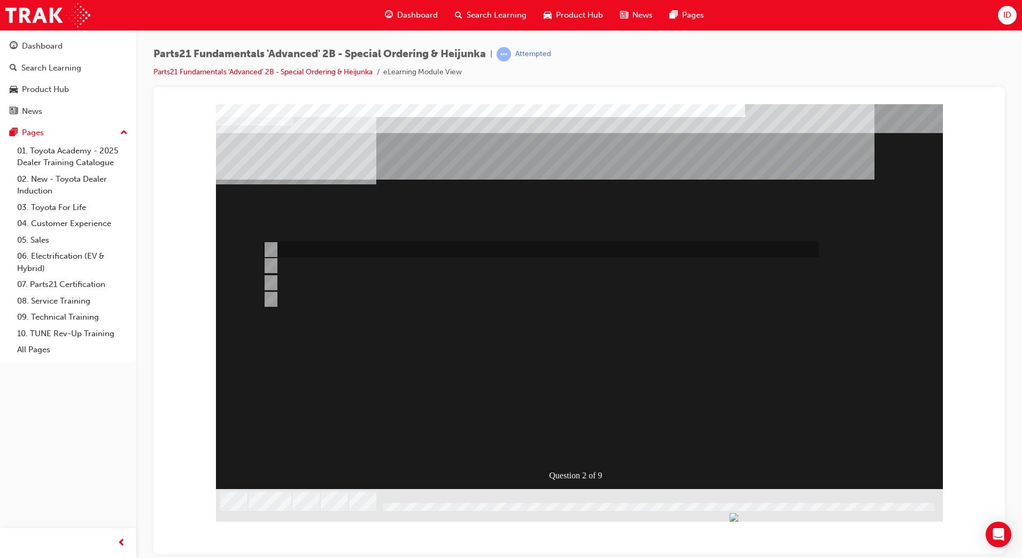
click at [302, 251] on div at bounding box center [538, 250] width 556 height 16
radio input "true"
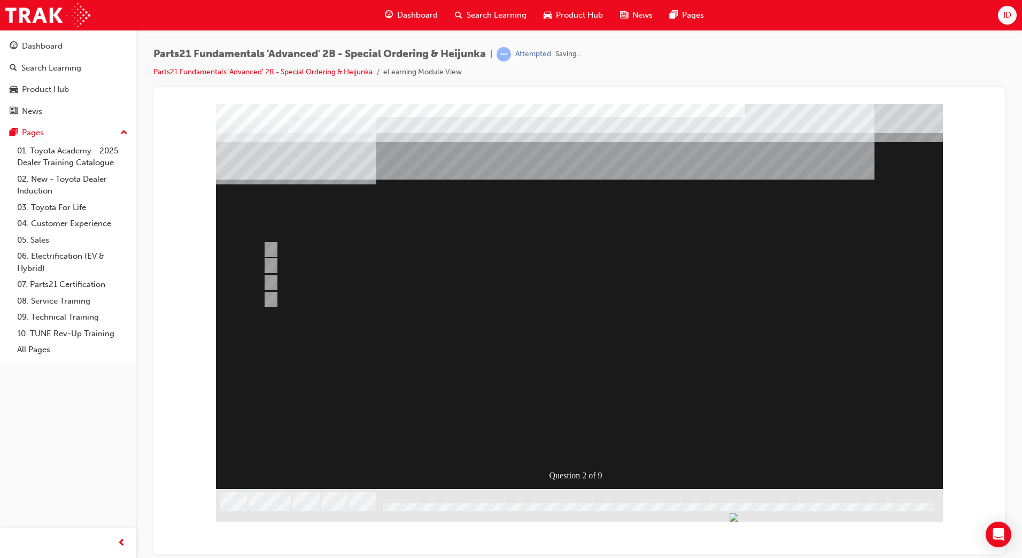
click at [564, 445] on div at bounding box center [579, 308] width 727 height 409
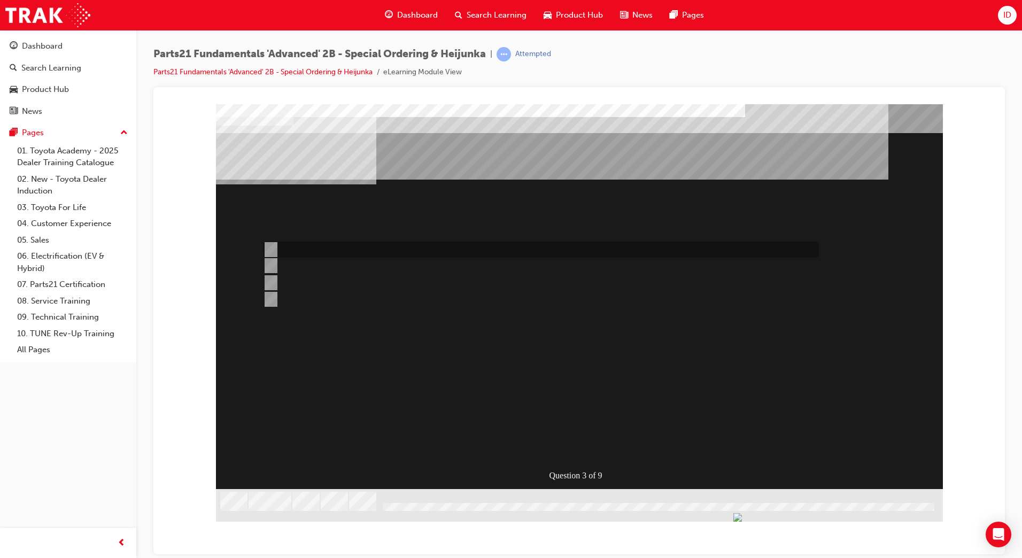
click at [313, 252] on div at bounding box center [538, 250] width 556 height 16
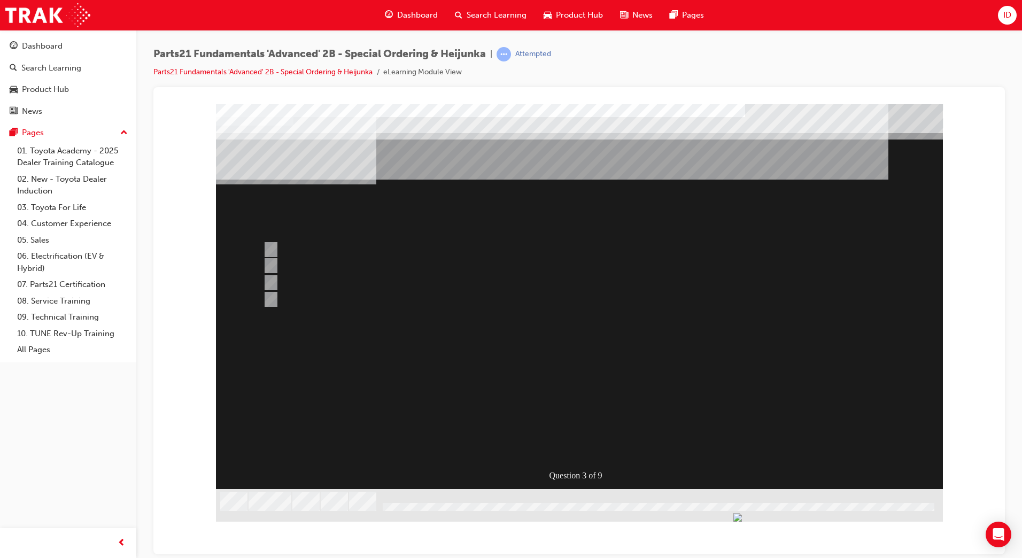
click at [319, 269] on div at bounding box center [579, 308] width 727 height 409
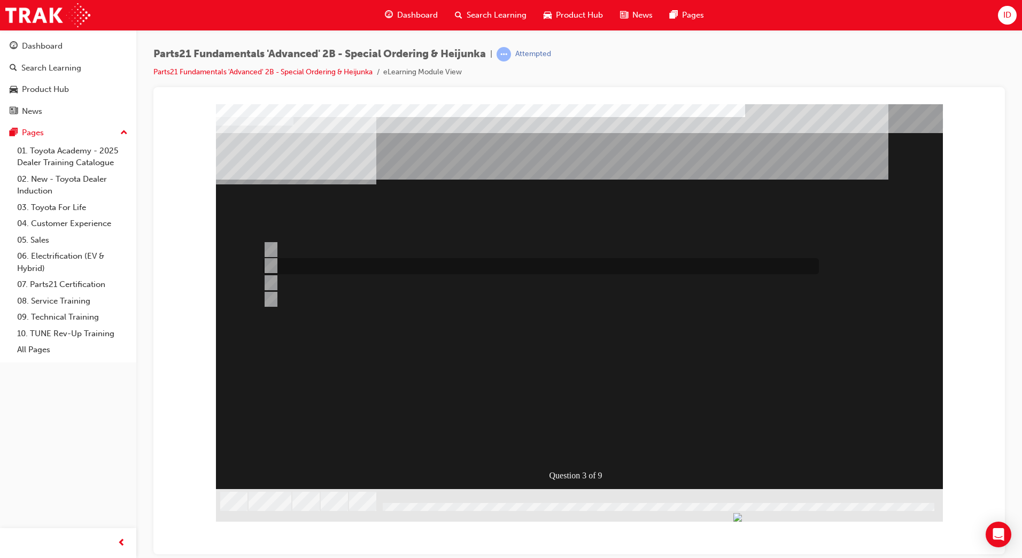
click at [314, 266] on div at bounding box center [538, 266] width 556 height 16
radio input "false"
radio input "true"
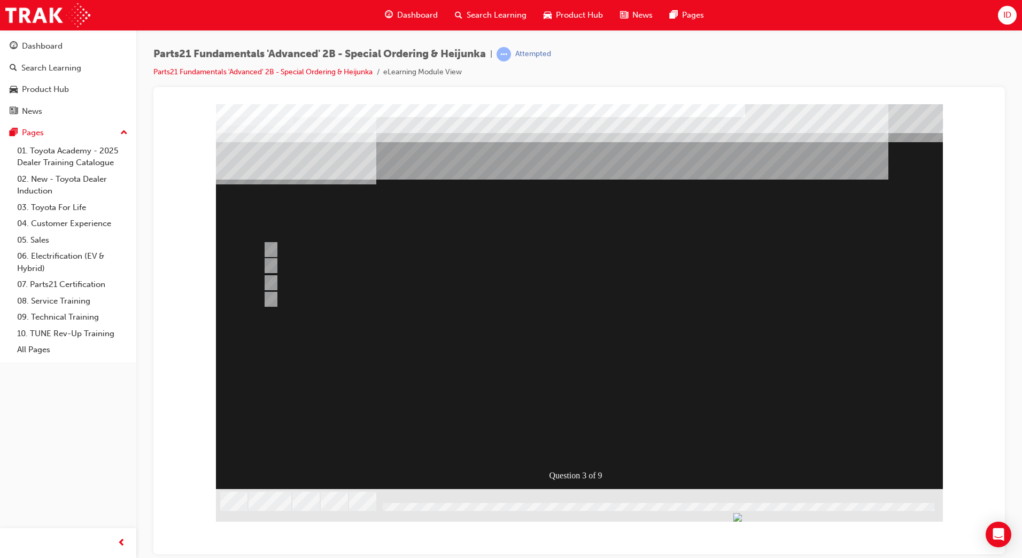
click at [577, 448] on div at bounding box center [579, 308] width 727 height 409
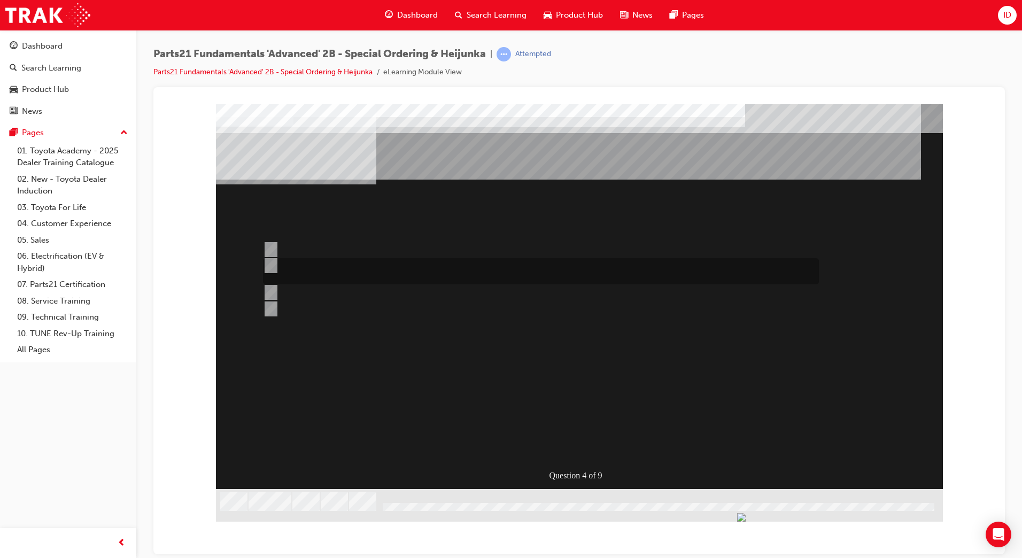
click at [315, 266] on div at bounding box center [538, 271] width 556 height 26
radio input "true"
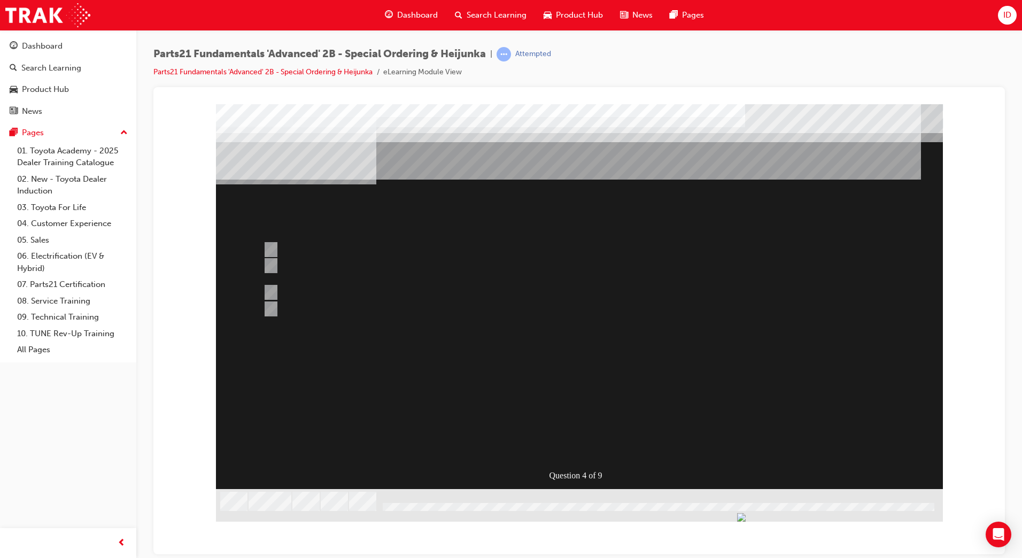
click at [560, 449] on div at bounding box center [579, 308] width 727 height 409
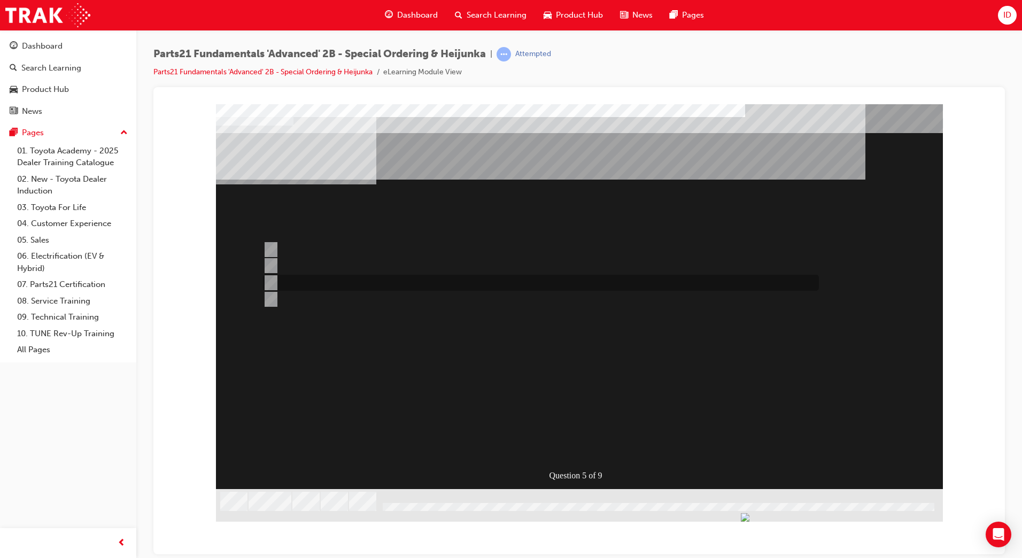
click at [316, 288] on div at bounding box center [538, 283] width 556 height 16
click at [309, 296] on div at bounding box center [538, 299] width 556 height 16
radio input "false"
radio input "true"
click at [582, 461] on div "Question 5 of 9" at bounding box center [579, 296] width 727 height 385
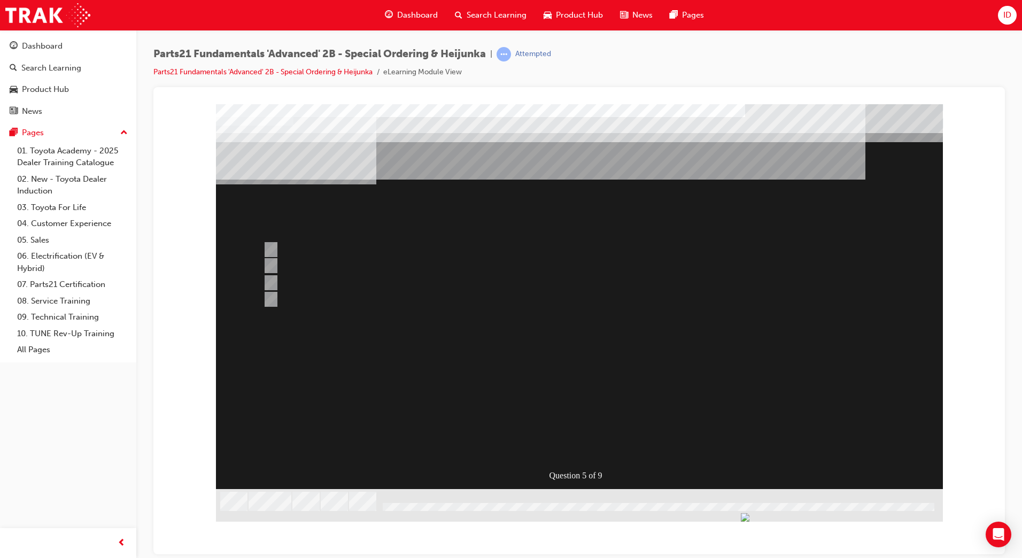
click at [572, 451] on div at bounding box center [579, 308] width 727 height 409
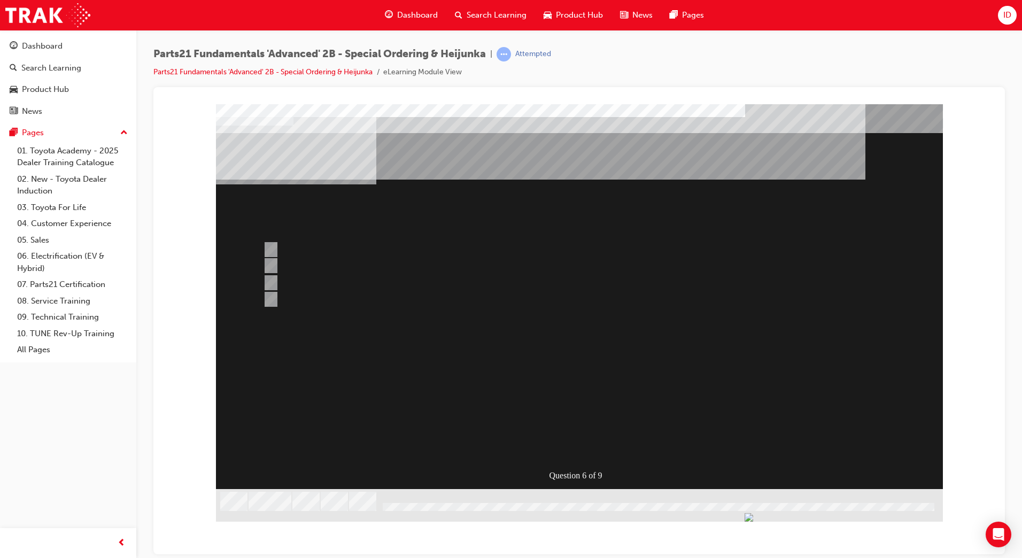
drag, startPoint x: 313, startPoint y: 309, endPoint x: 323, endPoint y: 294, distance: 18.4
click at [315, 304] on div "Question 6 of 9" at bounding box center [579, 296] width 727 height 385
click at [323, 294] on div at bounding box center [538, 299] width 556 height 16
radio input "true"
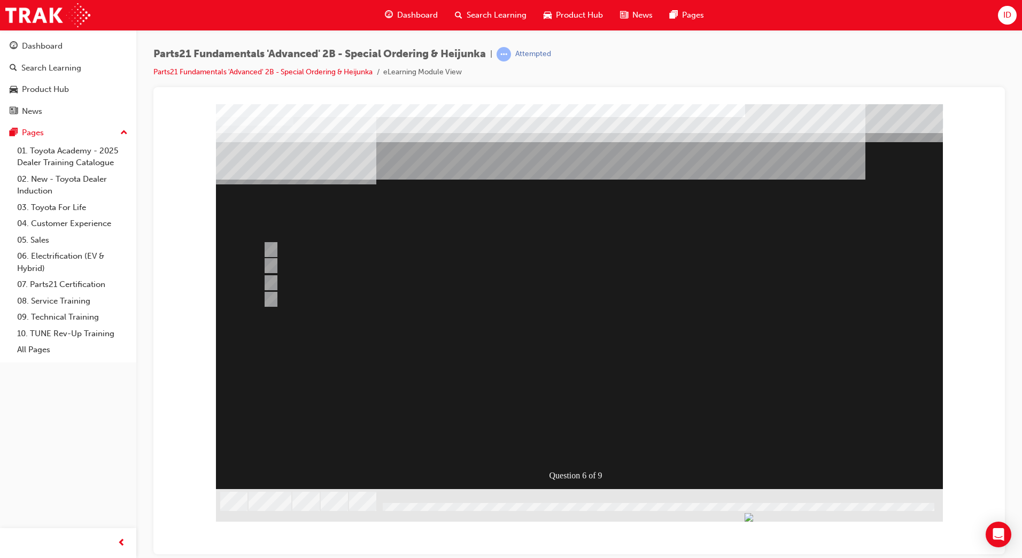
click at [596, 444] on div at bounding box center [579, 308] width 727 height 409
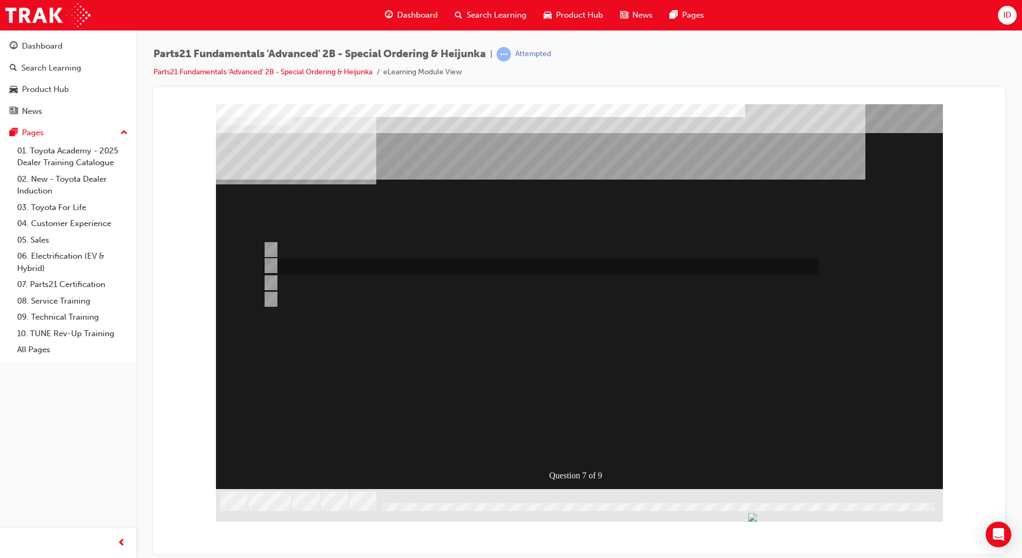
click at [370, 253] on div at bounding box center [538, 250] width 556 height 16
radio input "true"
click at [331, 282] on div at bounding box center [538, 283] width 556 height 16
radio input "true"
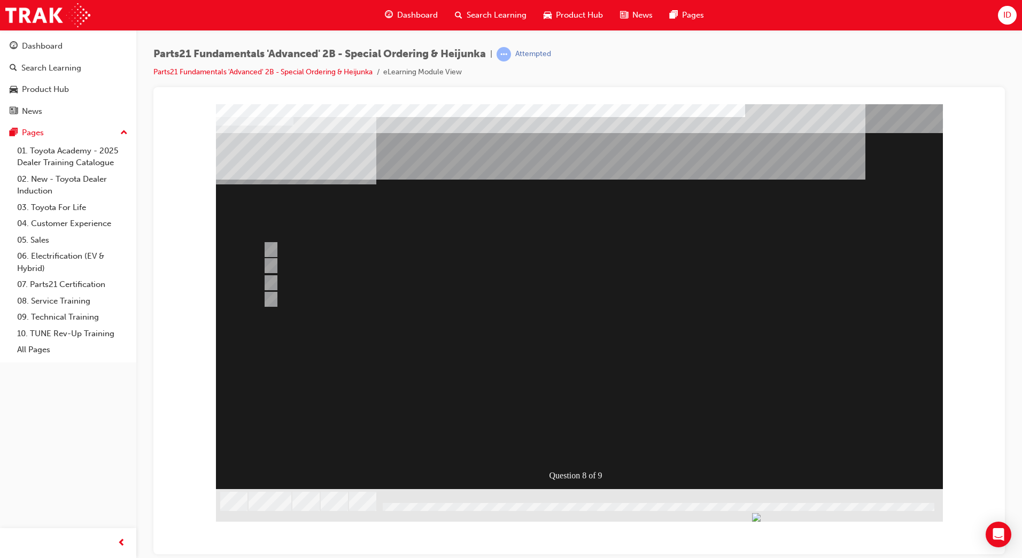
click at [344, 267] on div at bounding box center [538, 266] width 556 height 16
radio input "true"
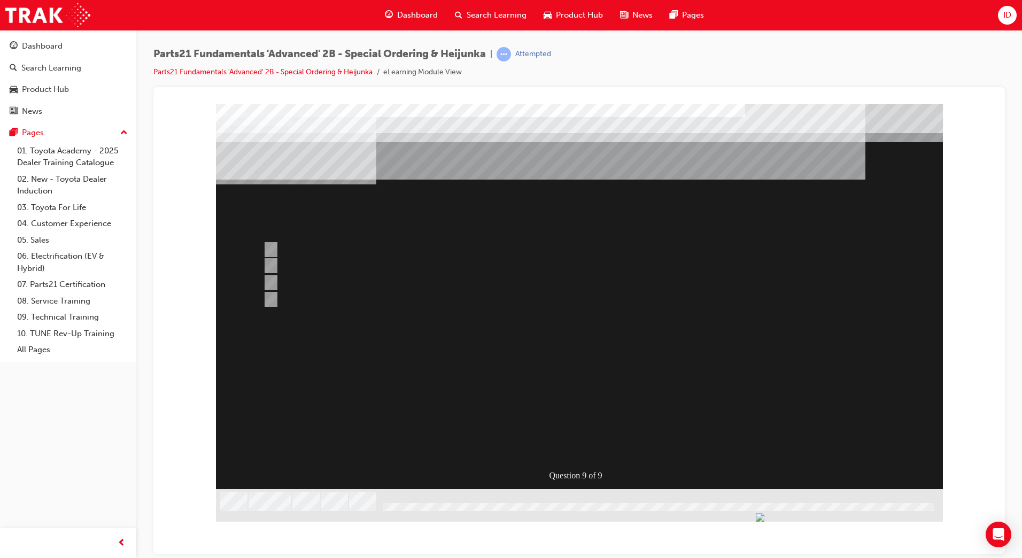
click at [589, 442] on div at bounding box center [579, 308] width 727 height 409
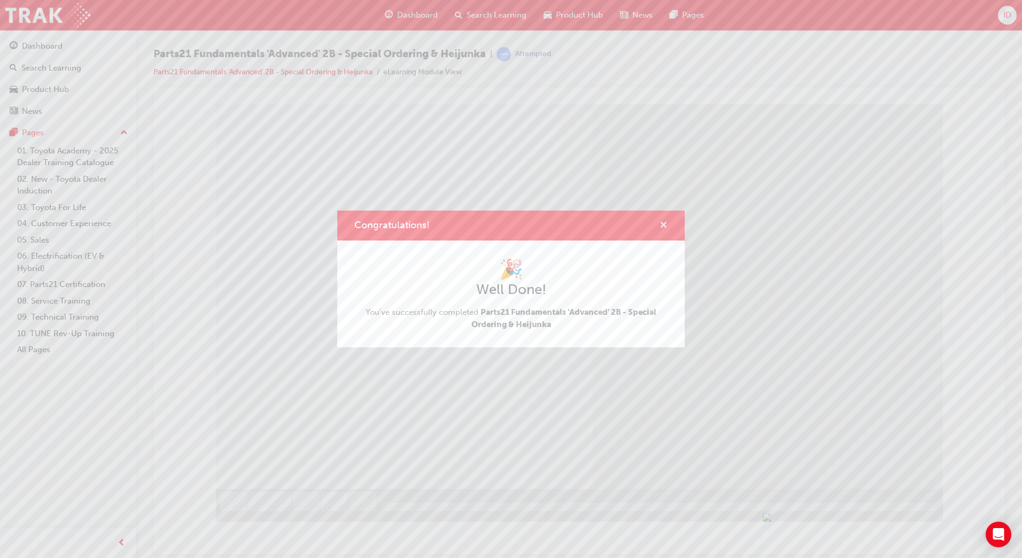
click at [667, 224] on span "cross-icon" at bounding box center [663, 226] width 8 height 10
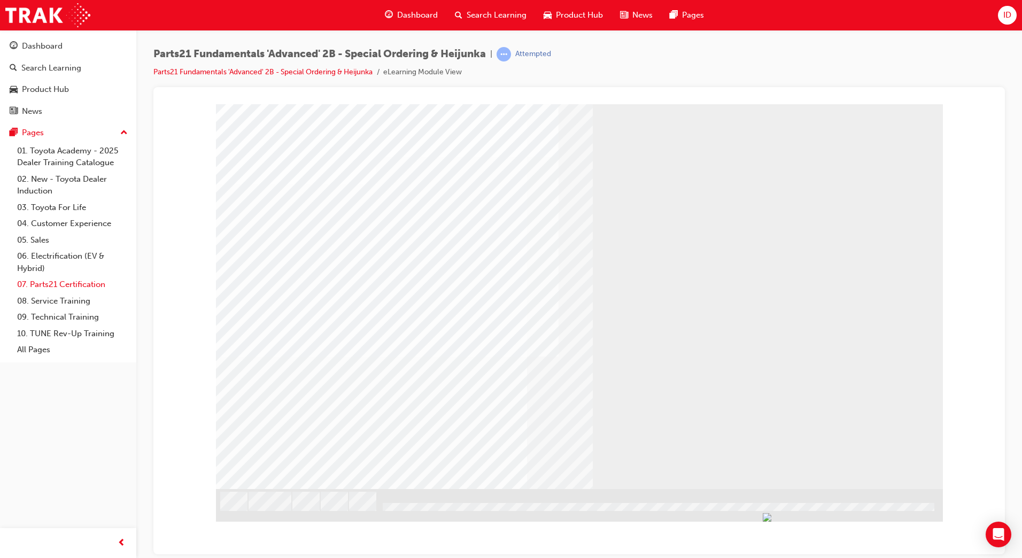
click at [45, 288] on link "07. Parts21 Certification" at bounding box center [72, 284] width 119 height 17
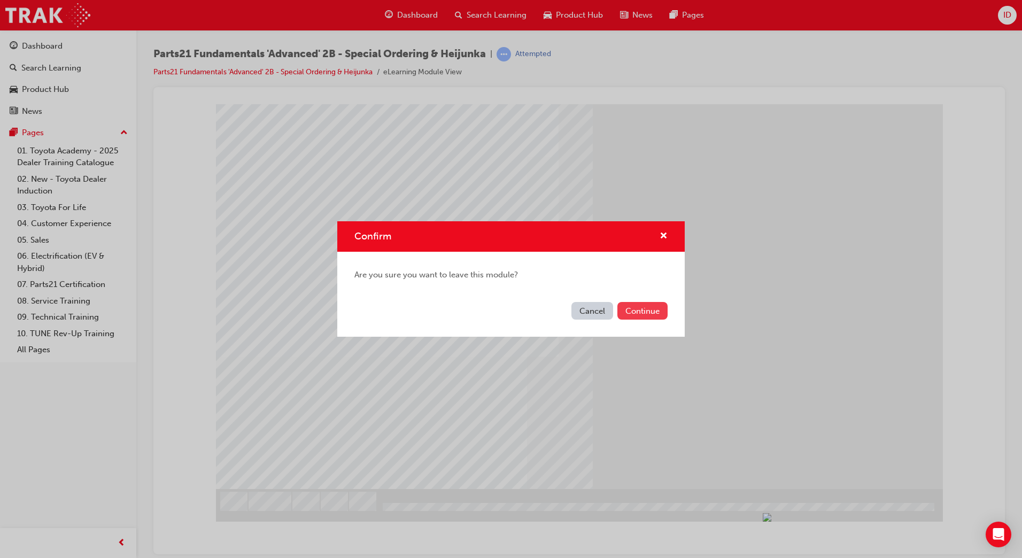
click at [633, 313] on button "Continue" at bounding box center [642, 311] width 50 height 18
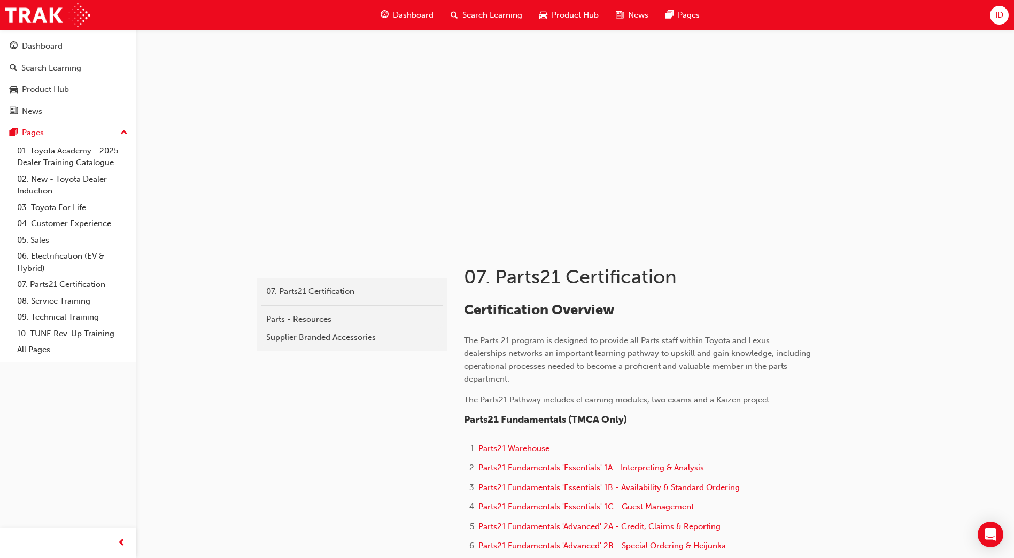
scroll to position [160, 0]
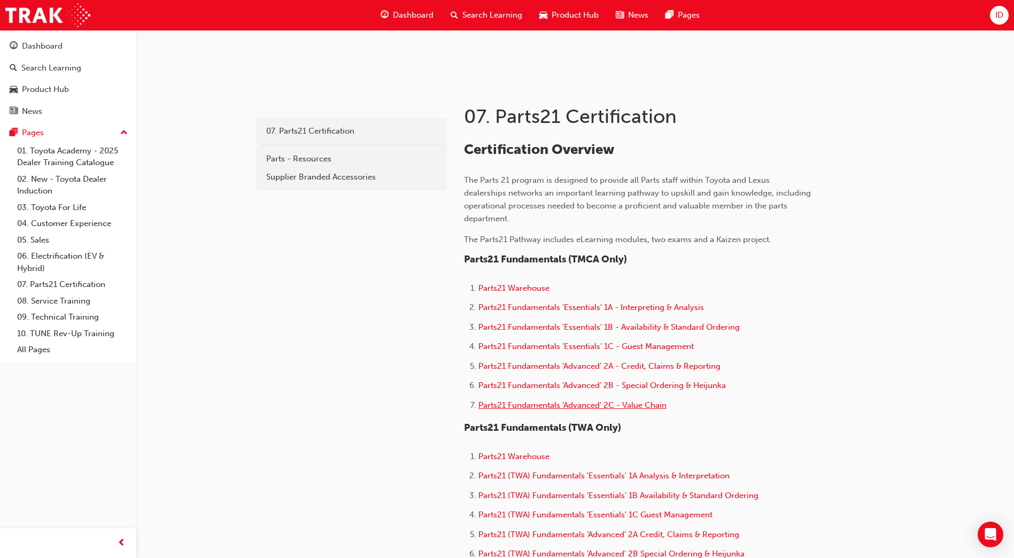
click at [532, 409] on span "Parts21 Fundamentals 'Advanced' 2C - Value Chain" at bounding box center [572, 405] width 188 height 10
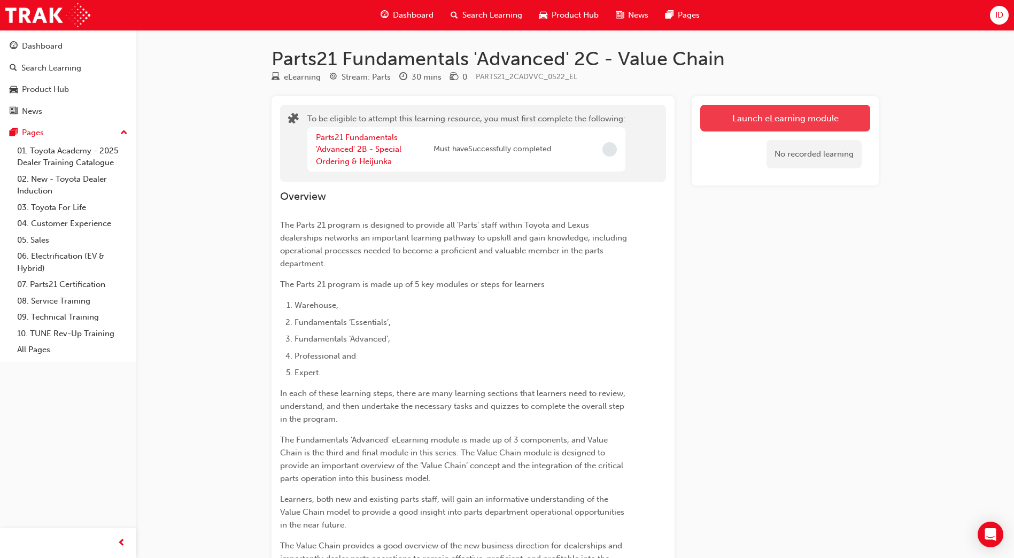
click at [761, 121] on button "Launch eLearning module" at bounding box center [785, 118] width 170 height 27
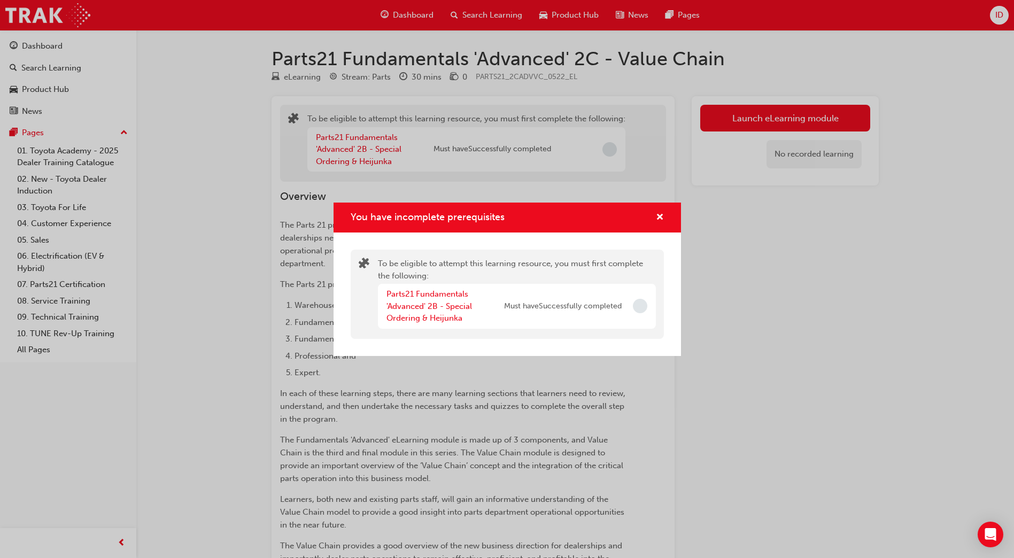
click at [299, 151] on div "You have incomplete prerequisites To be eligible to attempt this learning resou…" at bounding box center [507, 279] width 1014 height 558
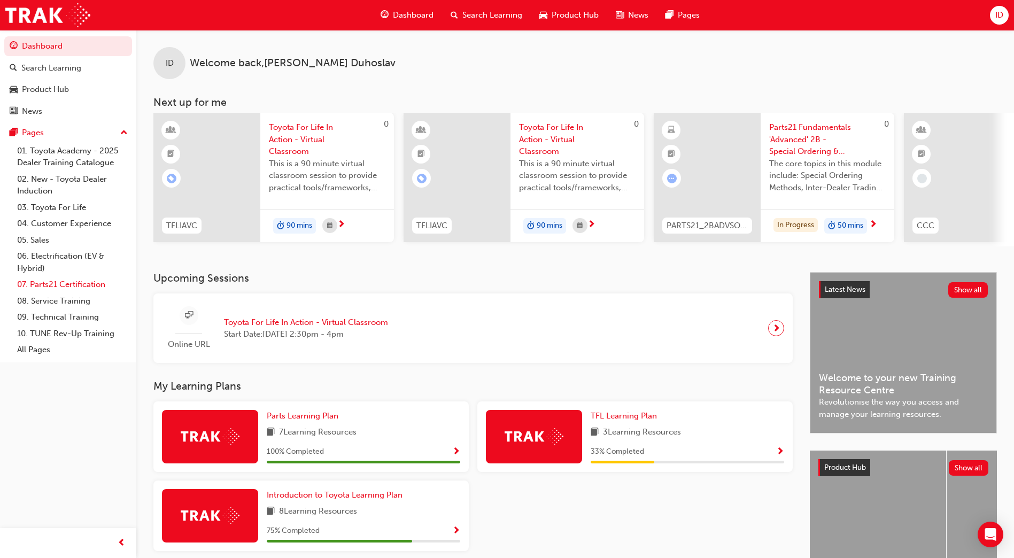
click at [44, 283] on link "07. Parts21 Certification" at bounding box center [72, 284] width 119 height 17
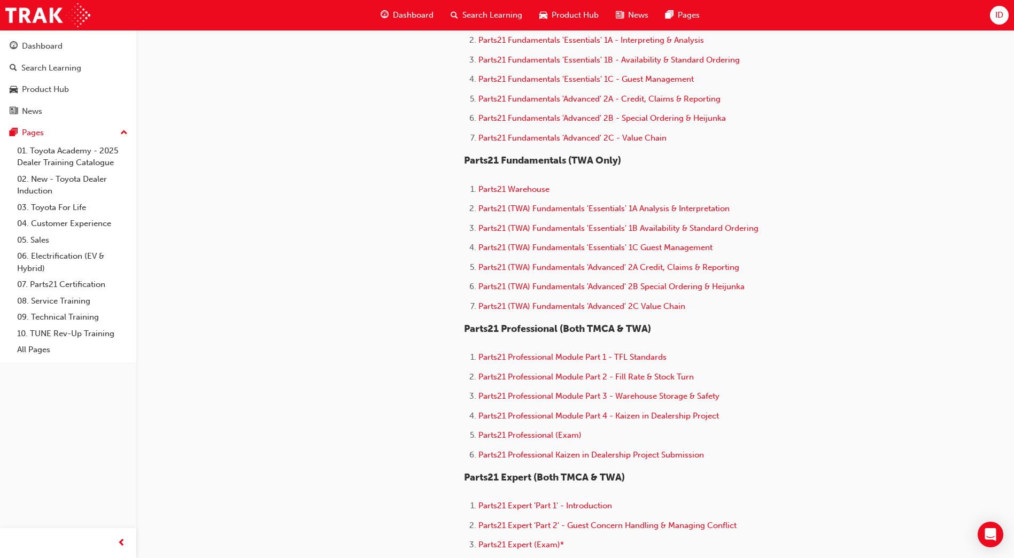
scroll to position [374, 0]
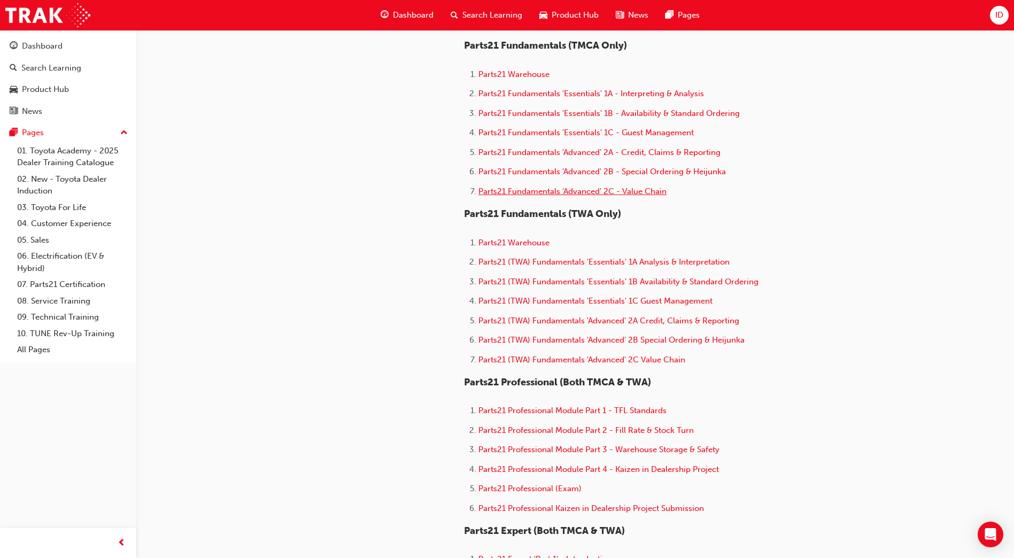
click at [594, 190] on span "Parts21 Fundamentals 'Advanced' 2C - Value Chain" at bounding box center [572, 192] width 188 height 10
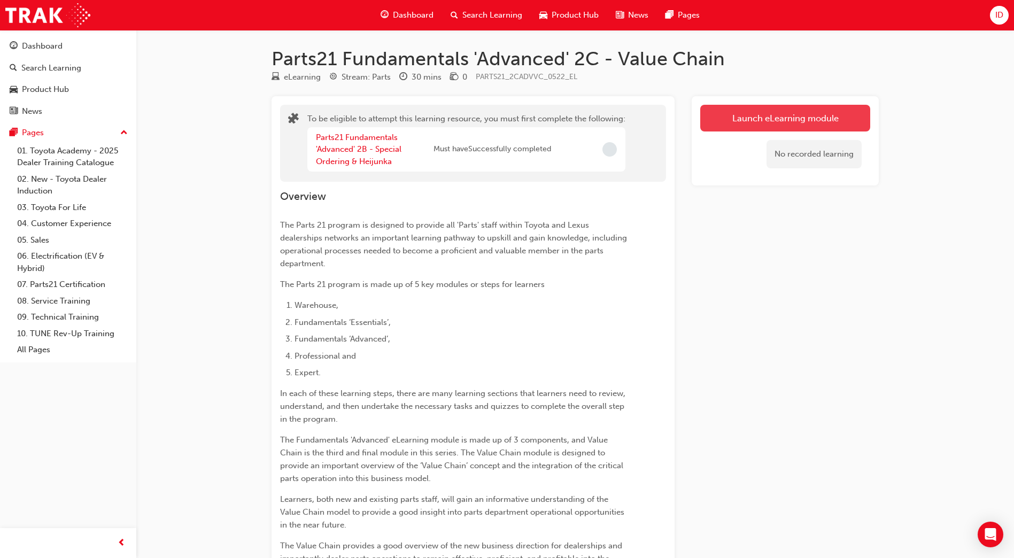
click at [747, 123] on button "Launch eLearning module" at bounding box center [785, 118] width 170 height 27
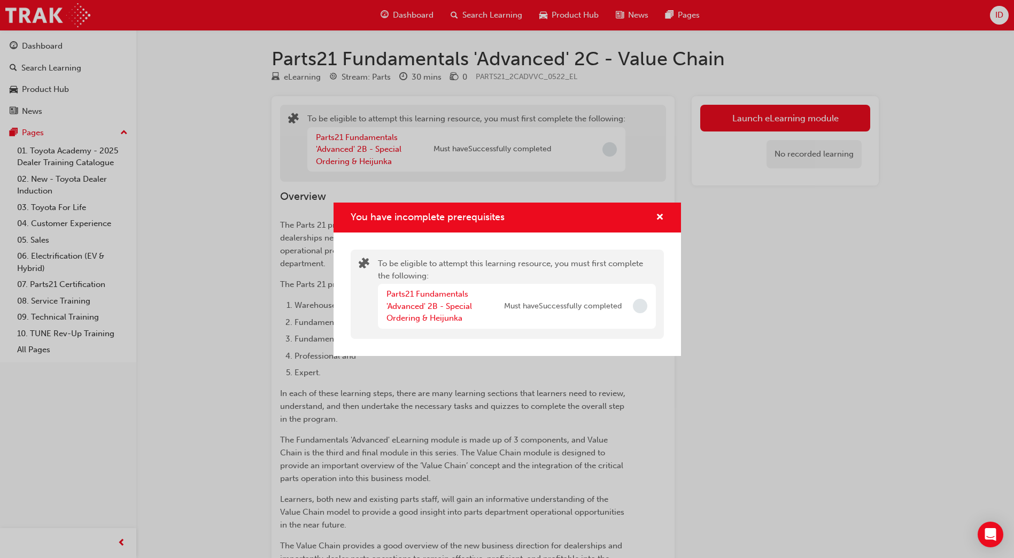
click at [343, 194] on div "You have incomplete prerequisites To be eligible to attempt this learning resou…" at bounding box center [507, 279] width 1014 height 558
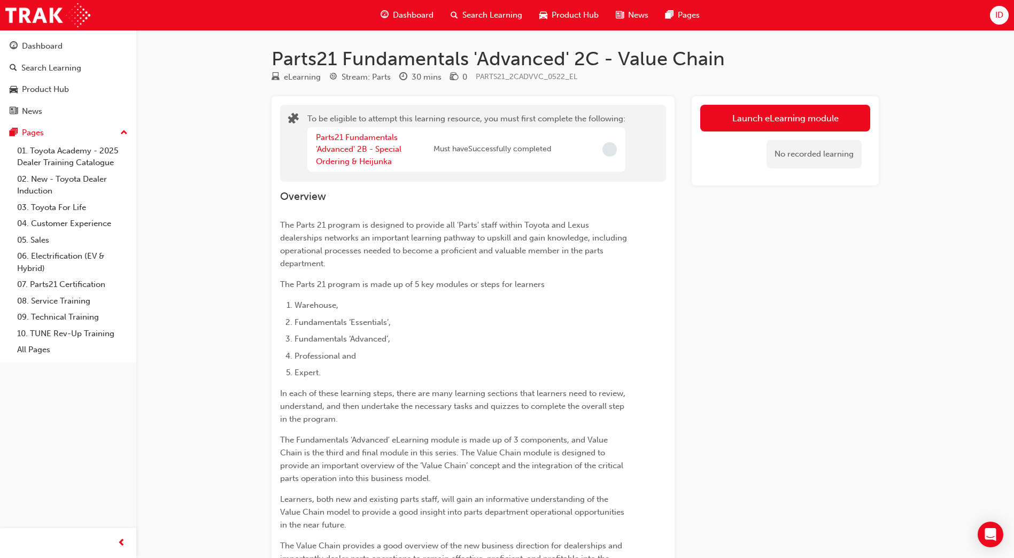
click at [372, 167] on div "Parts21 Fundamentals 'Advanced' 2B - Special Ordering & Heijunka Must have Succ…" at bounding box center [466, 149] width 318 height 45
click at [375, 143] on div "Parts21 Fundamentals 'Advanced' 2B - Special Ordering & Heijunka" at bounding box center [375, 149] width 118 height 36
click at [368, 151] on link "Parts21 Fundamentals 'Advanced' 2B - Special Ordering & Heijunka" at bounding box center [359, 150] width 86 height 34
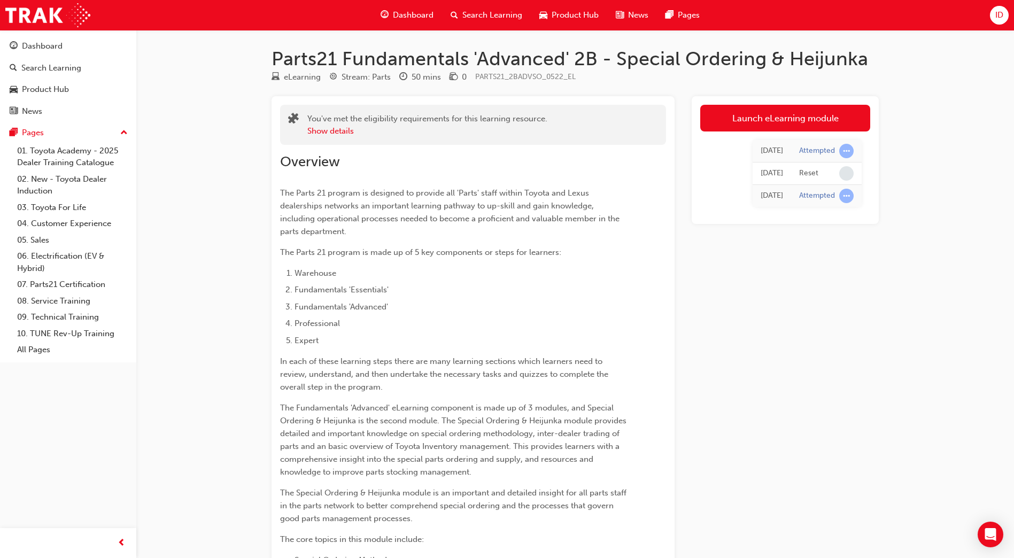
click at [850, 196] on span "learningRecordVerb_ATTEMPT-icon" at bounding box center [846, 196] width 14 height 14
